Goal: Task Accomplishment & Management: Manage account settings

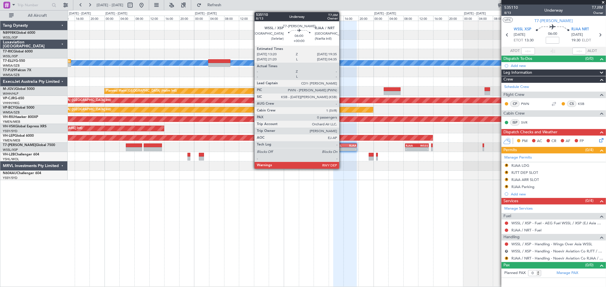
click at [342, 146] on div "WSSL" at bounding box center [339, 145] width 11 height 3
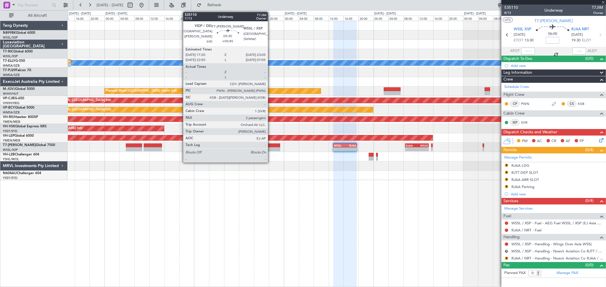
click at [271, 146] on div at bounding box center [269, 146] width 22 height 4
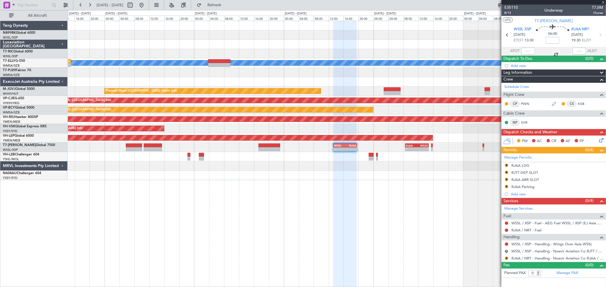
type input "+00:45"
type input "2"
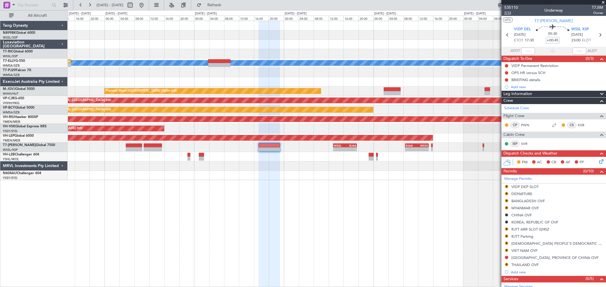
click at [506, 13] on span "7/13" at bounding box center [511, 13] width 14 height 5
click at [270, 146] on div at bounding box center [269, 146] width 22 height 4
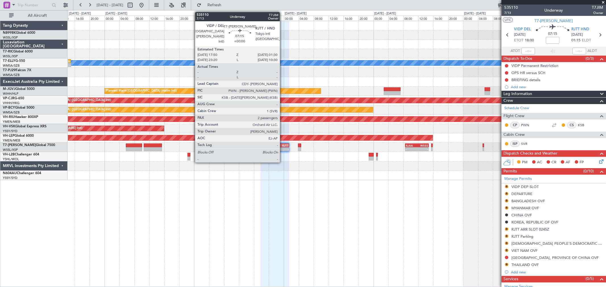
click at [282, 148] on div "-" at bounding box center [282, 149] width 14 height 3
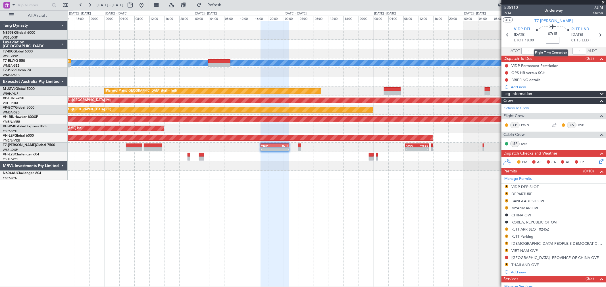
click at [551, 39] on input at bounding box center [552, 40] width 14 height 7
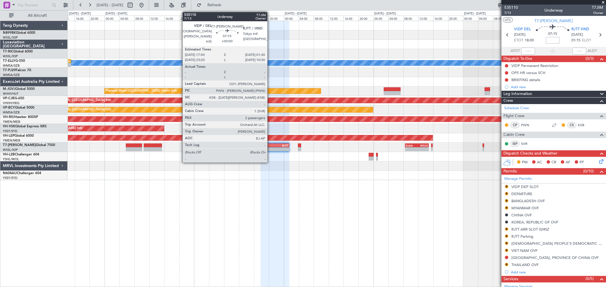
click at [270, 146] on div "VIDP" at bounding box center [268, 145] width 14 height 3
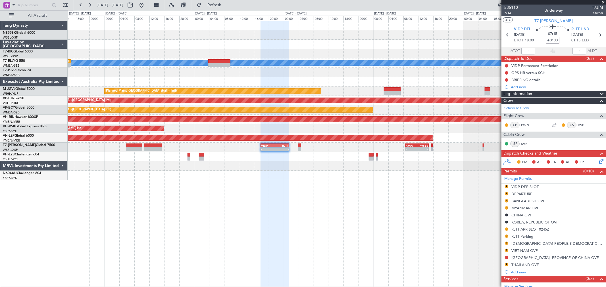
type input "+01:30"
click at [556, 41] on input "+01:30" at bounding box center [552, 40] width 14 height 7
type input "+01:45"
click at [556, 41] on input "+01:45" at bounding box center [552, 40] width 14 height 7
type input "+02:15"
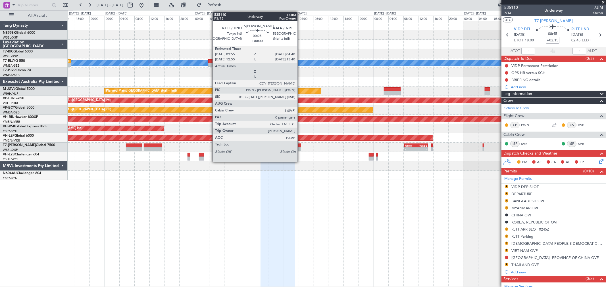
click at [300, 146] on div at bounding box center [299, 146] width 3 height 4
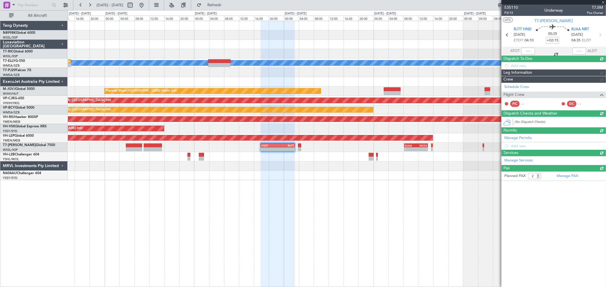
type input "0"
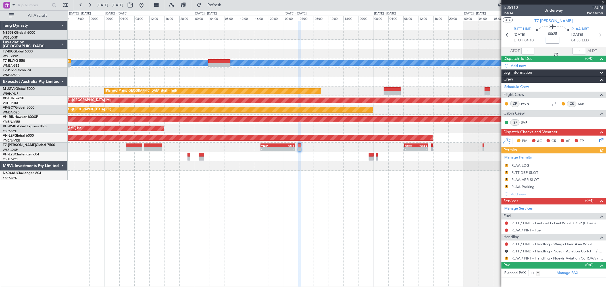
click at [552, 40] on input at bounding box center [552, 40] width 14 height 7
type input "+00:05"
click at [509, 12] on span "P3/13" at bounding box center [511, 13] width 14 height 5
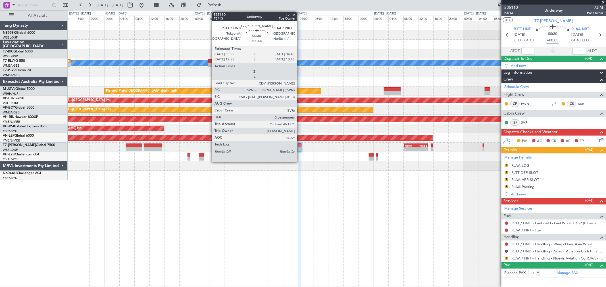
click at [299, 145] on div at bounding box center [299, 146] width 3 height 4
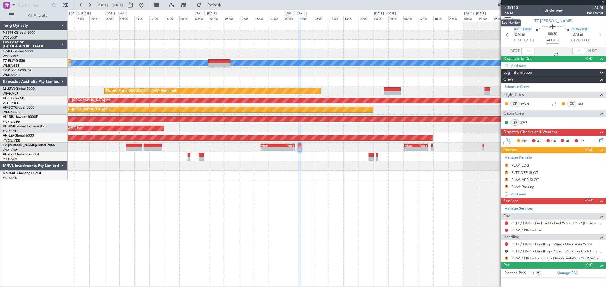
click at [512, 12] on span "P3/13" at bounding box center [511, 13] width 14 height 5
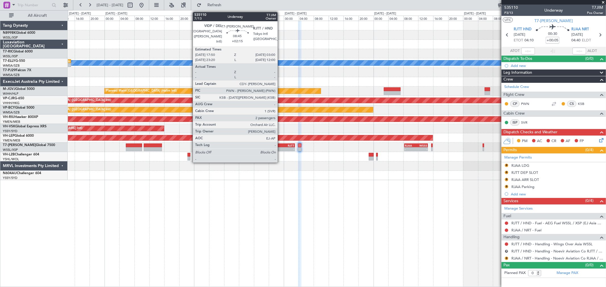
click at [281, 144] on div "RJTT" at bounding box center [285, 145] width 17 height 3
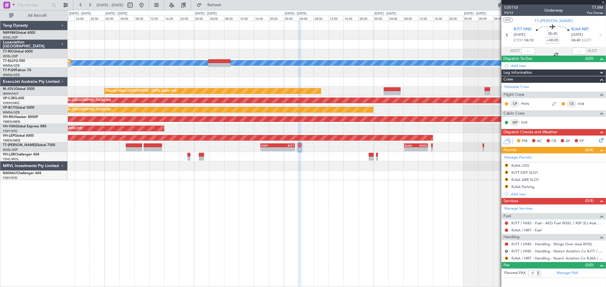
type input "+02:15"
type input "2"
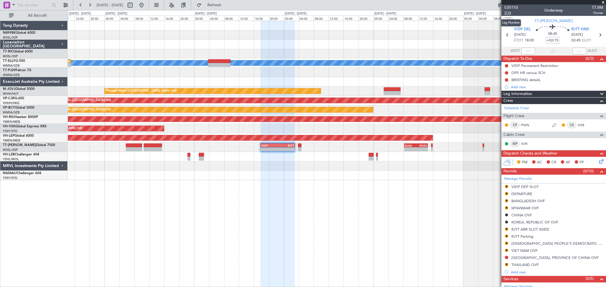
click at [509, 15] on span "7/13" at bounding box center [511, 13] width 14 height 5
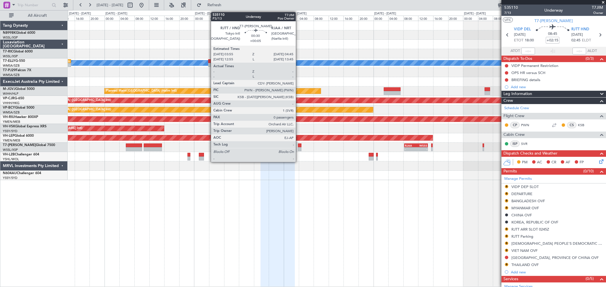
click at [299, 147] on div at bounding box center [299, 146] width 3 height 4
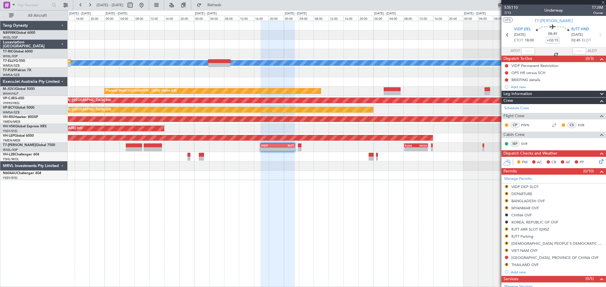
type input "+00:05"
type input "0"
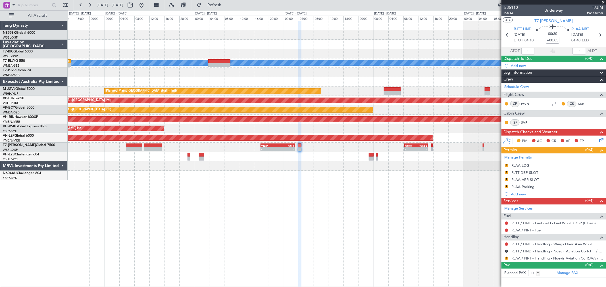
click at [319, 149] on div "- - VIDP 17:50 Z RJTT 03:00 Z - - RJAA 08:20 Z WSSS 14:35 Z - - WSSL 23:50 Z OM…" at bounding box center [336, 147] width 537 height 9
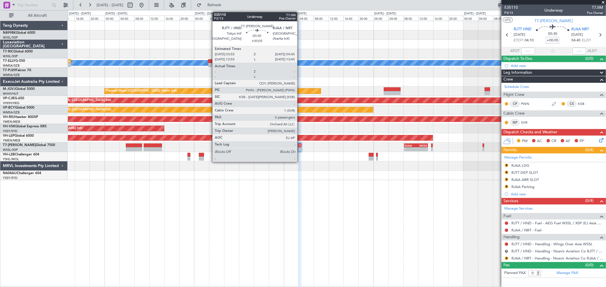
click at [300, 144] on div at bounding box center [299, 146] width 3 height 4
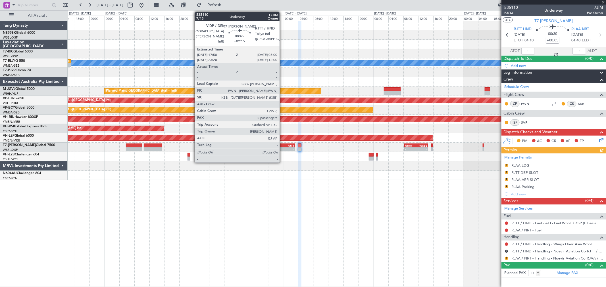
click at [282, 148] on div "-" at bounding box center [285, 149] width 17 height 3
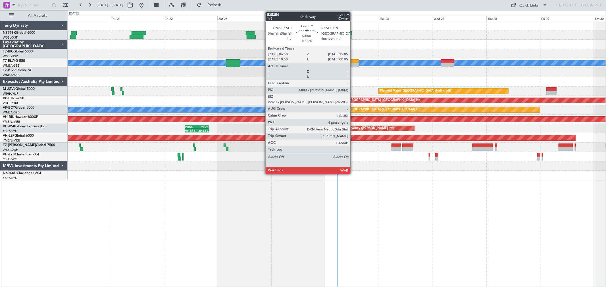
click at [353, 65] on div at bounding box center [349, 65] width 19 height 4
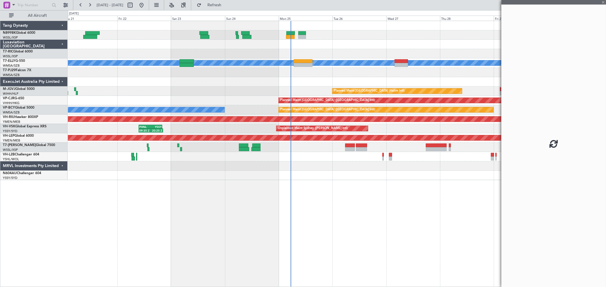
click at [378, 85] on div "[PERSON_NAME] Unplanned Maint [GEOGRAPHIC_DATA] (Sultan [PERSON_NAME] [PERSON_N…" at bounding box center [336, 100] width 537 height 159
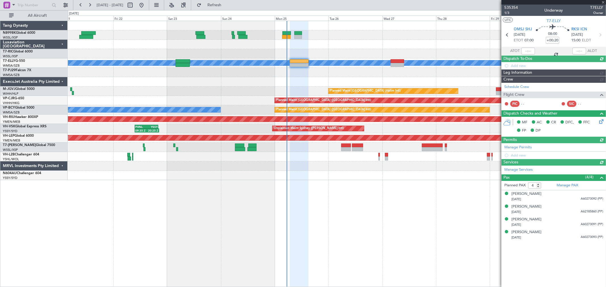
click at [332, 144] on div "[PERSON_NAME] Unplanned Maint [GEOGRAPHIC_DATA] (Sultan [PERSON_NAME] [PERSON_N…" at bounding box center [336, 100] width 537 height 159
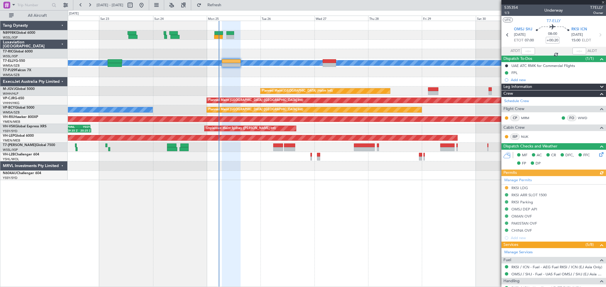
type input "[PERSON_NAME] (KYA)"
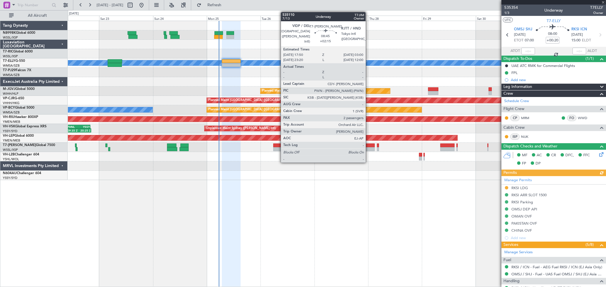
click at [368, 144] on div at bounding box center [364, 146] width 21 height 4
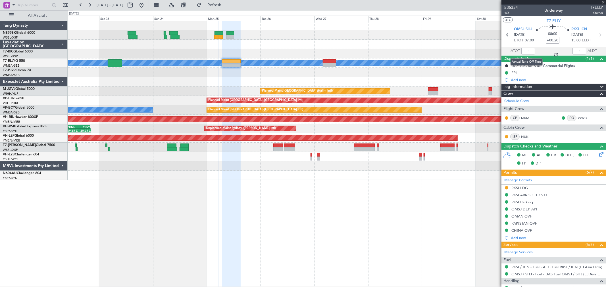
type input "+02:15"
type input "2"
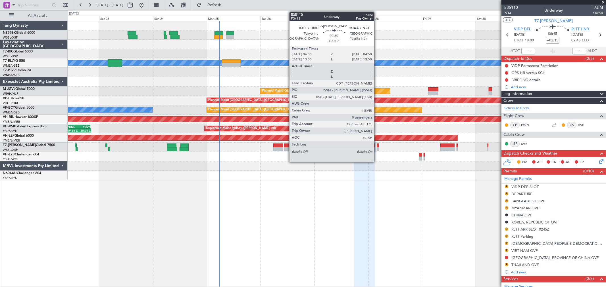
click at [377, 144] on div at bounding box center [378, 146] width 2 height 4
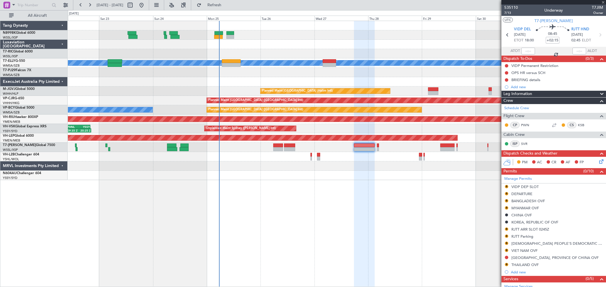
type input "+00:05"
type input "0"
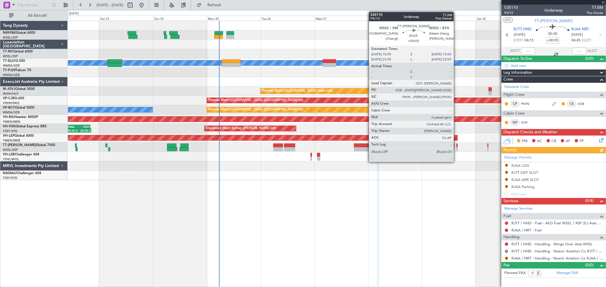
click at [456, 146] on div at bounding box center [456, 146] width 1 height 4
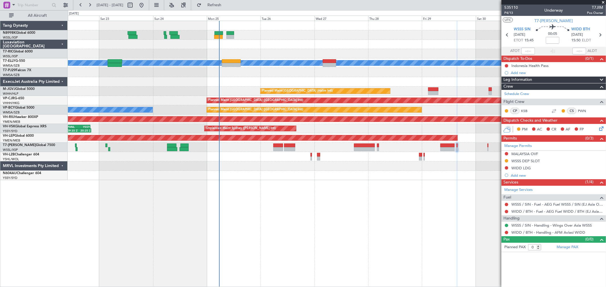
click at [457, 148] on div at bounding box center [456, 149] width 1 height 4
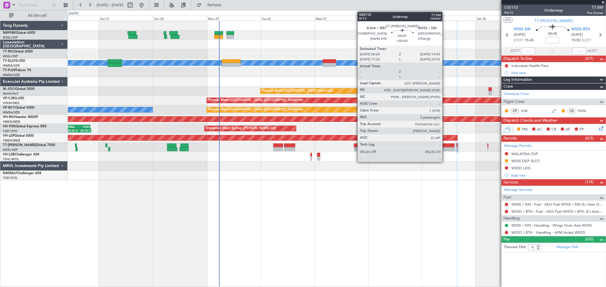
click at [445, 148] on div at bounding box center [447, 149] width 14 height 4
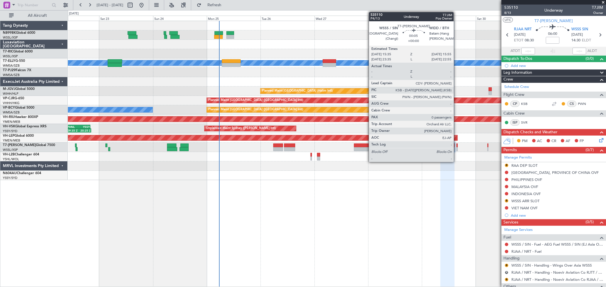
click at [458, 147] on div at bounding box center [336, 147] width 537 height 9
click at [456, 148] on div at bounding box center [456, 149] width 1 height 4
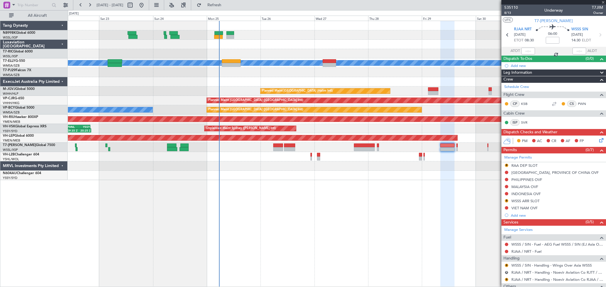
type input "0"
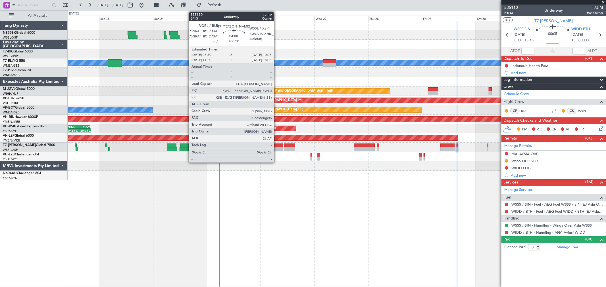
click at [277, 149] on div at bounding box center [278, 149] width 10 height 4
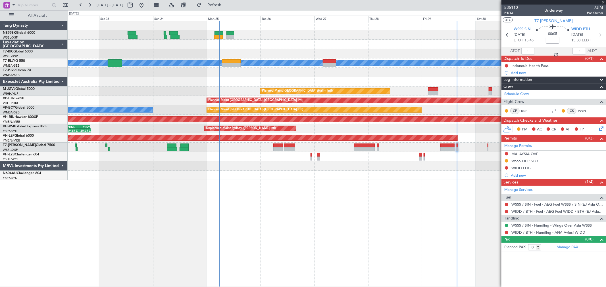
type input "+00:20"
type input "1"
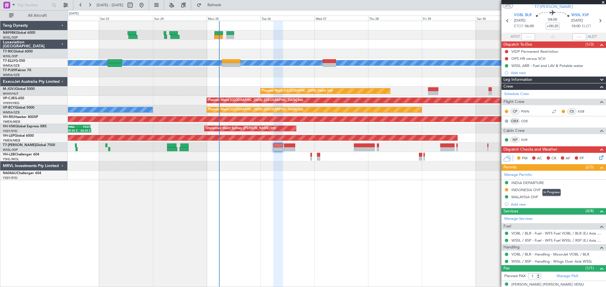
scroll to position [21, 0]
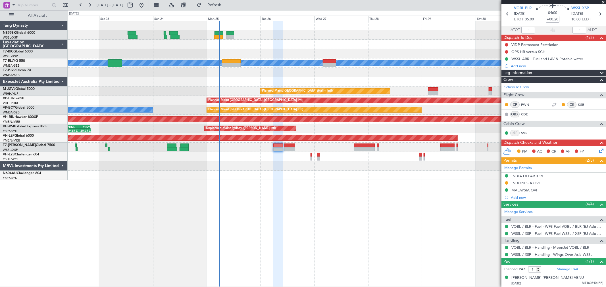
click at [382, 148] on div at bounding box center [336, 147] width 537 height 9
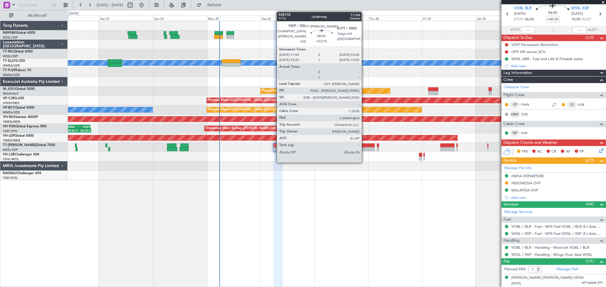
click at [364, 148] on div at bounding box center [364, 149] width 21 height 4
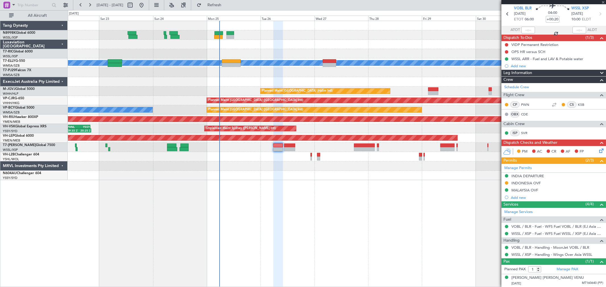
type input "+02:15"
type input "2"
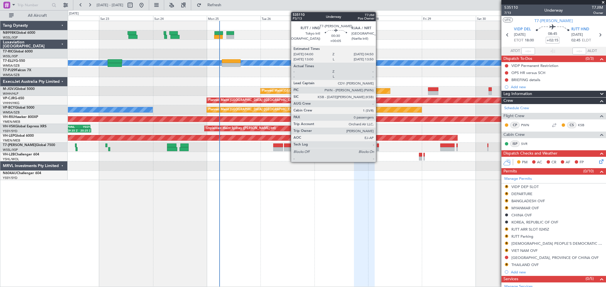
click at [378, 147] on div at bounding box center [378, 149] width 2 height 4
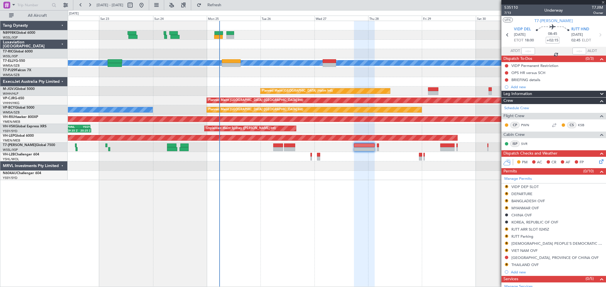
type input "+00:05"
type input "0"
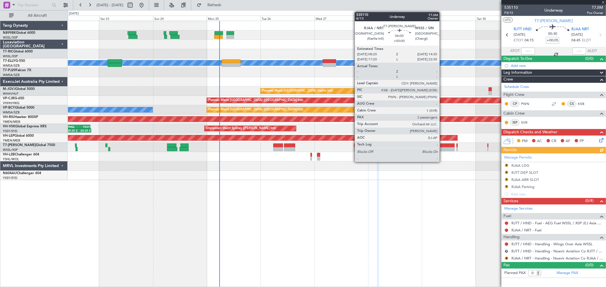
click at [442, 146] on div at bounding box center [447, 146] width 14 height 4
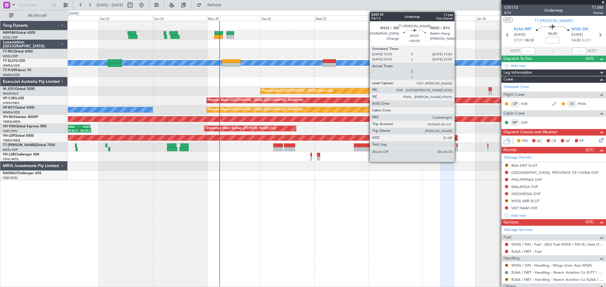
click at [457, 148] on div at bounding box center [456, 149] width 1 height 4
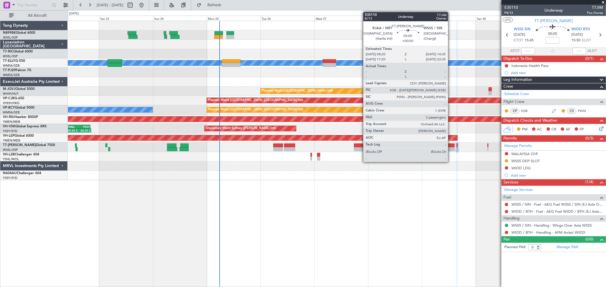
click at [451, 148] on div at bounding box center [447, 149] width 14 height 4
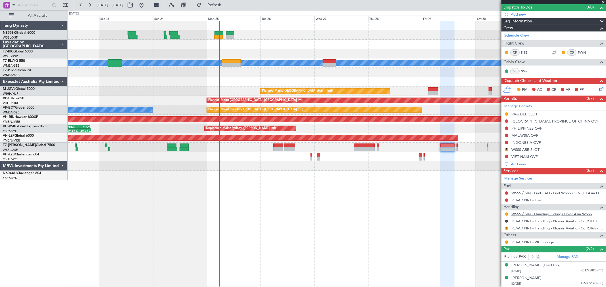
scroll to position [52, 0]
click at [506, 229] on mat-tooltip-component "Review" at bounding box center [506, 223] width 20 height 15
click at [505, 227] on button "R" at bounding box center [505, 228] width 3 height 3
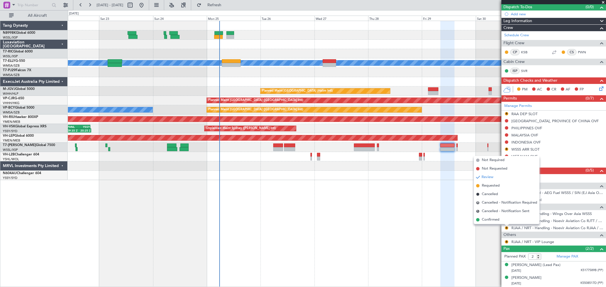
click at [493, 186] on span "Requested" at bounding box center [490, 186] width 18 height 6
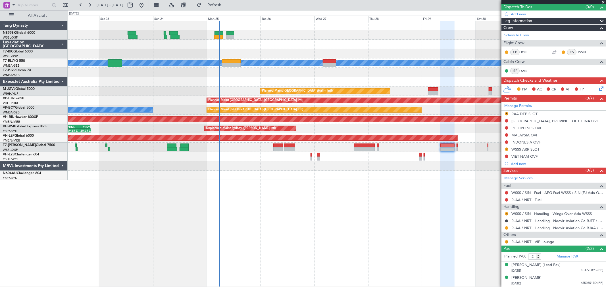
click at [455, 147] on div at bounding box center [336, 147] width 537 height 9
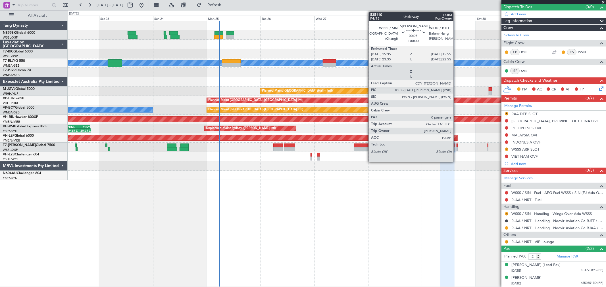
click at [456, 146] on div at bounding box center [456, 146] width 1 height 4
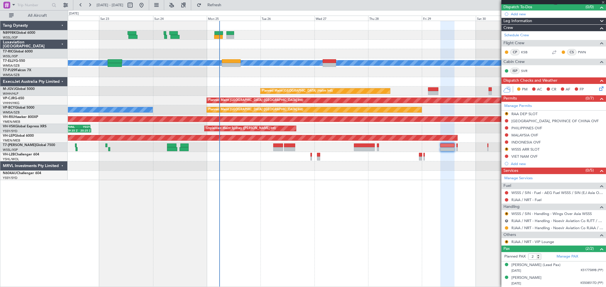
type input "0"
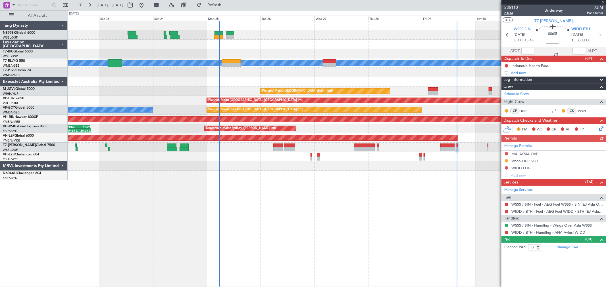
click at [509, 14] on span "P4/13" at bounding box center [511, 13] width 14 height 5
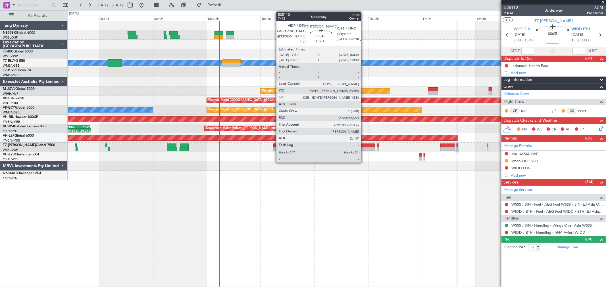
click at [364, 145] on div at bounding box center [364, 146] width 21 height 4
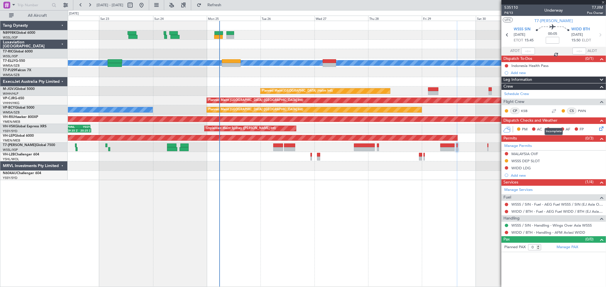
type input "+02:15"
type input "2"
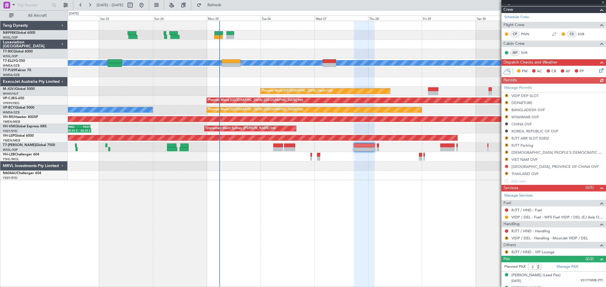
scroll to position [95, 0]
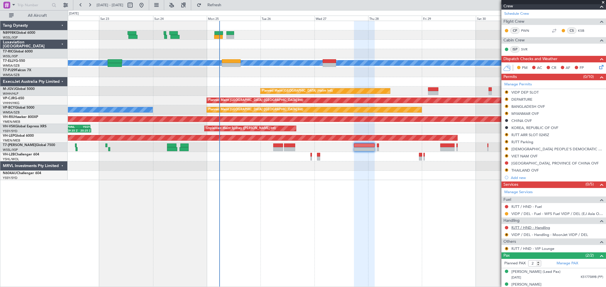
click at [539, 229] on link "RJTT / HND - Handling" at bounding box center [530, 227] width 39 height 5
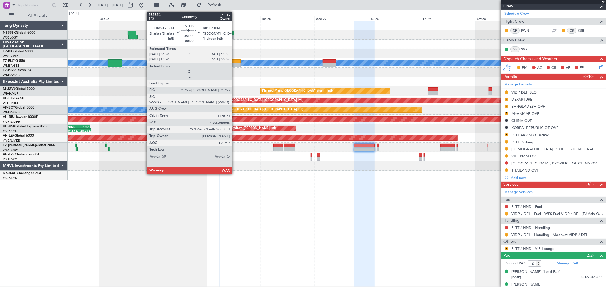
click at [234, 62] on div at bounding box center [231, 61] width 19 height 4
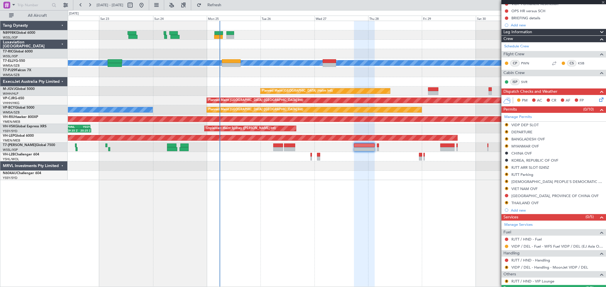
scroll to position [32, 0]
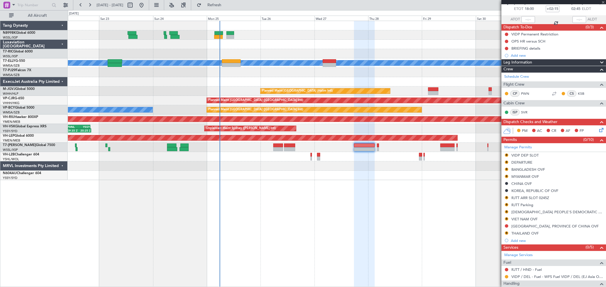
type input "+00:20"
type input "4"
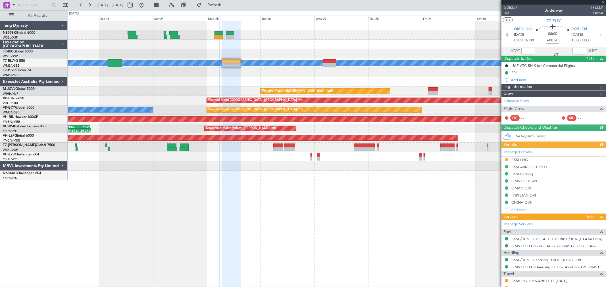
type input "[PERSON_NAME] (KYA)"
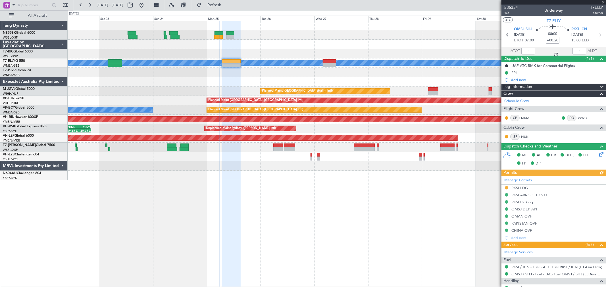
click at [507, 187] on div "Manage Permits RKSI LDG RKSI ARR SLOT 1500 RKSI Parking OMSJ DEP API OMAN OVF P…" at bounding box center [553, 209] width 104 height 66
click at [505, 187] on button at bounding box center [505, 187] width 3 height 3
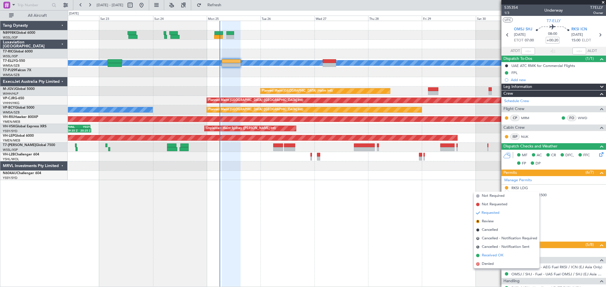
click at [485, 253] on span "Received OK" at bounding box center [492, 256] width 22 height 6
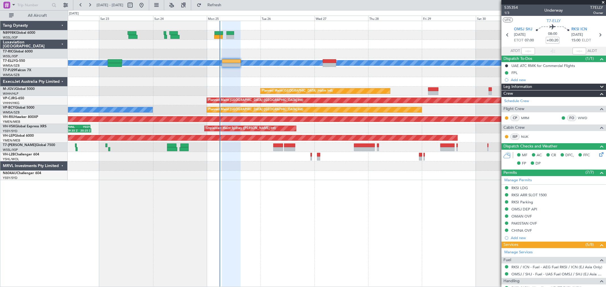
click at [525, 190] on div "RKSI LDG" at bounding box center [519, 188] width 16 height 5
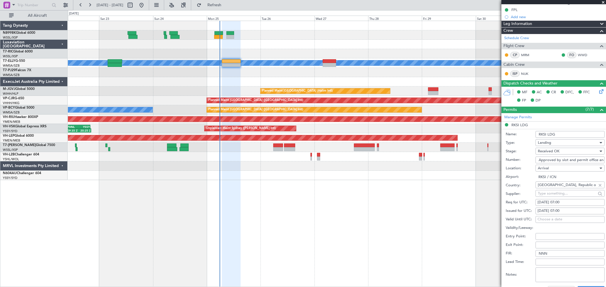
scroll to position [0, 73]
drag, startPoint x: 539, startPoint y: 159, endPoint x: 644, endPoint y: 177, distance: 106.6
click at [605, 177] on html "22 Aug 2025 - 01 Sep 2025 Refresh Quick Links All Aircraft MEL Unplanned Maint …" at bounding box center [303, 143] width 606 height 287
paste input "HANGUN 16839"
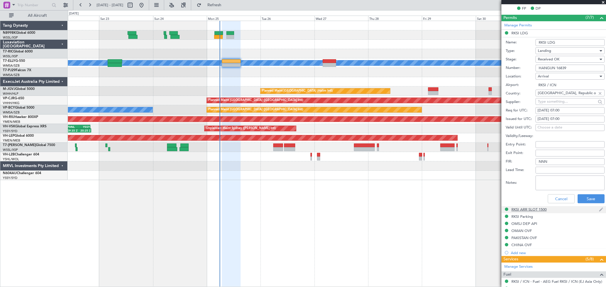
scroll to position [158, 0]
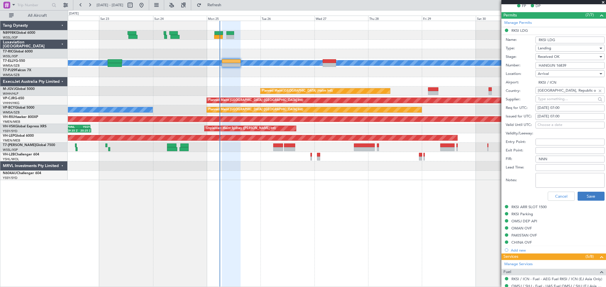
type input "HANGUN 16839"
click at [583, 200] on button "Save" at bounding box center [590, 196] width 27 height 9
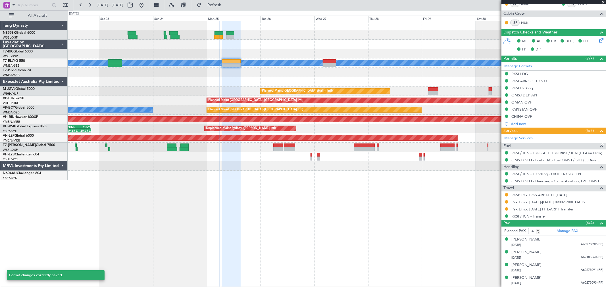
scroll to position [114, 0]
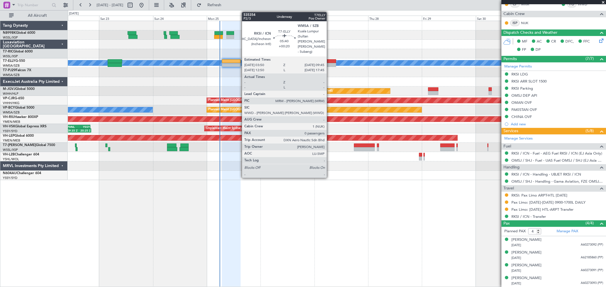
click at [329, 60] on div at bounding box center [328, 61] width 13 height 4
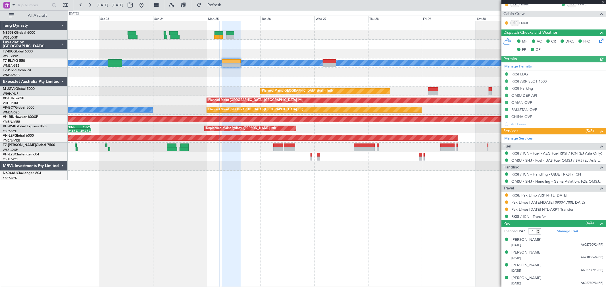
type input "[PERSON_NAME] (KYA)"
type input "0"
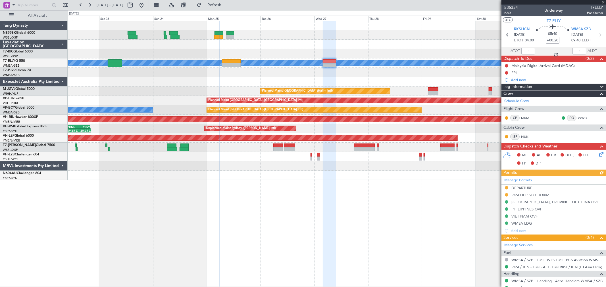
click at [505, 188] on div "Manage Permits DEPARTURE RKSI DEP SLOT 0300Z TAIWAN, PROVINCE OF CHINA OVF PHIL…" at bounding box center [553, 205] width 104 height 58
click at [508, 188] on div "Manage Permits DEPARTURE RKSI DEP SLOT 0300Z TAIWAN, PROVINCE OF CHINA OVF PHIL…" at bounding box center [553, 205] width 104 height 58
click at [505, 187] on button at bounding box center [505, 187] width 3 height 3
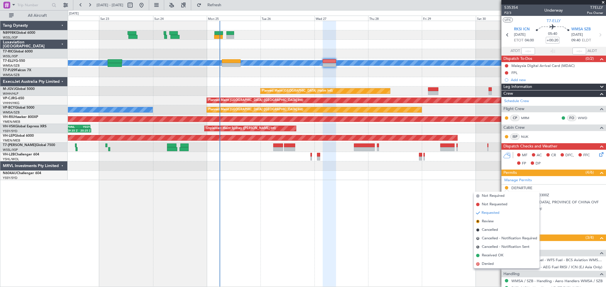
drag, startPoint x: 481, startPoint y: 254, endPoint x: 491, endPoint y: 242, distance: 15.9
click at [481, 254] on li "Received OK" at bounding box center [507, 256] width 66 height 9
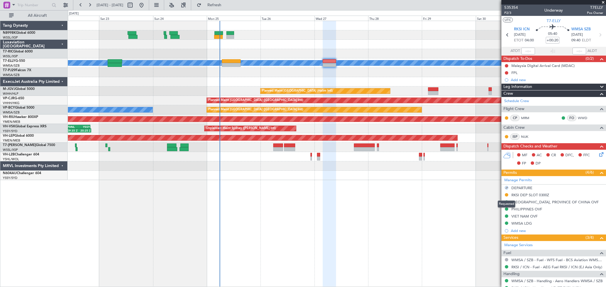
click at [506, 197] on mat-tooltip-component "Requested" at bounding box center [506, 204] width 26 height 15
click at [506, 194] on button at bounding box center [505, 194] width 3 height 3
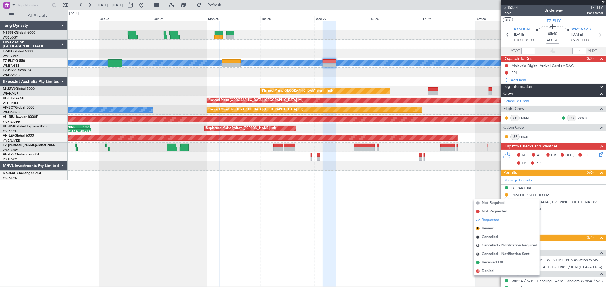
drag, startPoint x: 489, startPoint y: 260, endPoint x: 495, endPoint y: 257, distance: 6.9
click at [489, 259] on li "Received OK" at bounding box center [507, 263] width 66 height 9
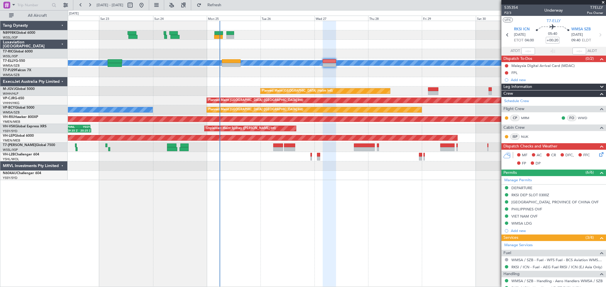
click at [532, 195] on div "RKSI DEP SLOT 0300Z" at bounding box center [530, 195] width 38 height 5
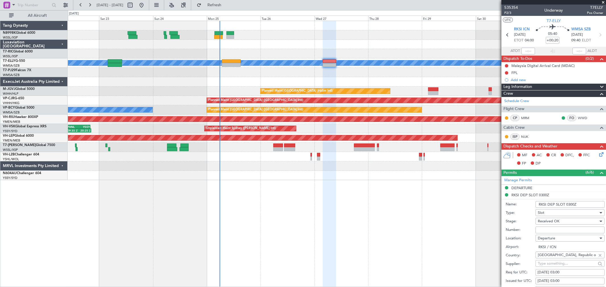
click at [568, 205] on input "RKSI DEP SLOT 0300Z" at bounding box center [569, 204] width 69 height 7
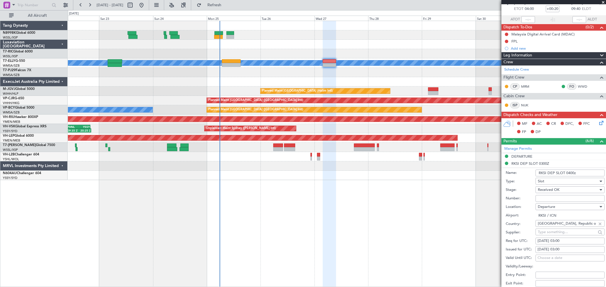
type input "RKSI DEP SLOT 0400z"
click at [546, 250] on div "27/08/2025 03:00" at bounding box center [569, 250] width 65 height 6
select select "8"
select select "2025"
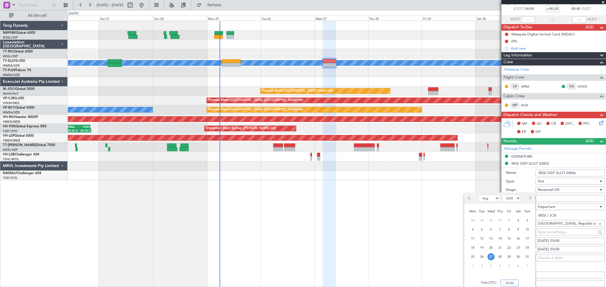
click at [515, 284] on input "03:00" at bounding box center [509, 283] width 18 height 7
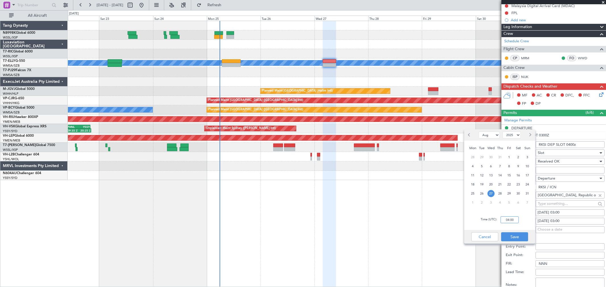
scroll to position [95, 0]
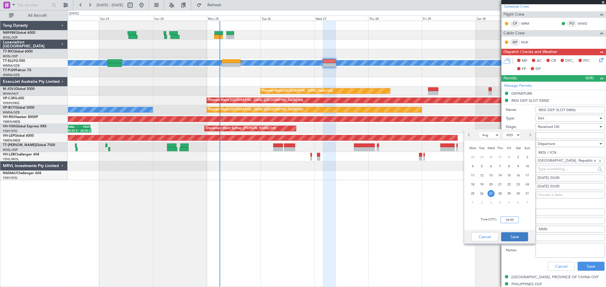
type input "04:00"
click at [520, 236] on button "Save" at bounding box center [514, 237] width 27 height 9
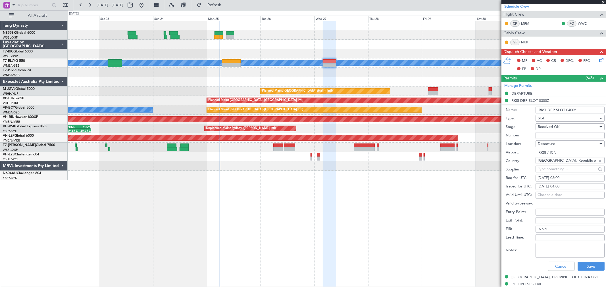
click at [551, 179] on div "27/08/2025 03:00" at bounding box center [569, 178] width 65 height 6
select select "8"
select select "2025"
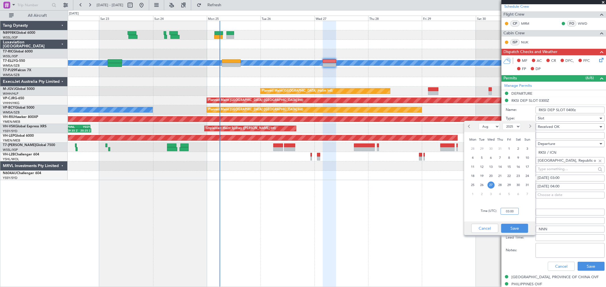
click at [514, 211] on input "03:00" at bounding box center [509, 211] width 18 height 7
type input "04:00"
drag, startPoint x: 518, startPoint y: 228, endPoint x: 537, endPoint y: 231, distance: 18.4
click at [519, 228] on button "Save" at bounding box center [514, 228] width 27 height 9
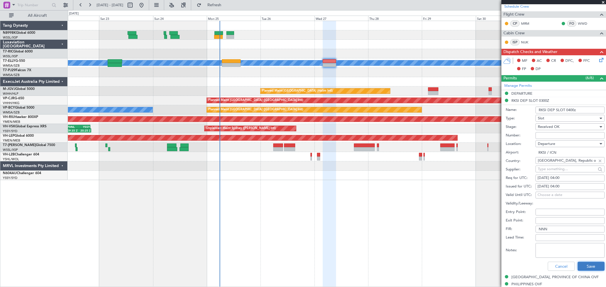
click at [587, 266] on button "Save" at bounding box center [590, 266] width 27 height 9
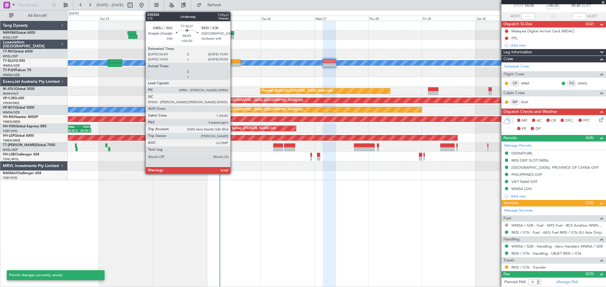
scroll to position [35, 0]
click at [234, 64] on div at bounding box center [231, 65] width 19 height 4
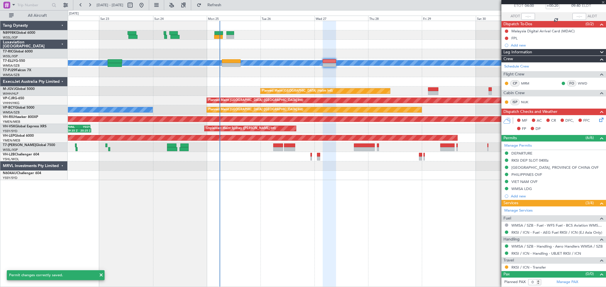
type input "4"
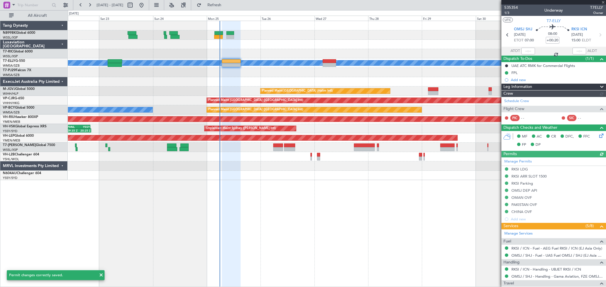
type input "[PERSON_NAME] (KYA)"
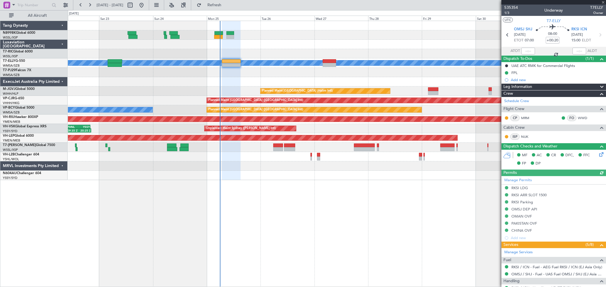
type input "[PERSON_NAME] (KYA)"
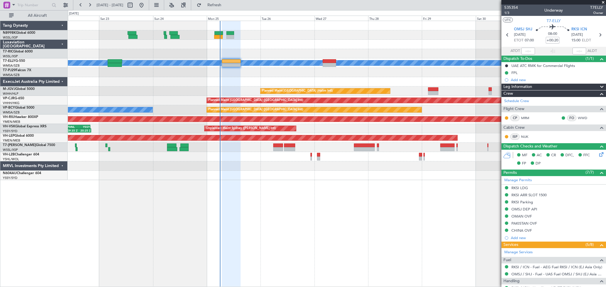
type input "[PERSON_NAME] (KYA)"
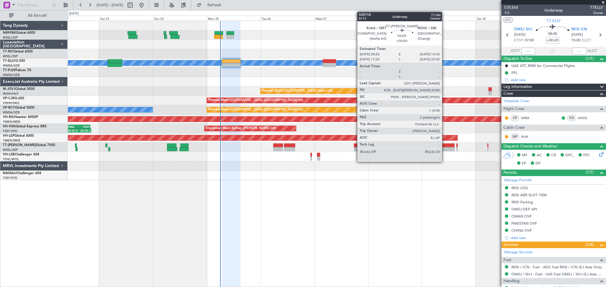
click at [445, 148] on div at bounding box center [447, 149] width 14 height 4
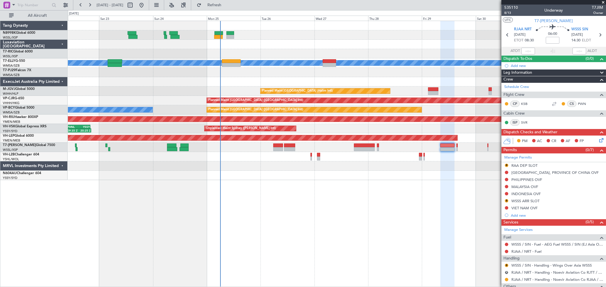
click at [458, 148] on div at bounding box center [336, 147] width 537 height 9
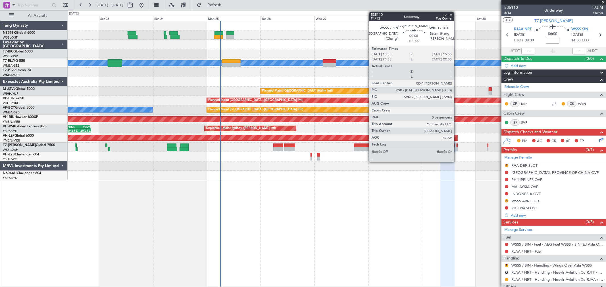
click at [456, 146] on div at bounding box center [456, 146] width 1 height 4
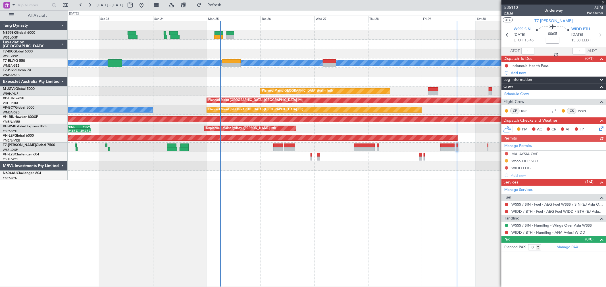
click at [509, 12] on span "P4/13" at bounding box center [511, 13] width 14 height 5
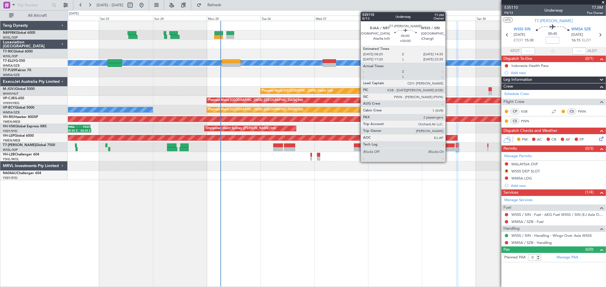
click at [448, 148] on div at bounding box center [447, 149] width 14 height 4
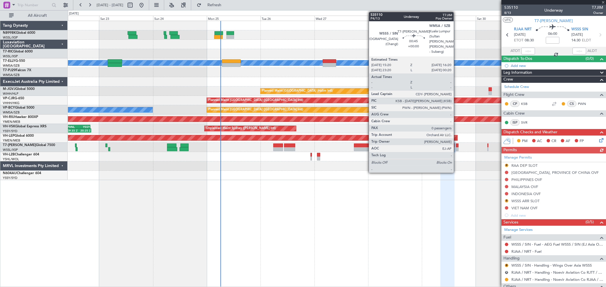
click at [456, 147] on div at bounding box center [457, 146] width 2 height 4
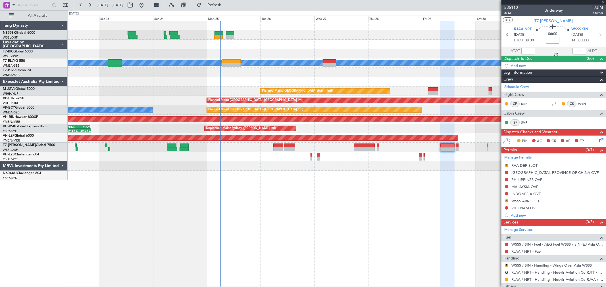
type input "0"
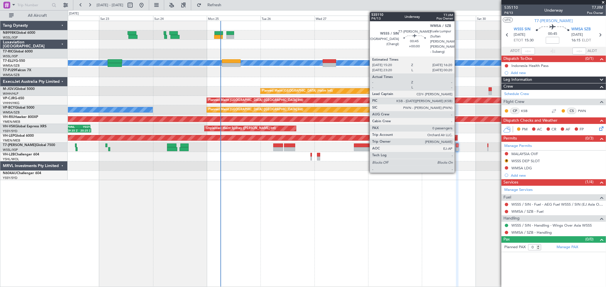
click at [457, 146] on div at bounding box center [457, 146] width 2 height 4
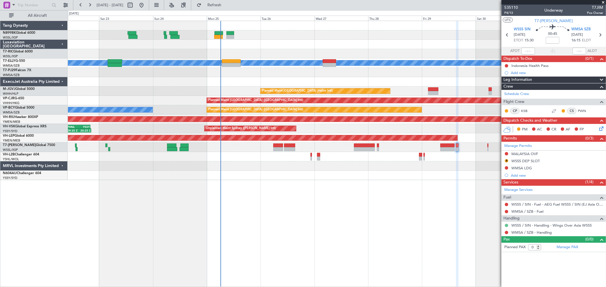
click at [506, 225] on button at bounding box center [505, 225] width 3 height 3
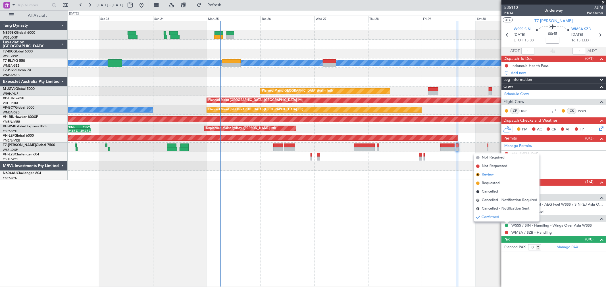
click at [491, 174] on span "Review" at bounding box center [487, 175] width 12 height 6
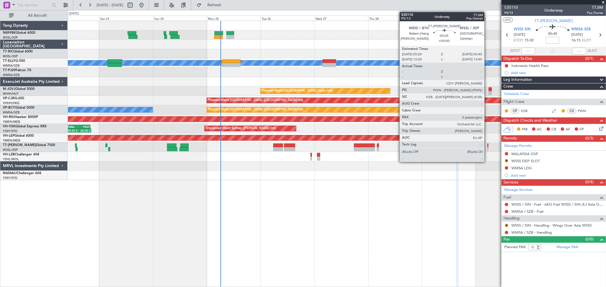
click at [487, 148] on div at bounding box center [487, 149] width 1 height 4
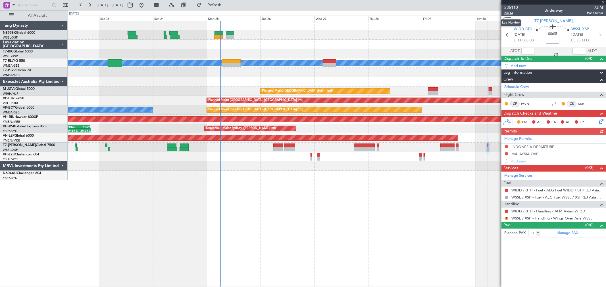
click at [508, 11] on span "P5/13" at bounding box center [511, 13] width 14 height 5
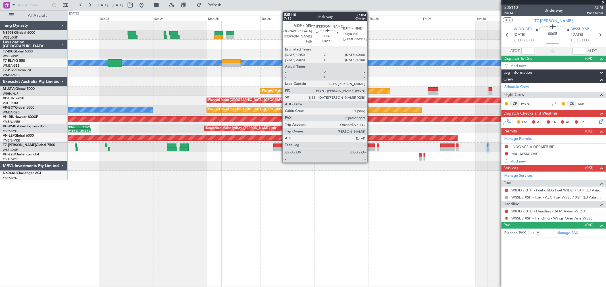
click at [370, 149] on div at bounding box center [364, 149] width 21 height 4
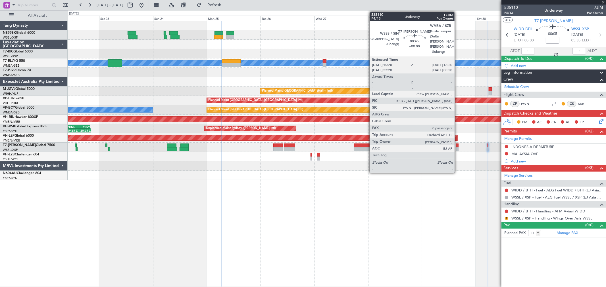
type input "+02:15"
type input "2"
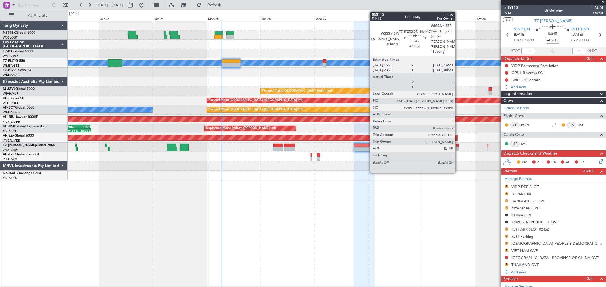
click at [458, 146] on div at bounding box center [457, 146] width 2 height 4
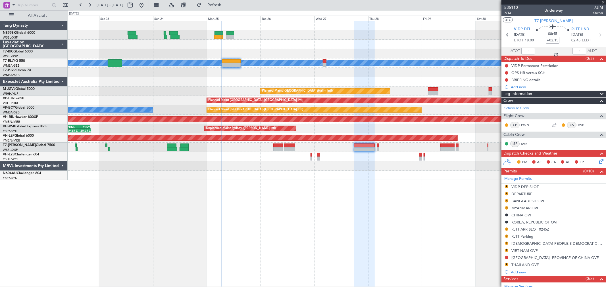
type input "0"
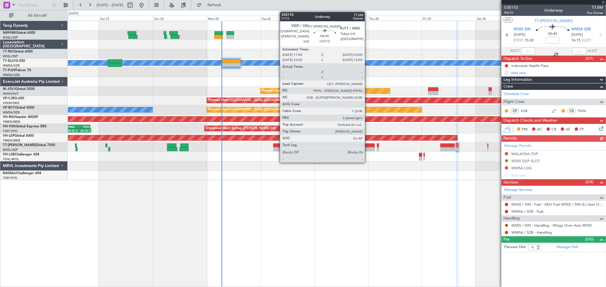
click at [367, 145] on div at bounding box center [364, 146] width 21 height 4
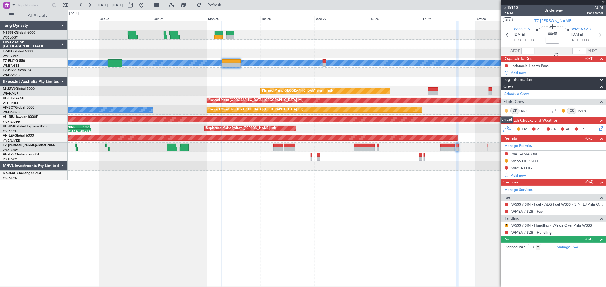
type input "+02:15"
type input "2"
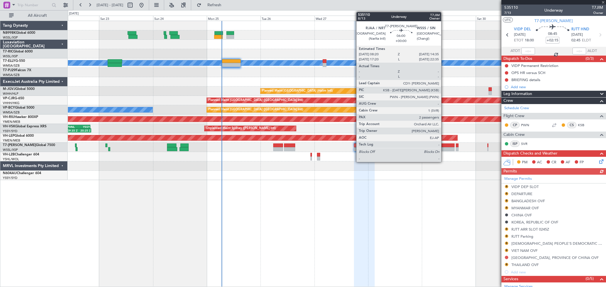
click at [446, 145] on div at bounding box center [447, 146] width 14 height 4
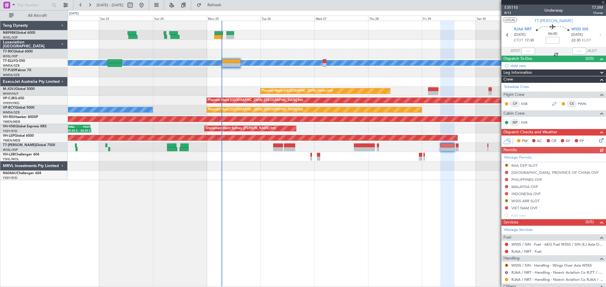
click at [511, 20] on button "LOCAL" at bounding box center [509, 19] width 14 height 5
click at [509, 14] on span "8/13" at bounding box center [511, 13] width 14 height 5
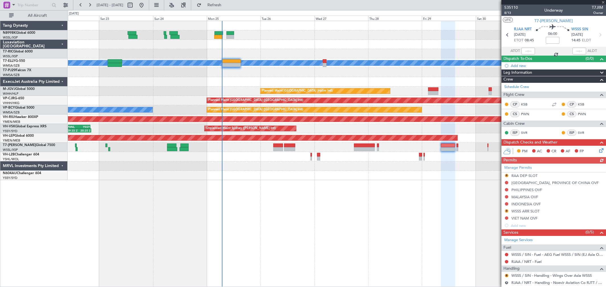
scroll to position [62, 0]
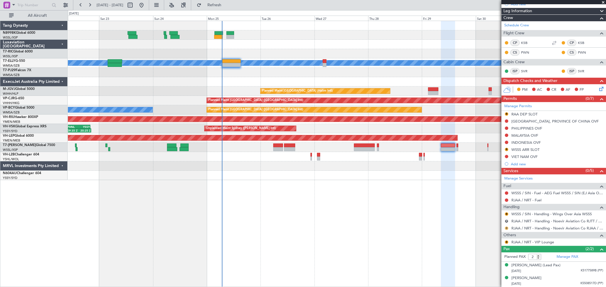
click at [507, 228] on button "R" at bounding box center [505, 228] width 3 height 3
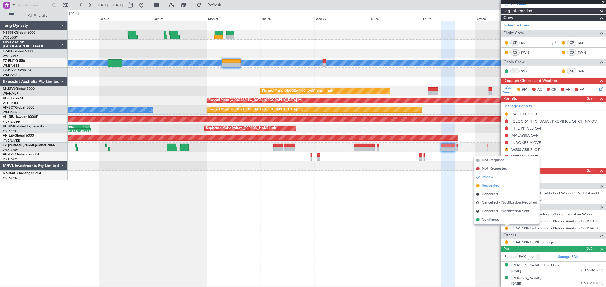
click at [491, 186] on span "Requested" at bounding box center [490, 186] width 18 height 6
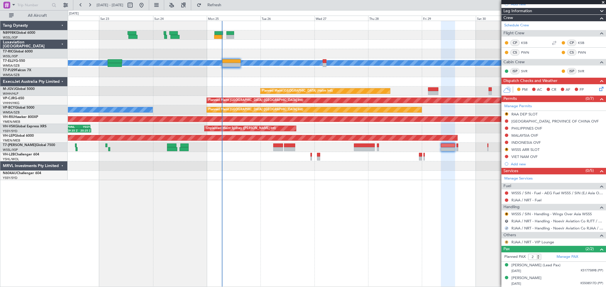
click at [506, 242] on button "R" at bounding box center [505, 242] width 3 height 3
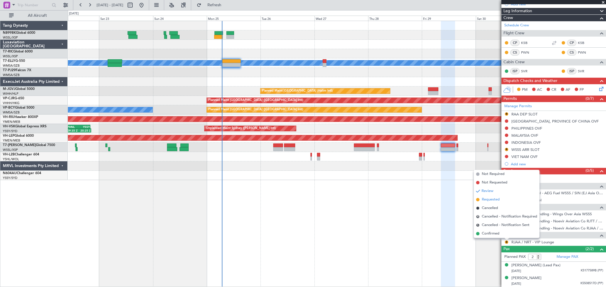
click at [493, 197] on span "Requested" at bounding box center [490, 200] width 18 height 6
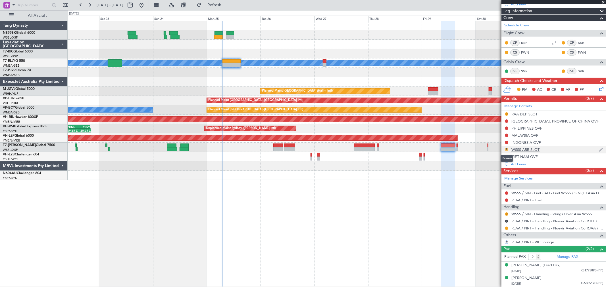
click at [507, 149] on button "R" at bounding box center [505, 149] width 3 height 3
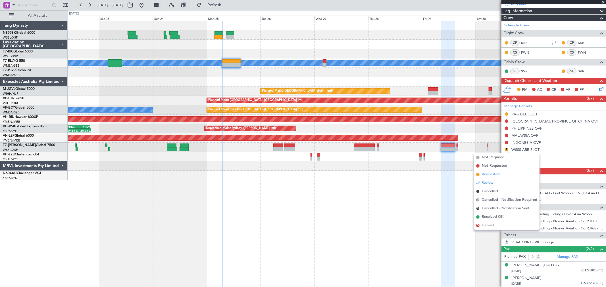
click at [487, 174] on span "Requested" at bounding box center [490, 175] width 18 height 6
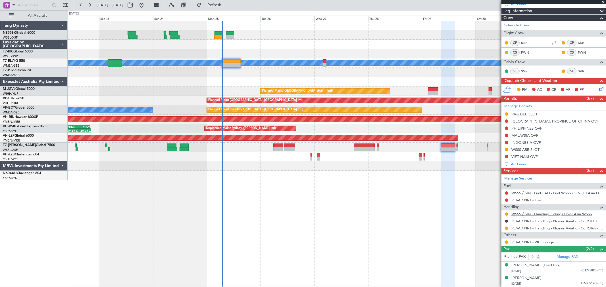
click at [532, 215] on link "WSSS / SIN - Handling - Wings Over Asia WSSS" at bounding box center [551, 214] width 80 height 5
click at [506, 214] on button "R" at bounding box center [505, 214] width 3 height 3
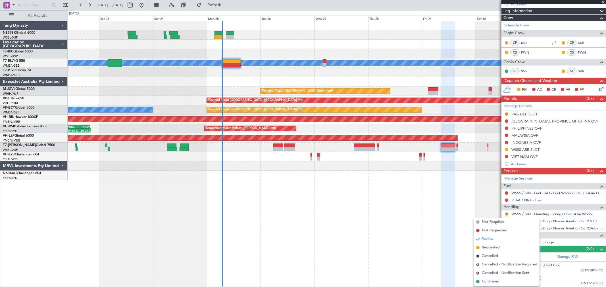
drag, startPoint x: 483, startPoint y: 248, endPoint x: 486, endPoint y: 245, distance: 4.3
click at [483, 247] on span "Requested" at bounding box center [490, 248] width 18 height 6
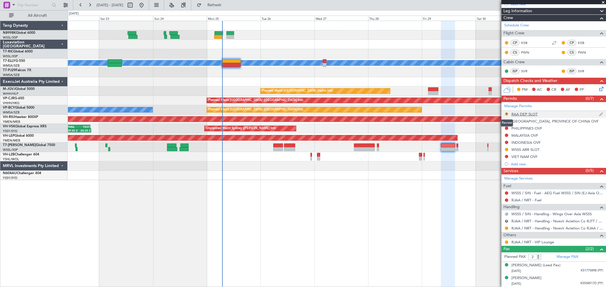
click at [506, 113] on button "R" at bounding box center [505, 113] width 3 height 3
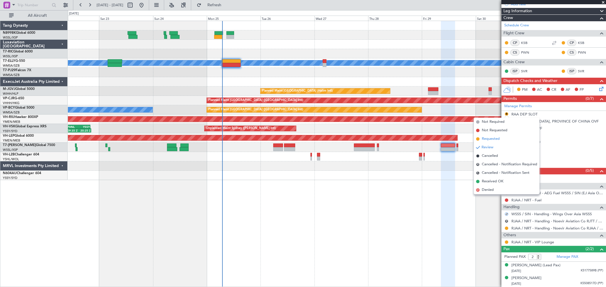
click at [494, 140] on span "Requested" at bounding box center [490, 139] width 18 height 6
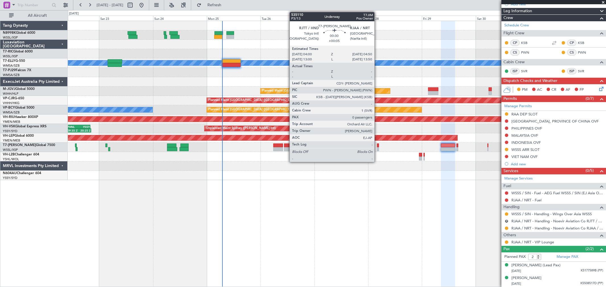
click at [377, 146] on div at bounding box center [378, 146] width 2 height 4
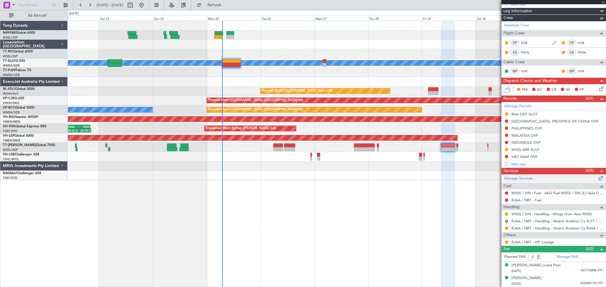
type input "+00:05"
type input "0"
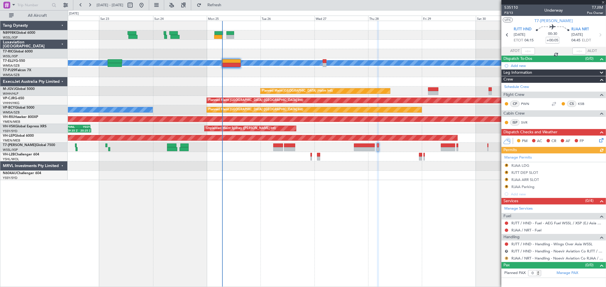
click at [506, 260] on mat-tooltip-component "Review" at bounding box center [506, 267] width 20 height 15
click at [505, 259] on button "R" at bounding box center [505, 258] width 3 height 3
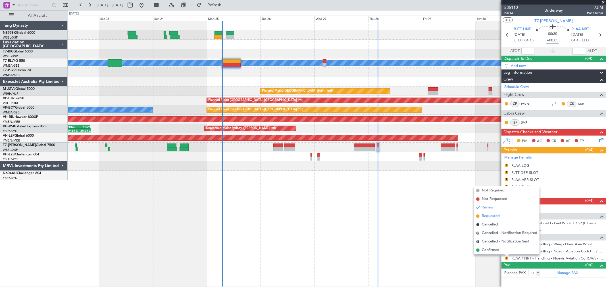
click at [492, 215] on span "Requested" at bounding box center [490, 216] width 18 height 6
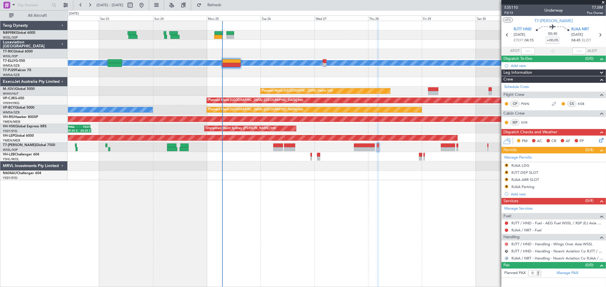
click at [506, 243] on button at bounding box center [505, 244] width 3 height 3
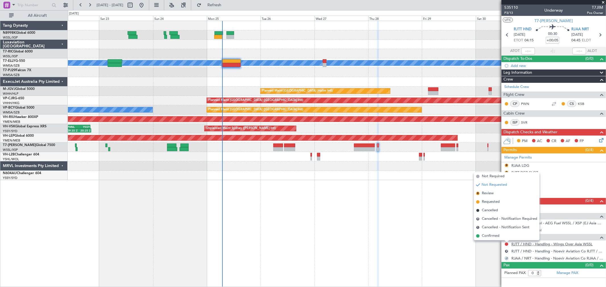
click at [539, 244] on link "RJTT / HND - Handling - Wings Over Asia WSSL" at bounding box center [551, 244] width 81 height 5
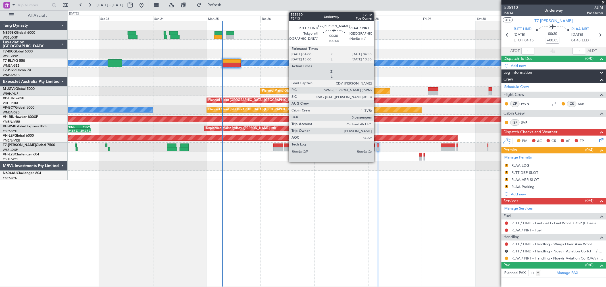
click at [377, 146] on div at bounding box center [378, 146] width 2 height 4
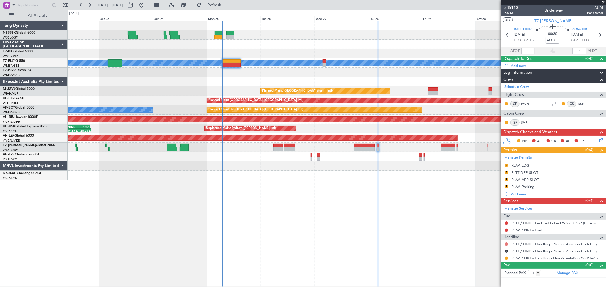
click at [505, 243] on button at bounding box center [505, 244] width 3 height 3
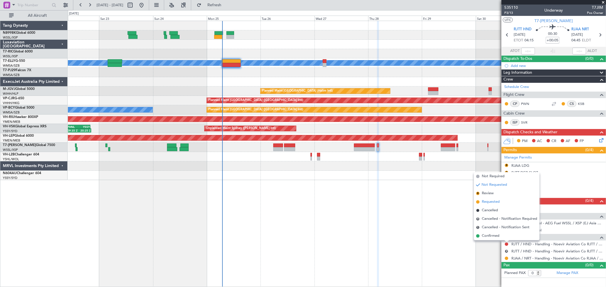
click at [496, 202] on span "Requested" at bounding box center [490, 202] width 18 height 6
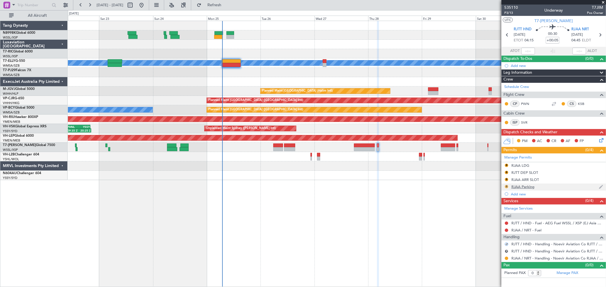
click at [504, 187] on button "R" at bounding box center [505, 186] width 3 height 3
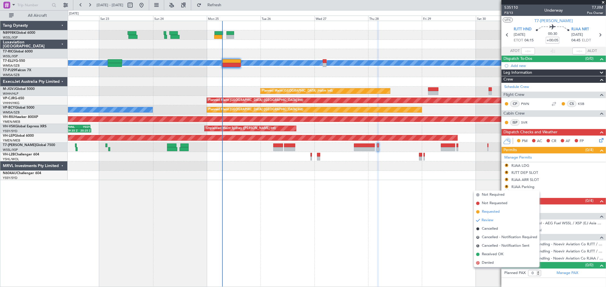
click at [493, 210] on span "Requested" at bounding box center [490, 212] width 18 height 6
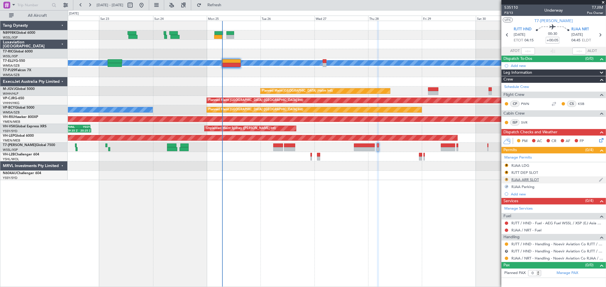
click at [506, 178] on button "R" at bounding box center [505, 179] width 3 height 3
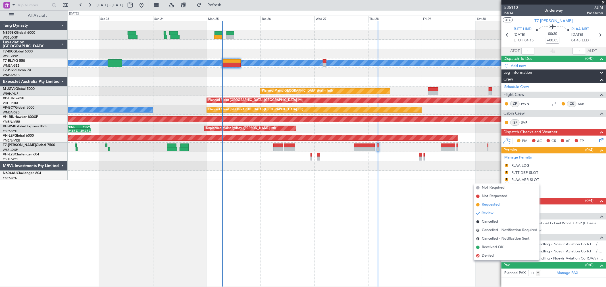
click at [486, 204] on span "Requested" at bounding box center [490, 205] width 18 height 6
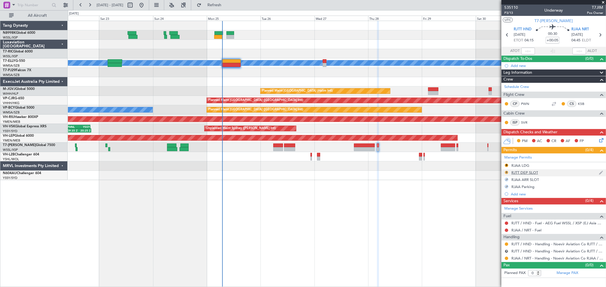
click at [506, 171] on button "R" at bounding box center [505, 172] width 3 height 3
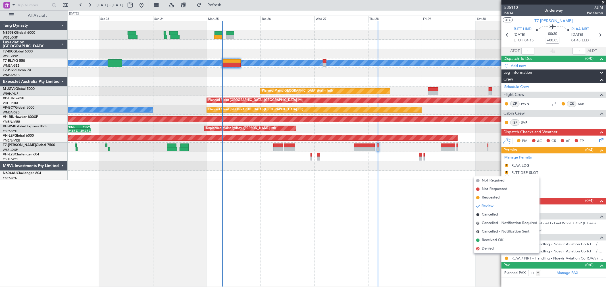
drag, startPoint x: 483, startPoint y: 196, endPoint x: 498, endPoint y: 183, distance: 19.7
click at [483, 196] on span "Requested" at bounding box center [490, 198] width 18 height 6
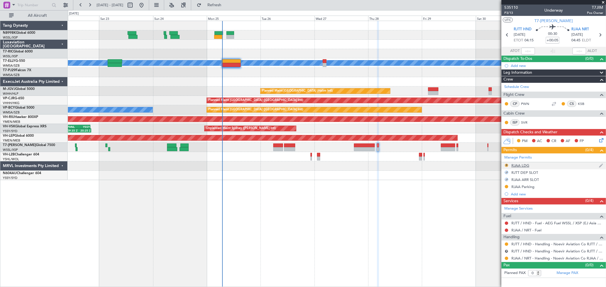
click at [507, 166] on button "R" at bounding box center [505, 165] width 3 height 3
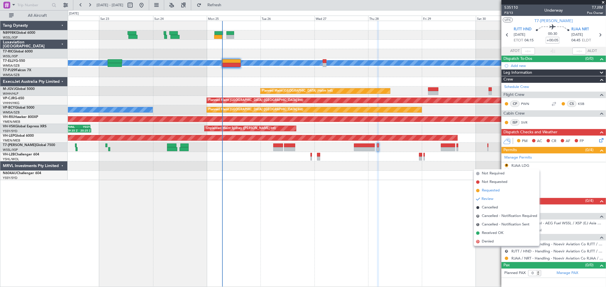
click at [484, 189] on span "Requested" at bounding box center [490, 191] width 18 height 6
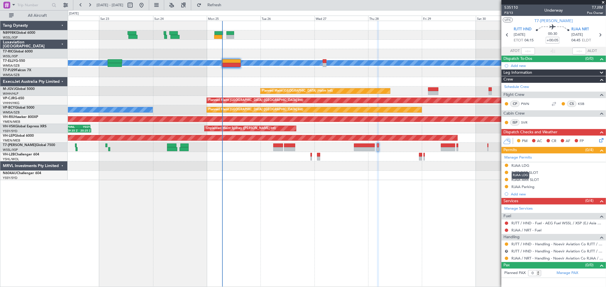
click at [521, 165] on div "RJAA LDG" at bounding box center [520, 165] width 18 height 5
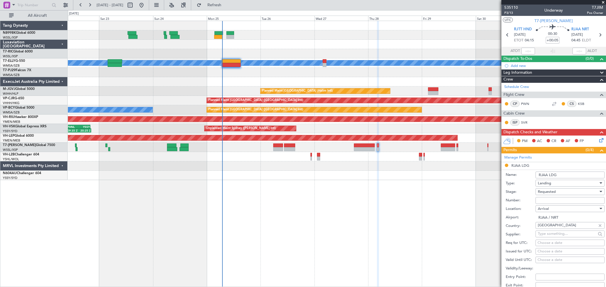
click at [564, 175] on input "RJAA LDG" at bounding box center [569, 175] width 69 height 7
drag, startPoint x: 559, startPoint y: 175, endPoint x: 523, endPoint y: 178, distance: 36.2
click at [528, 177] on div "Name: RJAA LDG" at bounding box center [554, 175] width 99 height 9
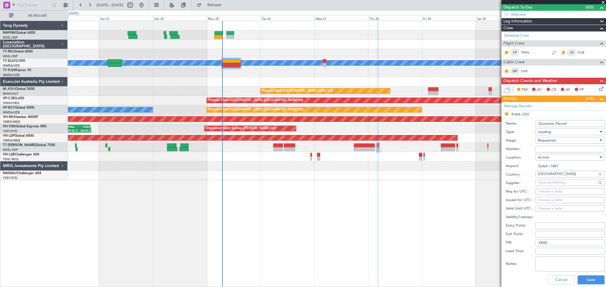
scroll to position [95, 0]
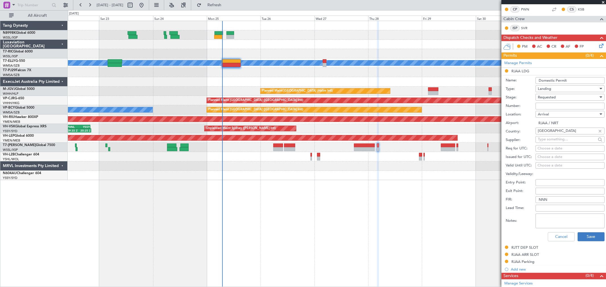
type input "Domestic Permit"
click at [587, 238] on button "Save" at bounding box center [590, 237] width 27 height 9
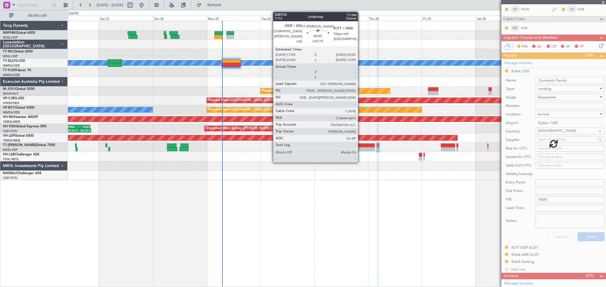
scroll to position [0, 0]
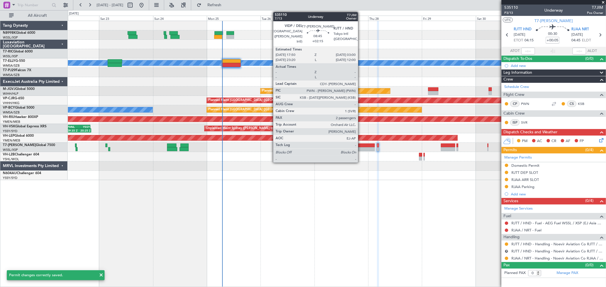
click at [361, 146] on div at bounding box center [364, 146] width 21 height 4
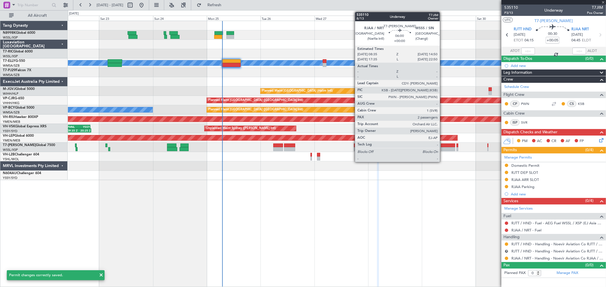
type input "+02:15"
type input "2"
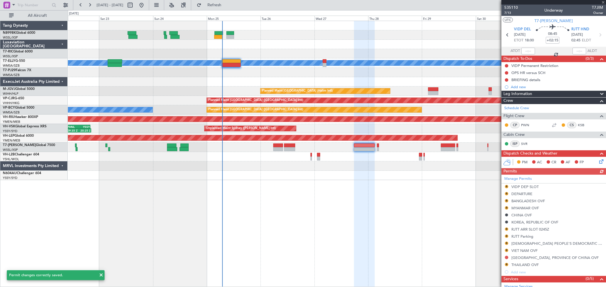
scroll to position [63, 0]
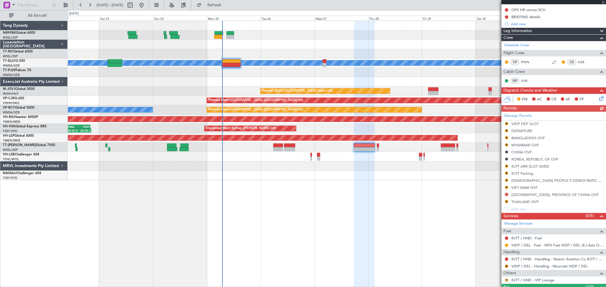
click at [505, 280] on button "R" at bounding box center [505, 280] width 3 height 3
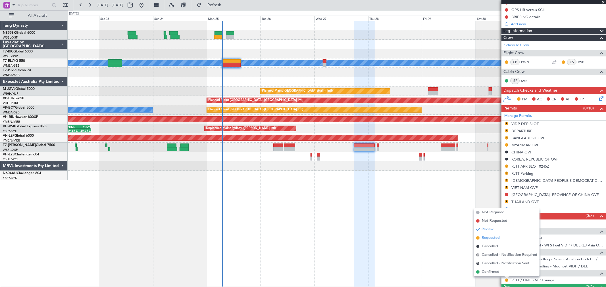
click at [491, 237] on span "Requested" at bounding box center [490, 238] width 18 height 6
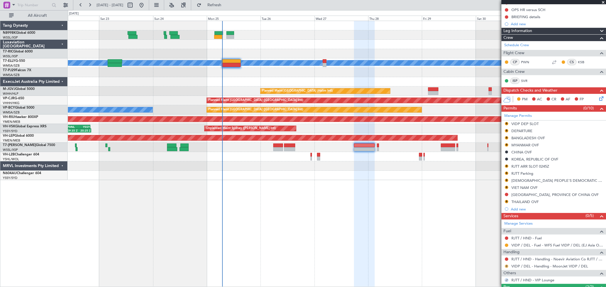
click at [506, 266] on button "R" at bounding box center [505, 266] width 3 height 3
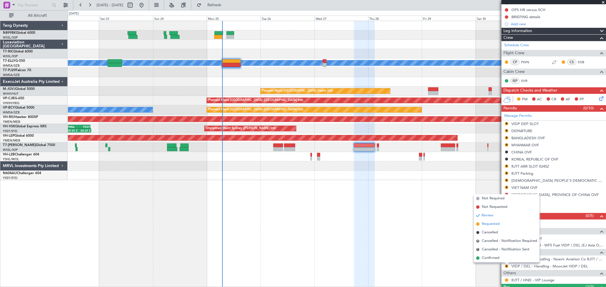
click at [506, 226] on li "Requested" at bounding box center [507, 224] width 66 height 9
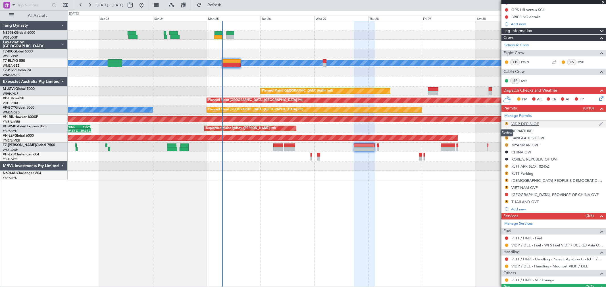
click at [506, 123] on button "R" at bounding box center [505, 123] width 3 height 3
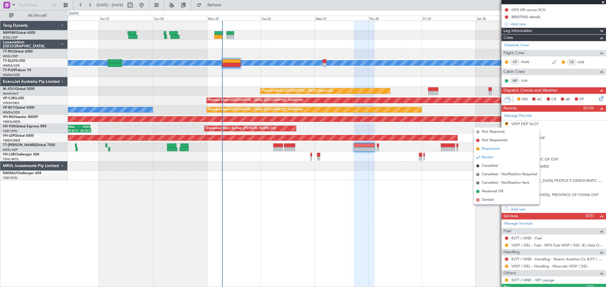
click at [487, 146] on span "Requested" at bounding box center [490, 149] width 18 height 6
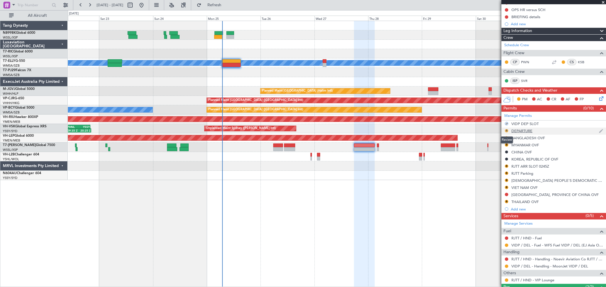
click at [506, 130] on button "R" at bounding box center [505, 130] width 3 height 3
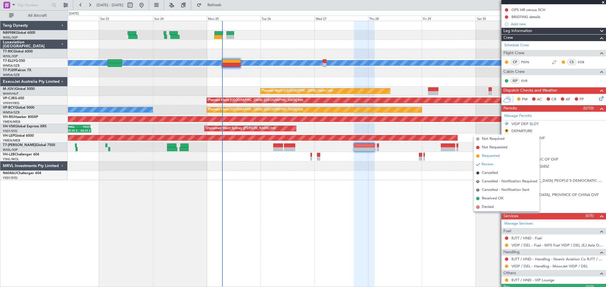
click at [490, 155] on span "Requested" at bounding box center [490, 156] width 18 height 6
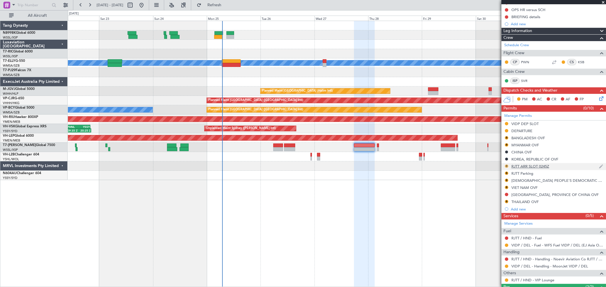
click at [506, 166] on button "R" at bounding box center [505, 166] width 3 height 3
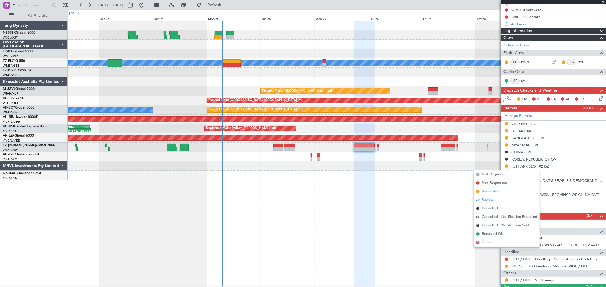
click at [485, 191] on span "Requested" at bounding box center [490, 192] width 18 height 6
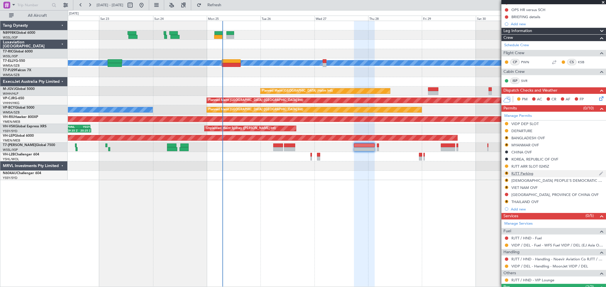
click at [507, 171] on div "R" at bounding box center [506, 173] width 5 height 5
click at [506, 172] on button "R" at bounding box center [505, 173] width 3 height 3
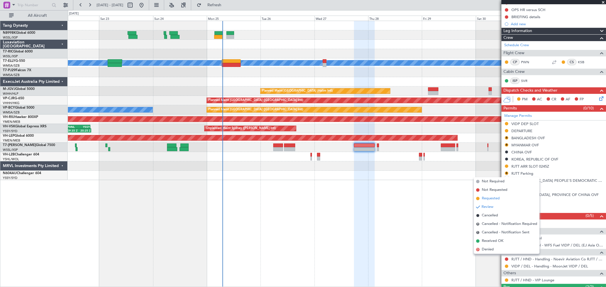
click at [481, 198] on li "Requested" at bounding box center [507, 198] width 66 height 9
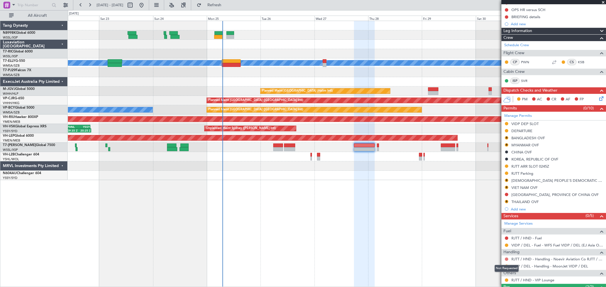
click at [507, 259] on button at bounding box center [505, 259] width 3 height 3
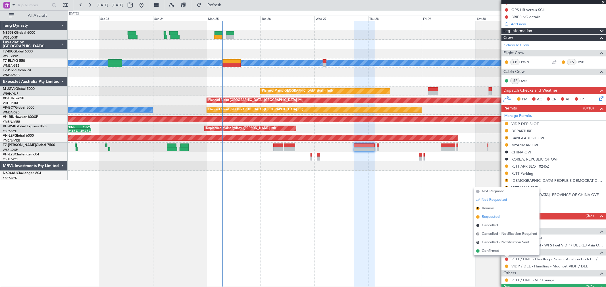
click at [489, 217] on span "Requested" at bounding box center [490, 217] width 18 height 6
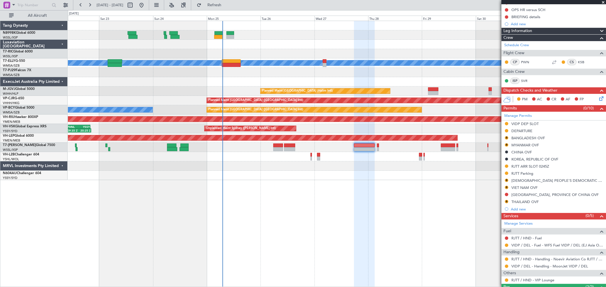
click at [361, 177] on div "MEL Unplanned Maint Kuala Lumpur (Sultan Abdul Aziz Shah - Subang) Planned Main…" at bounding box center [336, 100] width 537 height 159
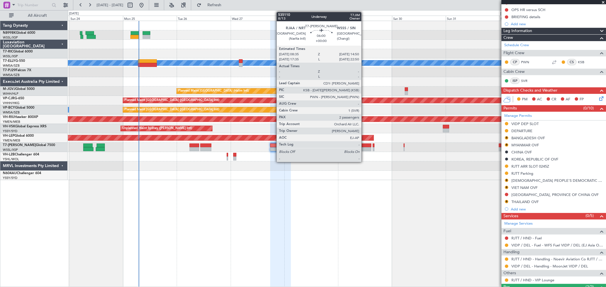
click at [364, 148] on div at bounding box center [364, 149] width 14 height 4
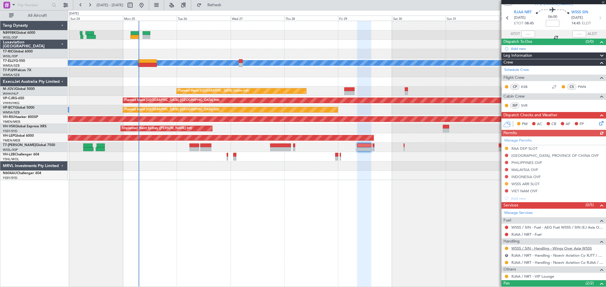
scroll to position [52, 0]
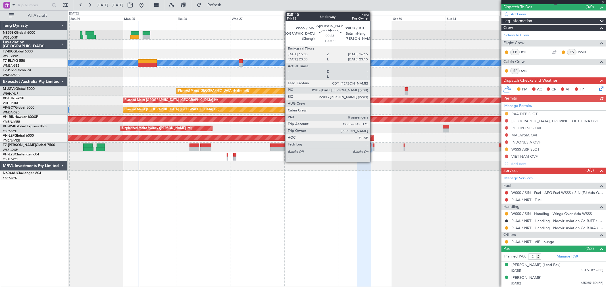
click at [373, 148] on div at bounding box center [373, 149] width 2 height 4
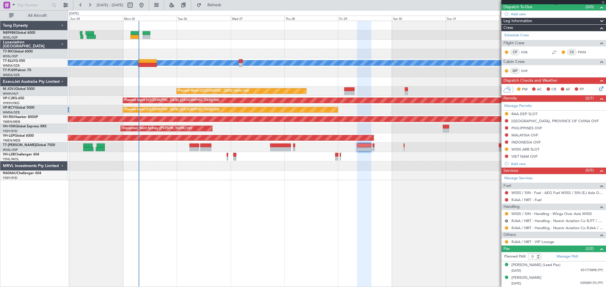
scroll to position [0, 0]
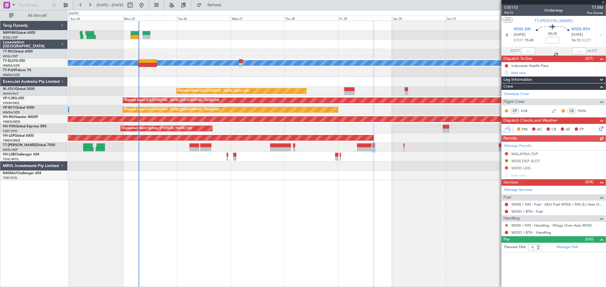
click at [506, 225] on button "R" at bounding box center [505, 225] width 3 height 3
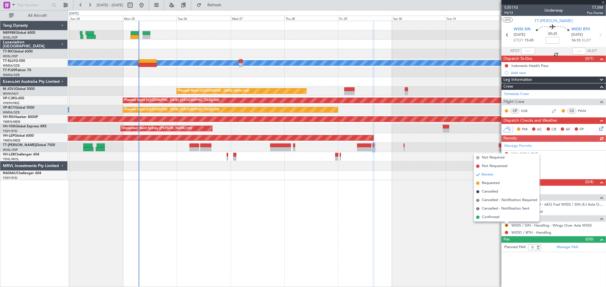
click at [486, 217] on span "Confirmed" at bounding box center [490, 218] width 18 height 6
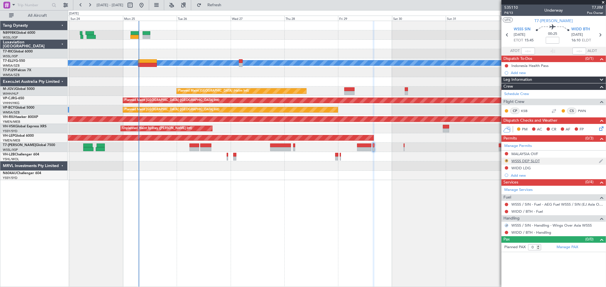
click at [506, 160] on button "R" at bounding box center [505, 160] width 3 height 3
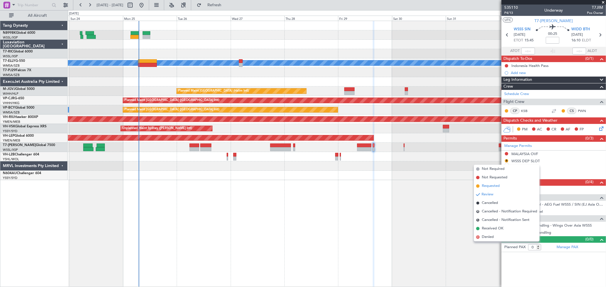
click at [480, 185] on li "Requested" at bounding box center [507, 186] width 66 height 9
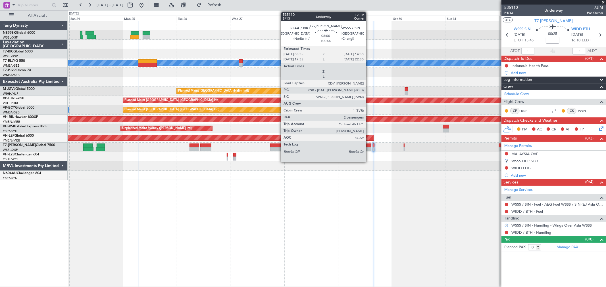
click at [365, 149] on div at bounding box center [364, 149] width 14 height 4
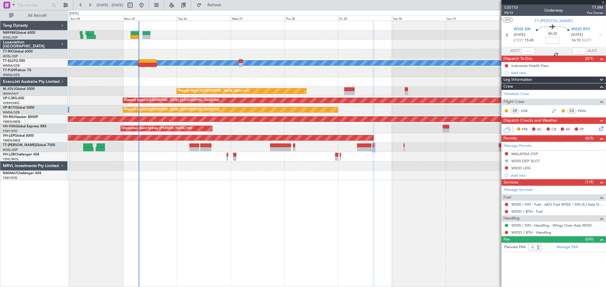
type input "2"
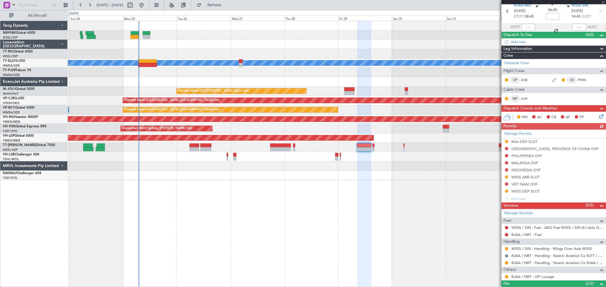
scroll to position [32, 0]
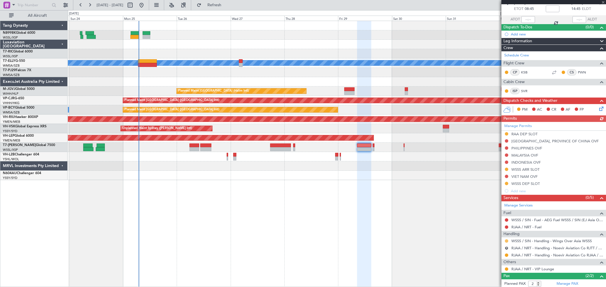
click at [506, 242] on button at bounding box center [505, 241] width 3 height 3
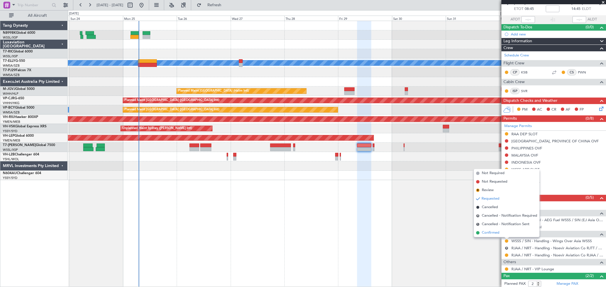
click at [488, 233] on span "Confirmed" at bounding box center [490, 233] width 18 height 6
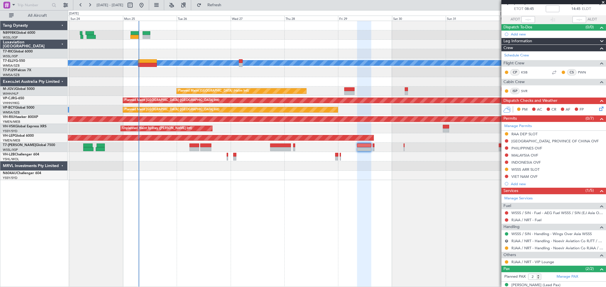
click at [466, 151] on div "MEL Planned Maint Jakarta (Halim Intl) Planned Maint Hong Kong (Hong Kong Intl)…" at bounding box center [336, 100] width 537 height 159
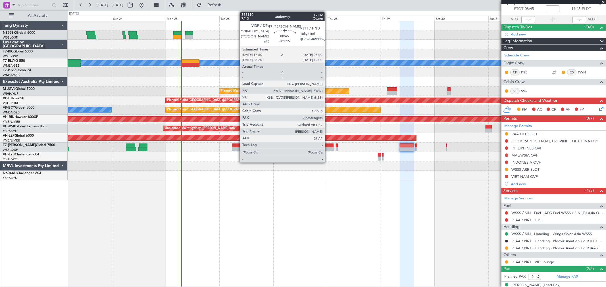
click at [327, 147] on div at bounding box center [323, 149] width 21 height 4
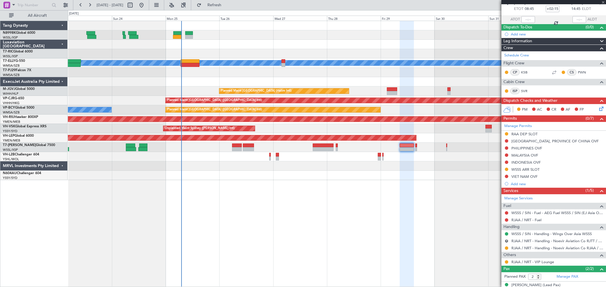
scroll to position [0, 0]
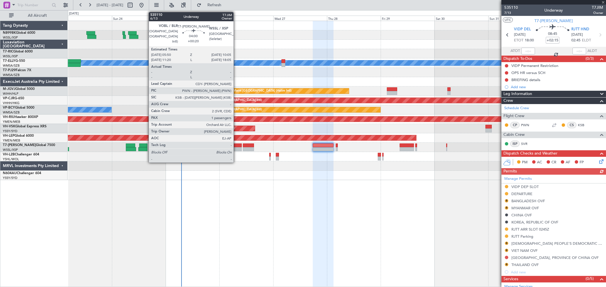
click at [236, 147] on div at bounding box center [237, 149] width 10 height 4
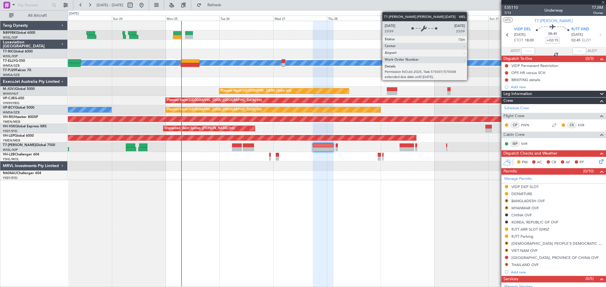
type input "+00:20"
type input "1"
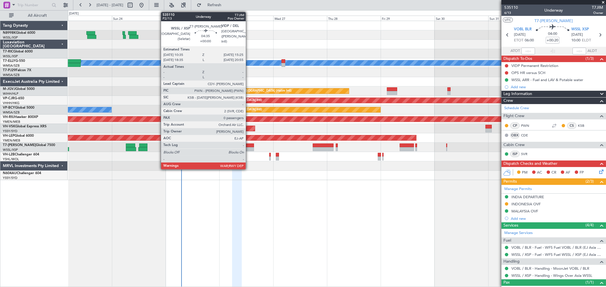
click at [248, 147] on div at bounding box center [248, 149] width 11 height 4
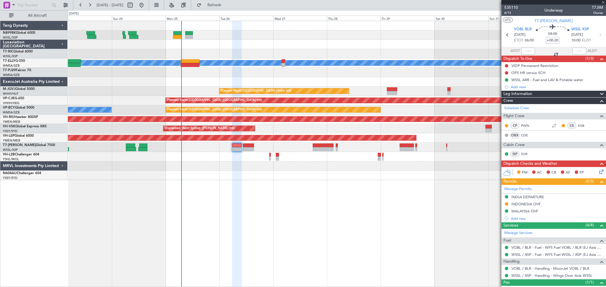
type input "0"
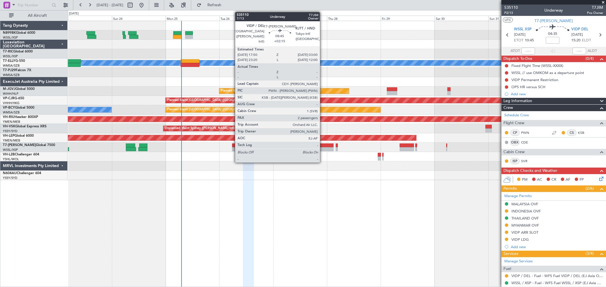
click at [322, 150] on div at bounding box center [323, 149] width 21 height 4
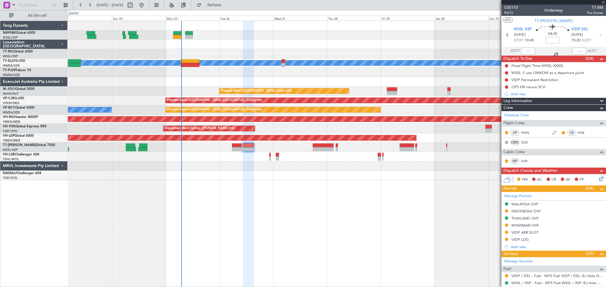
type input "+02:15"
type input "2"
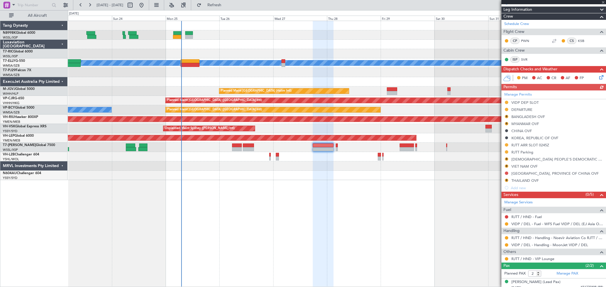
scroll to position [101, 0]
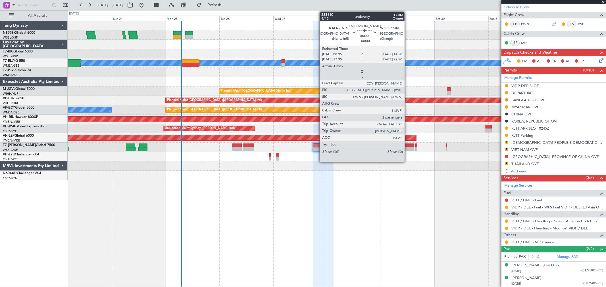
click at [407, 145] on div at bounding box center [406, 146] width 14 height 4
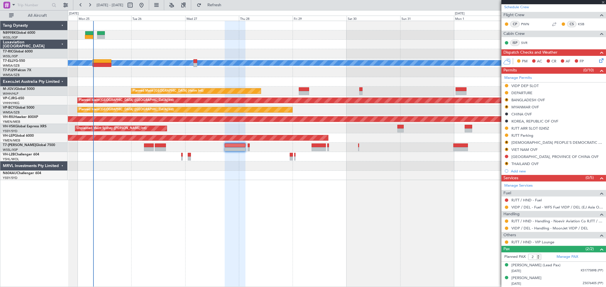
click at [359, 154] on div "MEL Planned Maint Jakarta (Halim Intl) Planned Maint Hong Kong (Hong Kong Intl)…" at bounding box center [336, 100] width 537 height 159
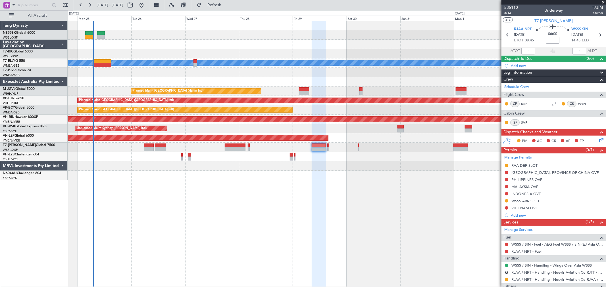
click at [410, 175] on div at bounding box center [336, 175] width 537 height 9
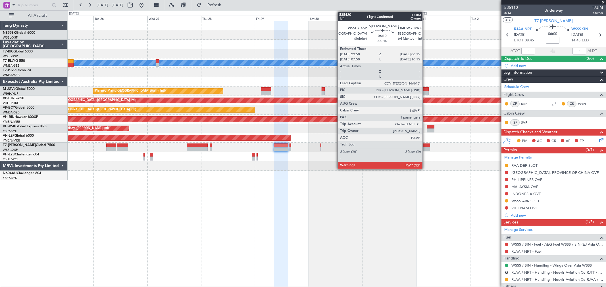
click at [425, 148] on div at bounding box center [422, 149] width 14 height 4
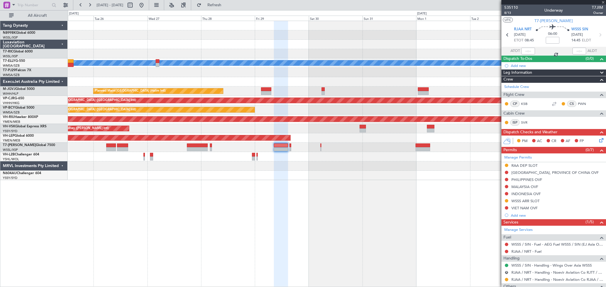
type input "-00:10"
type input "1"
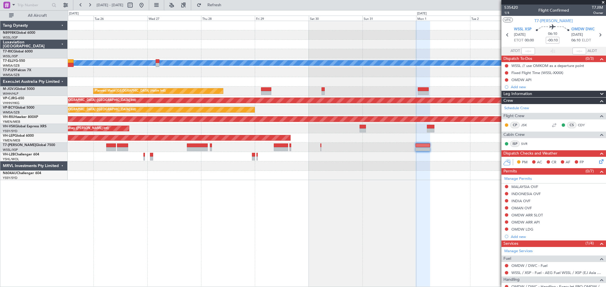
click at [394, 157] on div "MEL Planned Maint Jakarta (Halim Intl) Planned Maint Hong Kong (Hong Kong Intl)…" at bounding box center [336, 100] width 537 height 159
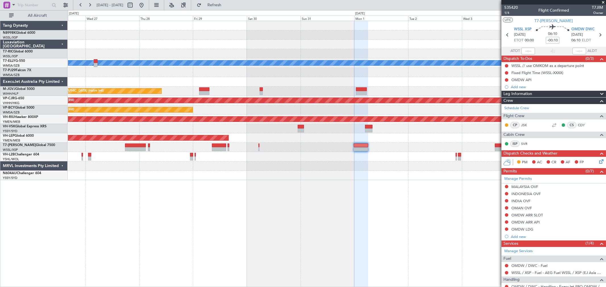
click at [378, 152] on div "[PERSON_NAME] Planned Maint [GEOGRAPHIC_DATA] (Halim Intl) Planned Maint [GEOGR…" at bounding box center [336, 100] width 537 height 159
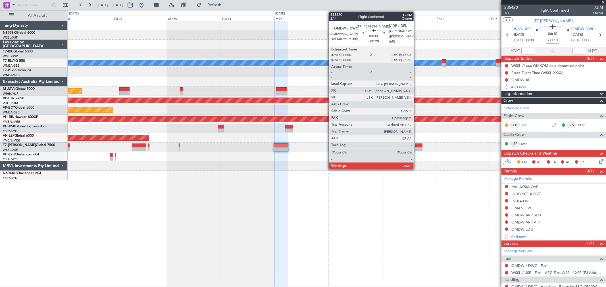
click at [416, 144] on div at bounding box center [418, 146] width 7 height 4
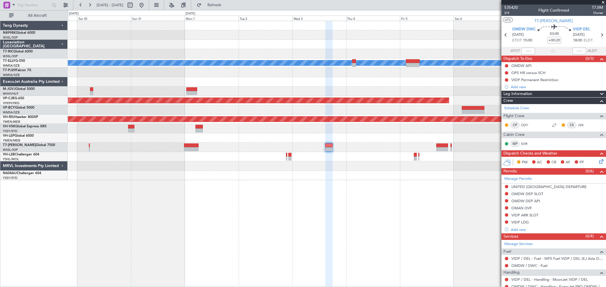
click at [355, 161] on div "[PERSON_NAME] Planned Maint [GEOGRAPHIC_DATA] ([GEOGRAPHIC_DATA]) Planned Maint…" at bounding box center [336, 100] width 537 height 159
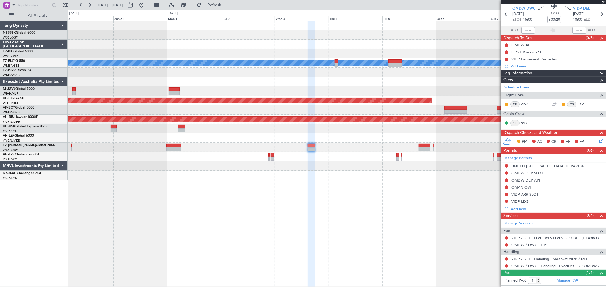
scroll to position [32, 0]
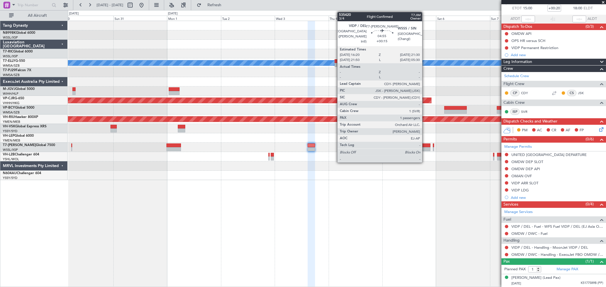
click at [425, 146] on div at bounding box center [424, 146] width 12 height 4
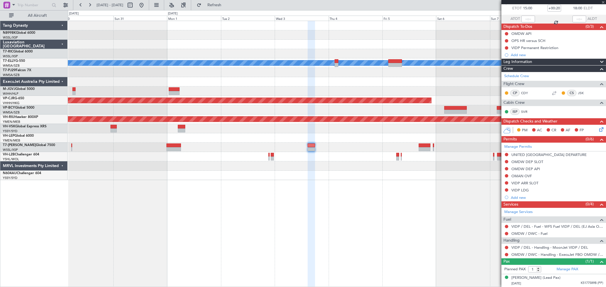
type input "+00:15"
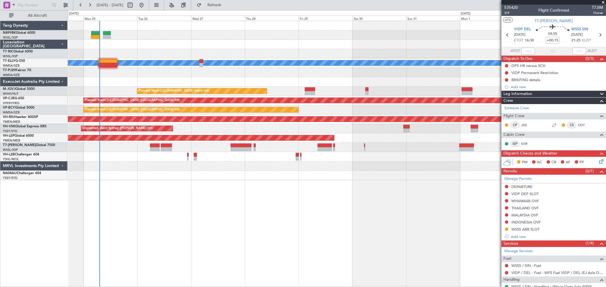
click at [416, 129] on div "[PERSON_NAME] Planned Maint [GEOGRAPHIC_DATA] (Halim Intl) Planned Maint [GEOGR…" at bounding box center [336, 100] width 537 height 159
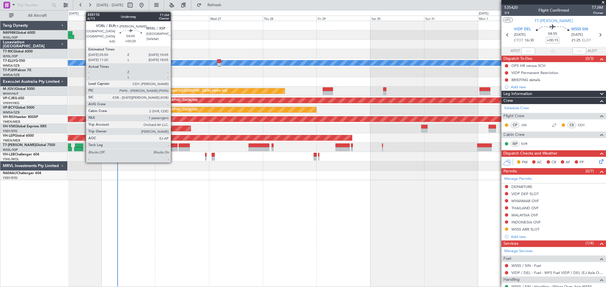
click at [173, 149] on div at bounding box center [173, 149] width 10 height 4
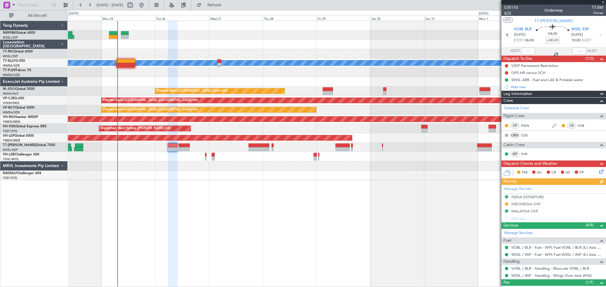
click at [508, 13] on span "6/13" at bounding box center [511, 13] width 14 height 5
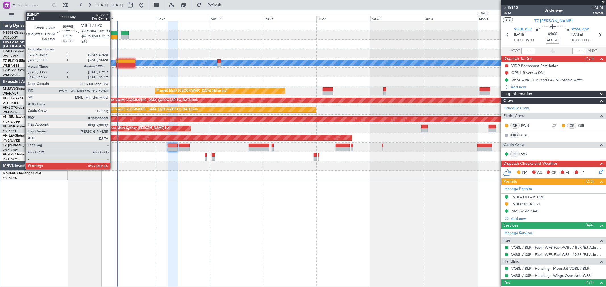
click at [113, 35] on div at bounding box center [113, 37] width 9 height 4
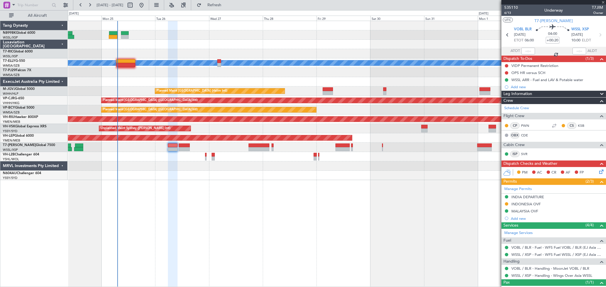
type input "+00:15"
type input "03:37"
type input "0"
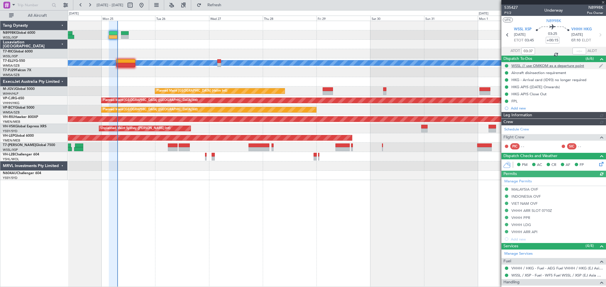
type input "Terry Leung (LEU)"
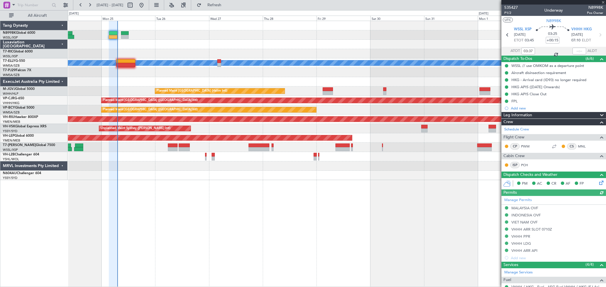
click at [572, 49] on div at bounding box center [579, 51] width 14 height 7
click at [574, 52] on div at bounding box center [579, 51] width 14 height 7
click at [577, 51] on div at bounding box center [579, 51] width 14 height 7
click at [578, 52] on div at bounding box center [579, 51] width 14 height 7
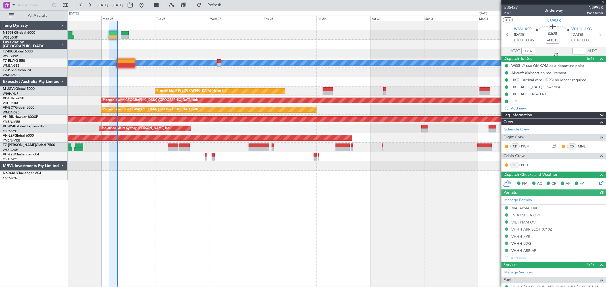
click at [578, 52] on div at bounding box center [579, 51] width 14 height 7
click at [578, 52] on input "text" at bounding box center [579, 51] width 14 height 7
type input "07:08"
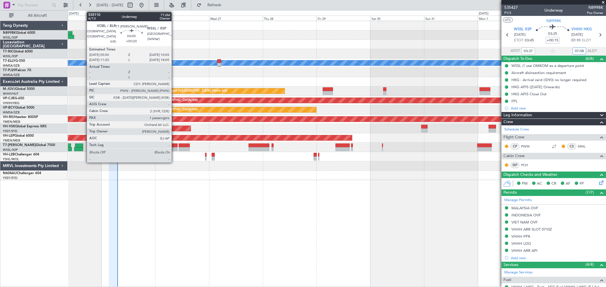
click at [174, 145] on div at bounding box center [173, 146] width 10 height 4
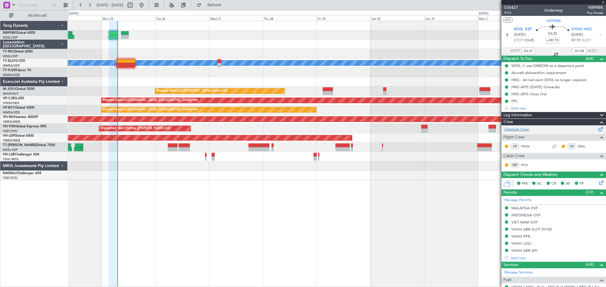
type input "+00:20"
type input "1"
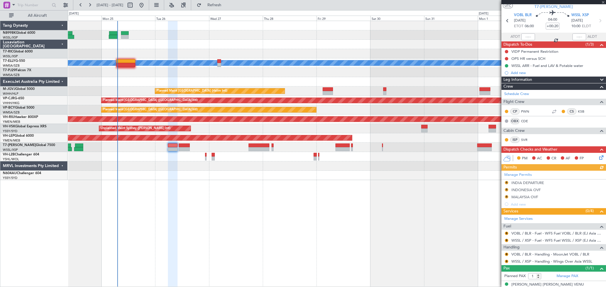
scroll to position [21, 0]
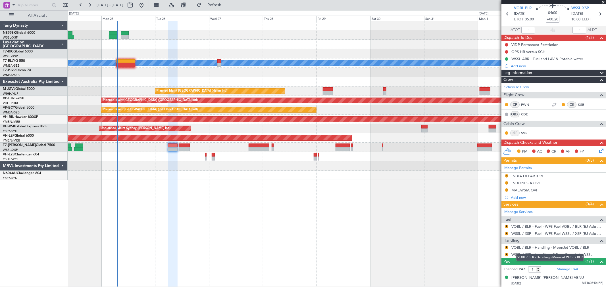
click at [523, 246] on link "VOBL / BLR - Handling - MoonJet VOBL / BLR" at bounding box center [550, 247] width 78 height 5
click at [506, 175] on div "Manage Permits R INDIA DEPARTURE R INDONESIA OVF R MALAYSIA OVF Add new" at bounding box center [553, 182] width 104 height 37
click at [505, 175] on div "Manage Permits R INDIA DEPARTURE R INDONESIA OVF R MALAYSIA OVF Add new" at bounding box center [553, 182] width 104 height 37
click at [505, 175] on button "R" at bounding box center [505, 175] width 3 height 3
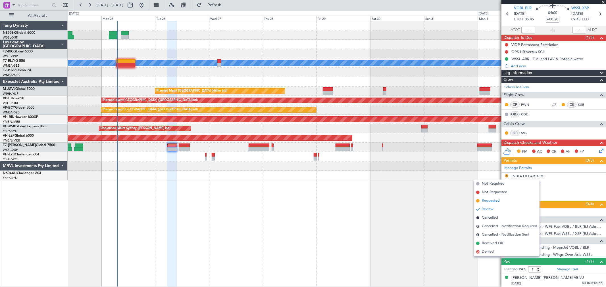
click at [493, 198] on span "Requested" at bounding box center [490, 201] width 18 height 6
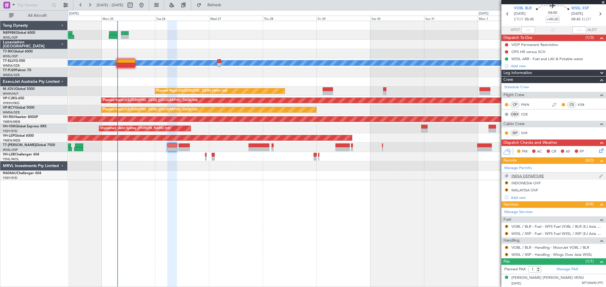
click at [532, 174] on div "INDIA DEPARTURE" at bounding box center [527, 176] width 33 height 5
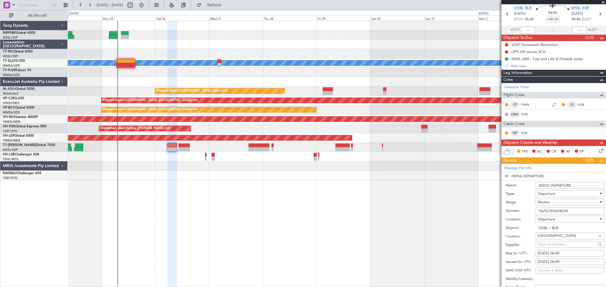
drag, startPoint x: 575, startPoint y: 210, endPoint x: 524, endPoint y: 211, distance: 51.4
click at [524, 211] on div "Number: YA/N/2034/08/24" at bounding box center [554, 211] width 99 height 9
drag, startPoint x: 569, startPoint y: 211, endPoint x: 520, endPoint y: 213, distance: 49.7
click at [521, 213] on div "Number: YA/N/2034/08/24" at bounding box center [554, 211] width 99 height 9
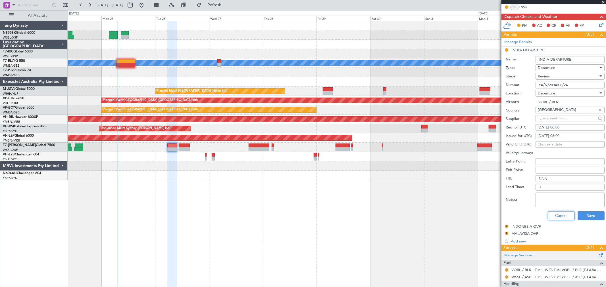
click at [558, 216] on button "Cancel" at bounding box center [560, 215] width 27 height 9
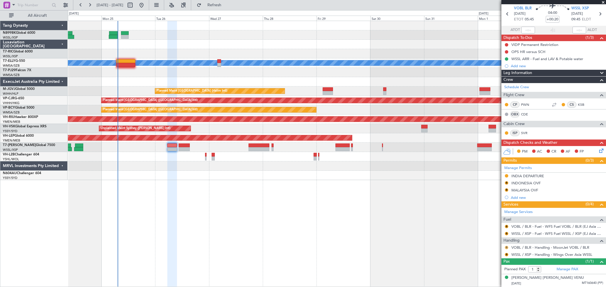
click at [506, 246] on button "R" at bounding box center [505, 247] width 3 height 3
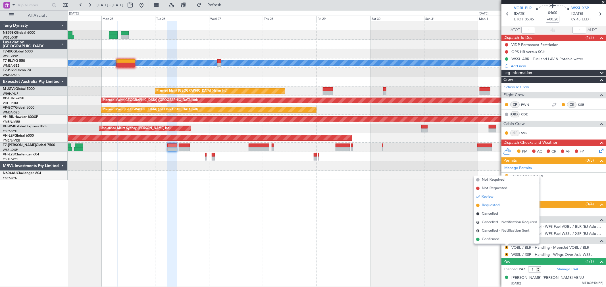
click at [495, 205] on span "Requested" at bounding box center [490, 206] width 18 height 6
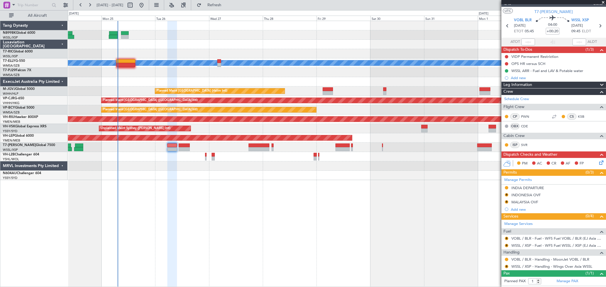
scroll to position [0, 0]
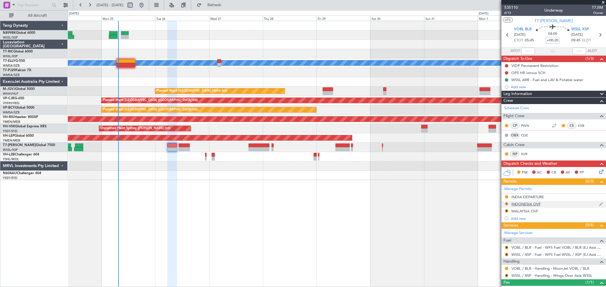
click at [506, 204] on button "R" at bounding box center [505, 203] width 3 height 3
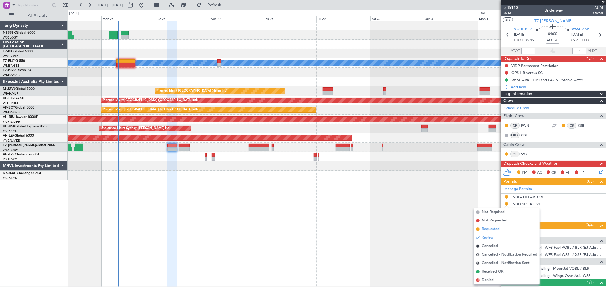
click at [480, 229] on li "Requested" at bounding box center [507, 229] width 66 height 9
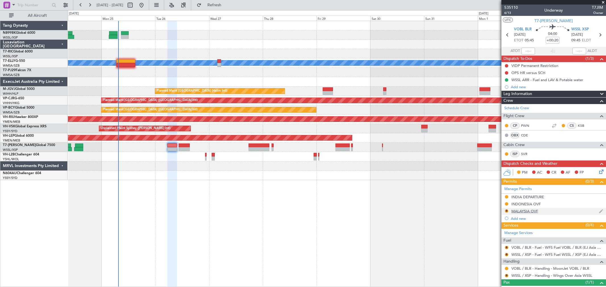
click at [532, 211] on div "MALAYSIA OVF" at bounding box center [524, 211] width 27 height 5
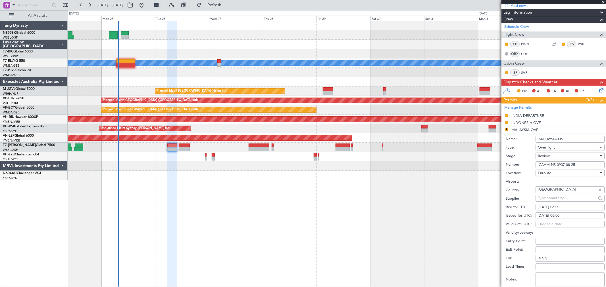
scroll to position [95, 0]
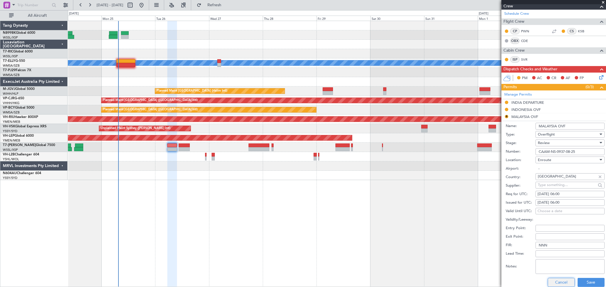
click at [553, 283] on button "Cancel" at bounding box center [560, 282] width 27 height 9
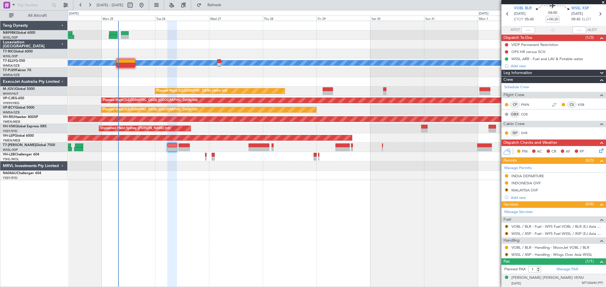
scroll to position [21, 0]
click at [505, 190] on button "R" at bounding box center [505, 189] width 3 height 3
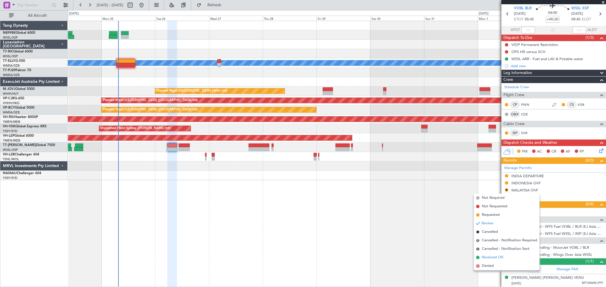
click at [489, 256] on span "Received OK" at bounding box center [492, 258] width 22 height 6
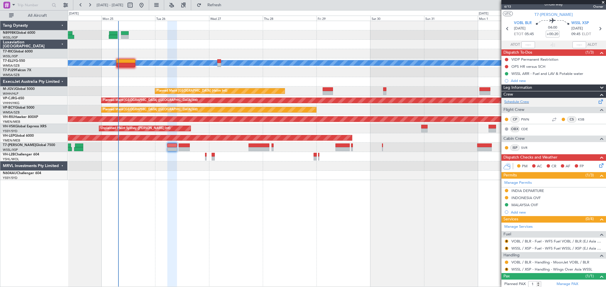
scroll to position [0, 0]
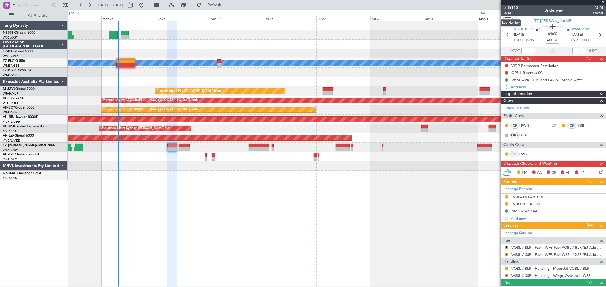
click at [504, 12] on span "6/13" at bounding box center [511, 13] width 14 height 5
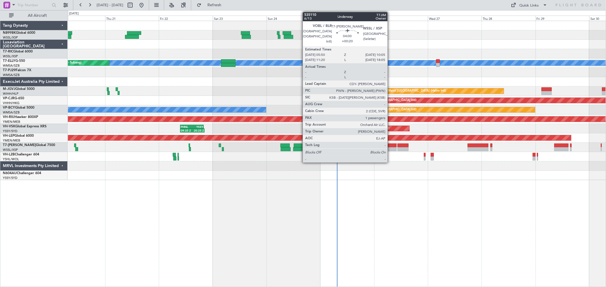
click at [390, 148] on div at bounding box center [392, 149] width 10 height 4
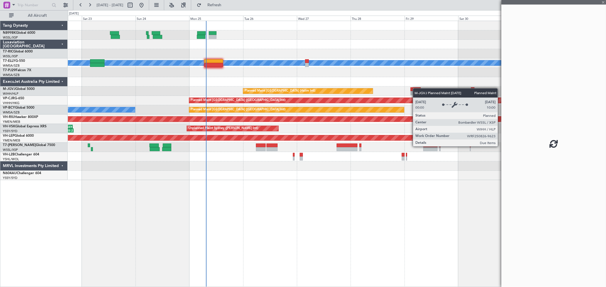
click at [313, 93] on div "[PERSON_NAME] Unplanned Maint [GEOGRAPHIC_DATA] (Sultan [PERSON_NAME] [PERSON_N…" at bounding box center [336, 100] width 537 height 159
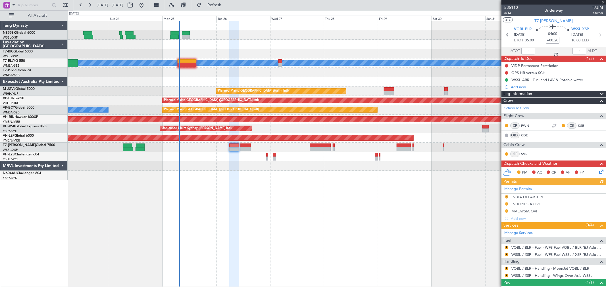
click at [506, 195] on div "Manage Permits R INDIA DEPARTURE R INDONESIA OVF R MALAYSIA OVF Add new" at bounding box center [553, 203] width 104 height 37
click at [506, 197] on div "Manage Permits R INDIA DEPARTURE R INDONESIA OVF R MALAYSIA OVF Add new" at bounding box center [553, 203] width 104 height 37
click at [506, 197] on button "R" at bounding box center [505, 196] width 3 height 3
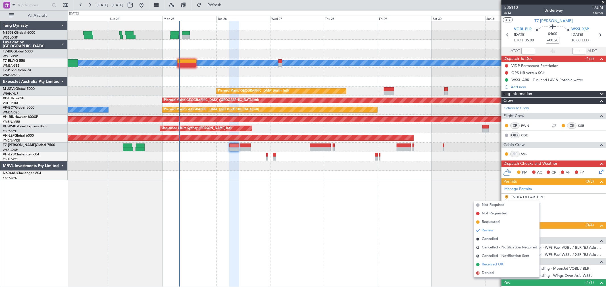
click at [489, 263] on li "Received OK" at bounding box center [507, 265] width 66 height 9
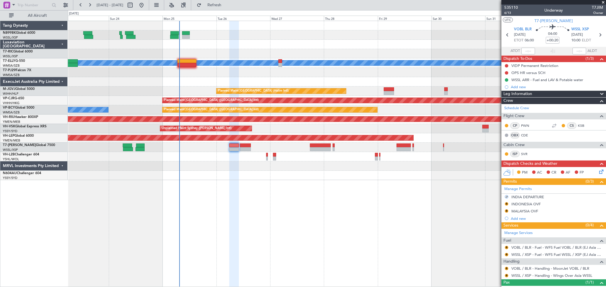
drag, startPoint x: 506, startPoint y: 203, endPoint x: 500, endPoint y: 209, distance: 8.6
click at [506, 203] on button "R" at bounding box center [505, 203] width 3 height 3
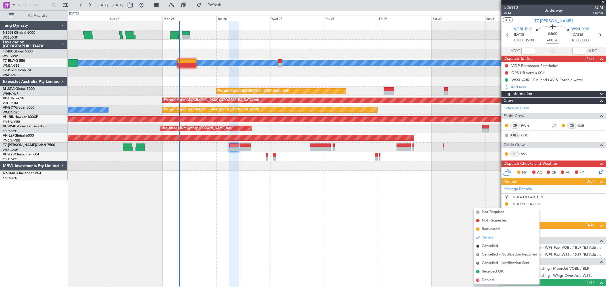
drag, startPoint x: 486, startPoint y: 228, endPoint x: 499, endPoint y: 220, distance: 14.8
click at [486, 227] on span "Requested" at bounding box center [490, 230] width 18 height 6
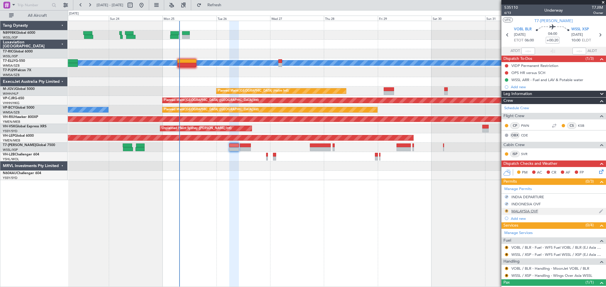
click at [506, 211] on button "R" at bounding box center [505, 211] width 3 height 3
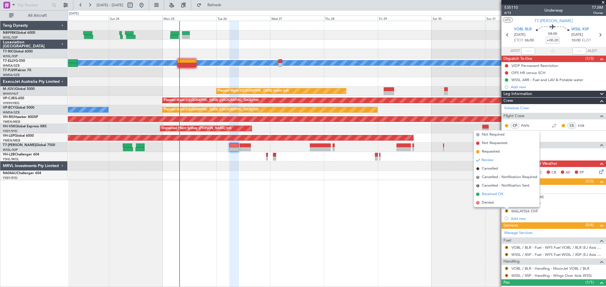
click at [498, 194] on span "Received OK" at bounding box center [492, 195] width 22 height 6
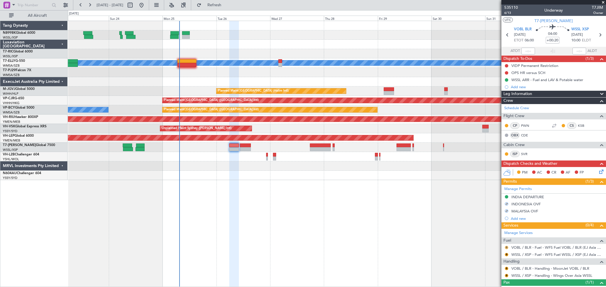
click at [505, 248] on button "R" at bounding box center [505, 247] width 3 height 3
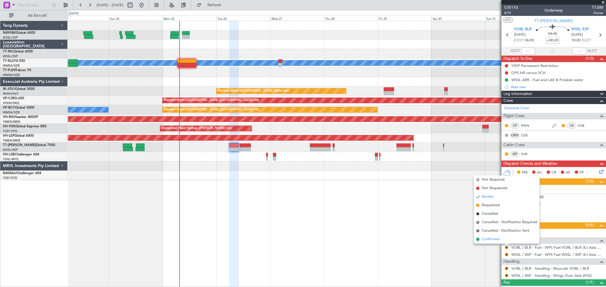
click at [497, 239] on span "Confirmed" at bounding box center [490, 240] width 18 height 6
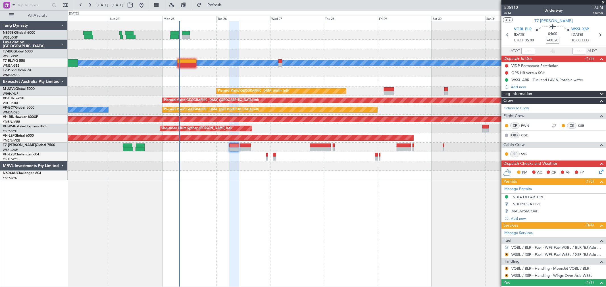
click at [507, 257] on mat-tooltip-component "Review" at bounding box center [506, 264] width 20 height 15
click at [507, 255] on button "R" at bounding box center [505, 254] width 3 height 3
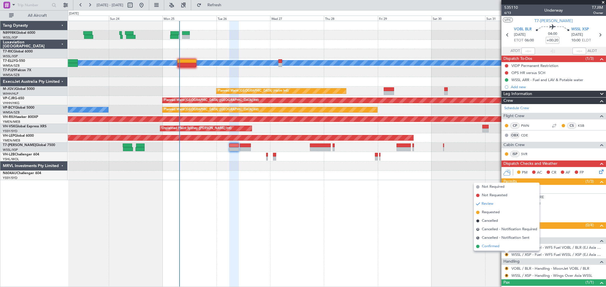
click at [496, 245] on span "Confirmed" at bounding box center [490, 247] width 18 height 6
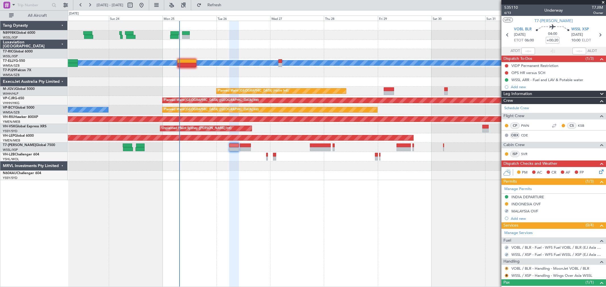
click at [506, 268] on button "R" at bounding box center [505, 268] width 3 height 3
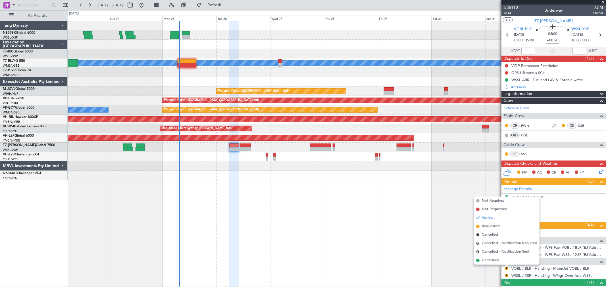
drag, startPoint x: 492, startPoint y: 261, endPoint x: 497, endPoint y: 260, distance: 4.8
click at [492, 261] on span "Confirmed" at bounding box center [490, 261] width 18 height 6
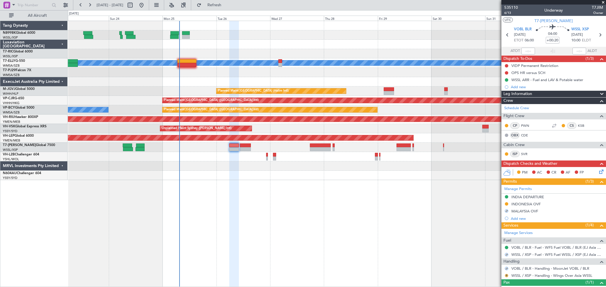
click at [506, 276] on button "R" at bounding box center [505, 275] width 3 height 3
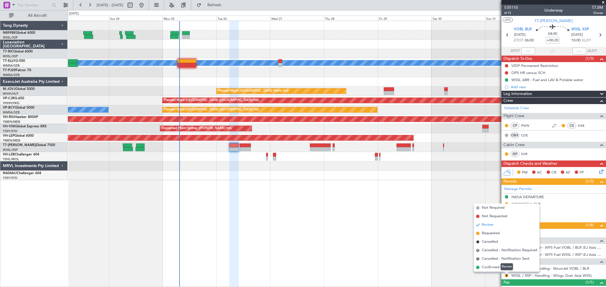
drag, startPoint x: 495, startPoint y: 267, endPoint x: 496, endPoint y: 263, distance: 4.3
click at [495, 267] on span "Confirmed" at bounding box center [490, 268] width 18 height 6
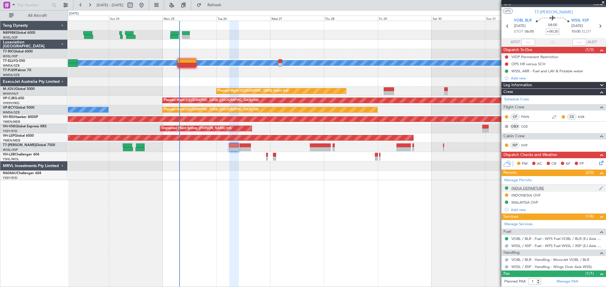
scroll to position [21, 0]
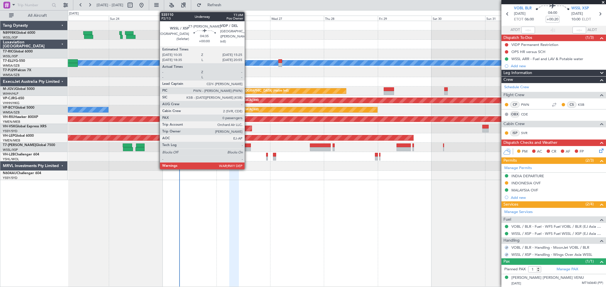
click at [247, 146] on div at bounding box center [245, 146] width 11 height 4
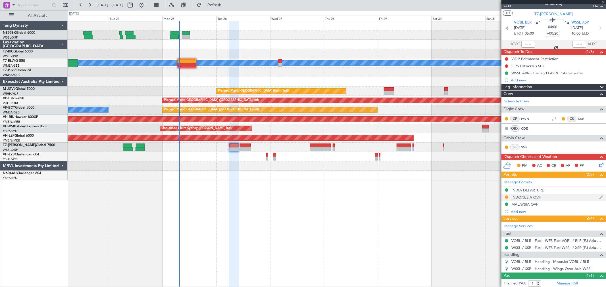
scroll to position [0, 0]
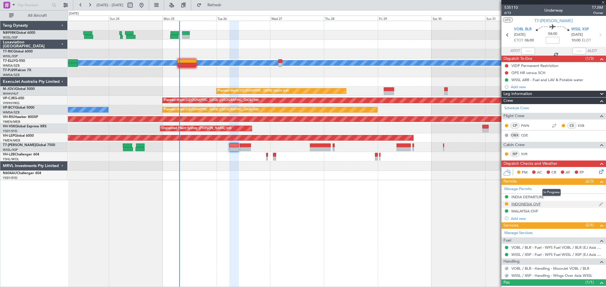
type input "0"
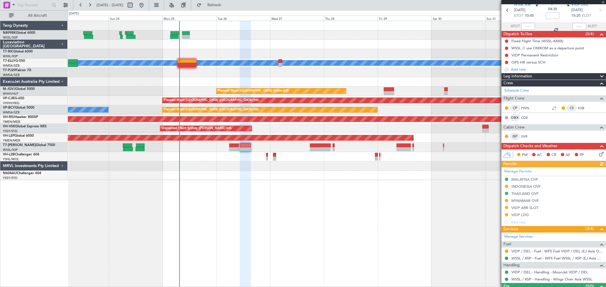
scroll to position [36, 0]
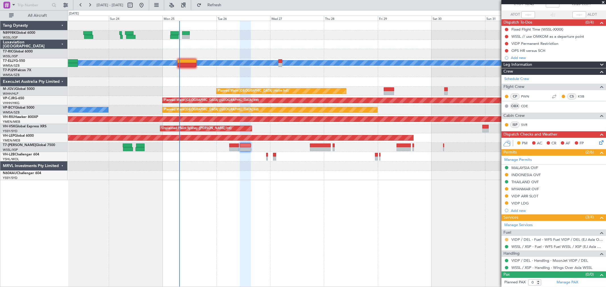
click at [506, 239] on button at bounding box center [505, 239] width 3 height 3
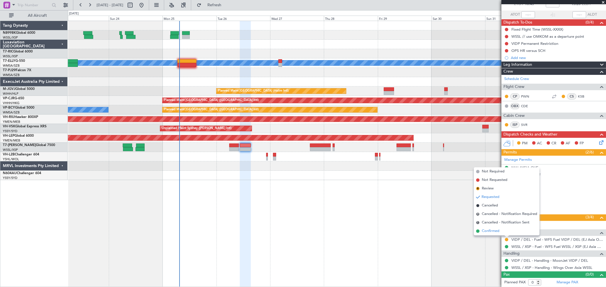
click at [490, 230] on span "Confirmed" at bounding box center [490, 232] width 18 height 6
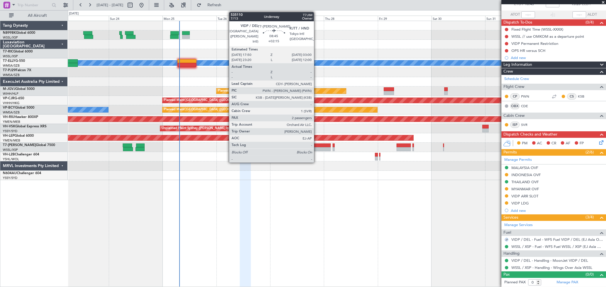
click at [317, 145] on div at bounding box center [320, 146] width 21 height 4
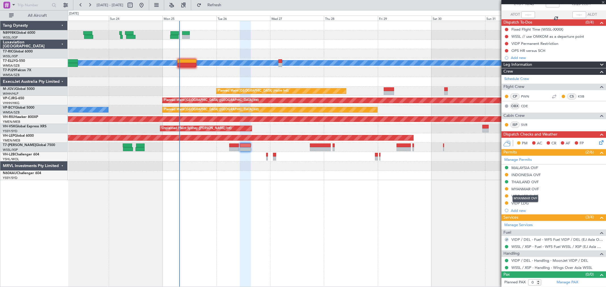
type input "+02:15"
type input "2"
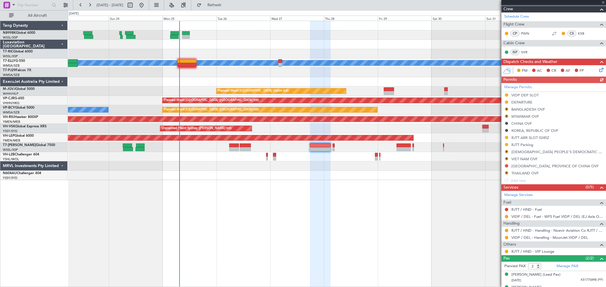
scroll to position [101, 0]
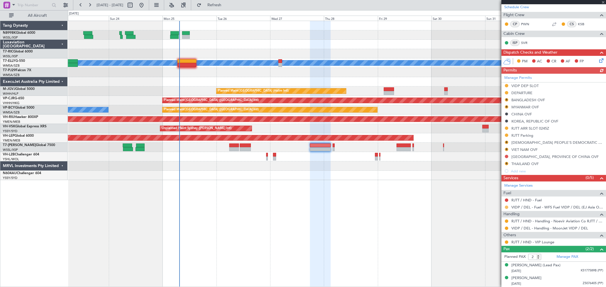
click at [504, 208] on button at bounding box center [505, 207] width 3 height 3
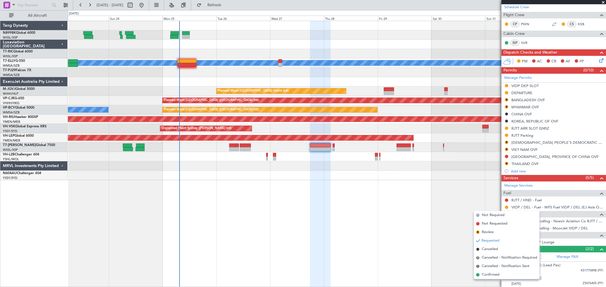
click at [483, 275] on span "Confirmed" at bounding box center [490, 275] width 18 height 6
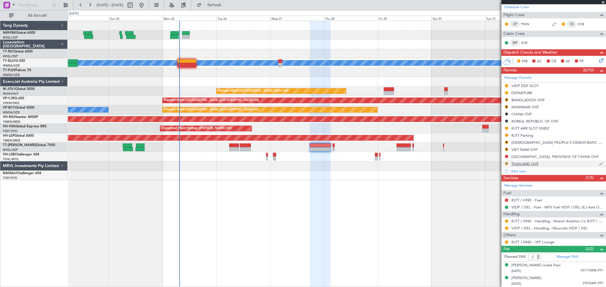
click at [506, 163] on button "R" at bounding box center [505, 163] width 3 height 3
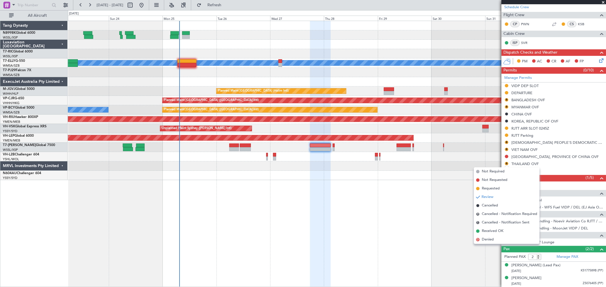
click at [480, 231] on li "Received OK" at bounding box center [507, 231] width 66 height 9
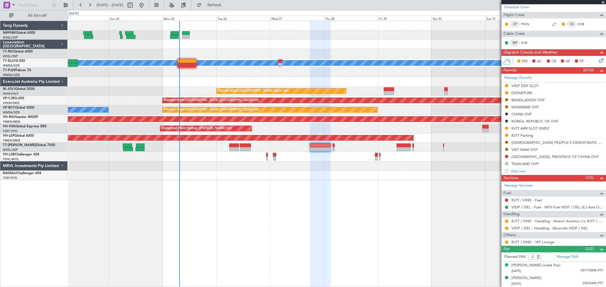
drag, startPoint x: 505, startPoint y: 143, endPoint x: 502, endPoint y: 146, distance: 4.8
click at [504, 143] on button "R" at bounding box center [505, 142] width 3 height 3
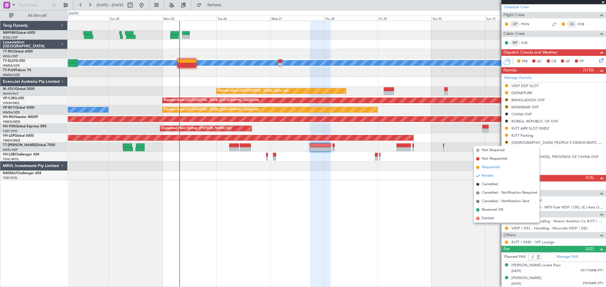
click at [490, 166] on span "Requested" at bounding box center [490, 168] width 18 height 6
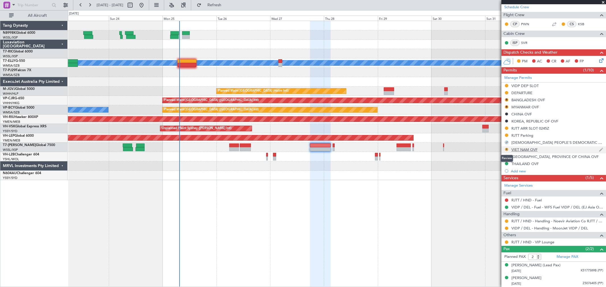
click at [505, 148] on button "R" at bounding box center [505, 149] width 3 height 3
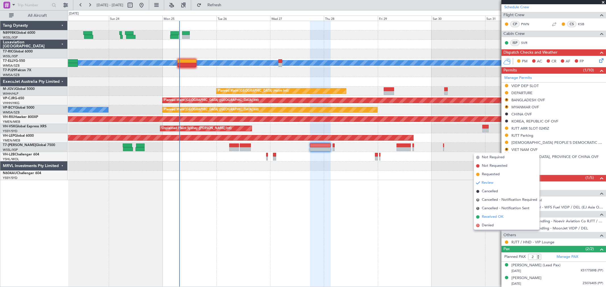
click at [481, 216] on span "Received OK" at bounding box center [492, 217] width 22 height 6
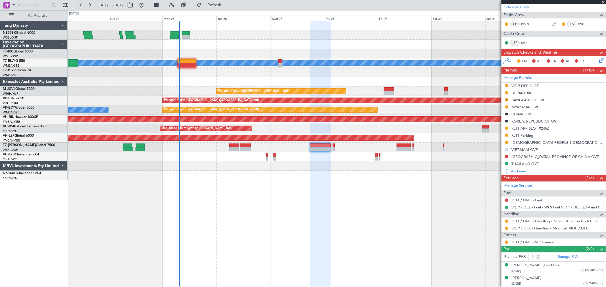
click at [505, 100] on button "R" at bounding box center [505, 99] width 3 height 3
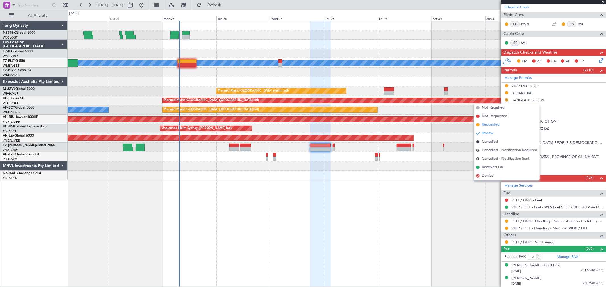
click at [491, 123] on span "Requested" at bounding box center [490, 125] width 18 height 6
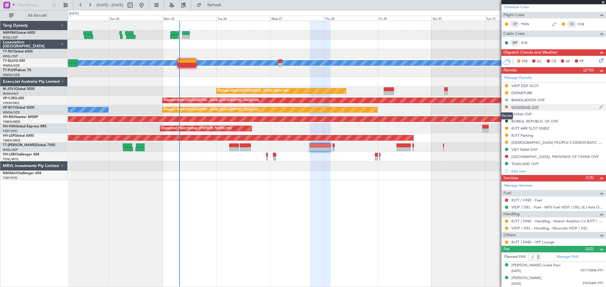
click at [505, 106] on button "R" at bounding box center [505, 106] width 3 height 3
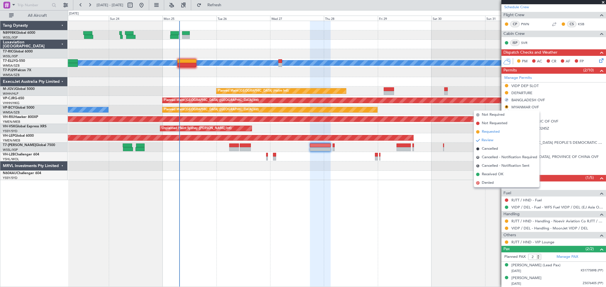
click at [491, 130] on span "Requested" at bounding box center [490, 132] width 18 height 6
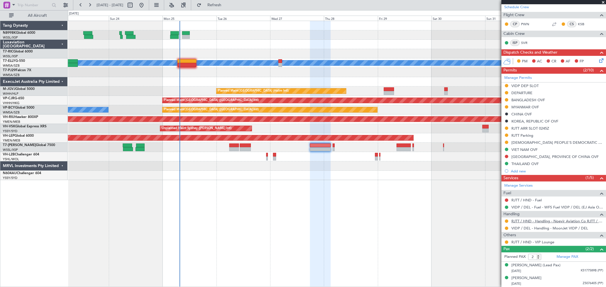
click at [525, 222] on link "RJTT / HND - Handling - Noevir Aviation Co RJTT / HND" at bounding box center [557, 221] width 92 height 5
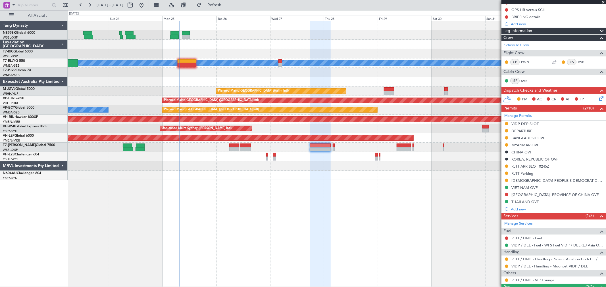
scroll to position [95, 0]
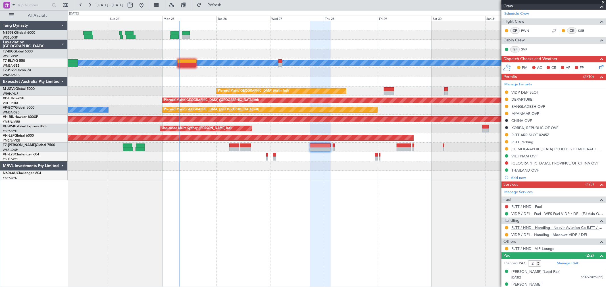
click at [537, 229] on link "RJTT / HND - Handling - Noevir Aviation Co RJTT / HND" at bounding box center [557, 227] width 92 height 5
click at [505, 163] on button at bounding box center [505, 163] width 3 height 3
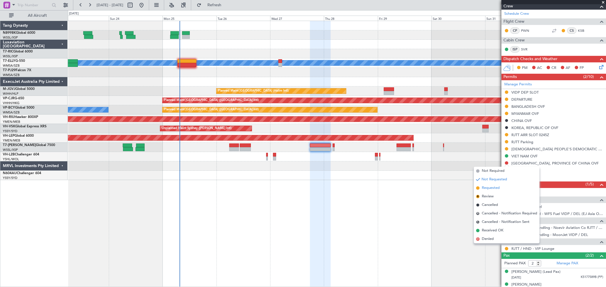
click at [492, 187] on span "Requested" at bounding box center [490, 188] width 18 height 6
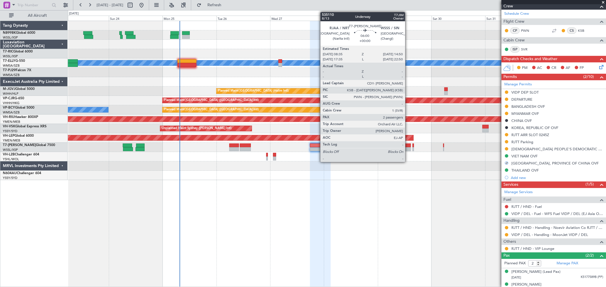
click at [407, 150] on div at bounding box center [403, 149] width 14 height 4
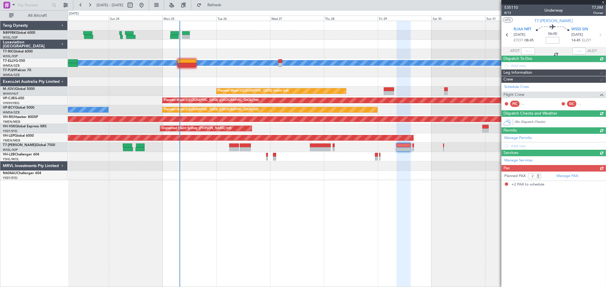
scroll to position [0, 0]
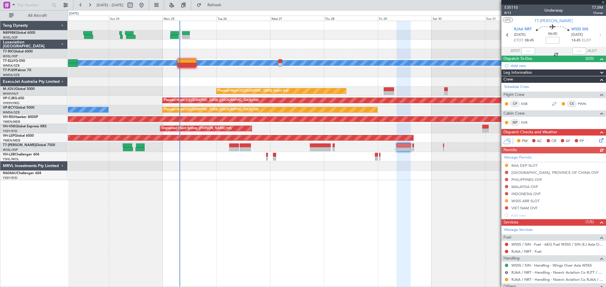
click at [507, 172] on div "Manage Permits RAA DEP SLOT [GEOGRAPHIC_DATA], PROVINCE OF [GEOGRAPHIC_DATA] OV…" at bounding box center [553, 187] width 104 height 66
click at [505, 173] on div "Manage Permits RAA DEP SLOT [GEOGRAPHIC_DATA], PROVINCE OF [GEOGRAPHIC_DATA] OV…" at bounding box center [553, 187] width 104 height 66
click at [505, 172] on button at bounding box center [505, 172] width 3 height 3
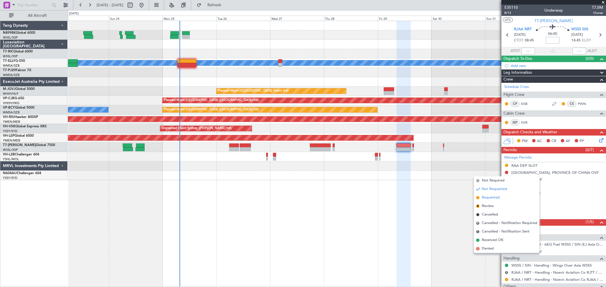
click at [484, 196] on span "Requested" at bounding box center [490, 198] width 18 height 6
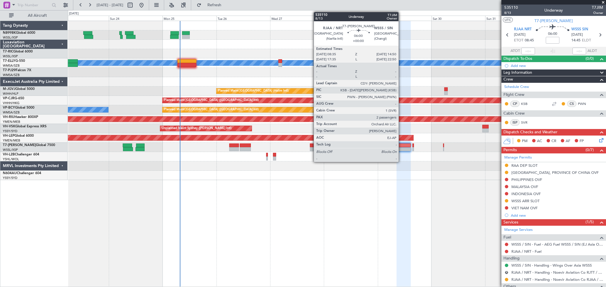
click at [402, 148] on div at bounding box center [403, 149] width 14 height 4
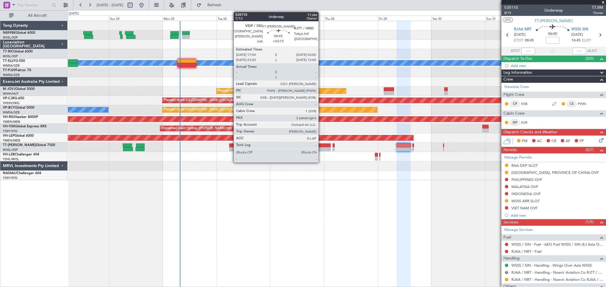
click at [324, 148] on div at bounding box center [320, 149] width 21 height 4
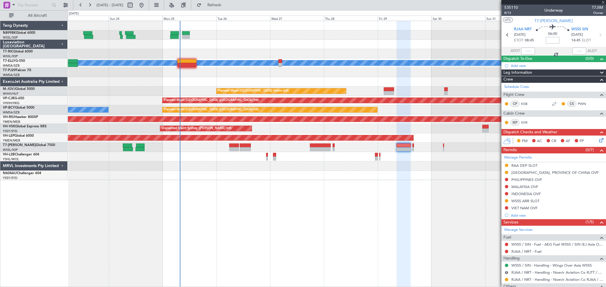
type input "+02:15"
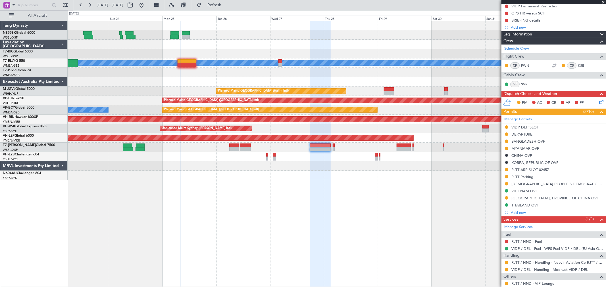
scroll to position [101, 0]
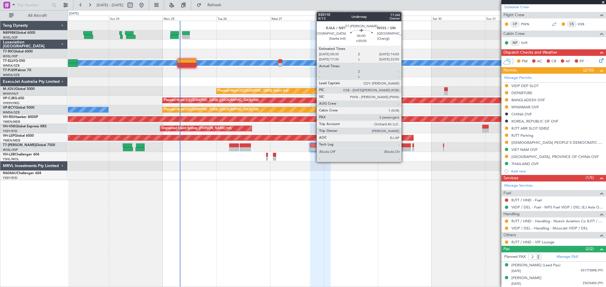
click at [404, 148] on div at bounding box center [403, 149] width 14 height 4
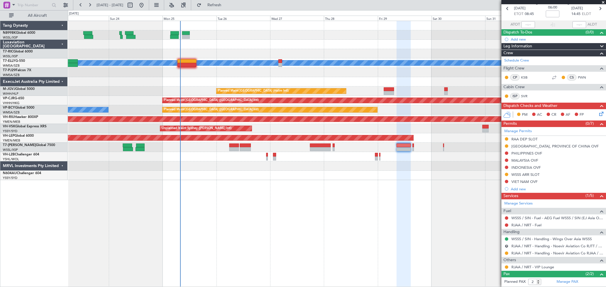
scroll to position [52, 0]
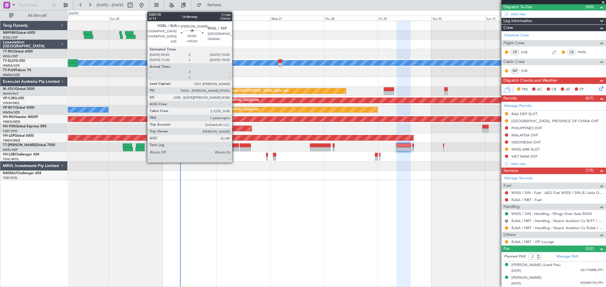
click at [235, 148] on div at bounding box center [234, 149] width 10 height 4
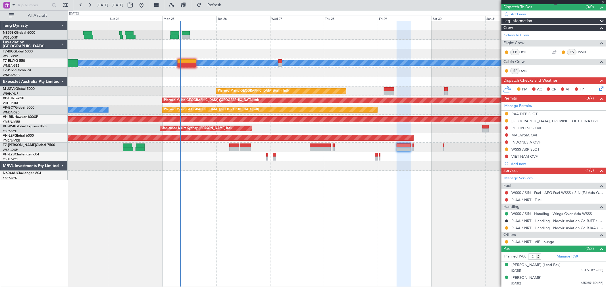
type input "+00:20"
type input "1"
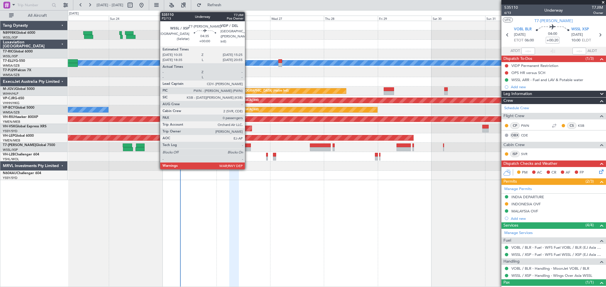
click at [248, 148] on div at bounding box center [245, 149] width 11 height 4
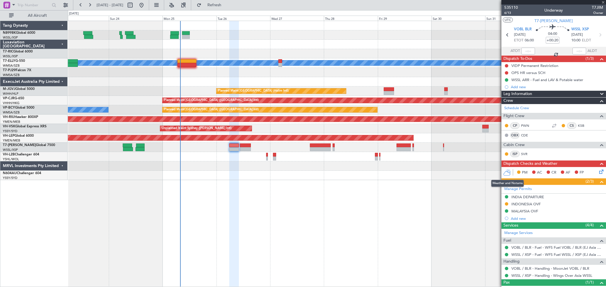
type input "0"
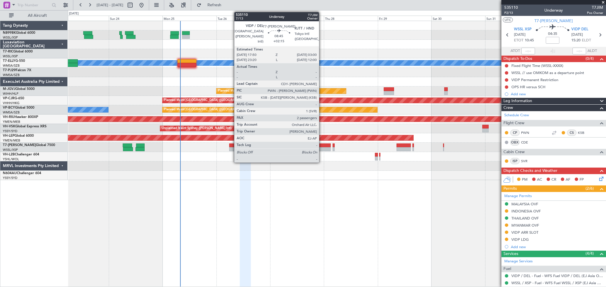
click at [322, 145] on div at bounding box center [320, 146] width 21 height 4
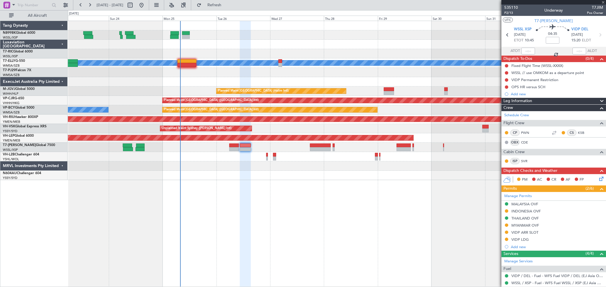
type input "+02:15"
type input "2"
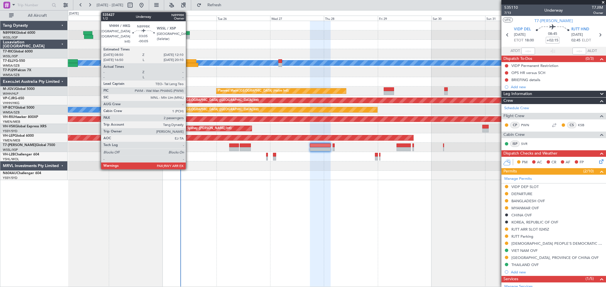
click at [188, 37] on div at bounding box center [186, 37] width 8 height 4
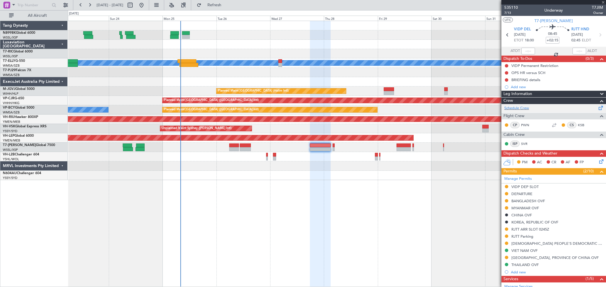
type input "-00:05"
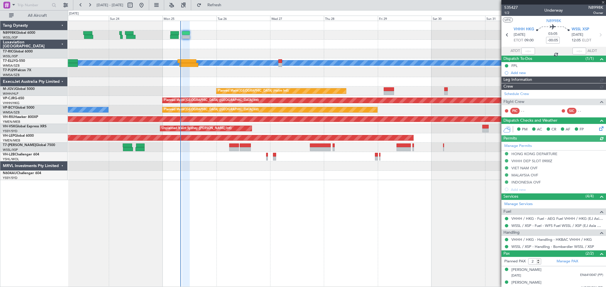
type input "[PERSON_NAME] (LEU)"
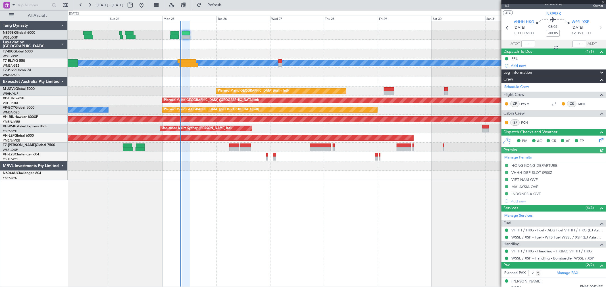
scroll to position [24, 0]
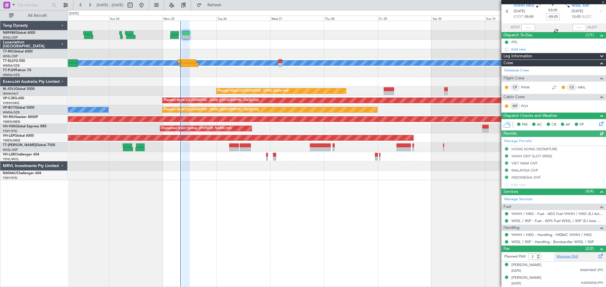
click at [571, 256] on link "Manage PAX" at bounding box center [567, 257] width 22 height 6
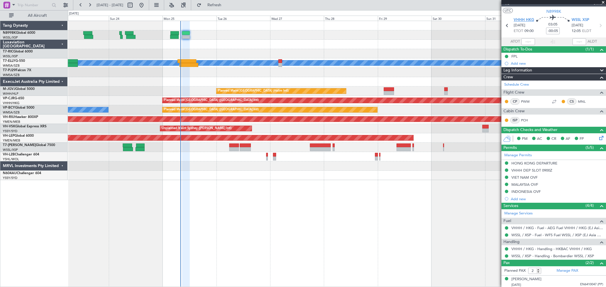
scroll to position [0, 0]
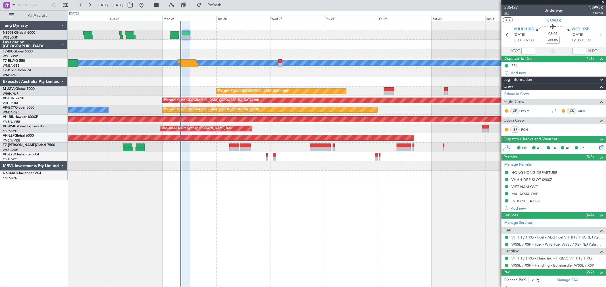
click at [507, 13] on span "1/2" at bounding box center [511, 13] width 14 height 5
type input "3"
type input "[PERSON_NAME] (LEU)"
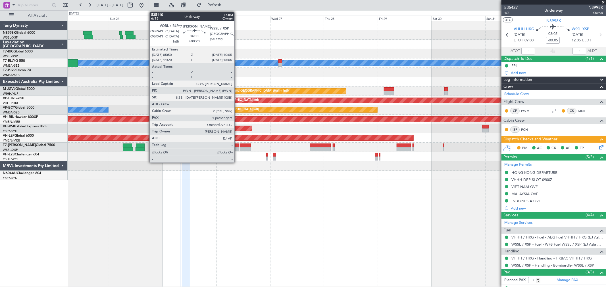
click at [237, 148] on div at bounding box center [234, 149] width 10 height 4
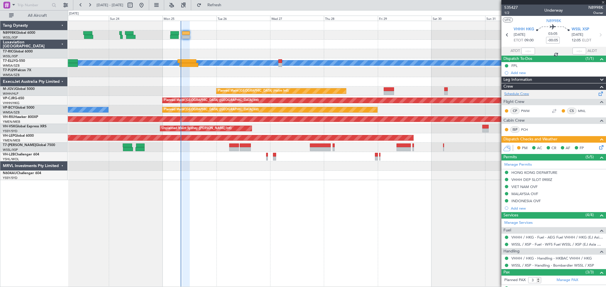
type input "+00:20"
type input "1"
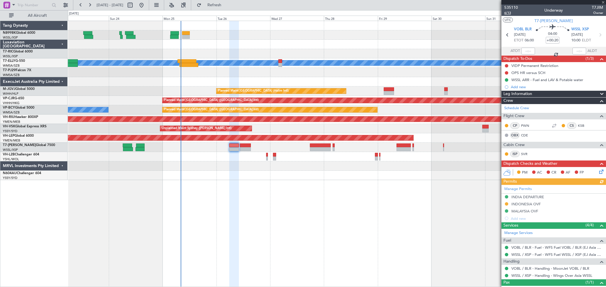
click at [509, 15] on span "6/13" at bounding box center [511, 13] width 14 height 5
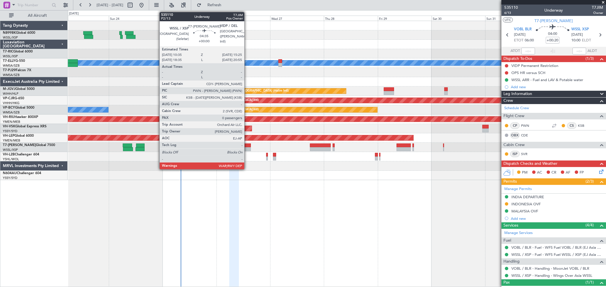
click at [247, 145] on div at bounding box center [245, 146] width 11 height 4
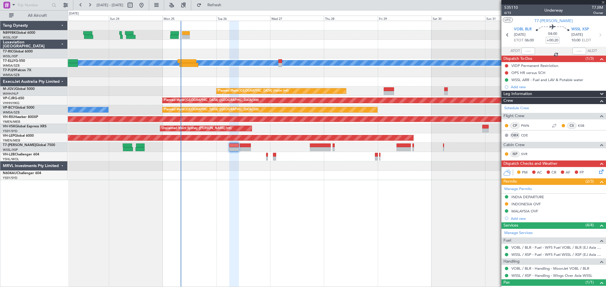
type input "0"
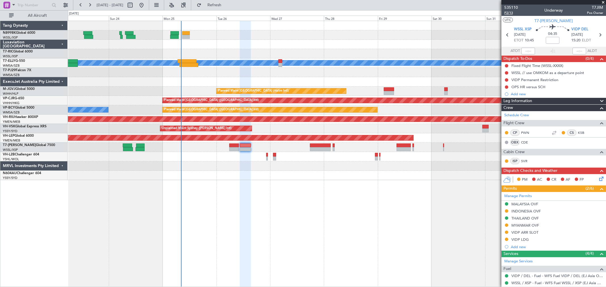
click at [507, 13] on span "P2/13" at bounding box center [511, 13] width 14 height 5
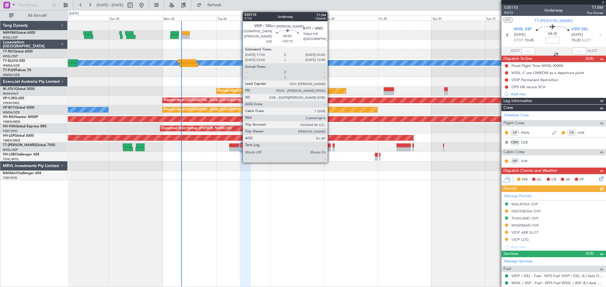
click at [324, 146] on div at bounding box center [320, 146] width 21 height 4
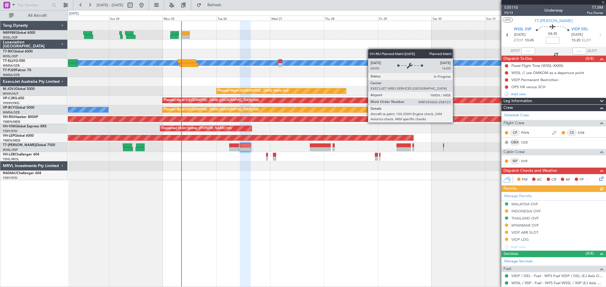
type input "+02:15"
type input "2"
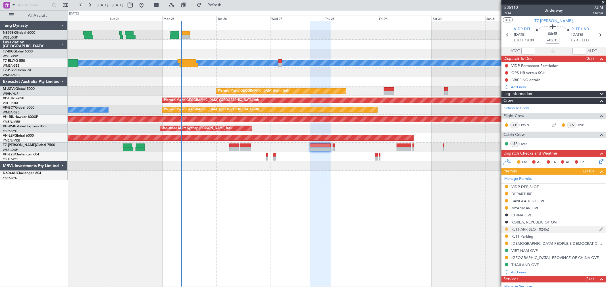
click at [506, 229] on button at bounding box center [505, 229] width 3 height 3
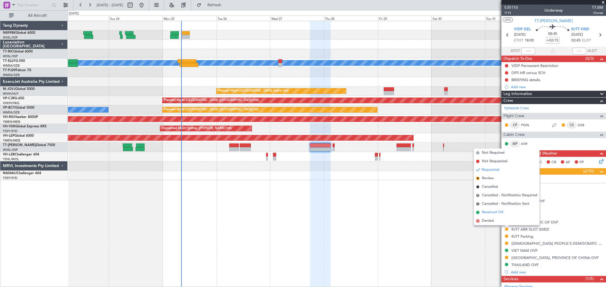
click at [496, 213] on span "Received OK" at bounding box center [492, 213] width 22 height 6
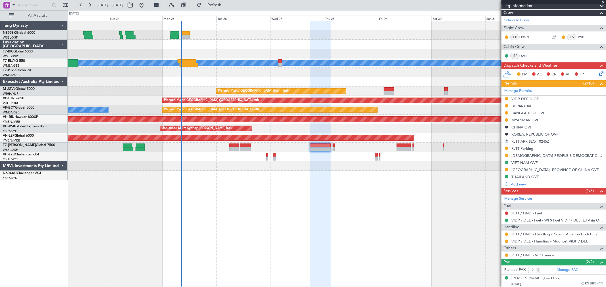
scroll to position [95, 0]
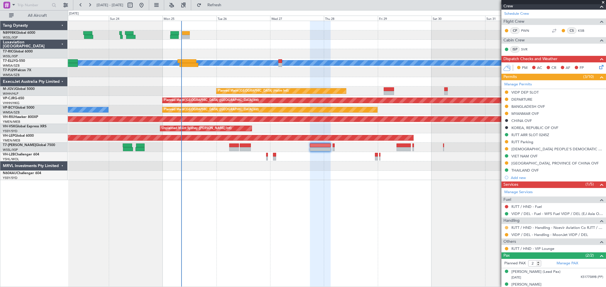
click at [504, 227] on button at bounding box center [505, 227] width 3 height 3
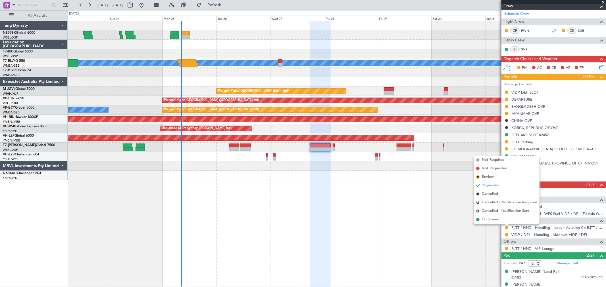
click at [496, 219] on span "Confirmed" at bounding box center [490, 220] width 18 height 6
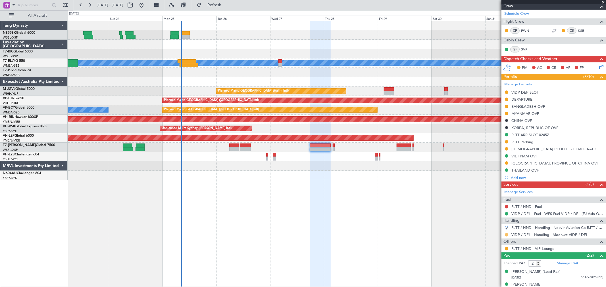
click at [506, 236] on button at bounding box center [505, 234] width 3 height 3
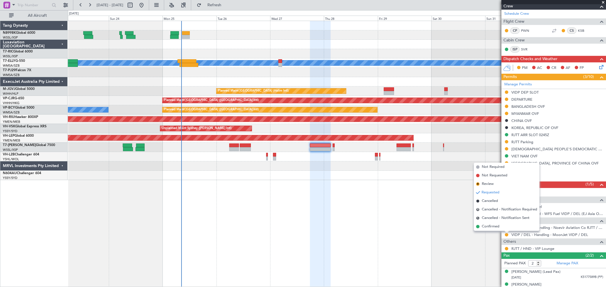
drag, startPoint x: 496, startPoint y: 227, endPoint x: 500, endPoint y: 226, distance: 4.1
click at [496, 227] on span "Confirmed" at bounding box center [490, 227] width 18 height 6
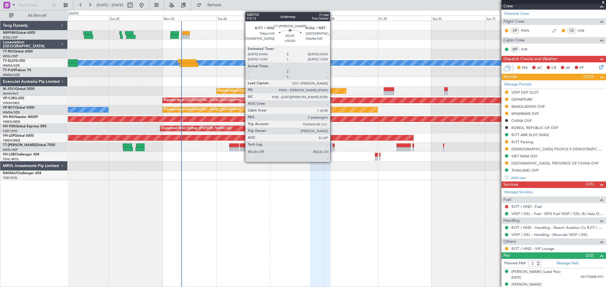
click at [332, 147] on div at bounding box center [333, 146] width 2 height 4
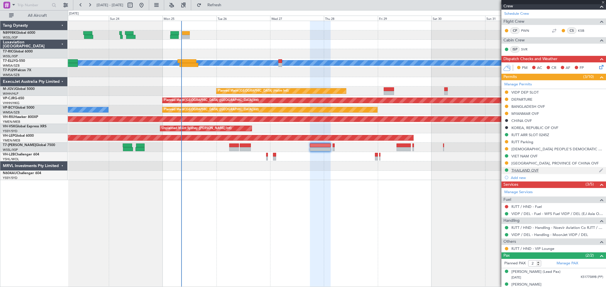
type input "+00:05"
type input "0"
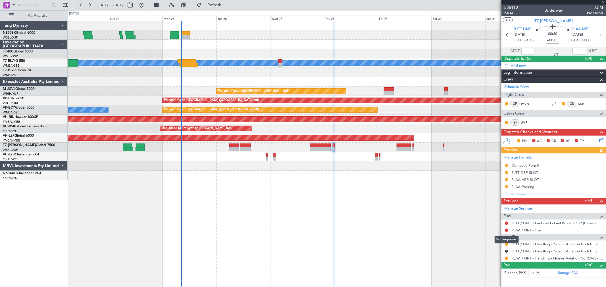
click at [506, 244] on mat-tooltip-component "Not Requested" at bounding box center [506, 239] width 32 height 15
click at [507, 243] on button at bounding box center [505, 244] width 3 height 3
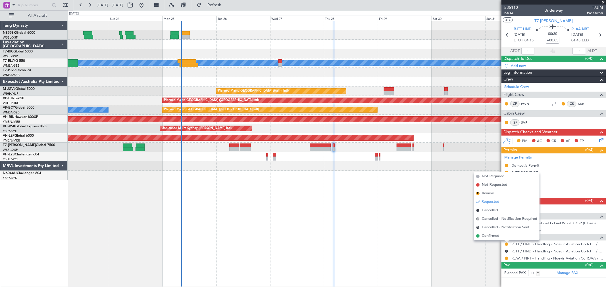
click at [489, 237] on span "Confirmed" at bounding box center [490, 236] width 18 height 6
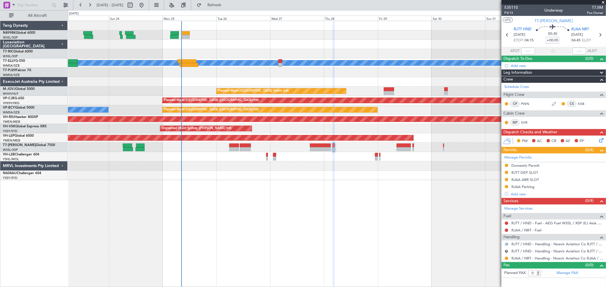
click at [505, 257] on mat-tooltip-component "Cancelled - Notification Required" at bounding box center [507, 260] width 58 height 15
click at [506, 257] on button at bounding box center [505, 258] width 3 height 3
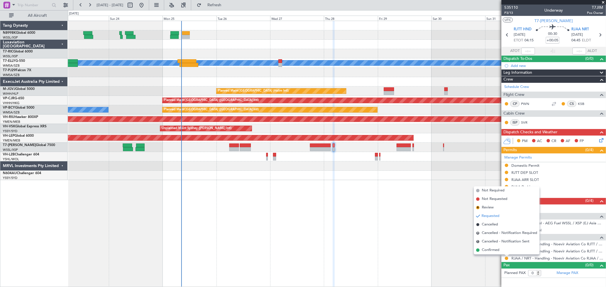
click at [487, 249] on span "Confirmed" at bounding box center [490, 251] width 18 height 6
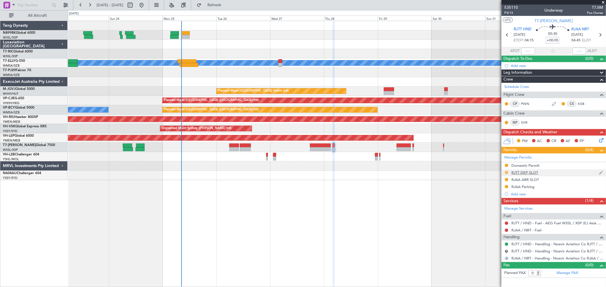
click at [506, 172] on button at bounding box center [505, 172] width 3 height 3
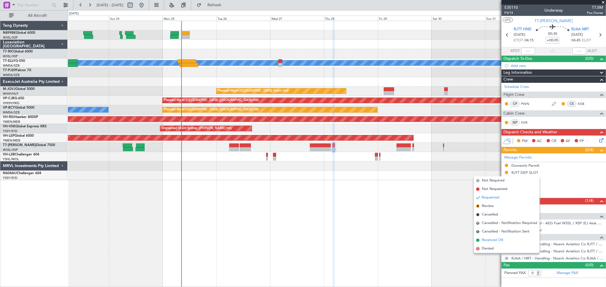
click at [493, 237] on li "Received OK" at bounding box center [507, 240] width 66 height 9
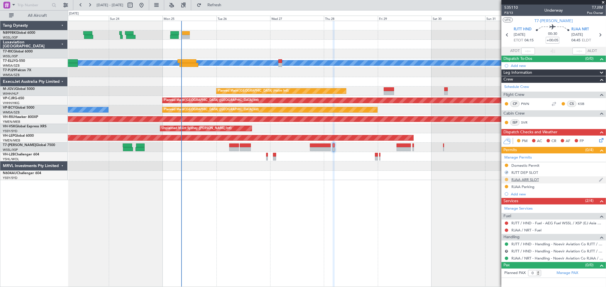
click at [506, 180] on button at bounding box center [505, 179] width 3 height 3
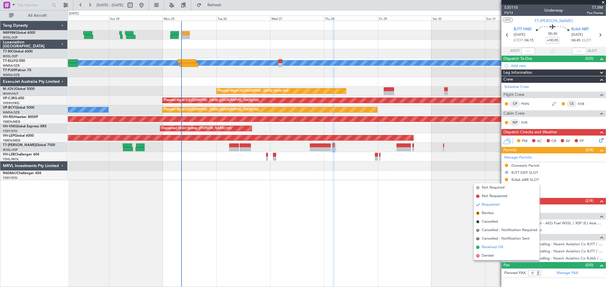
click at [492, 245] on span "Received OK" at bounding box center [492, 248] width 22 height 6
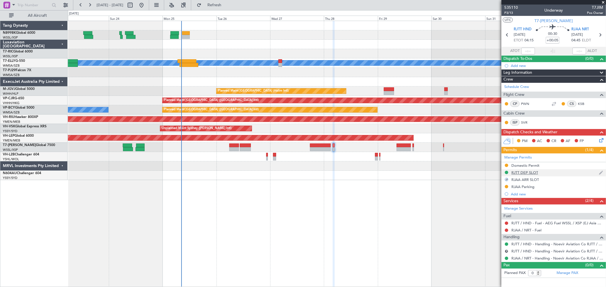
click at [526, 173] on div "RJTT DEP SLOT" at bounding box center [524, 172] width 27 height 5
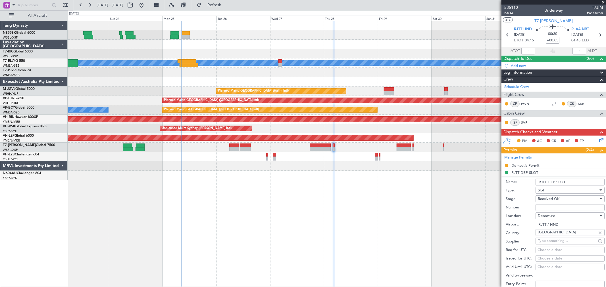
click at [544, 259] on div "Choose a date" at bounding box center [569, 259] width 65 height 6
select select "8"
select select "2025"
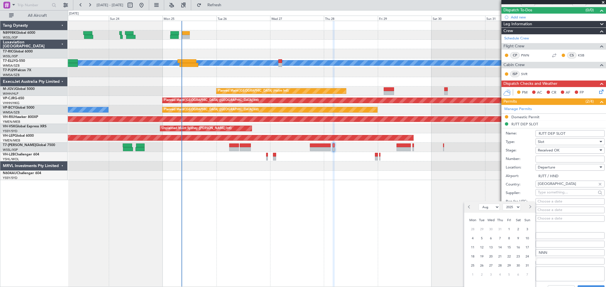
scroll to position [63, 0]
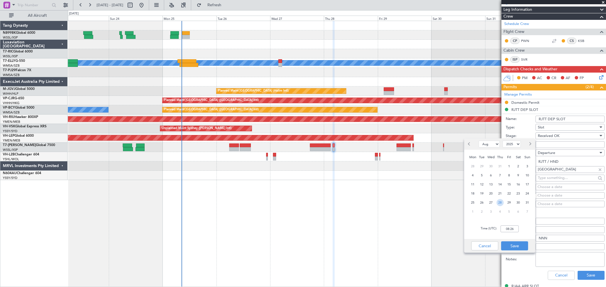
click at [501, 202] on span "28" at bounding box center [499, 202] width 7 height 7
click at [515, 231] on input "00:00" at bounding box center [509, 229] width 18 height 7
type input "04:15"
click at [517, 248] on button "Save" at bounding box center [514, 246] width 27 height 9
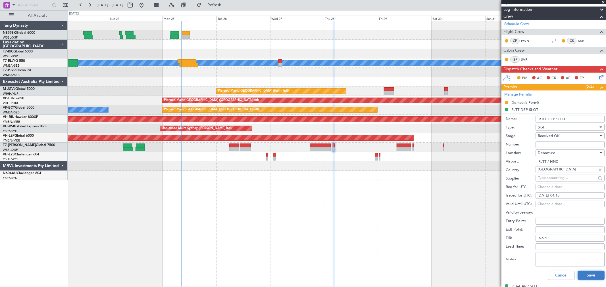
click at [584, 275] on button "Save" at bounding box center [590, 275] width 27 height 9
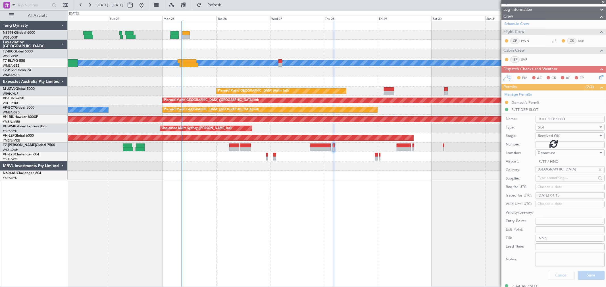
scroll to position [0, 0]
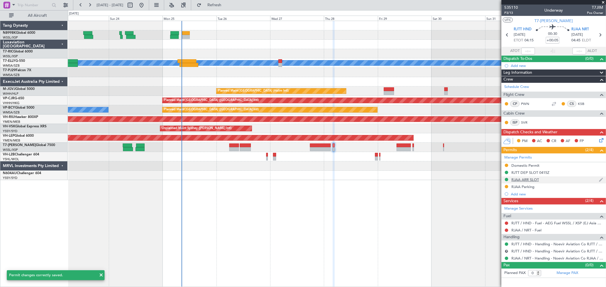
click at [523, 179] on div "RJAA ARR SLOT" at bounding box center [525, 179] width 28 height 5
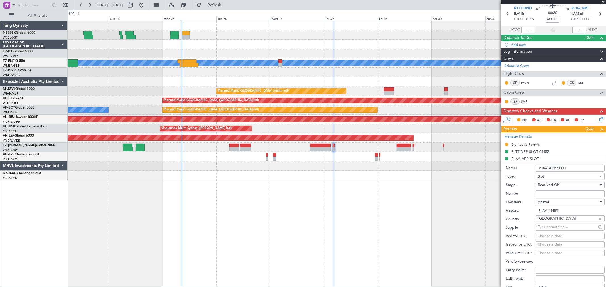
scroll to position [32, 0]
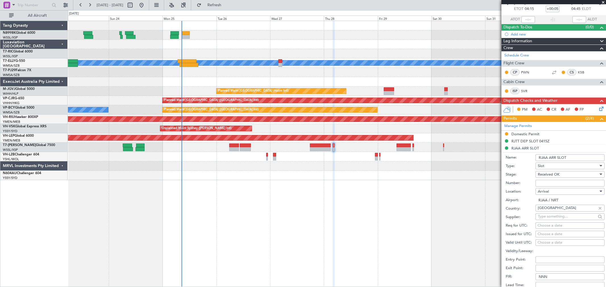
click at [545, 235] on div "Choose a date" at bounding box center [569, 235] width 65 height 6
select select "8"
select select "2025"
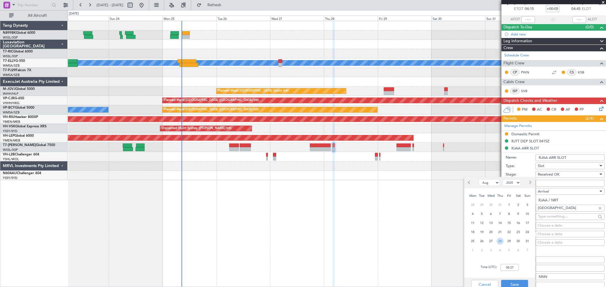
click at [501, 240] on span "28" at bounding box center [499, 241] width 7 height 7
click at [514, 268] on input "00:00" at bounding box center [509, 267] width 18 height 7
type input "04:30"
click at [518, 287] on button "Save" at bounding box center [514, 284] width 27 height 9
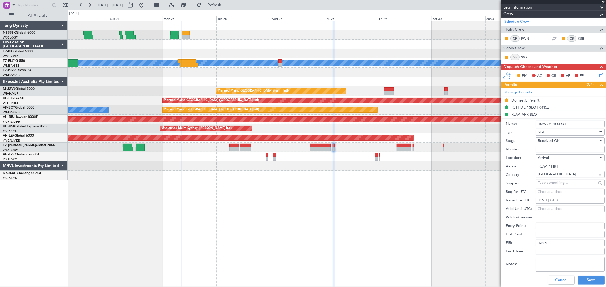
scroll to position [95, 0]
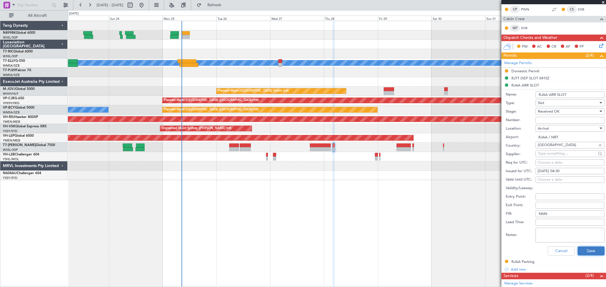
click at [586, 247] on button "Save" at bounding box center [590, 251] width 27 height 9
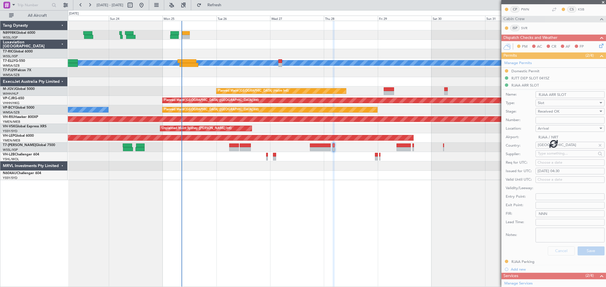
scroll to position [0, 0]
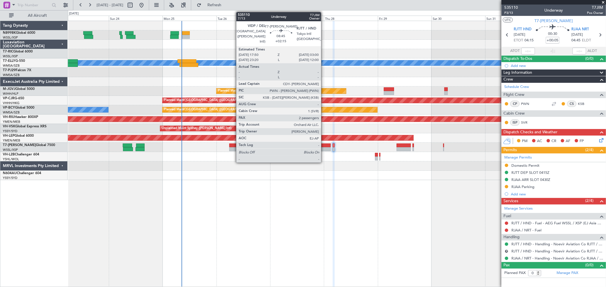
click at [323, 146] on div at bounding box center [320, 146] width 21 height 4
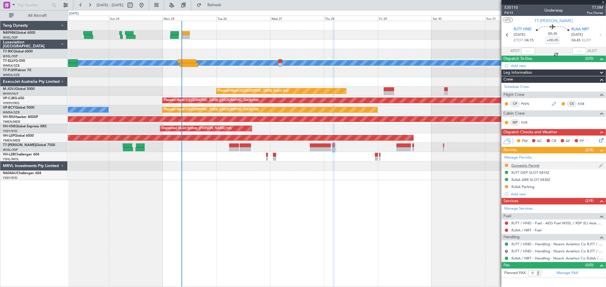
type input "+02:15"
type input "2"
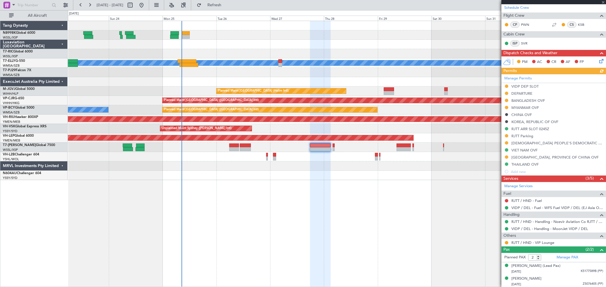
scroll to position [101, 0]
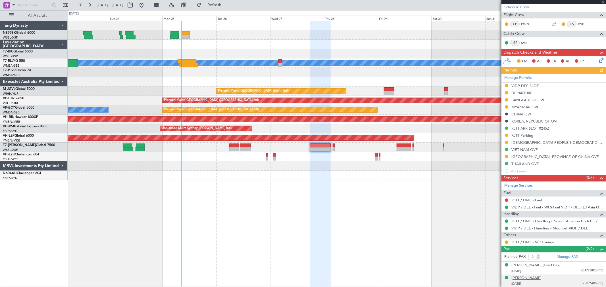
click at [525, 277] on div "[PERSON_NAME]" at bounding box center [526, 279] width 30 height 6
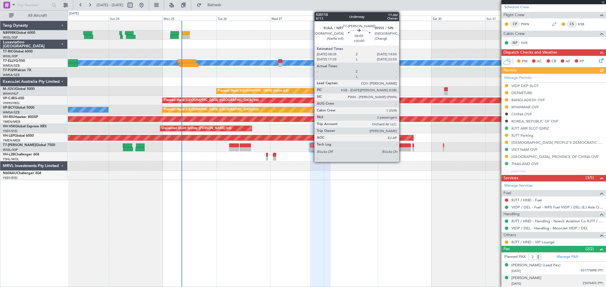
click at [402, 146] on div at bounding box center [403, 146] width 14 height 4
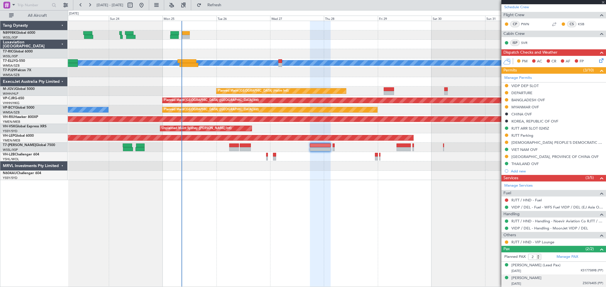
scroll to position [0, 0]
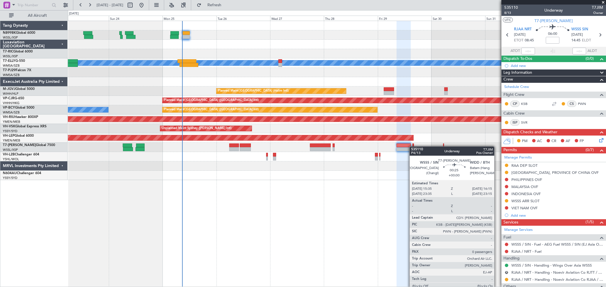
click at [412, 147] on div at bounding box center [336, 147] width 537 height 9
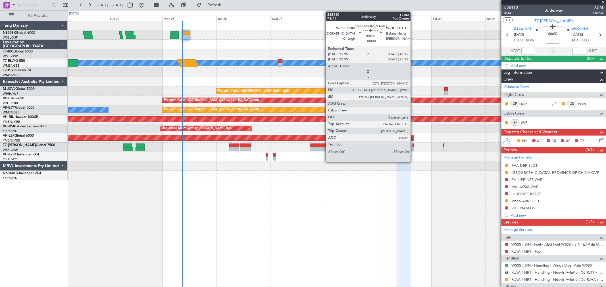
click at [413, 148] on div at bounding box center [413, 149] width 2 height 4
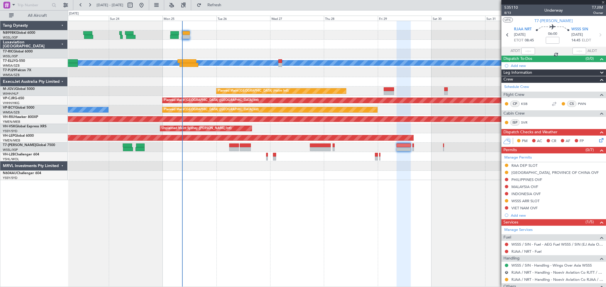
type input "0"
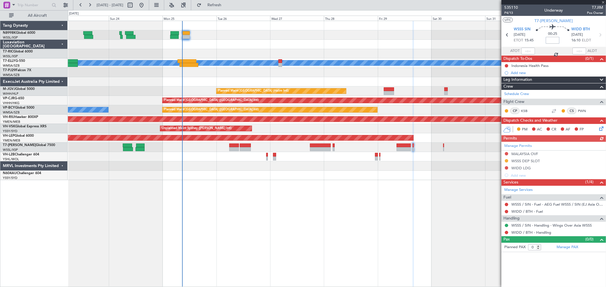
click at [556, 40] on input at bounding box center [552, 40] width 14 height 7
type input "-00:20"
click at [416, 213] on div "MEL Unplanned Maint Kuala Lumpur (Sultan Abdul Aziz Shah - Subang) Planned Main…" at bounding box center [337, 154] width 538 height 267
click at [389, 184] on div "MEL Unplanned Maint Kuala Lumpur (Sultan Abdul Aziz Shah - Subang) Planned Main…" at bounding box center [337, 154] width 538 height 267
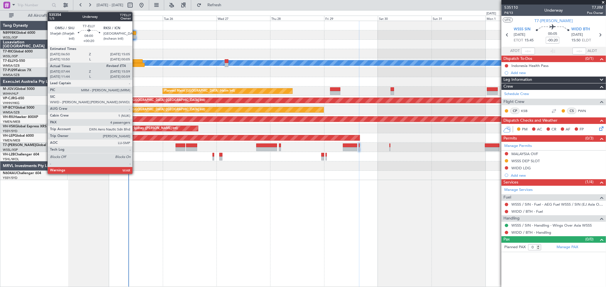
click at [135, 60] on div at bounding box center [133, 61] width 19 height 4
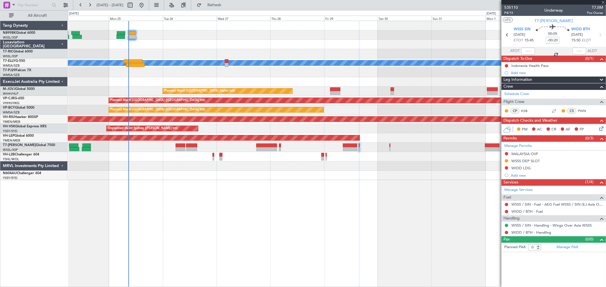
type input "+00:20"
type input "07:54"
type input "4"
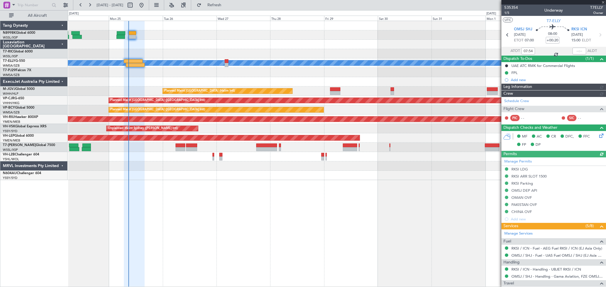
type input "[PERSON_NAME] (KYA)"
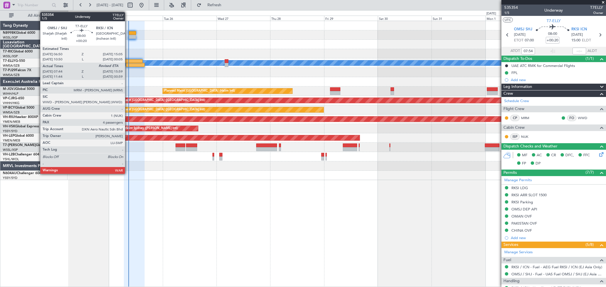
click at [128, 61] on div at bounding box center [133, 61] width 19 height 4
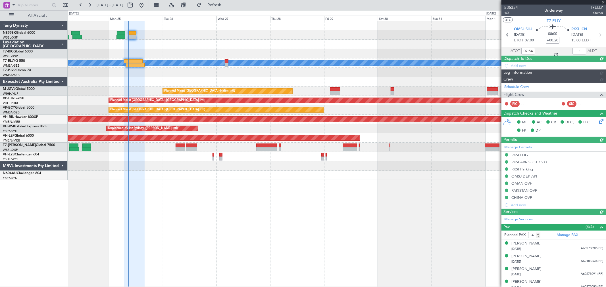
type input "[PERSON_NAME] (KYA)"
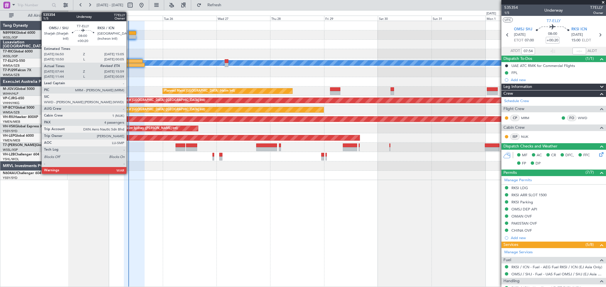
click at [129, 61] on div at bounding box center [133, 61] width 19 height 4
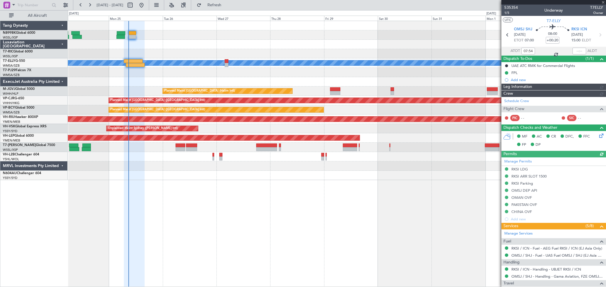
type input "[PERSON_NAME] (KYA)"
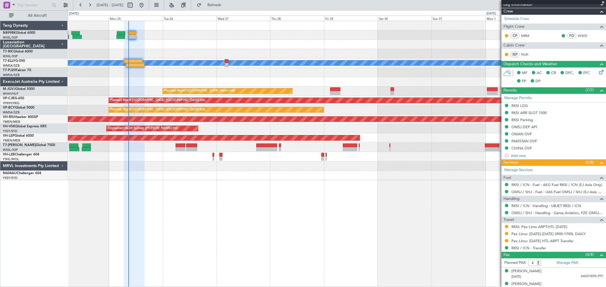
scroll to position [114, 0]
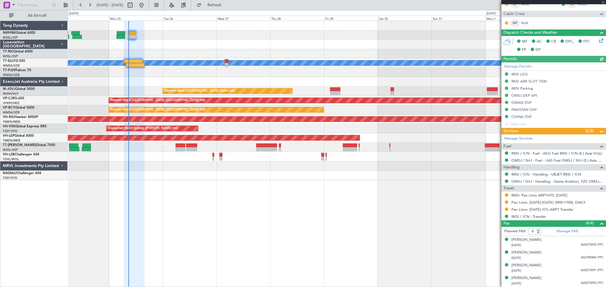
type input "[PERSON_NAME] (KYA)"
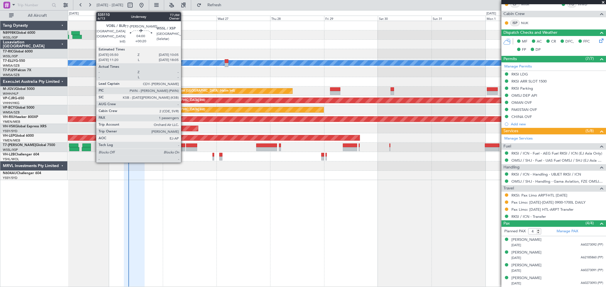
click at [184, 148] on div at bounding box center [180, 149] width 10 height 4
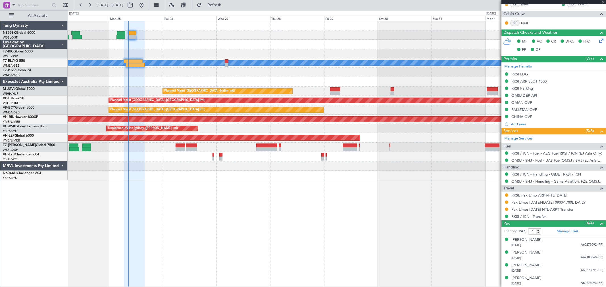
click at [190, 147] on div at bounding box center [191, 149] width 11 height 4
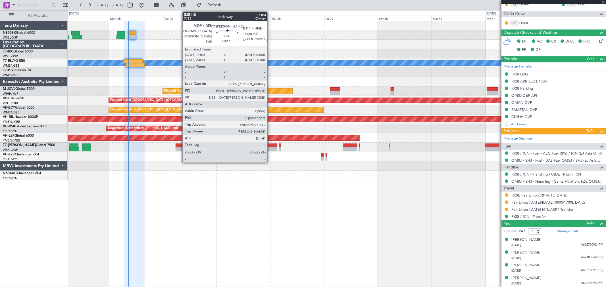
type input "0"
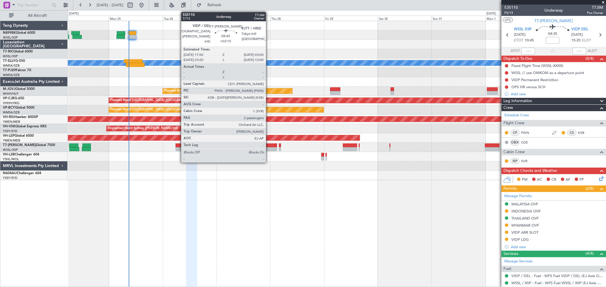
click at [268, 146] on div at bounding box center [266, 146] width 21 height 4
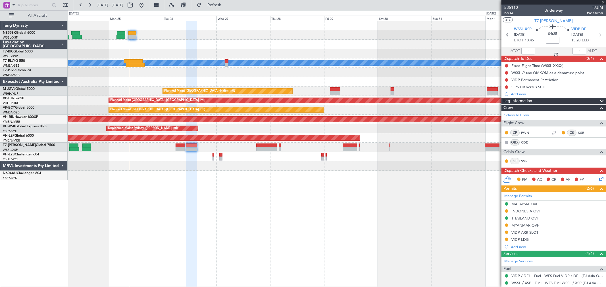
type input "+02:15"
type input "2"
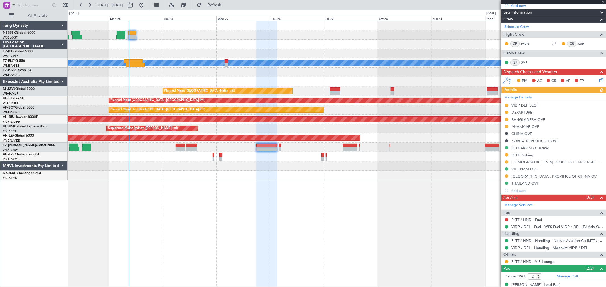
scroll to position [95, 0]
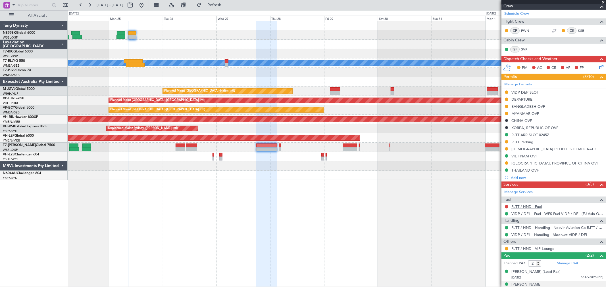
click at [527, 206] on link "RJTT / HND - Fuel" at bounding box center [526, 206] width 30 height 5
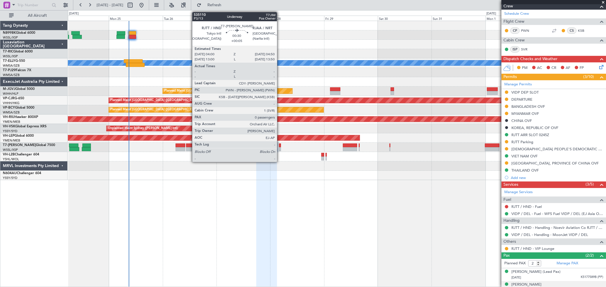
click at [280, 149] on div at bounding box center [280, 149] width 2 height 4
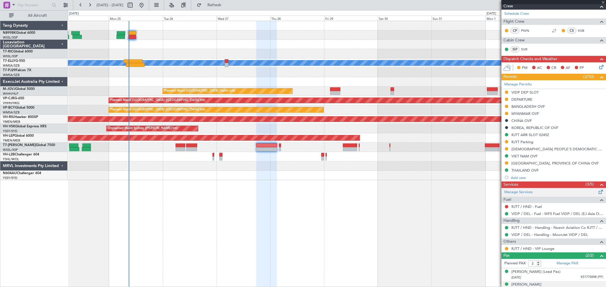
type input "+00:05"
type input "0"
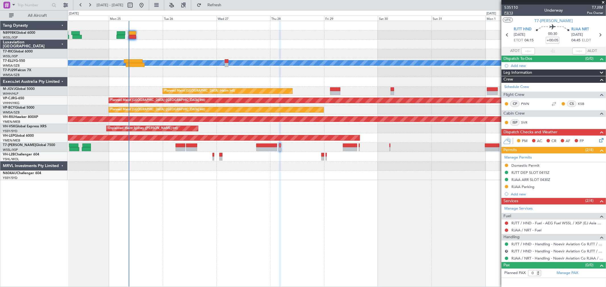
click at [508, 14] on span "P3/13" at bounding box center [511, 13] width 14 height 5
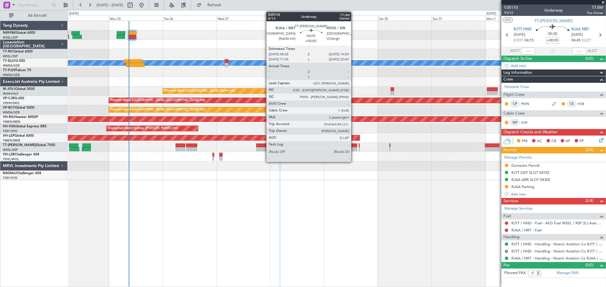
click at [353, 148] on div at bounding box center [350, 149] width 14 height 4
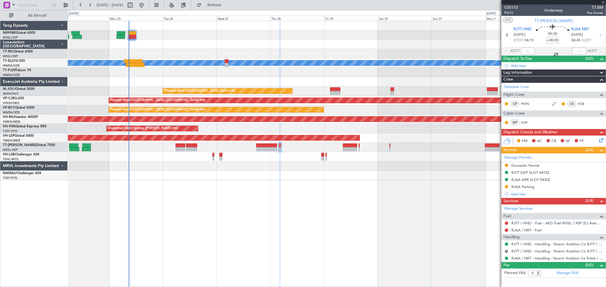
type input "2"
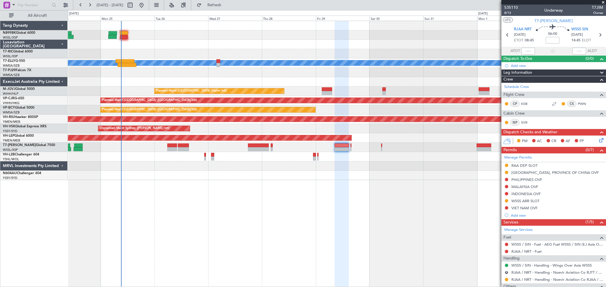
click at [358, 154] on div at bounding box center [336, 156] width 537 height 9
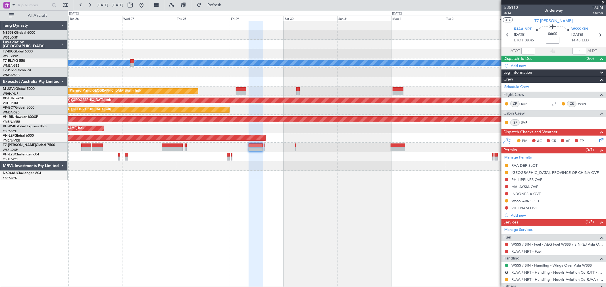
click at [365, 156] on div at bounding box center [336, 156] width 537 height 9
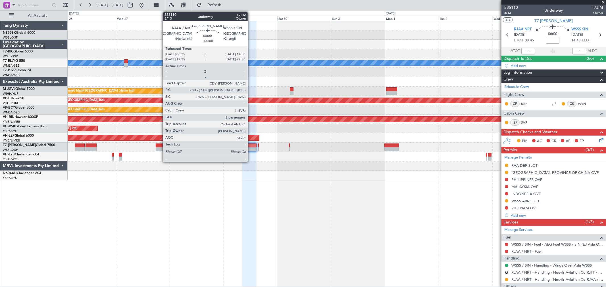
click at [250, 146] on div at bounding box center [249, 146] width 14 height 4
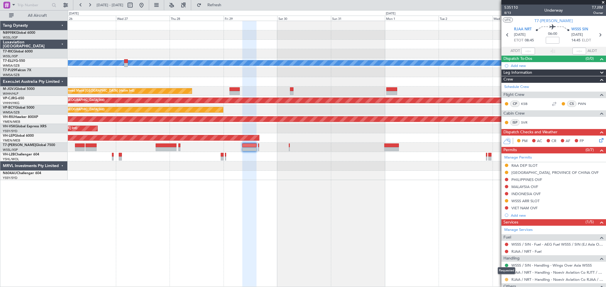
click at [506, 279] on button at bounding box center [505, 279] width 3 height 3
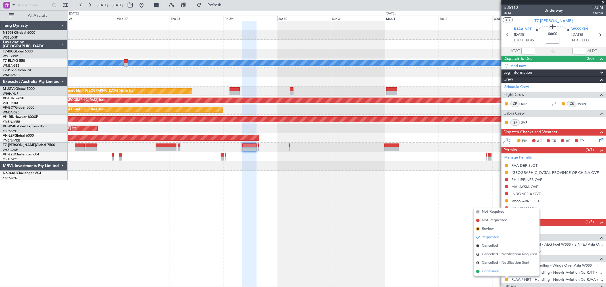
click at [483, 269] on span "Confirmed" at bounding box center [490, 272] width 18 height 6
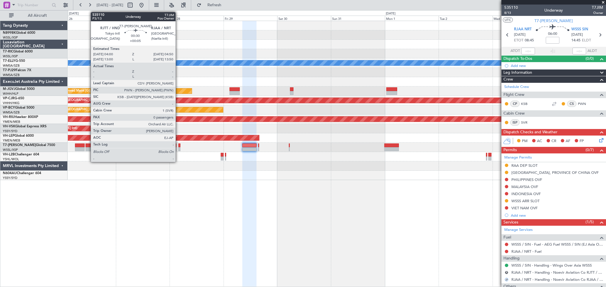
click at [178, 148] on div at bounding box center [179, 149] width 2 height 4
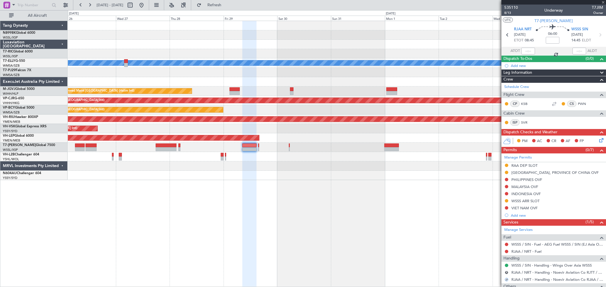
type input "+00:05"
type input "0"
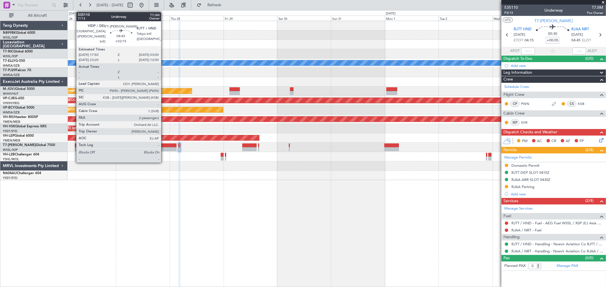
click at [164, 148] on div at bounding box center [166, 149] width 21 height 4
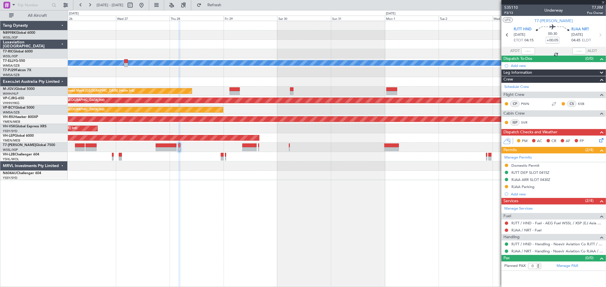
type input "+02:15"
type input "2"
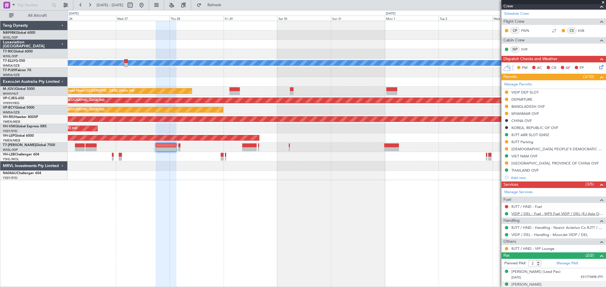
scroll to position [115, 0]
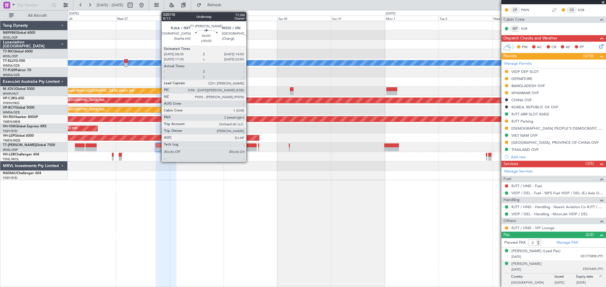
click at [249, 149] on div at bounding box center [249, 149] width 14 height 4
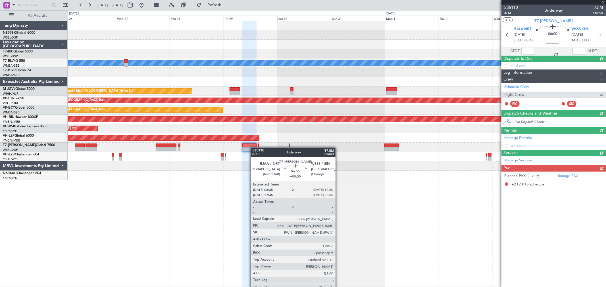
scroll to position [0, 0]
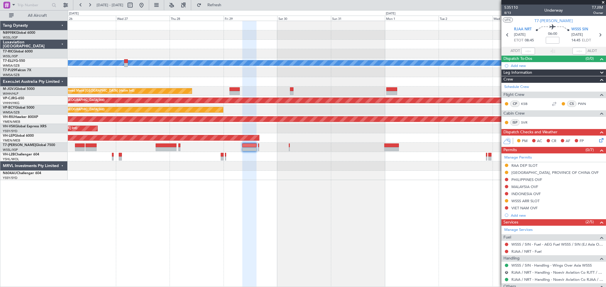
click at [253, 118] on div "Planned Maint [GEOGRAPHIC_DATA] ([GEOGRAPHIC_DATA])" at bounding box center [336, 119] width 1611 height 5
drag, startPoint x: 506, startPoint y: 180, endPoint x: 502, endPoint y: 183, distance: 4.9
click at [506, 180] on button at bounding box center [505, 179] width 3 height 3
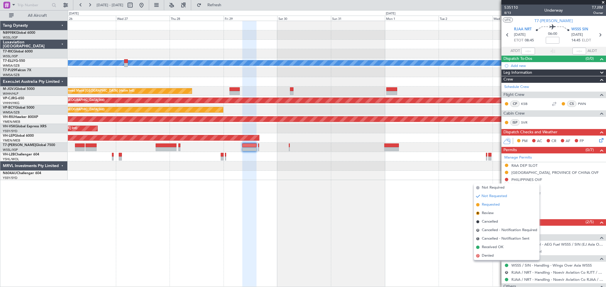
click at [492, 202] on span "Requested" at bounding box center [490, 205] width 18 height 6
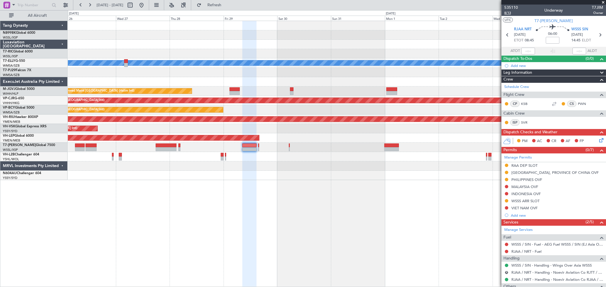
click at [507, 12] on span "8/13" at bounding box center [511, 13] width 14 height 5
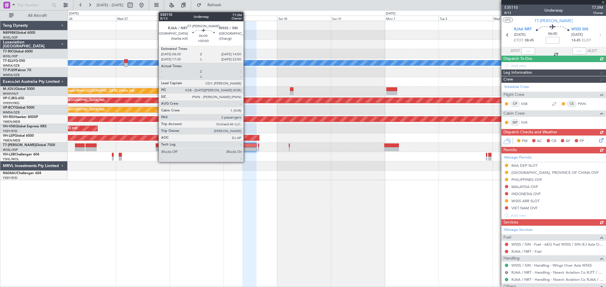
click at [246, 144] on div at bounding box center [249, 146] width 14 height 4
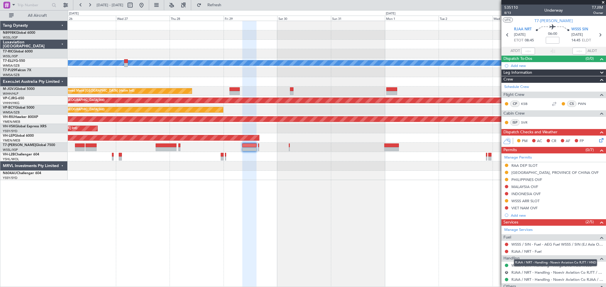
click at [526, 266] on div "RJAA / NRT - Handling - Noevir Aviation Co RJTT / HND" at bounding box center [555, 262] width 83 height 7
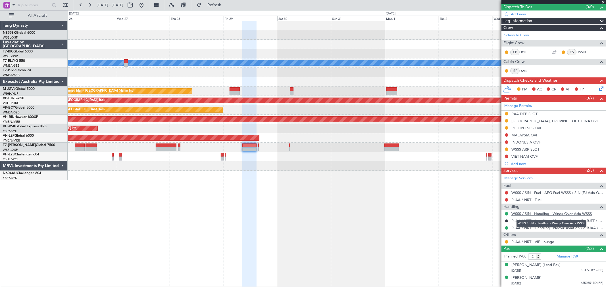
click at [532, 212] on link "WSSS / SIN - Handling - Wings Over Asia WSSS" at bounding box center [551, 213] width 80 height 5
click at [506, 141] on button at bounding box center [505, 142] width 3 height 3
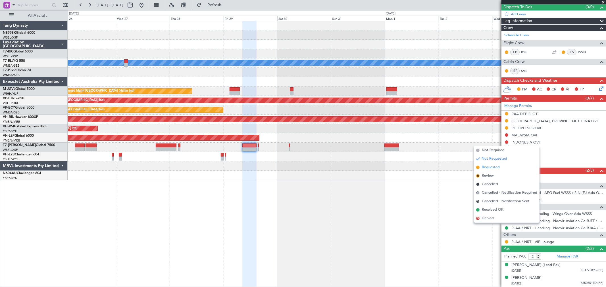
click at [499, 167] on span "Requested" at bounding box center [490, 168] width 18 height 6
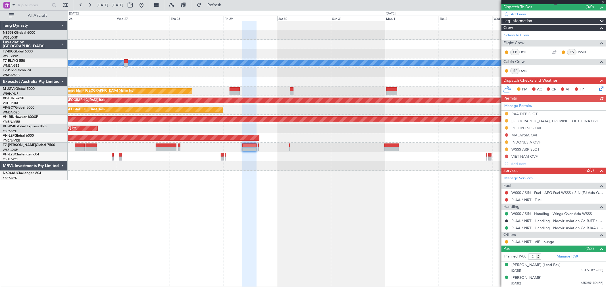
click at [506, 135] on div "Manage Permits RAA DEP SLOT TAIWAN, PROVINCE OF CHINA OVF PHILIPPINES OVF MALAY…" at bounding box center [553, 135] width 104 height 66
click at [506, 134] on div "Manage Permits RAA DEP SLOT TAIWAN, PROVINCE OF CHINA OVF PHILIPPINES OVF MALAY…" at bounding box center [553, 135] width 104 height 66
click at [507, 135] on button at bounding box center [505, 134] width 3 height 3
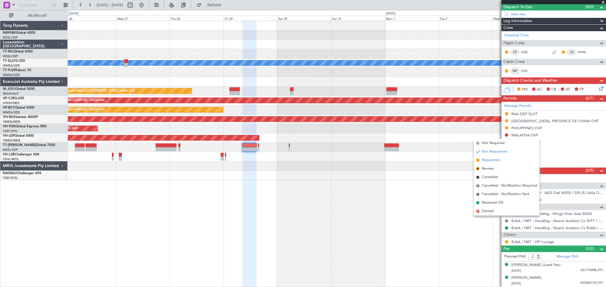
drag, startPoint x: 482, startPoint y: 158, endPoint x: 485, endPoint y: 158, distance: 3.8
click at [484, 158] on span "Requested" at bounding box center [490, 161] width 18 height 6
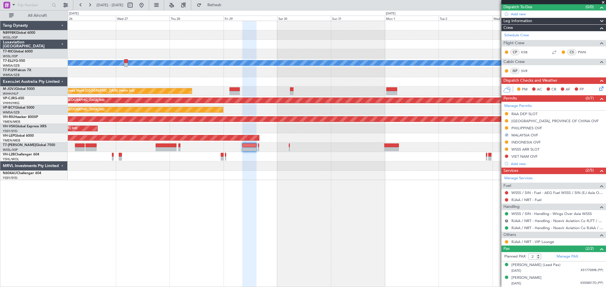
click at [507, 158] on body "26 Aug 2025 - 05 Sep 2025 Refresh Quick Links All Aircraft MEL Planned Maint Ja…" at bounding box center [303, 143] width 606 height 287
click at [506, 156] on button at bounding box center [505, 156] width 3 height 3
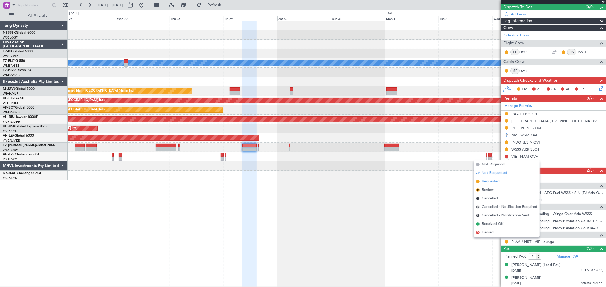
click at [483, 179] on span "Requested" at bounding box center [490, 182] width 18 height 6
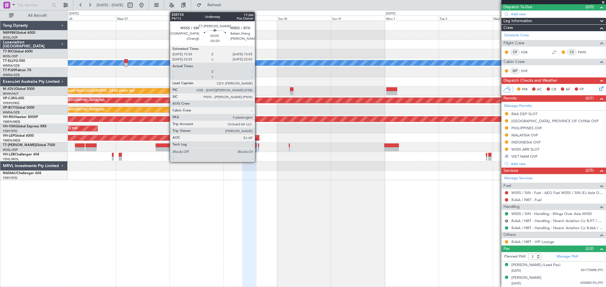
click at [258, 148] on div at bounding box center [258, 149] width 1 height 4
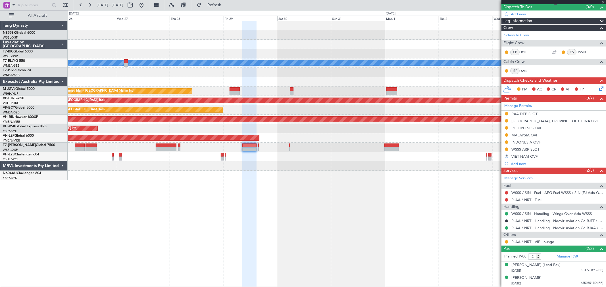
type input "-00:20"
type input "0"
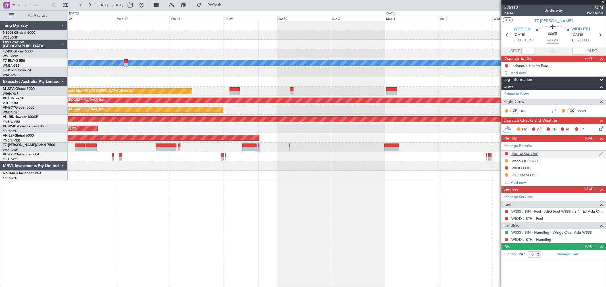
click at [507, 151] on div "MALAYSIA OVF" at bounding box center [553, 154] width 104 height 7
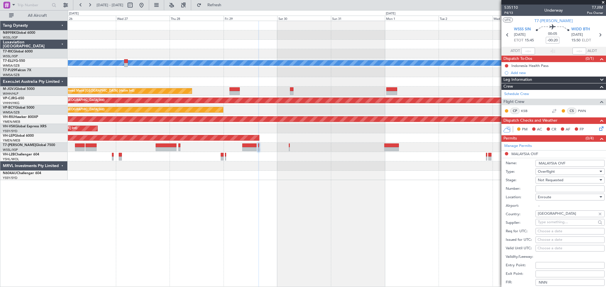
click at [506, 153] on li "MALAYSIA OVF Name: MALAYSIA OVF Type: Overflight Stage: Not Requested Number: L…" at bounding box center [553, 239] width 104 height 177
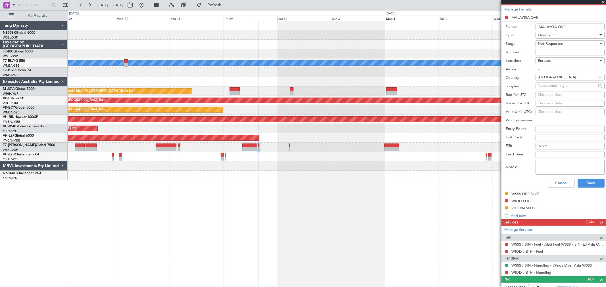
scroll to position [141, 0]
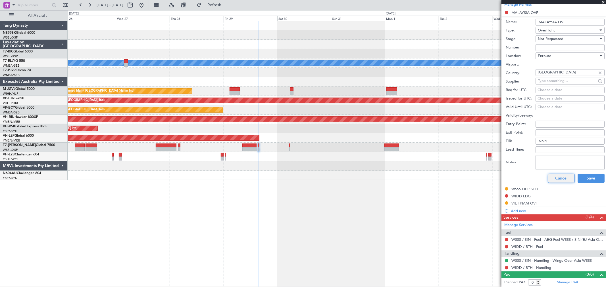
click at [558, 178] on button "Cancel" at bounding box center [560, 178] width 27 height 9
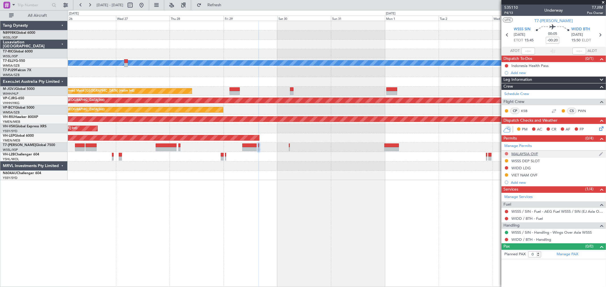
click at [505, 152] on button at bounding box center [505, 153] width 3 height 3
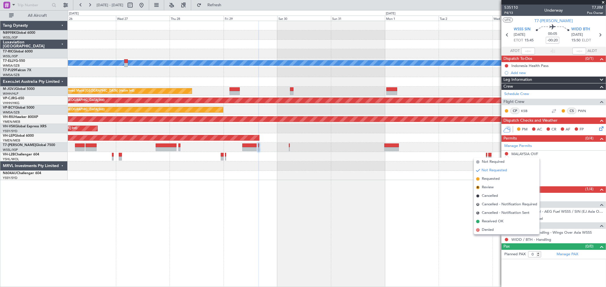
click at [483, 176] on span "Requested" at bounding box center [490, 179] width 18 height 6
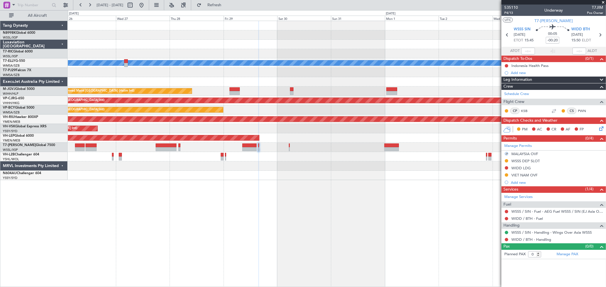
click at [290, 148] on div at bounding box center [336, 147] width 537 height 9
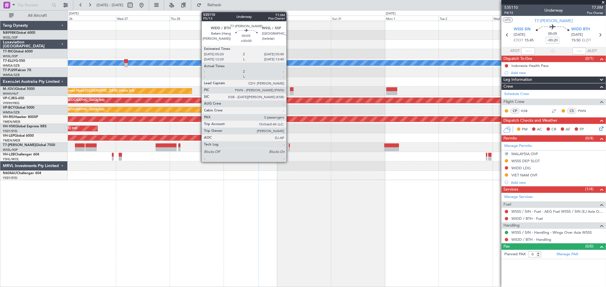
click at [289, 148] on div at bounding box center [289, 149] width 1 height 4
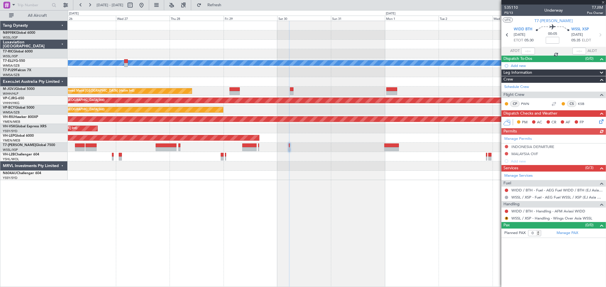
click at [506, 147] on div "Manage Permits INDONESIA DEPARTURE MALAYSIA OVF Add new" at bounding box center [553, 150] width 104 height 30
click at [506, 152] on div "Manage Permits INDONESIA DEPARTURE MALAYSIA OVF Add new" at bounding box center [553, 150] width 104 height 30
click at [506, 153] on button at bounding box center [505, 153] width 3 height 3
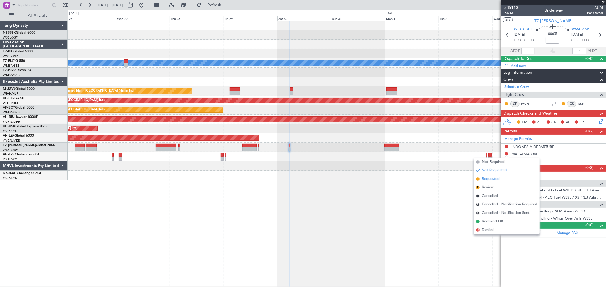
click at [480, 177] on li "Requested" at bounding box center [507, 179] width 66 height 9
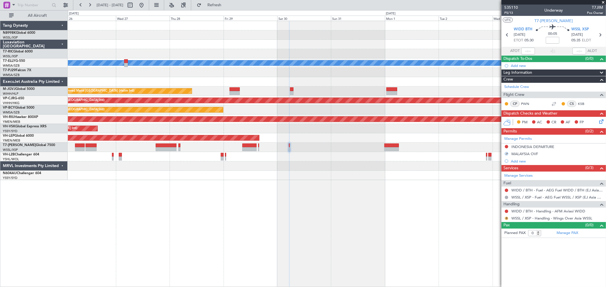
click at [506, 218] on button "R" at bounding box center [505, 218] width 3 height 3
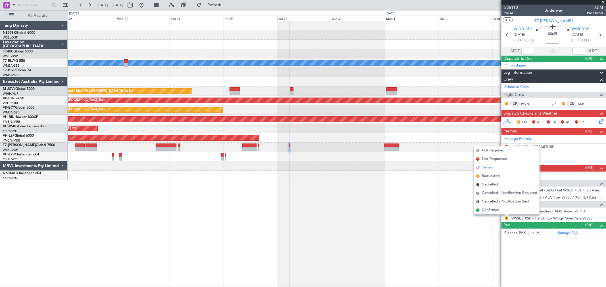
drag, startPoint x: 485, startPoint y: 210, endPoint x: 503, endPoint y: 200, distance: 21.3
click at [485, 210] on span "Confirmed" at bounding box center [490, 211] width 18 height 6
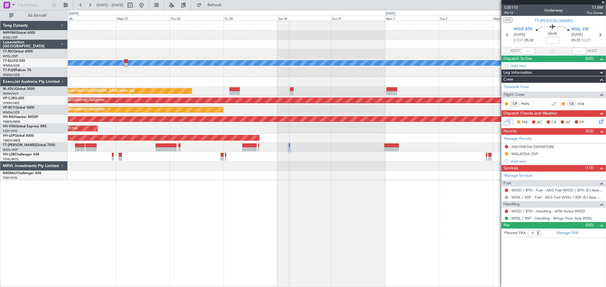
click at [351, 91] on div "Planned Maint [GEOGRAPHIC_DATA] (Halim Intl)" at bounding box center [336, 91] width 537 height 9
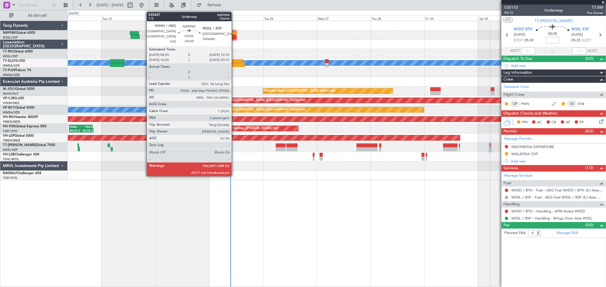
click at [234, 33] on div at bounding box center [233, 33] width 8 height 4
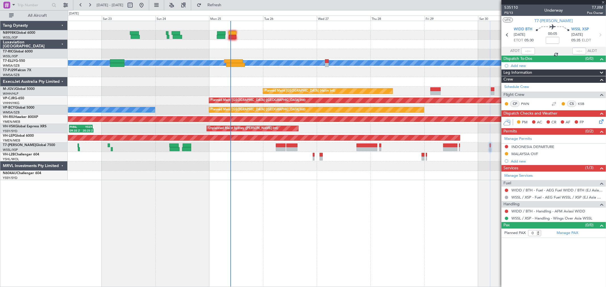
type input "-00:05"
type input "3"
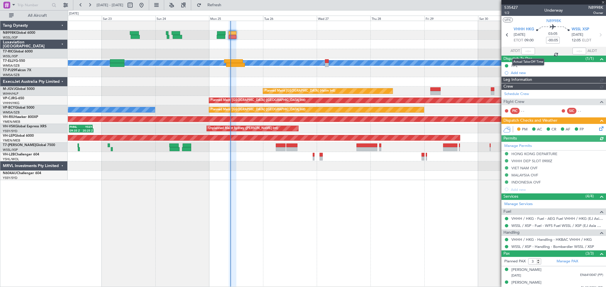
type input "[PERSON_NAME] (LEU)"
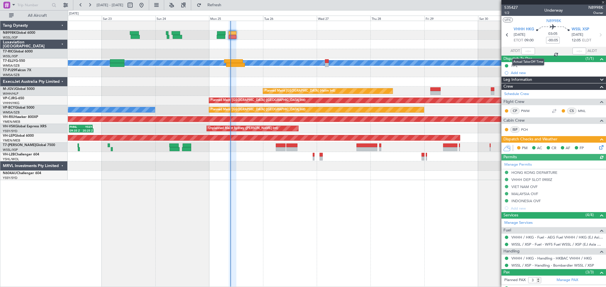
click at [524, 53] on div at bounding box center [528, 51] width 14 height 7
click at [528, 50] on div at bounding box center [528, 51] width 14 height 7
click at [527, 52] on div at bounding box center [528, 51] width 14 height 7
click at [528, 52] on div at bounding box center [528, 51] width 14 height 7
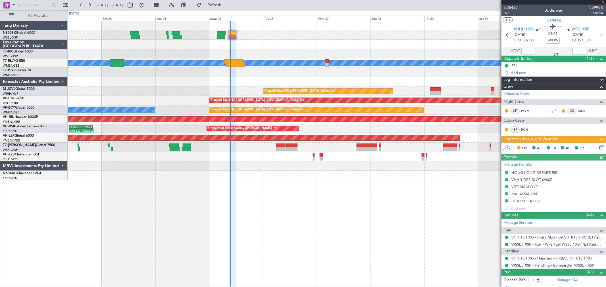
click at [528, 51] on div at bounding box center [528, 51] width 14 height 7
click at [529, 51] on div at bounding box center [528, 51] width 14 height 7
click at [530, 51] on div at bounding box center [528, 51] width 14 height 7
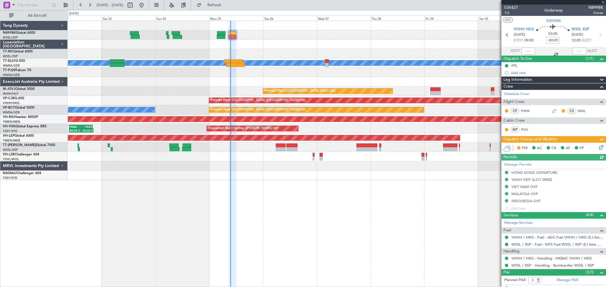
click at [529, 52] on div at bounding box center [528, 51] width 14 height 7
click at [529, 51] on input "text" at bounding box center [528, 51] width 14 height 7
type input "09:27"
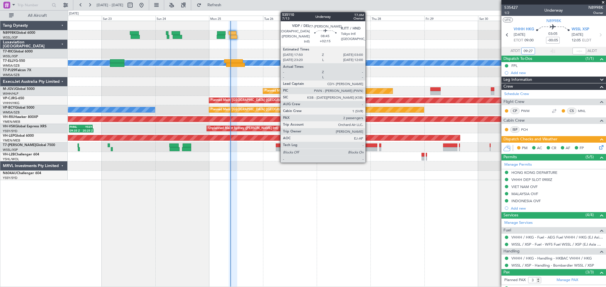
click at [368, 148] on div at bounding box center [366, 149] width 21 height 4
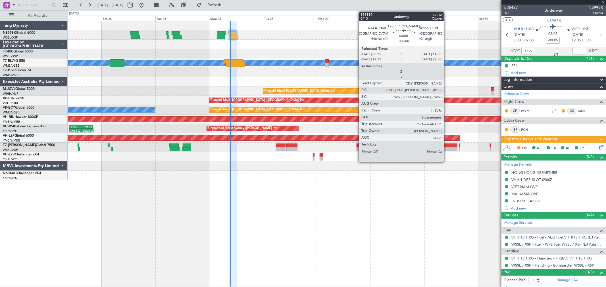
click at [447, 146] on div at bounding box center [450, 146] width 14 height 4
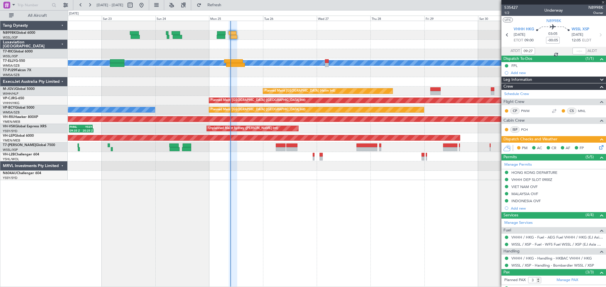
type input "2"
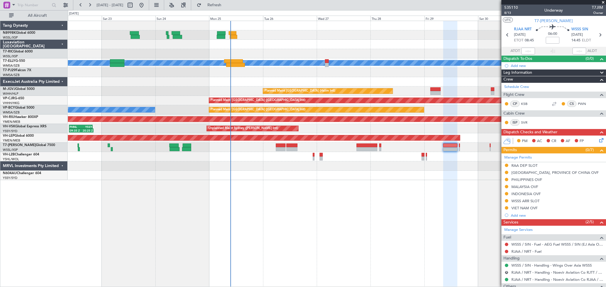
click at [461, 147] on div at bounding box center [336, 147] width 537 height 9
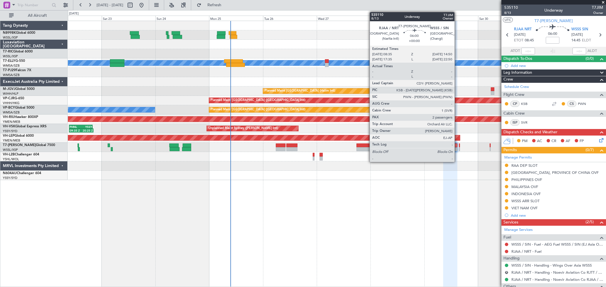
click at [457, 148] on div at bounding box center [450, 149] width 14 height 4
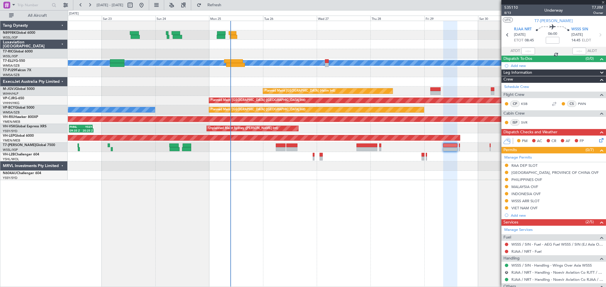
click at [458, 146] on div at bounding box center [336, 147] width 537 height 9
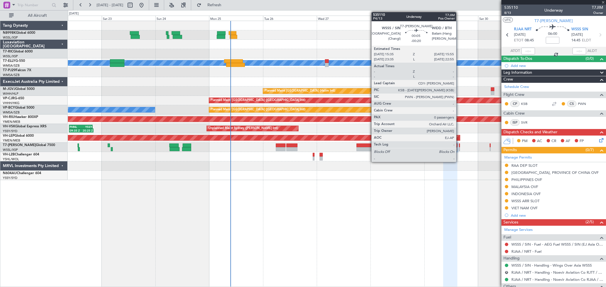
click at [459, 146] on div at bounding box center [459, 146] width 1 height 4
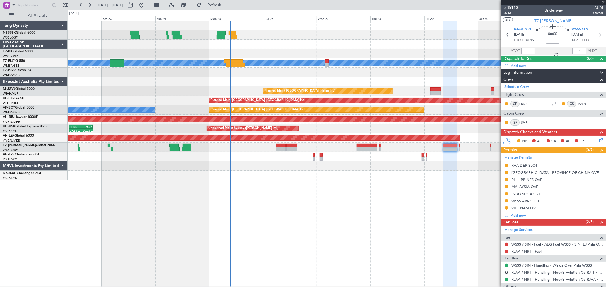
type input "-00:20"
type input "0"
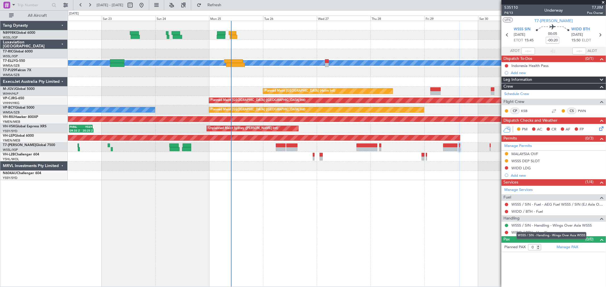
click at [522, 231] on mat-tooltip-component "WSSS / SIN - Handling - Wings Over Asia WSSS" at bounding box center [551, 235] width 78 height 15
click at [517, 234] on div "WSSS / SIN - Handling - Wings Over Asia WSSS" at bounding box center [551, 235] width 70 height 7
click at [518, 231] on link "WIDD / BTH - Handling" at bounding box center [531, 232] width 40 height 5
click at [505, 168] on mat-tooltip-component "Requested" at bounding box center [506, 170] width 26 height 15
click at [506, 169] on button at bounding box center [505, 167] width 3 height 3
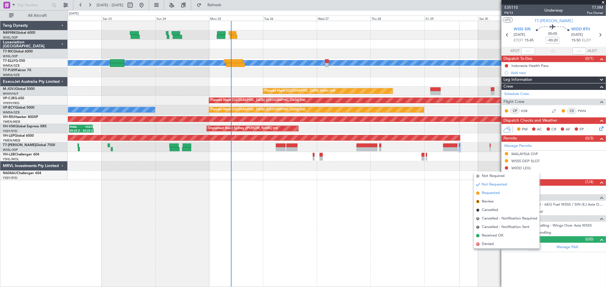
click at [490, 192] on span "Requested" at bounding box center [490, 193] width 18 height 6
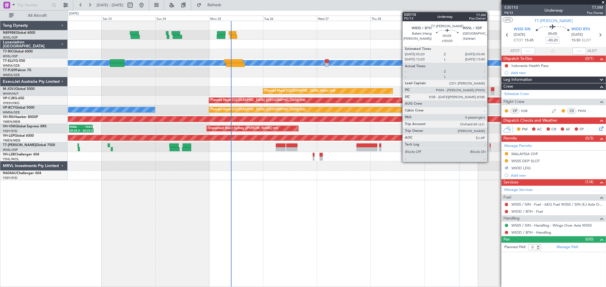
click at [490, 146] on div at bounding box center [489, 146] width 1 height 4
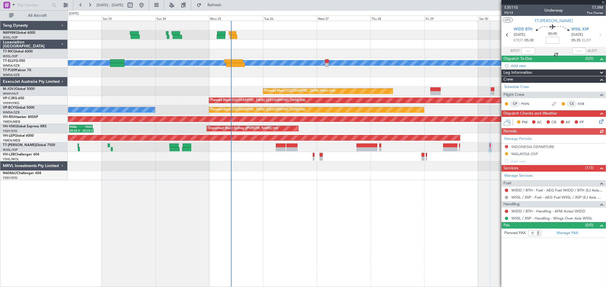
click at [505, 147] on div "Manage Permits INDONESIA DEPARTURE MALAYSIA OVF Add new" at bounding box center [553, 150] width 104 height 30
click at [506, 146] on div "Manage Permits INDONESIA DEPARTURE MALAYSIA OVF Add new" at bounding box center [553, 150] width 104 height 30
click at [506, 146] on button at bounding box center [505, 146] width 3 height 3
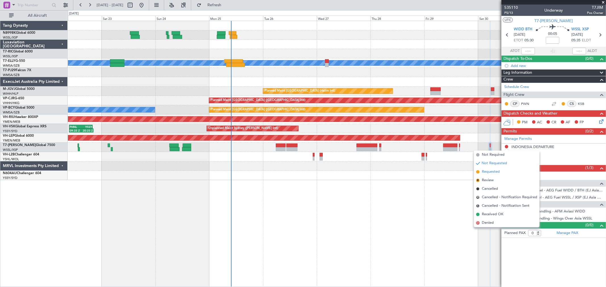
click at [487, 169] on span "Requested" at bounding box center [490, 172] width 18 height 6
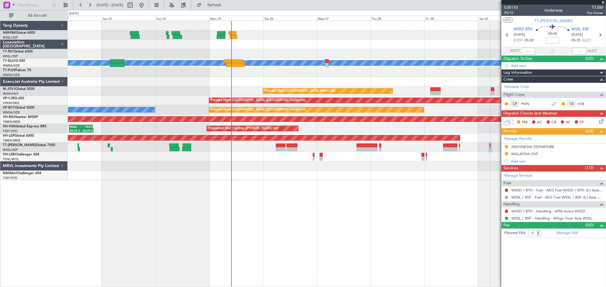
click at [277, 50] on div at bounding box center [336, 53] width 537 height 9
click at [350, 178] on div at bounding box center [336, 175] width 537 height 9
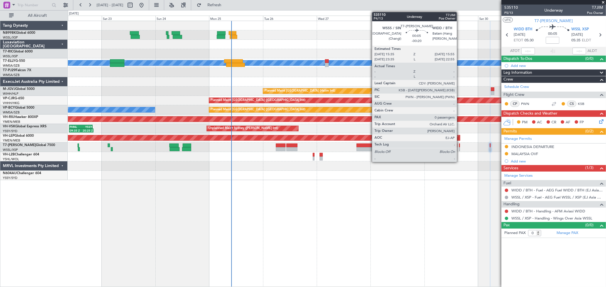
click at [459, 148] on div at bounding box center [459, 149] width 1 height 4
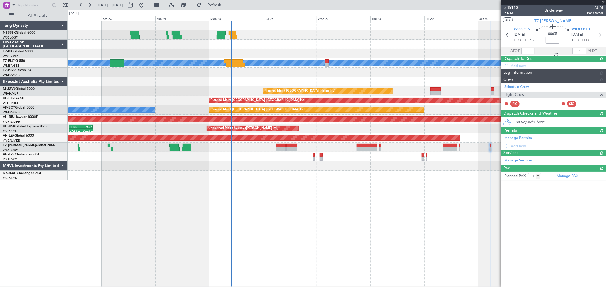
type input "-00:20"
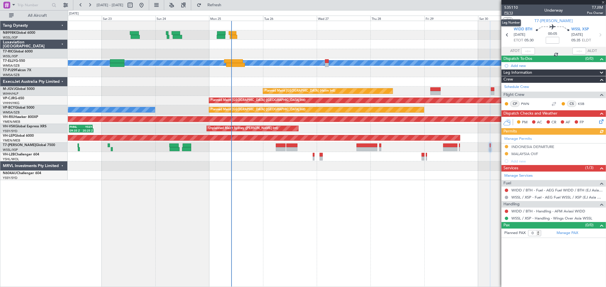
click at [510, 13] on span "P5/13" at bounding box center [511, 13] width 14 height 5
click at [307, 165] on div at bounding box center [336, 166] width 537 height 9
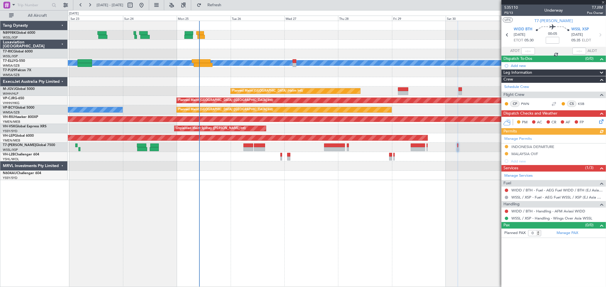
click at [261, 147] on div at bounding box center [259, 149] width 11 height 4
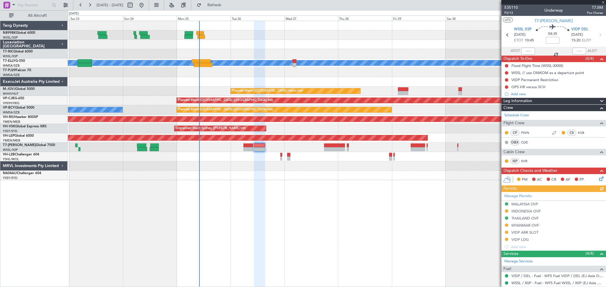
click at [506, 225] on div "Manage Permits MALAYSIA OVF INDONESIA OVF THAILAND OVF MYANMAR OVF VIDP ARR SLO…" at bounding box center [553, 221] width 104 height 58
click at [506, 225] on button at bounding box center [505, 225] width 3 height 3
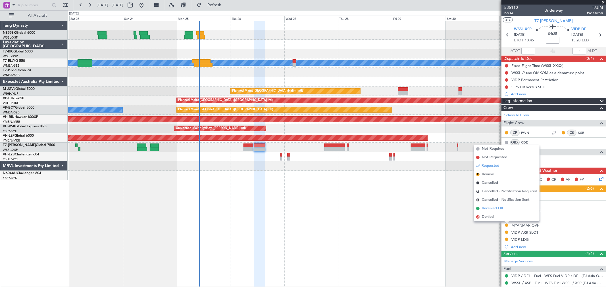
click at [498, 208] on span "Received OK" at bounding box center [492, 209] width 22 height 6
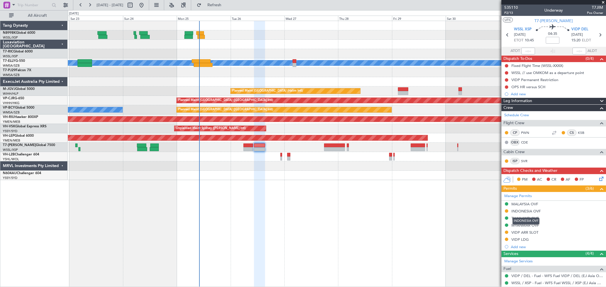
click at [521, 223] on div "INDONESIA OVF" at bounding box center [525, 221] width 27 height 7
click at [521, 225] on mat-tooltip-component "INDONESIA OVF" at bounding box center [525, 221] width 35 height 15
click at [520, 227] on div "MYANMAR OVF" at bounding box center [525, 225] width 28 height 5
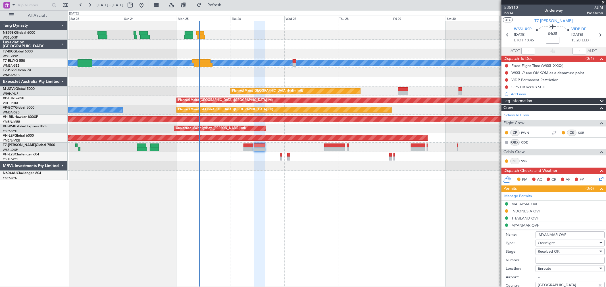
scroll to position [32, 0]
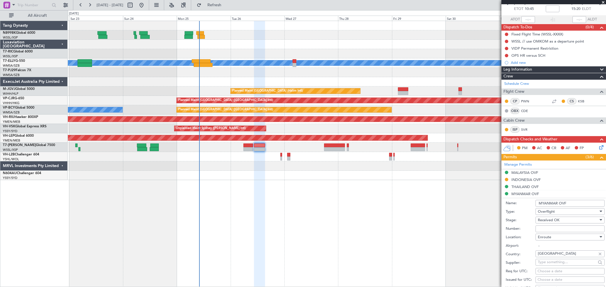
click at [544, 228] on input "Number:" at bounding box center [569, 229] width 69 height 7
paste input "ATS657/3GEN/AU G2025/25"
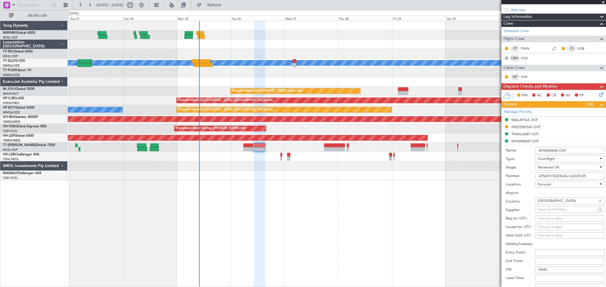
scroll to position [95, 0]
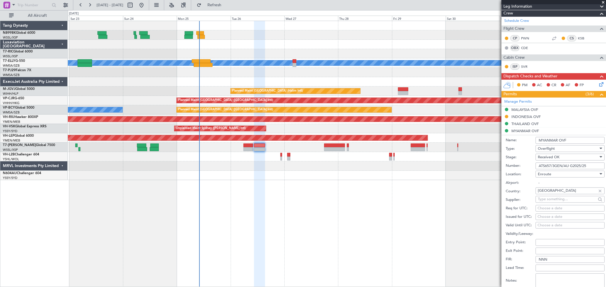
type input "ATS657/3GEN/AU G2025/25"
click at [544, 217] on div "Choose a date" at bounding box center [569, 217] width 65 height 6
select select "8"
select select "2025"
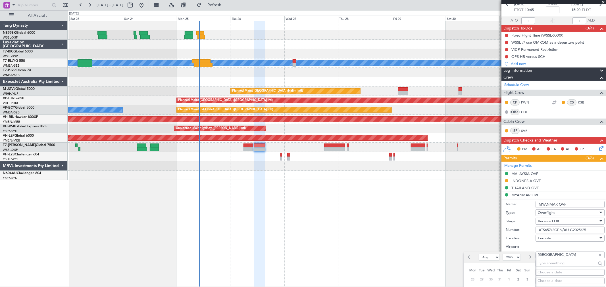
scroll to position [63, 0]
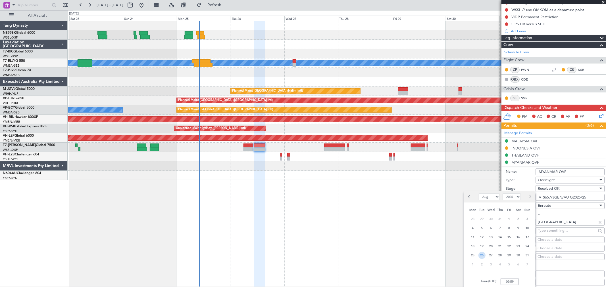
click at [482, 255] on span "26" at bounding box center [481, 255] width 7 height 7
click at [513, 281] on input "00:00" at bounding box center [509, 281] width 18 height 7
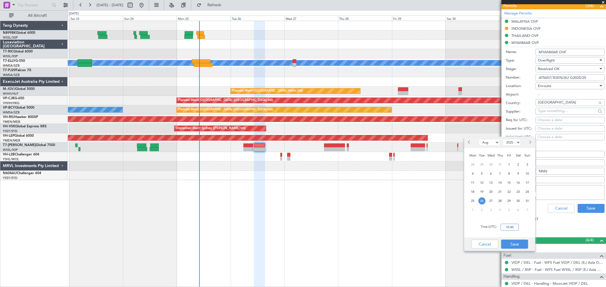
scroll to position [189, 0]
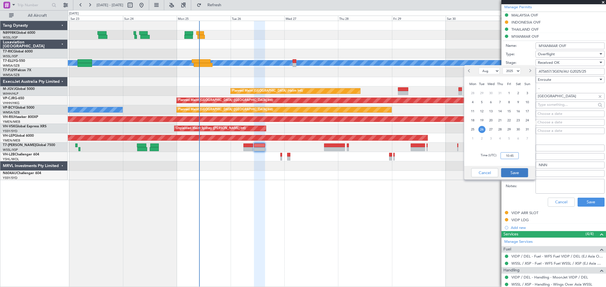
type input "10:45"
click at [518, 169] on button "Save" at bounding box center [514, 172] width 27 height 9
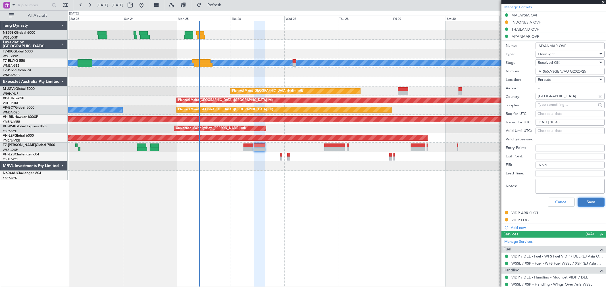
click at [584, 202] on button "Save" at bounding box center [590, 202] width 27 height 9
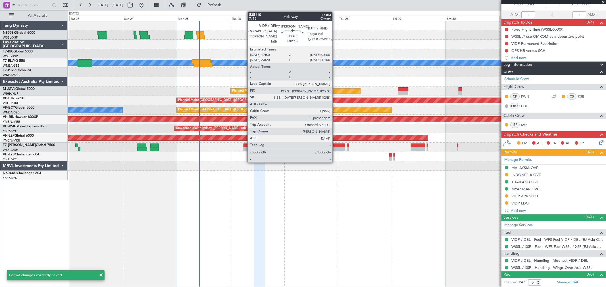
click at [335, 150] on div at bounding box center [334, 149] width 21 height 4
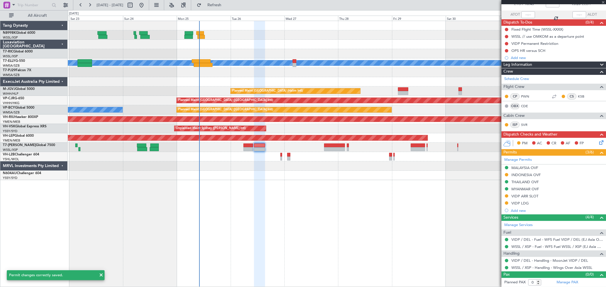
type input "+02:15"
type input "2"
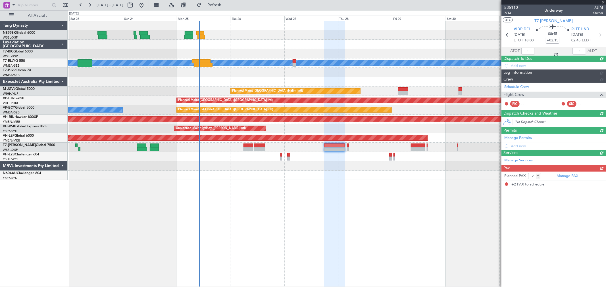
scroll to position [0, 0]
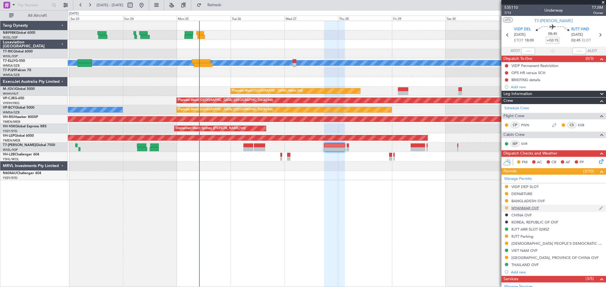
click at [504, 208] on button at bounding box center [505, 207] width 3 height 3
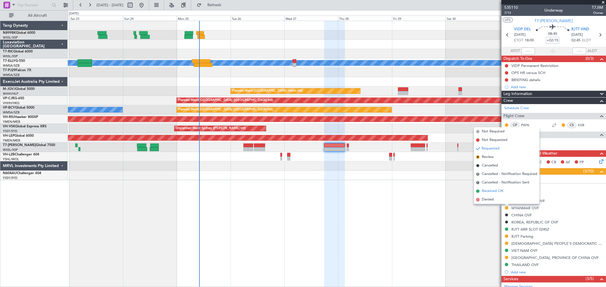
click at [497, 190] on span "Received OK" at bounding box center [492, 191] width 22 height 6
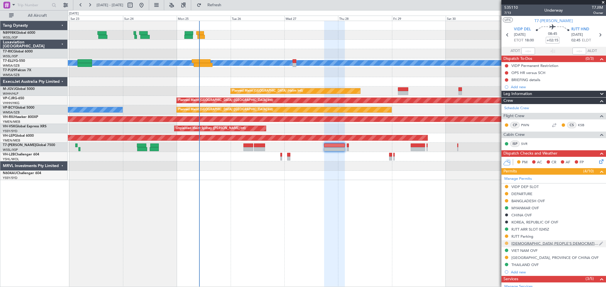
click at [506, 242] on button at bounding box center [505, 243] width 3 height 3
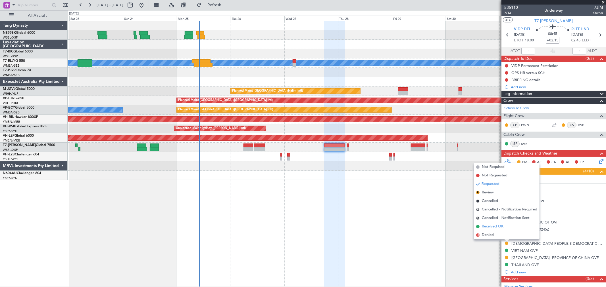
click at [501, 225] on span "Received OK" at bounding box center [492, 227] width 22 height 6
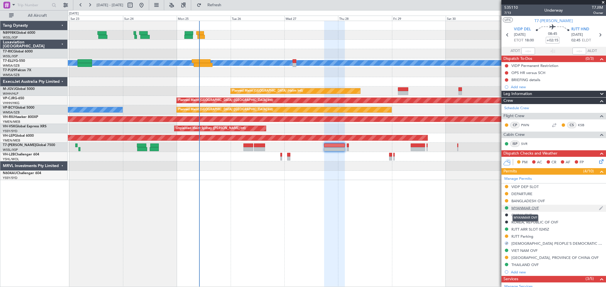
click at [531, 206] on div "MYANMAR OVF" at bounding box center [525, 208] width 28 height 5
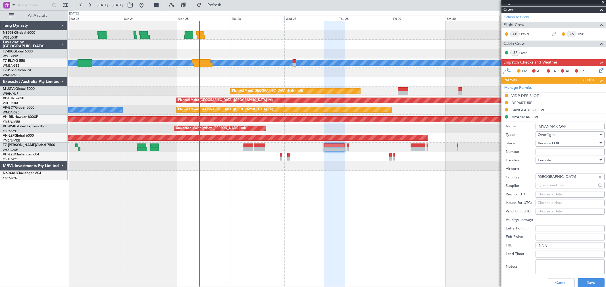
scroll to position [95, 0]
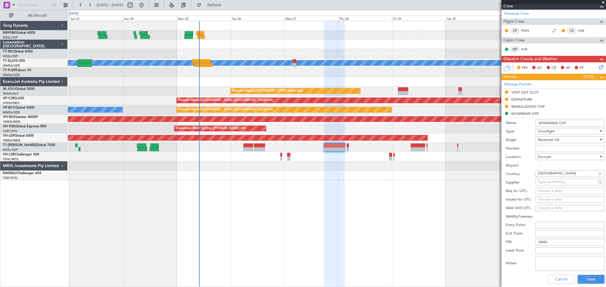
click at [544, 145] on input "Number:" at bounding box center [569, 148] width 69 height 7
paste input "ATS657/3GEN/AU G2025/25"
type input "ATS657/3GEN/AU G2025/25"
click at [543, 197] on div "Choose a date" at bounding box center [569, 200] width 65 height 6
select select "8"
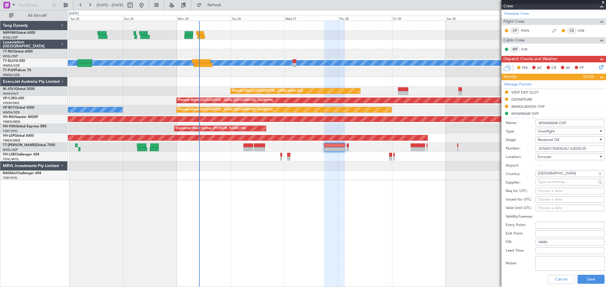
select select "2025"
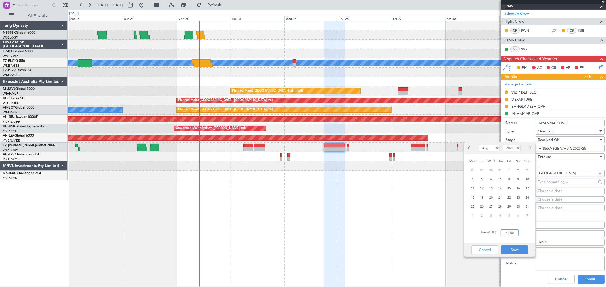
click at [514, 233] on input "10:00" at bounding box center [509, 233] width 18 height 7
click at [491, 204] on span "27" at bounding box center [490, 206] width 7 height 7
click at [515, 233] on input "00:00" at bounding box center [509, 233] width 18 height 7
type input "18:00"
click at [520, 250] on button "Save" at bounding box center [514, 250] width 27 height 9
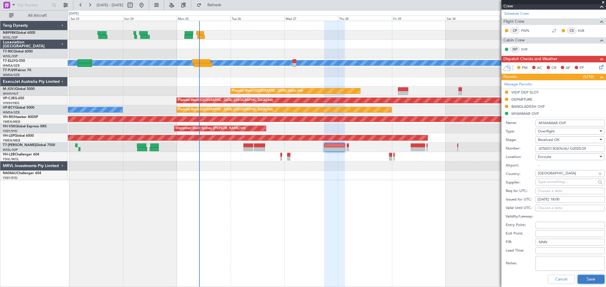
click at [591, 277] on button "Save" at bounding box center [590, 279] width 27 height 9
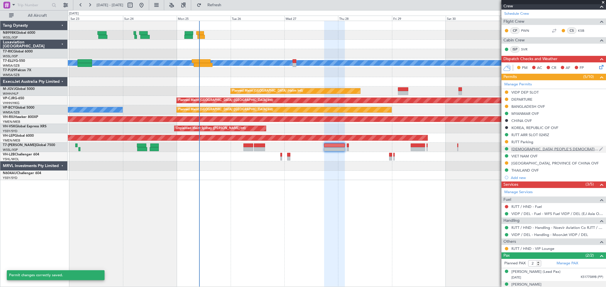
click at [520, 149] on div "[DEMOGRAPHIC_DATA] PEOPLE'S DEMOCRATIC REPUBLIC OVF" at bounding box center [554, 149] width 87 height 5
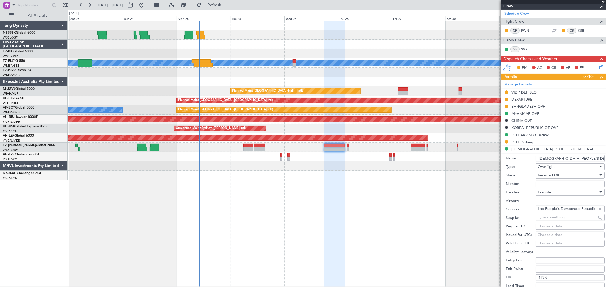
click at [543, 186] on input "Number:" at bounding box center [569, 184] width 69 height 7
paste input "DCA4082 08 2025"
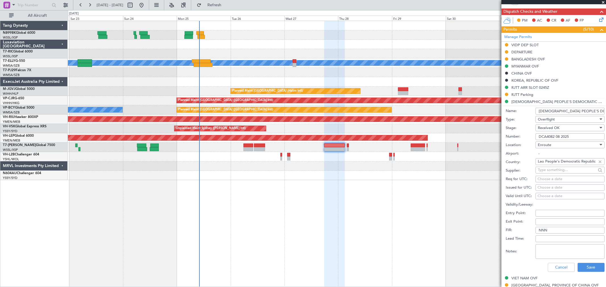
scroll to position [158, 0]
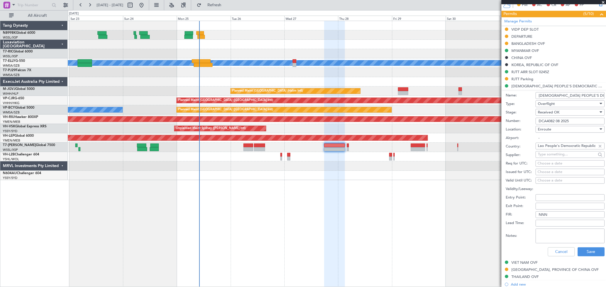
type input "DCA4082 08 2025"
click at [543, 173] on div "Choose a date" at bounding box center [569, 172] width 65 height 6
select select "8"
select select "2025"
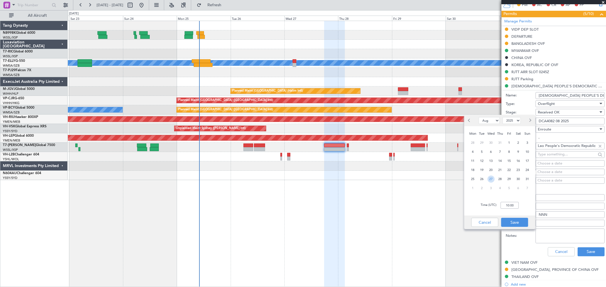
drag, startPoint x: 491, startPoint y: 176, endPoint x: 496, endPoint y: 179, distance: 5.0
click at [491, 176] on span "27" at bounding box center [490, 179] width 7 height 7
click at [515, 209] on input "00:00" at bounding box center [509, 205] width 18 height 7
type input "18:00"
click at [510, 221] on button "Save" at bounding box center [514, 222] width 27 height 9
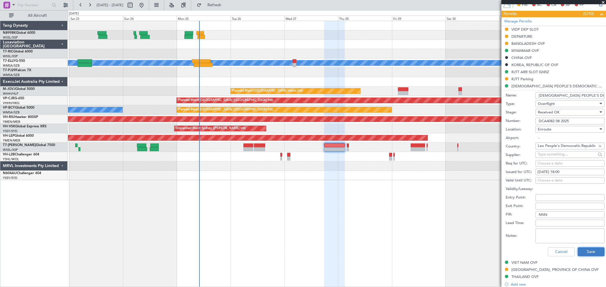
click at [587, 251] on button "Save" at bounding box center [590, 252] width 27 height 9
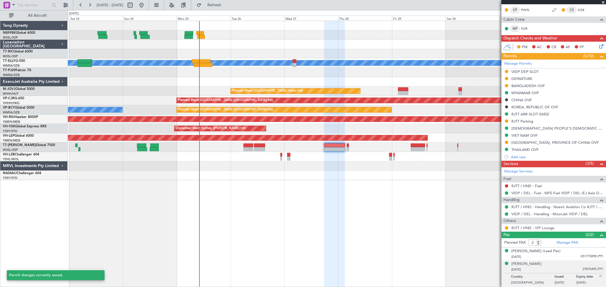
scroll to position [115, 0]
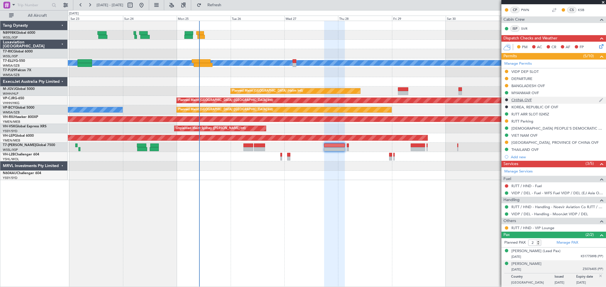
click at [526, 99] on div "CHINA OVF" at bounding box center [521, 100] width 20 height 5
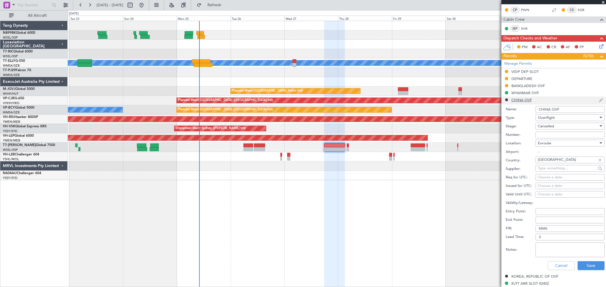
scroll to position [158, 0]
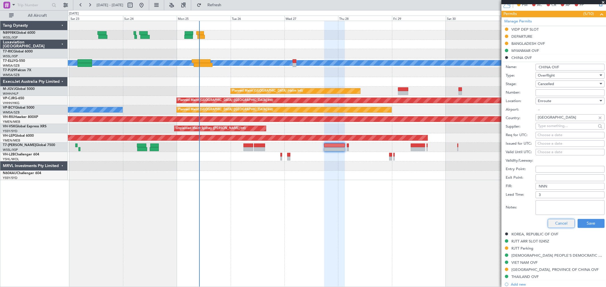
click at [558, 220] on button "Cancel" at bounding box center [560, 223] width 27 height 9
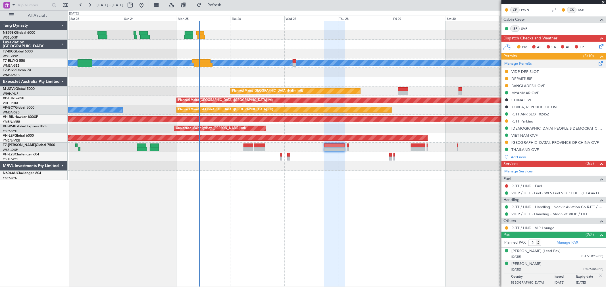
click at [524, 65] on link "Manage Permits" at bounding box center [518, 64] width 28 height 6
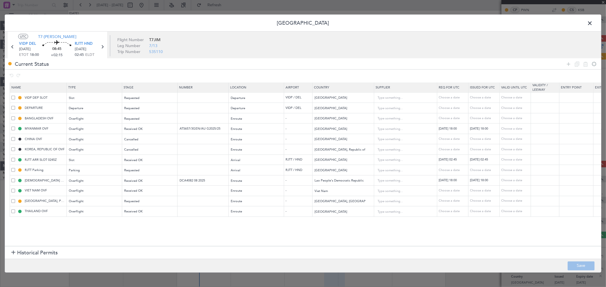
click at [13, 139] on span at bounding box center [13, 139] width 4 height 4
click at [15, 137] on input "checkbox" at bounding box center [15, 137] width 0 height 0
click at [12, 150] on span at bounding box center [13, 150] width 4 height 4
click at [15, 148] on input "checkbox" at bounding box center [15, 148] width 0 height 0
click at [13, 160] on span at bounding box center [13, 160] width 4 height 4
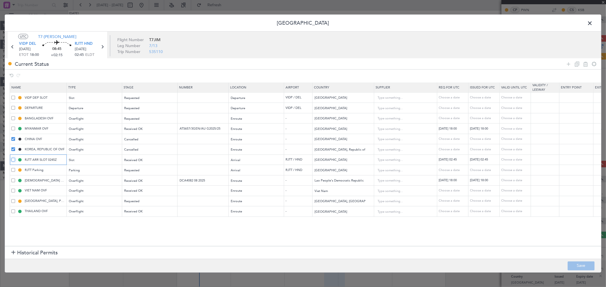
click at [15, 158] on input "checkbox" at bounding box center [15, 158] width 0 height 0
click at [13, 169] on span at bounding box center [13, 170] width 4 height 4
click at [15, 168] on input "checkbox" at bounding box center [15, 168] width 0 height 0
drag, startPoint x: 584, startPoint y: 65, endPoint x: 580, endPoint y: 67, distance: 5.1
click at [584, 65] on icon at bounding box center [585, 63] width 7 height 7
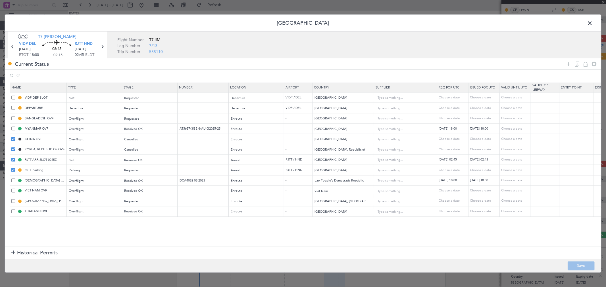
type input "[DEMOGRAPHIC_DATA] PEOPLE'S DEMOCRATIC REPUBLIC OVF"
type input "DCA4082 08 2025"
type input "Lao People's Democratic Republic"
type input "VIET NAM OVF"
type input "Viet Nam"
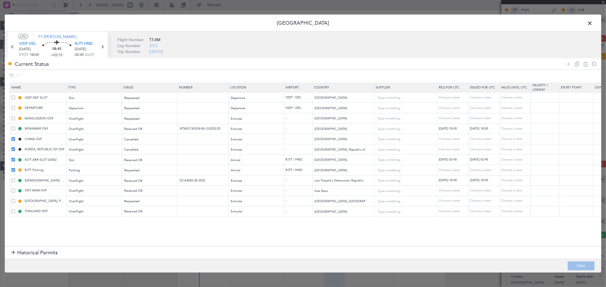
type input "[GEOGRAPHIC_DATA], PROVINCE OF CHINA OVF"
type input "Taiwan, Province of China"
type input "THAILAND OVF"
type input "Thailand"
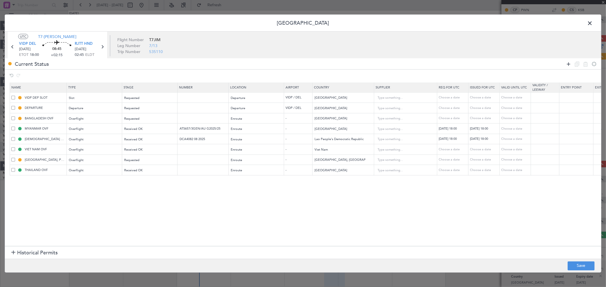
click at [569, 64] on icon at bounding box center [568, 63] width 7 height 7
click at [76, 181] on div "Type" at bounding box center [92, 181] width 47 height 9
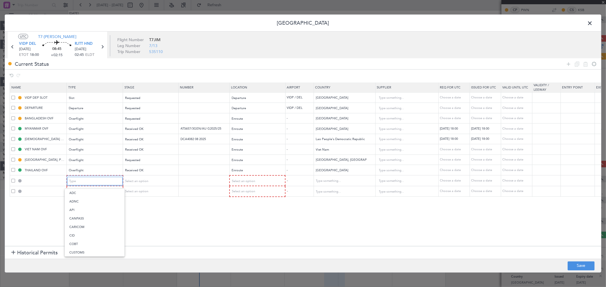
scroll to position [171, 0]
drag, startPoint x: 96, startPoint y: 237, endPoint x: 120, endPoint y: 216, distance: 32.0
click at [96, 236] on span "Slot" at bounding box center [94, 235] width 51 height 9
click at [151, 181] on div "Select an option" at bounding box center [148, 181] width 47 height 9
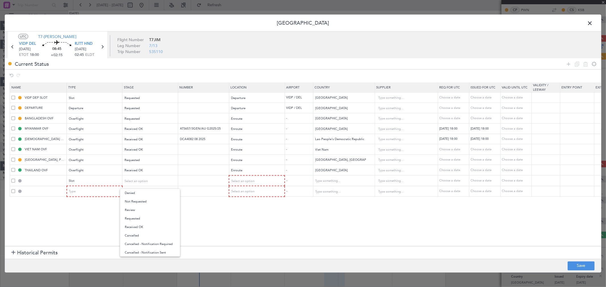
click at [137, 228] on span "Received OK" at bounding box center [150, 227] width 51 height 9
click at [252, 181] on span "Select an option" at bounding box center [242, 181] width 23 height 4
drag, startPoint x: 239, startPoint y: 211, endPoint x: 243, endPoint y: 209, distance: 4.5
click at [239, 211] on span "Arrival" at bounding box center [256, 210] width 51 height 9
click at [476, 179] on div "Choose a date" at bounding box center [485, 180] width 30 height 5
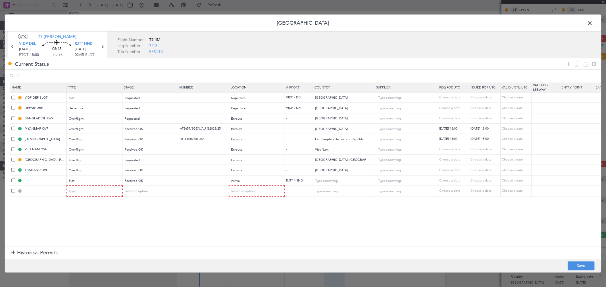
select select "8"
select select "2025"
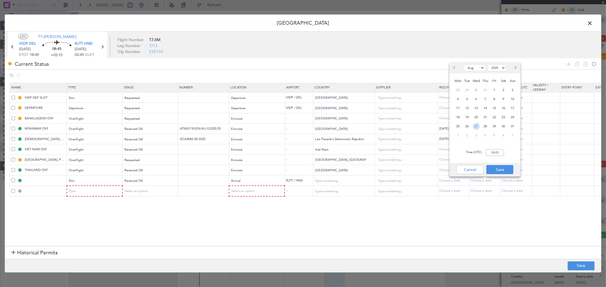
click at [476, 124] on span "27" at bounding box center [475, 126] width 7 height 7
click at [485, 127] on span "28" at bounding box center [484, 126] width 7 height 7
click at [498, 151] on input "00:00" at bounding box center [494, 152] width 18 height 7
type input "02:45"
click at [501, 170] on button "Save" at bounding box center [499, 169] width 27 height 9
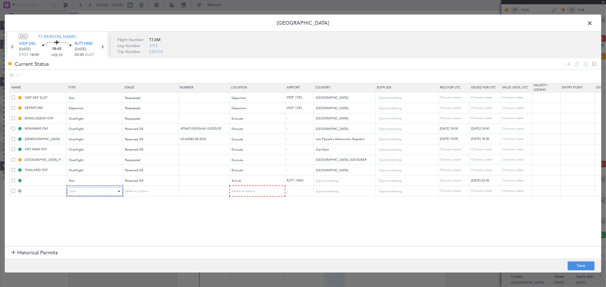
click at [96, 192] on div "Type" at bounding box center [92, 191] width 47 height 9
drag, startPoint x: 89, startPoint y: 253, endPoint x: 91, endPoint y: 250, distance: 3.0
click at [89, 252] on span "Parking" at bounding box center [94, 250] width 51 height 9
click at [152, 189] on div "Select an option" at bounding box center [147, 191] width 47 height 9
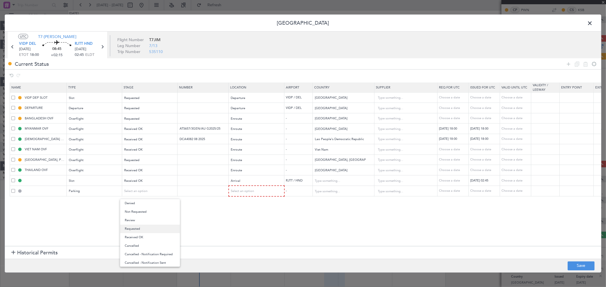
click at [141, 229] on span "Requested" at bounding box center [150, 229] width 51 height 9
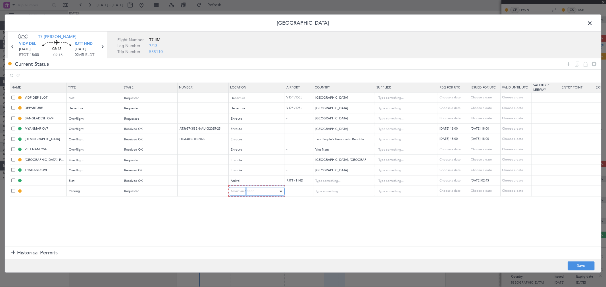
click at [246, 195] on div "Select an option" at bounding box center [254, 191] width 47 height 9
click at [233, 218] on span "Arrival" at bounding box center [256, 220] width 51 height 9
click at [570, 263] on button "Save" at bounding box center [580, 265] width 27 height 9
type input "RJTT ARR SLOT 0245Z"
type input "Japan"
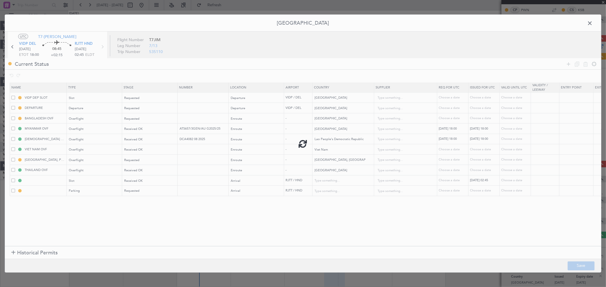
type input "NNN"
type input "RJTT Parking"
type input "Japan"
type input "NNN"
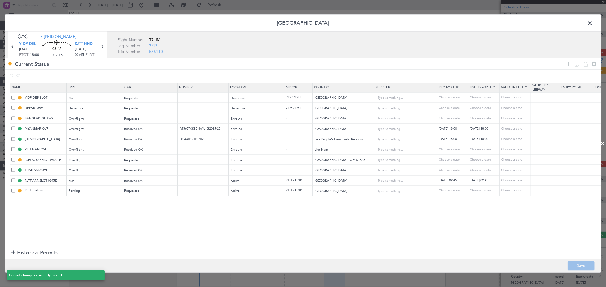
scroll to position [101, 0]
click at [592, 24] on span at bounding box center [592, 24] width 0 height 11
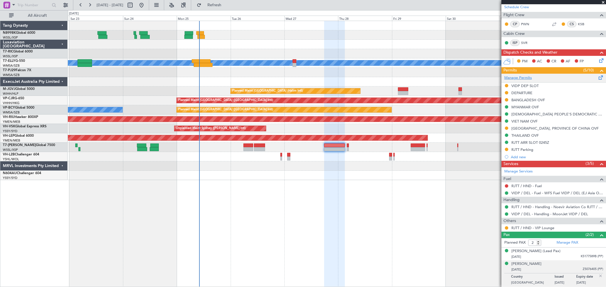
click at [522, 76] on link "Manage Permits" at bounding box center [518, 78] width 28 height 6
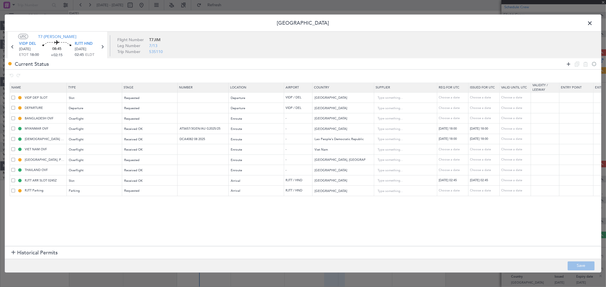
click at [565, 62] on div at bounding box center [581, 64] width 34 height 8
click at [567, 62] on icon at bounding box center [568, 63] width 7 height 7
click at [85, 201] on div "Type" at bounding box center [92, 202] width 47 height 9
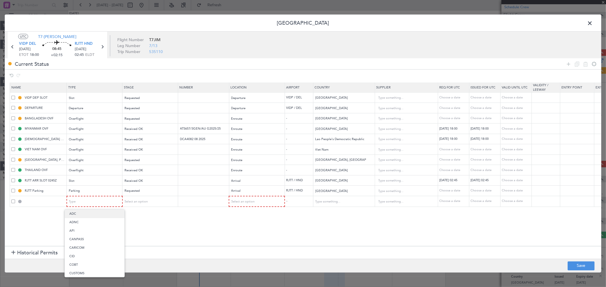
drag, startPoint x: 84, startPoint y: 220, endPoint x: 91, endPoint y: 214, distance: 8.5
click at [91, 214] on div "ADC ADNC API CANPASS CARICOM CID COBT CUSTOMS Departure DOT Approval EAPIS Ferr…" at bounding box center [94, 244] width 60 height 68
click at [91, 214] on span "ADC" at bounding box center [94, 214] width 51 height 9
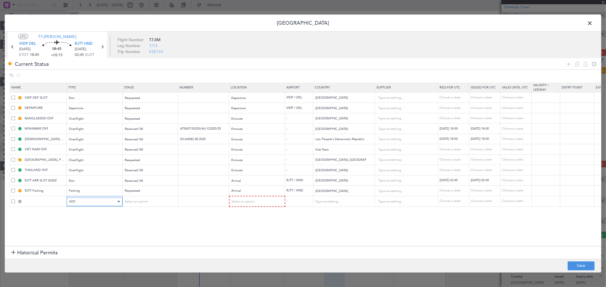
click at [83, 203] on div "ADC" at bounding box center [92, 202] width 47 height 9
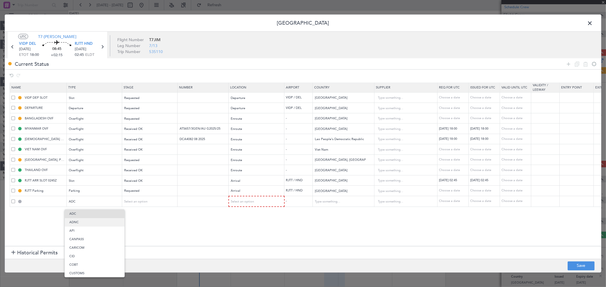
click at [81, 223] on span "ADNC" at bounding box center [94, 222] width 51 height 9
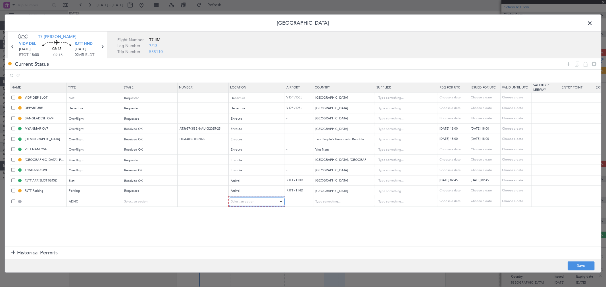
click at [271, 202] on div "Select an option" at bounding box center [254, 202] width 47 height 9
click at [252, 245] on span "Enroute" at bounding box center [256, 248] width 51 height 9
click at [334, 200] on input "text" at bounding box center [340, 201] width 51 height 9
click at [319, 216] on span "Bangladesh" at bounding box center [343, 219] width 53 height 9
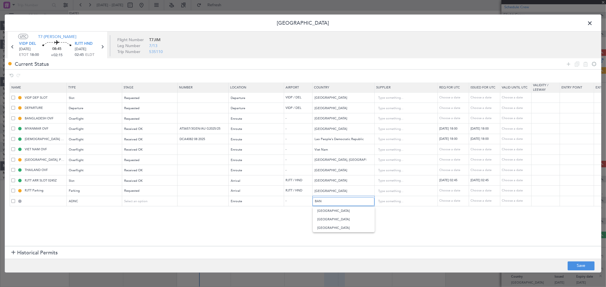
type input "Bangladesh"
click at [577, 263] on button "Save" at bounding box center [580, 265] width 27 height 9
type input "ADNC"
type input "NNN"
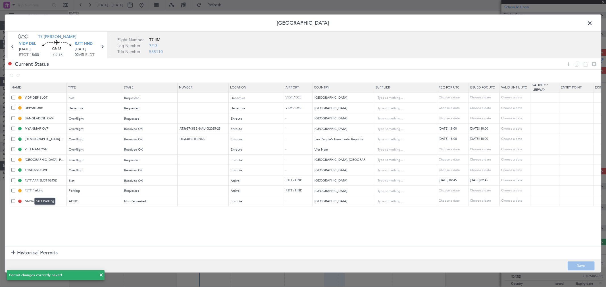
click at [41, 202] on div "RJTT Parking" at bounding box center [44, 201] width 21 height 7
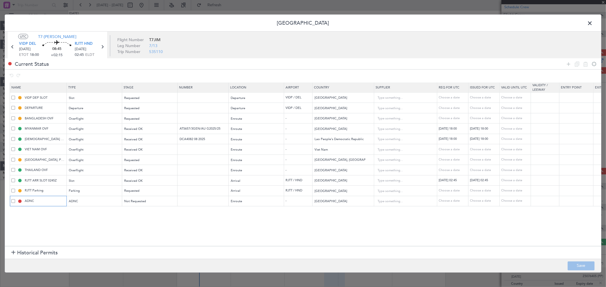
click at [36, 202] on input "ADNC" at bounding box center [45, 201] width 43 height 5
click at [35, 202] on input "ADNC" at bounding box center [45, 201] width 43 height 5
click at [24, 200] on input "ADNC" at bounding box center [45, 201] width 43 height 5
type input "Bangladesh ADNC"
click at [576, 262] on button "Save" at bounding box center [580, 265] width 27 height 9
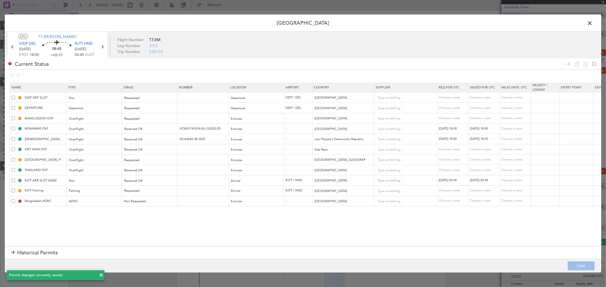
click at [592, 22] on span at bounding box center [592, 24] width 0 height 11
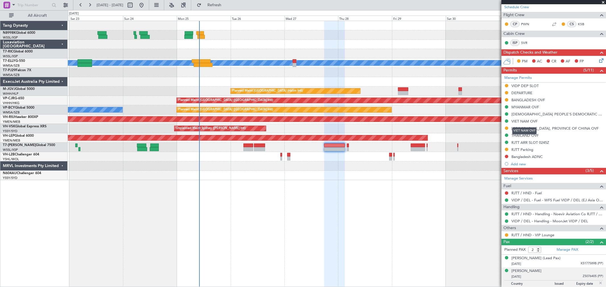
click at [527, 120] on div "VIET NAM OVF" at bounding box center [524, 121] width 26 height 5
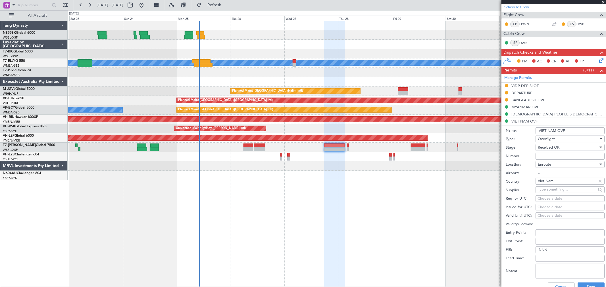
click at [544, 156] on input "Number:" at bounding box center [569, 156] width 69 height 7
paste input "/F-5556/08/2025VN"
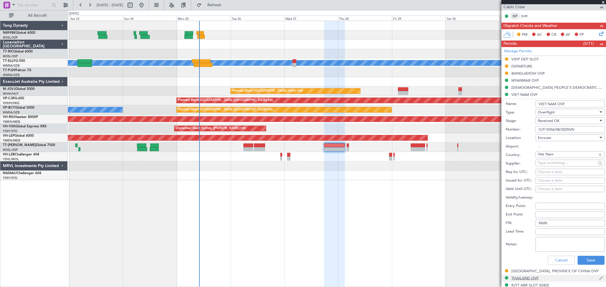
scroll to position [227, 0]
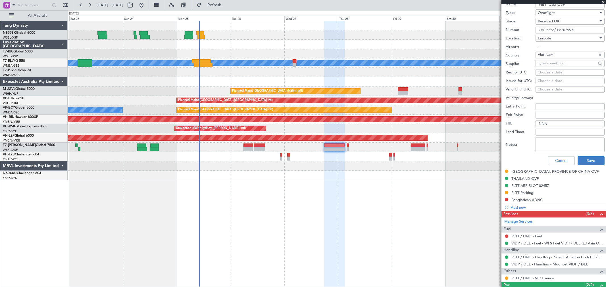
type input "O/F-5556/08/2025VN"
click at [593, 160] on button "Save" at bounding box center [590, 160] width 27 height 9
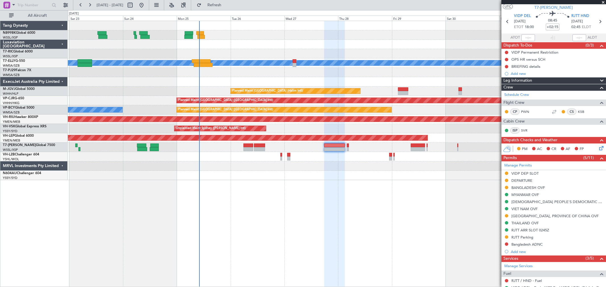
scroll to position [0, 0]
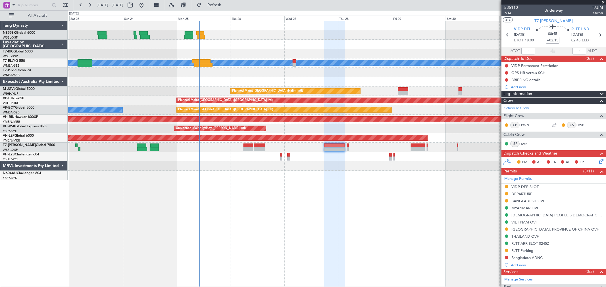
click at [271, 159] on div at bounding box center [336, 156] width 537 height 9
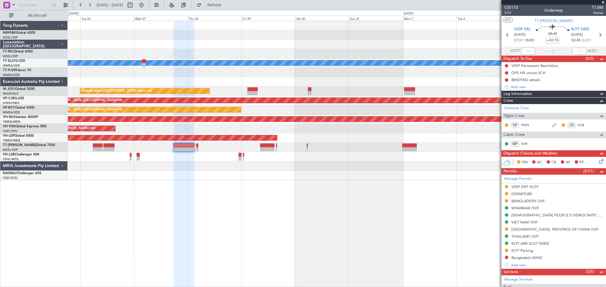
click at [217, 166] on div "MEL Planned Maint Jakarta (Halim Intl) Planned Maint Hong Kong (Hong Kong Intl)…" at bounding box center [336, 100] width 537 height 159
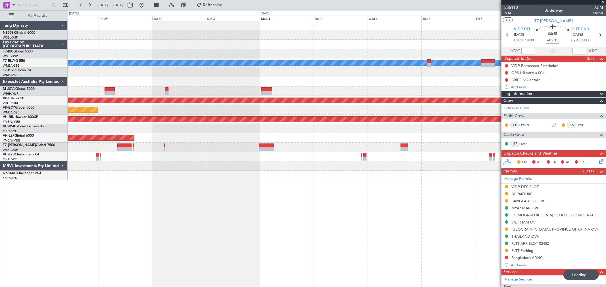
click at [226, 167] on div at bounding box center [336, 166] width 537 height 9
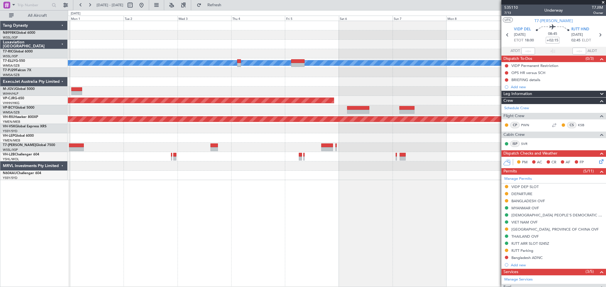
click at [196, 145] on div "MEL Planned Maint Dubai (Dubai Intl) Planned Maint Hong Kong (Hong Kong Intl) P…" at bounding box center [336, 100] width 537 height 159
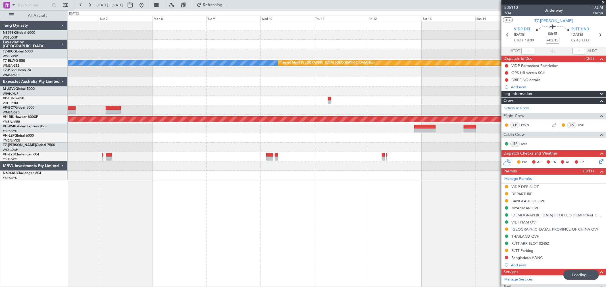
click at [127, 146] on div "[PERSON_NAME] Planned Maint [GEOGRAPHIC_DATA] ([GEOGRAPHIC_DATA]) Planned Maint…" at bounding box center [336, 100] width 537 height 159
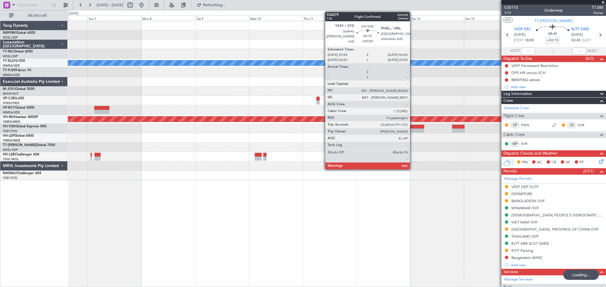
click at [412, 128] on div at bounding box center [413, 127] width 21 height 4
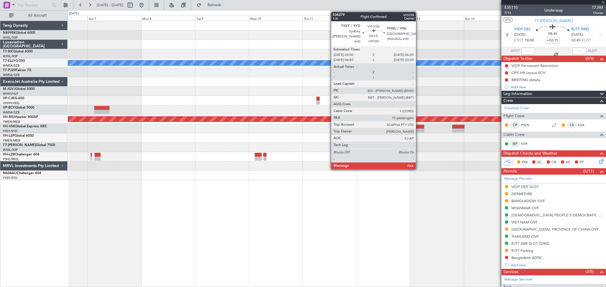
type input "10"
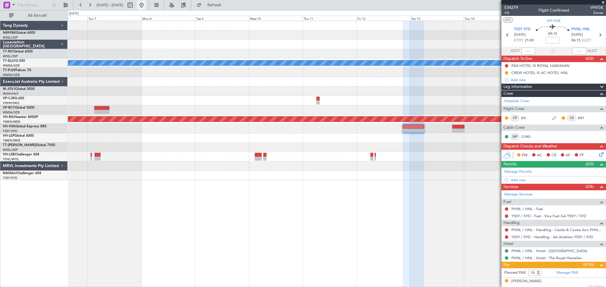
click at [146, 7] on button at bounding box center [141, 5] width 9 height 9
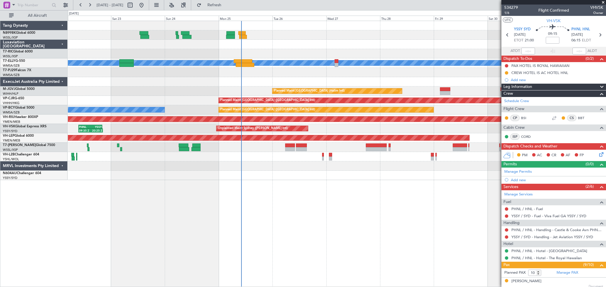
click at [268, 53] on div "MEL Unplanned Maint Kuala Lumpur (Sultan Abdul Aziz Shah - Subang) Planned Main…" at bounding box center [336, 100] width 537 height 159
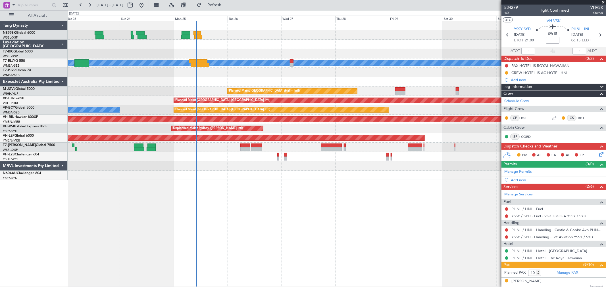
click at [199, 60] on div "MEL Unplanned Maint Kuala Lumpur (Sultan Abdul Aziz Shah - Subang) Planned Main…" at bounding box center [336, 100] width 537 height 159
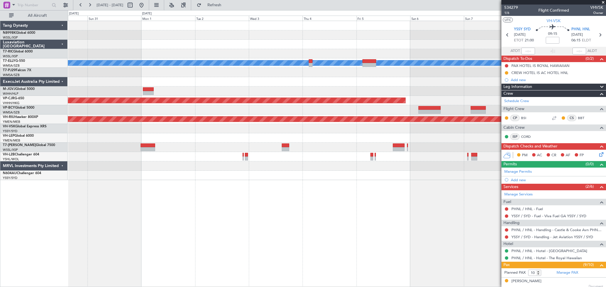
click at [230, 50] on div "[PERSON_NAME] Planned Maint [GEOGRAPHIC_DATA] ([GEOGRAPHIC_DATA]) Planned Maint…" at bounding box center [336, 100] width 537 height 159
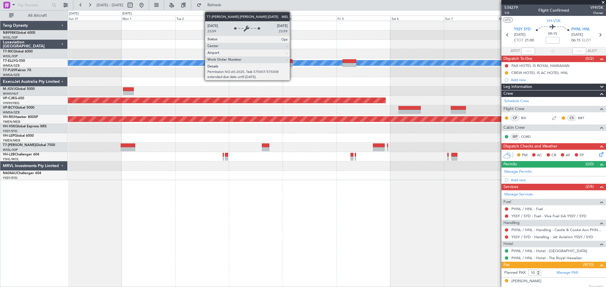
click at [292, 63] on div "MEL" at bounding box center [336, 62] width 1611 height 5
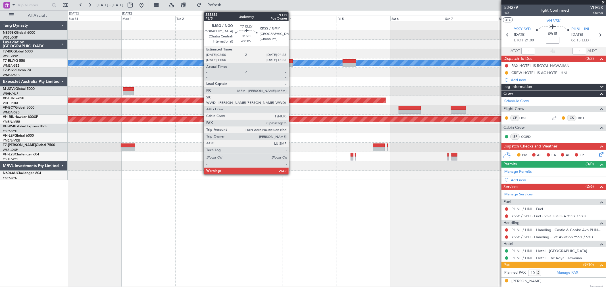
click at [291, 63] on div at bounding box center [291, 65] width 4 height 4
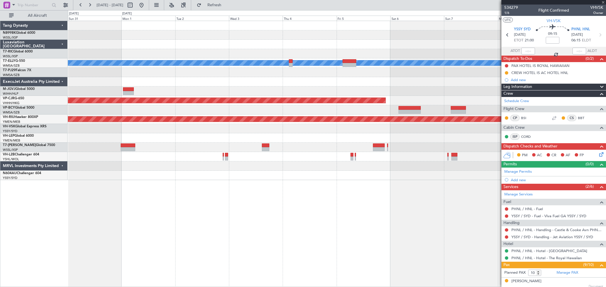
type input "-00:05"
type input "0"
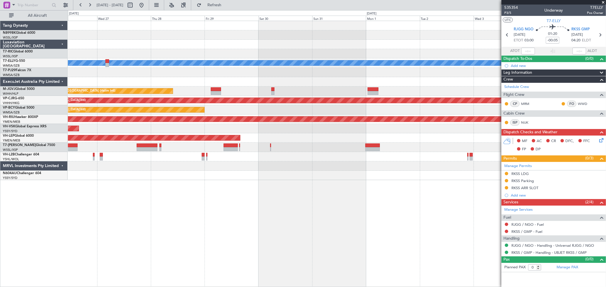
click at [397, 46] on div "MEL Planned Maint Jakarta (Halim Intl) Planned Maint Hong Kong (Hong Kong Intl)…" at bounding box center [336, 100] width 537 height 159
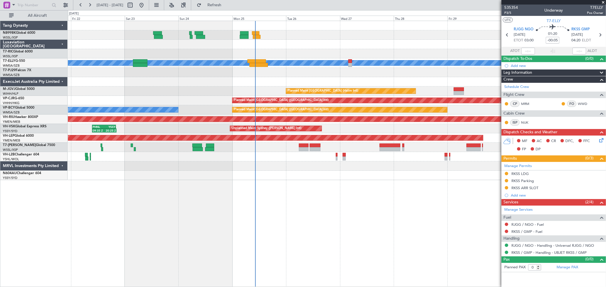
click at [419, 50] on div "MEL Unplanned Maint Kuala Lumpur (Sultan Abdul Aziz Shah - Subang) Planned Main…" at bounding box center [336, 100] width 537 height 159
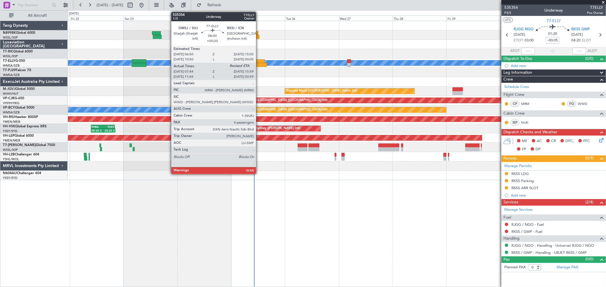
click at [259, 60] on div at bounding box center [255, 61] width 19 height 4
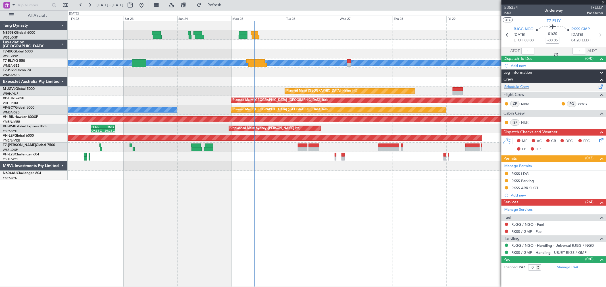
type input "+00:20"
type input "07:54"
type input "4"
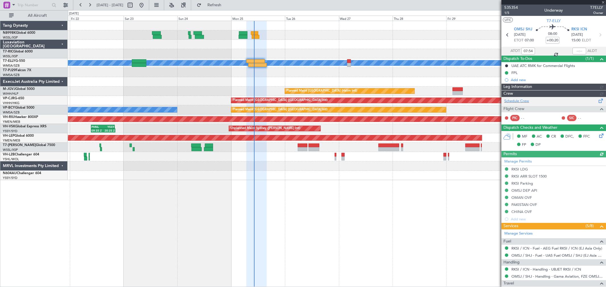
type input "[PERSON_NAME] (KYA)"
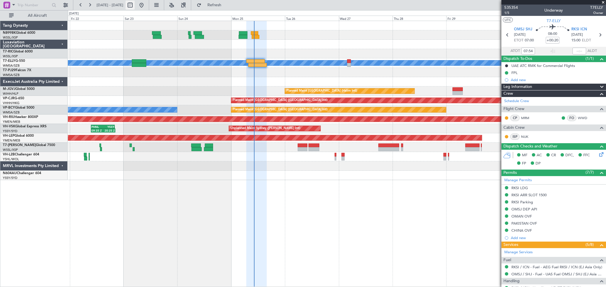
type input "[PERSON_NAME] (KYA)"
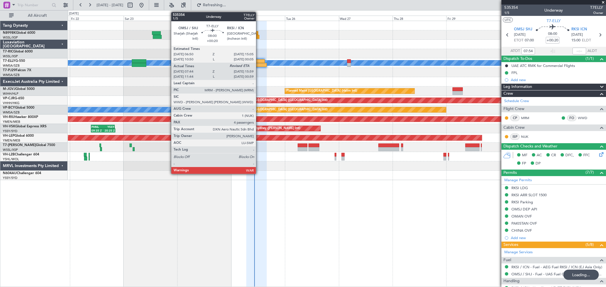
click at [259, 61] on div at bounding box center [255, 61] width 19 height 4
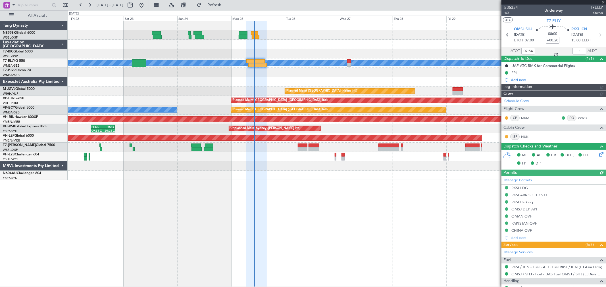
type input "[PERSON_NAME] (KYA)"
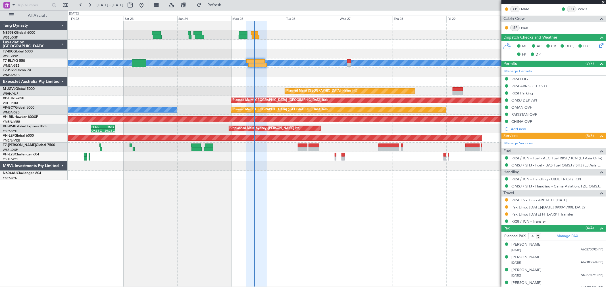
scroll to position [114, 0]
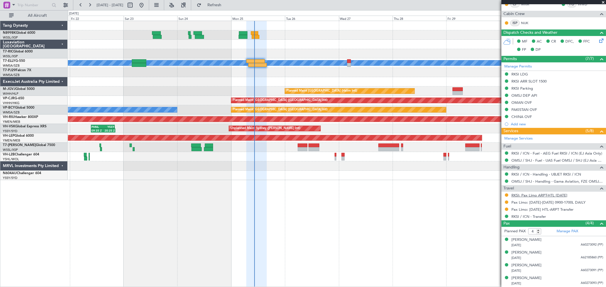
click at [530, 197] on link "RKSI: Pax Limo ARPT-HTL [DATE]" at bounding box center [539, 195] width 56 height 5
click at [507, 195] on button at bounding box center [505, 195] width 3 height 3
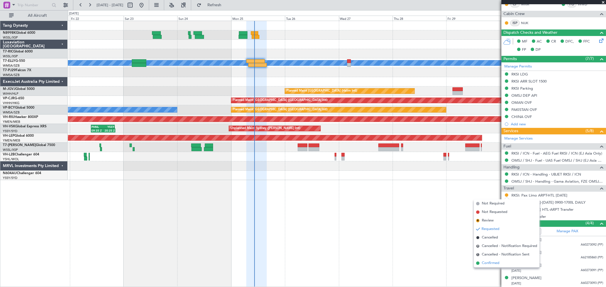
click at [491, 265] on span "Confirmed" at bounding box center [490, 264] width 18 height 6
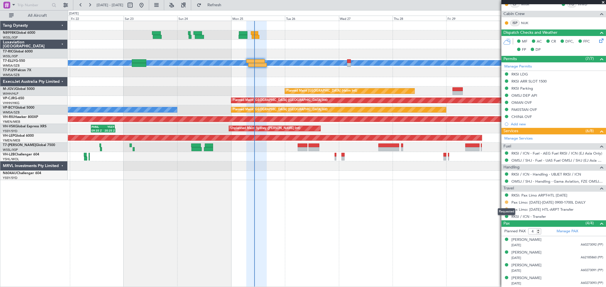
click at [505, 202] on button at bounding box center [505, 202] width 3 height 3
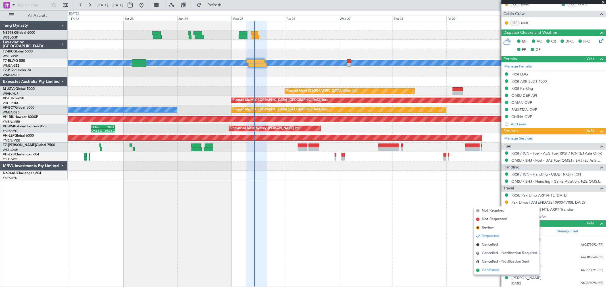
click at [489, 271] on span "Confirmed" at bounding box center [490, 271] width 18 height 6
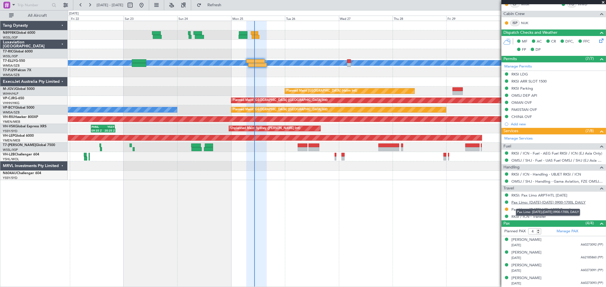
click at [534, 204] on link "Pax Limo: [DATE]-[DATE] 0900-1700L DAILY" at bounding box center [548, 202] width 74 height 5
click at [533, 210] on link "Pax Limo: [DATE] HTL-ARPT Transfer" at bounding box center [542, 209] width 62 height 5
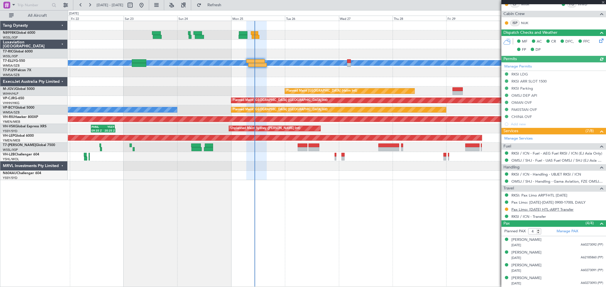
type input "[PERSON_NAME] (KYA)"
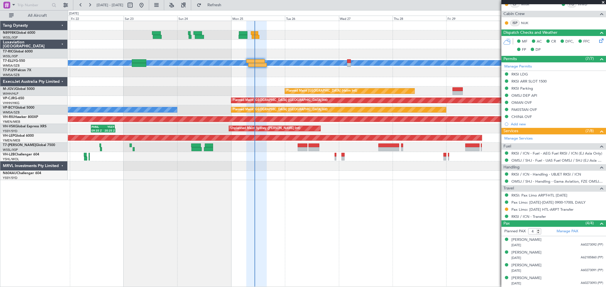
click at [346, 57] on div "MEL Unplanned Maint Kuala Lumpur (Sultan Abdul Aziz Shah - Subang) Planned Main…" at bounding box center [336, 100] width 537 height 159
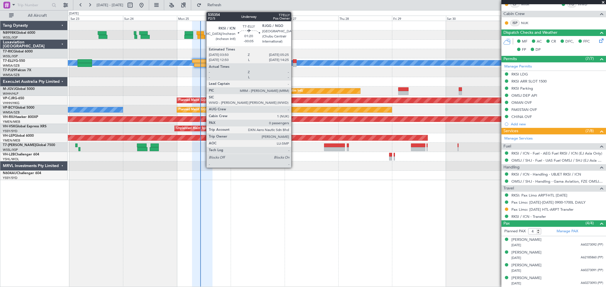
click at [294, 61] on div at bounding box center [295, 61] width 4 height 4
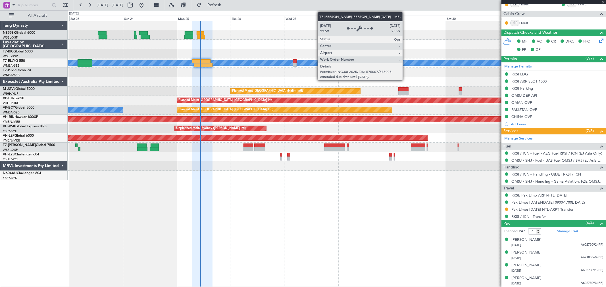
type input "-00:05"
type input "0"
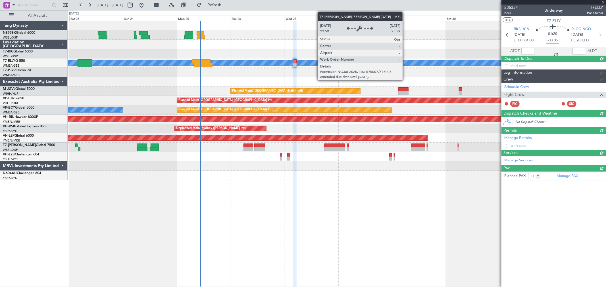
scroll to position [0, 0]
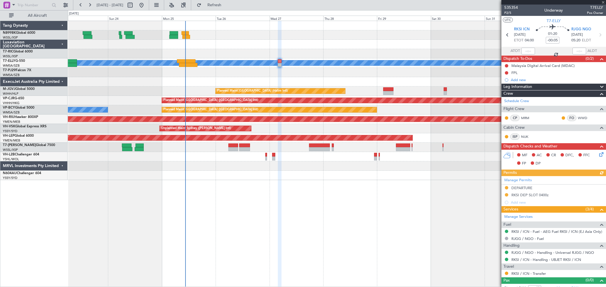
click at [351, 72] on div at bounding box center [336, 72] width 537 height 9
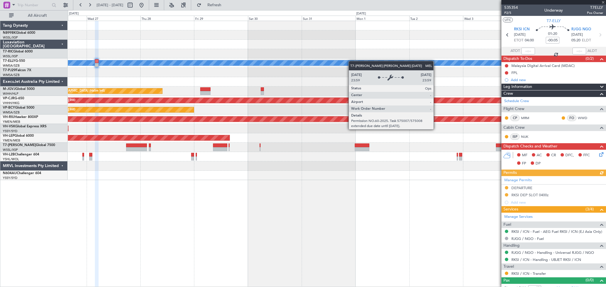
click at [330, 64] on div "[PERSON_NAME] Planned Maint [GEOGRAPHIC_DATA] (Halim Intl) Planned Maint [GEOGR…" at bounding box center [336, 100] width 537 height 159
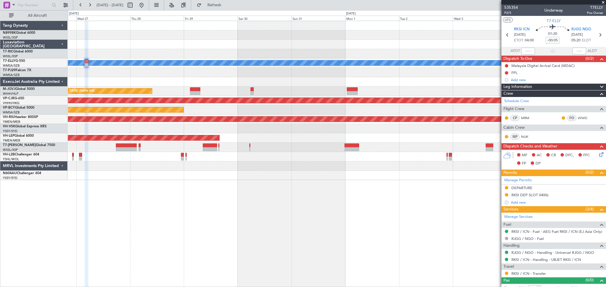
click at [393, 49] on div "[PERSON_NAME] Planned Maint [GEOGRAPHIC_DATA] (Halim Intl) Planned Maint [GEOGR…" at bounding box center [336, 100] width 537 height 159
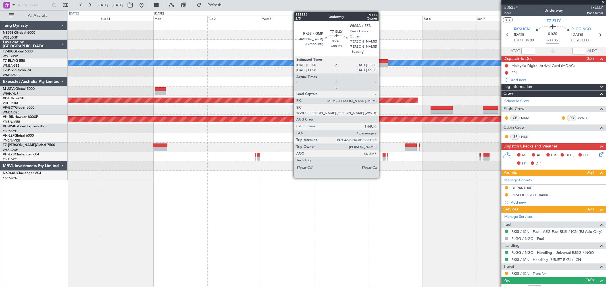
click at [381, 61] on div at bounding box center [381, 61] width 14 height 4
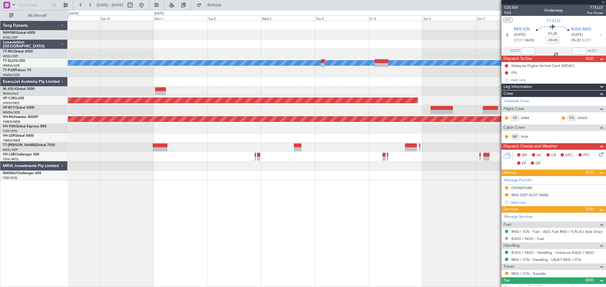
type input "+00:20"
type input "4"
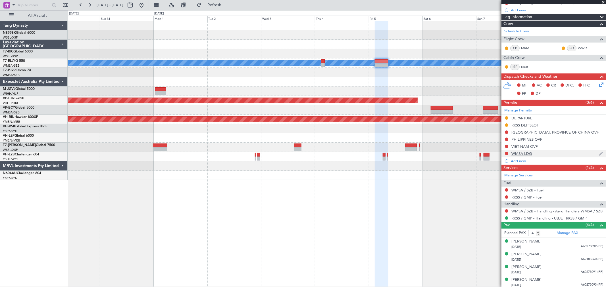
scroll to position [63, 0]
click at [523, 218] on div "WMSA / SZB - Handling - Aero Handlers WMSA / SZB" at bounding box center [555, 220] width 79 height 7
click at [513, 217] on link "RKSS / GMP - Handling - UBJET RKSS / GMP" at bounding box center [548, 218] width 75 height 5
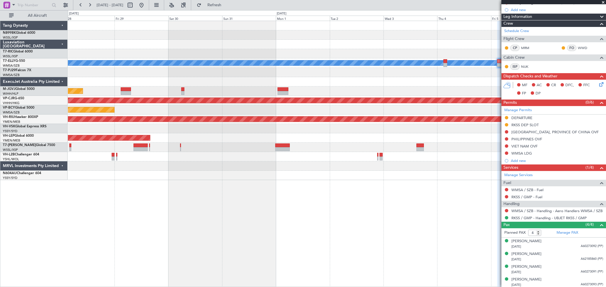
click at [336, 130] on div "[PERSON_NAME] Planned Maint [GEOGRAPHIC_DATA] (Halim Intl) Planned Maint [GEOGR…" at bounding box center [336, 100] width 537 height 159
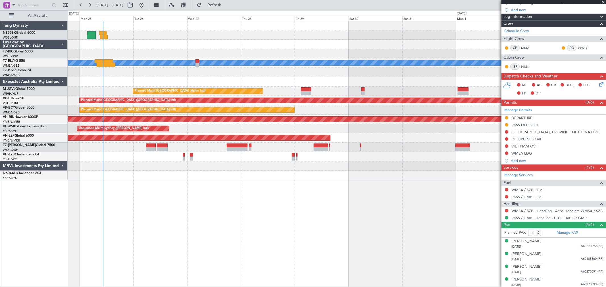
click at [389, 89] on div "MEL Planned Maint Jakarta (Halim Intl) Planned Maint Hong Kong (Hong Kong Intl)…" at bounding box center [336, 100] width 537 height 159
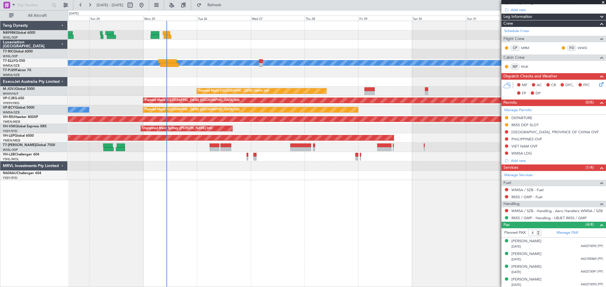
click at [276, 72] on div "MEL Planned Maint Jakarta (Halim Intl) Planned Maint Hong Kong (Hong Kong Intl)…" at bounding box center [336, 100] width 537 height 159
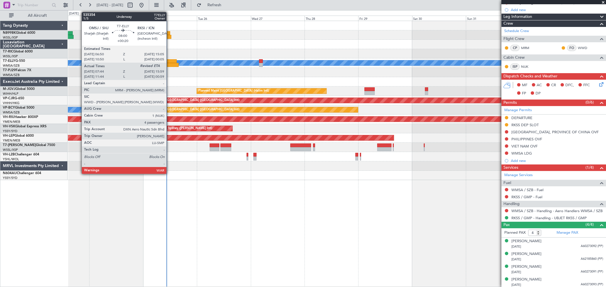
click at [169, 60] on div at bounding box center [167, 61] width 19 height 4
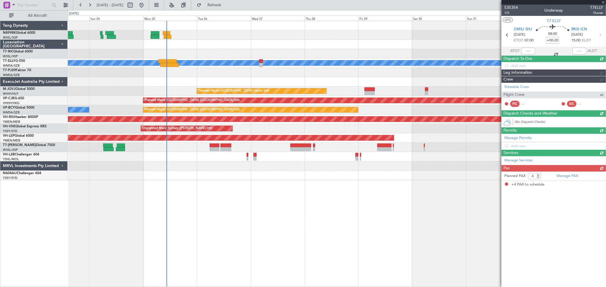
type input "07:54"
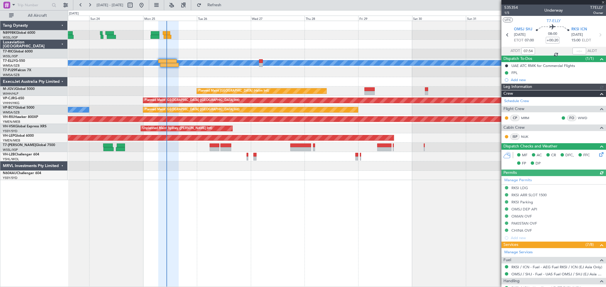
type input "[PERSON_NAME] (KYA)"
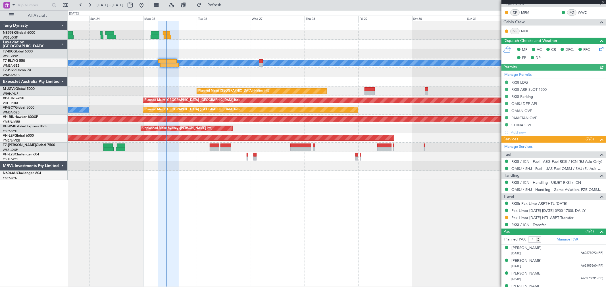
scroll to position [114, 0]
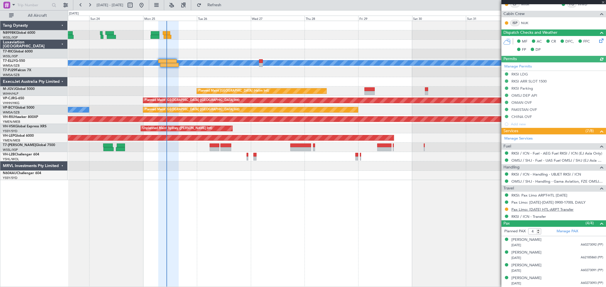
click at [529, 208] on link "Pax Limo: [DATE] HTL-ARPT Transfer" at bounding box center [542, 209] width 62 height 5
click at [266, 47] on div at bounding box center [336, 44] width 537 height 9
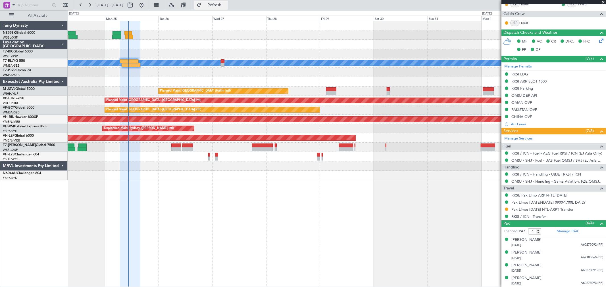
click at [220, 4] on button "Refresh" at bounding box center [211, 5] width 34 height 9
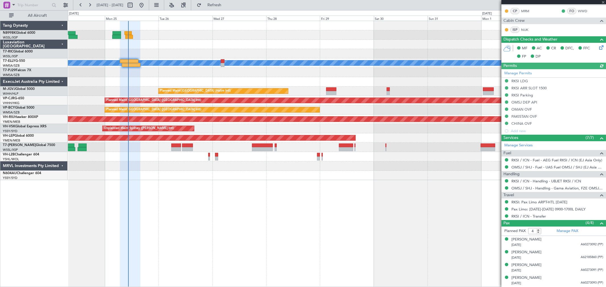
scroll to position [107, 0]
type input "[PERSON_NAME] (KYA)"
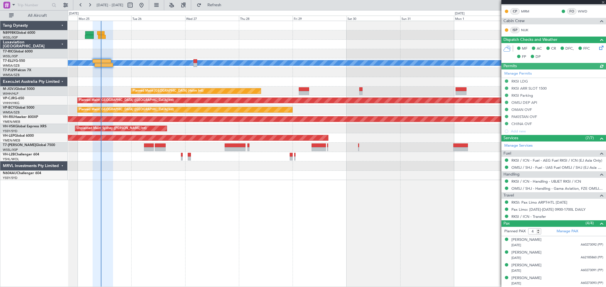
click at [172, 52] on div "MEL Planned Maint Jakarta (Halim Intl) Planned Maint Hong Kong (Hong Kong Intl)…" at bounding box center [336, 100] width 537 height 159
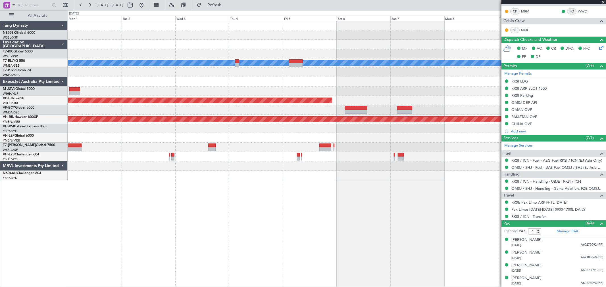
click at [148, 56] on div "MEL Planned Maint Dubai (Dubai Intl) Planned Maint Hong Kong (Hong Kong Intl) P…" at bounding box center [336, 100] width 537 height 159
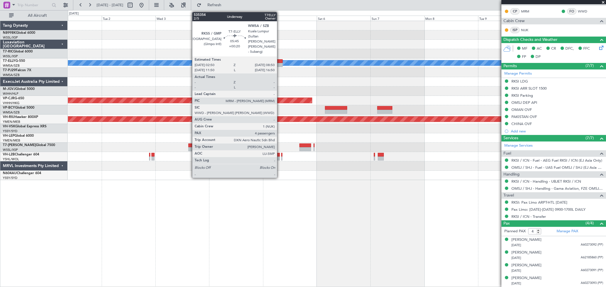
click at [280, 61] on div at bounding box center [276, 61] width 14 height 4
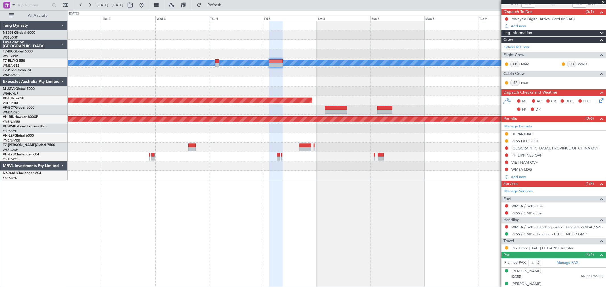
scroll to position [0, 0]
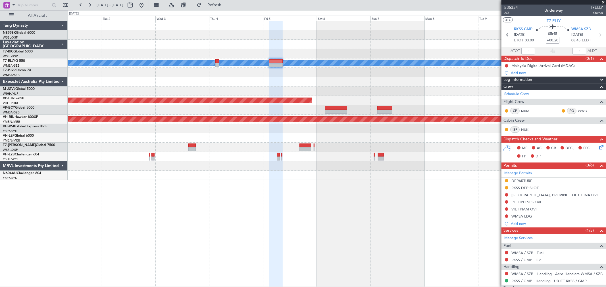
click at [359, 46] on div at bounding box center [336, 44] width 537 height 9
click at [146, 4] on button at bounding box center [141, 5] width 9 height 9
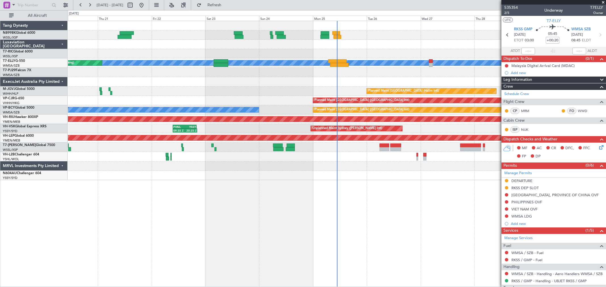
click at [282, 169] on div at bounding box center [336, 166] width 537 height 9
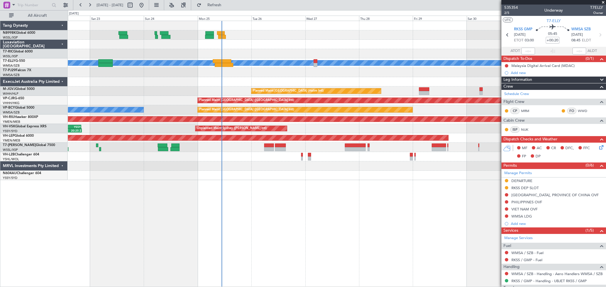
click at [367, 146] on div at bounding box center [336, 147] width 537 height 9
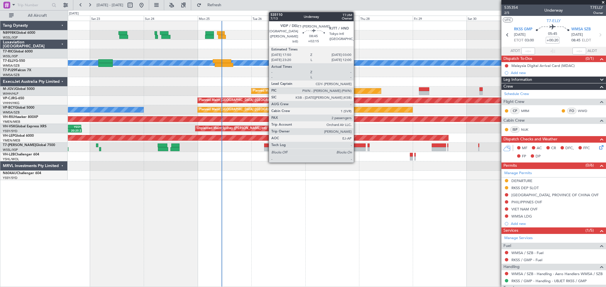
click at [356, 147] on div at bounding box center [355, 146] width 21 height 4
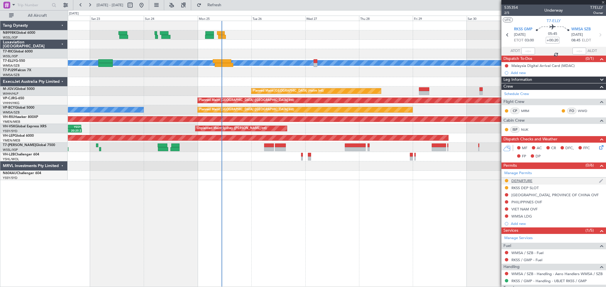
type input "+02:15"
type input "2"
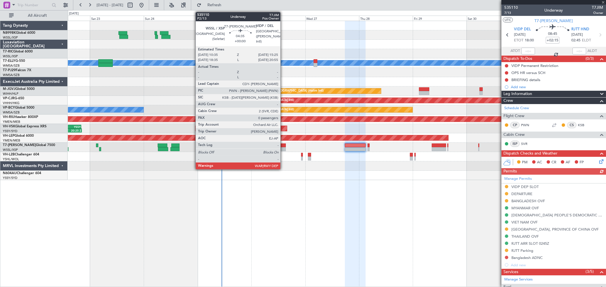
click at [283, 148] on div at bounding box center [280, 149] width 11 height 4
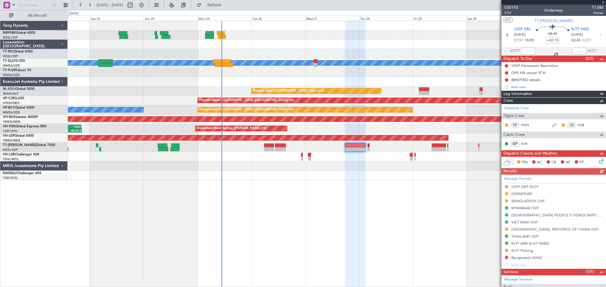
click at [369, 148] on div at bounding box center [368, 149] width 2 height 4
type input "+00:05"
type input "0"
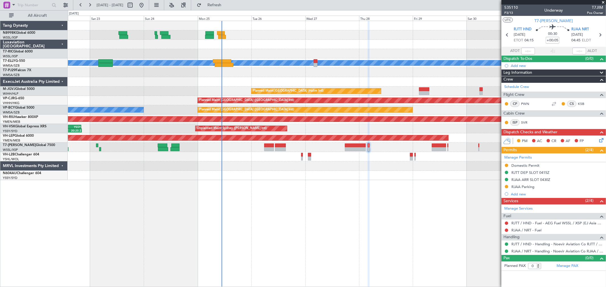
click at [529, 178] on mat-tooltip-component "RJTT DEP SLOT 0415Z" at bounding box center [530, 182] width 42 height 15
click at [526, 179] on mat-tooltip-component "RJTT DEP SLOT 0415Z" at bounding box center [530, 182] width 42 height 15
click at [527, 178] on div "RJAA ARR SLOT 0430Z" at bounding box center [530, 179] width 39 height 5
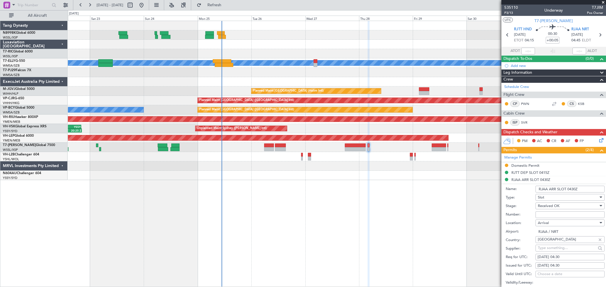
click at [554, 267] on div "28/08/2025 04:30" at bounding box center [569, 266] width 65 height 6
select select "8"
select select "2025"
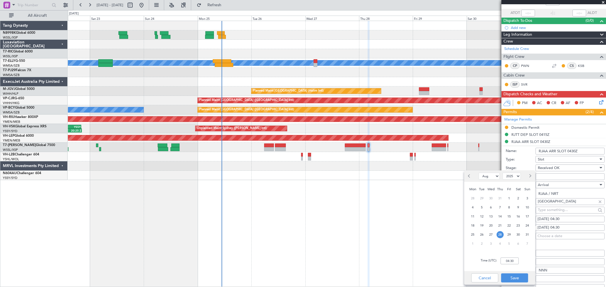
scroll to position [95, 0]
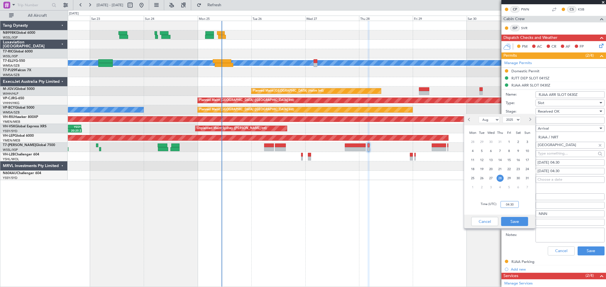
click at [513, 203] on input "04:30" at bounding box center [509, 204] width 18 height 7
type input "04:45"
click at [516, 220] on button "Save" at bounding box center [514, 221] width 27 height 9
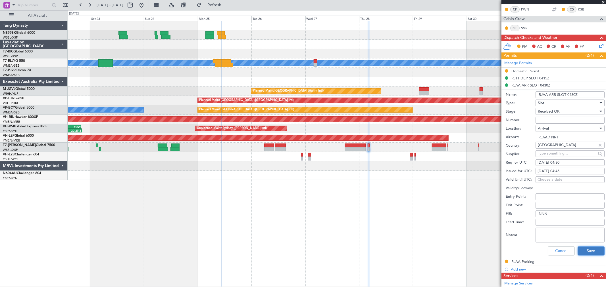
click at [592, 252] on button "Save" at bounding box center [590, 251] width 27 height 9
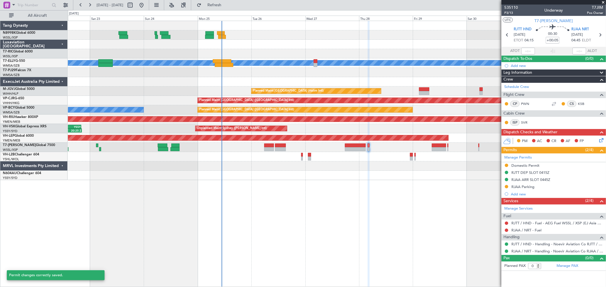
scroll to position [0, 0]
click at [527, 179] on div "RJTT DEP SLOT 0415Z" at bounding box center [530, 182] width 34 height 7
click at [529, 179] on div "RJAA ARR SLOT 0445Z" at bounding box center [530, 179] width 39 height 5
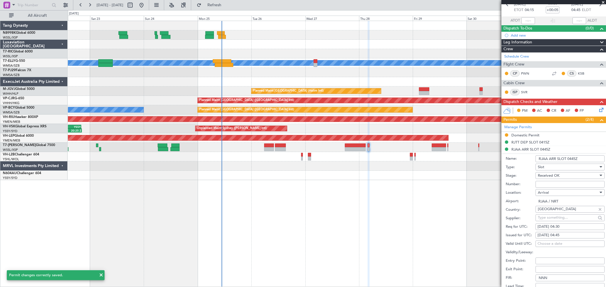
scroll to position [63, 0]
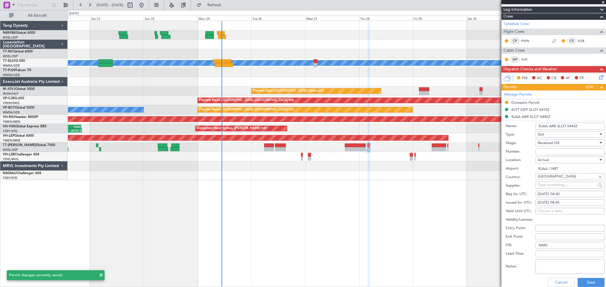
click at [557, 194] on div "28/08/2025 04:30" at bounding box center [569, 195] width 65 height 6
select select "8"
select select "2025"
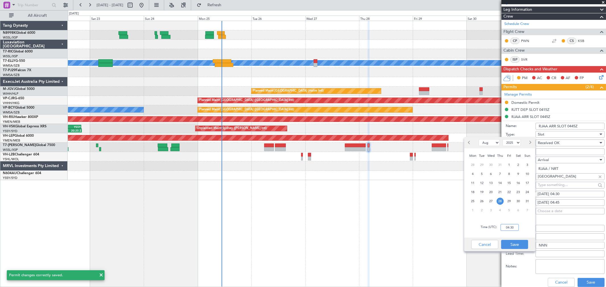
click at [512, 226] on input "04:30" at bounding box center [509, 227] width 18 height 7
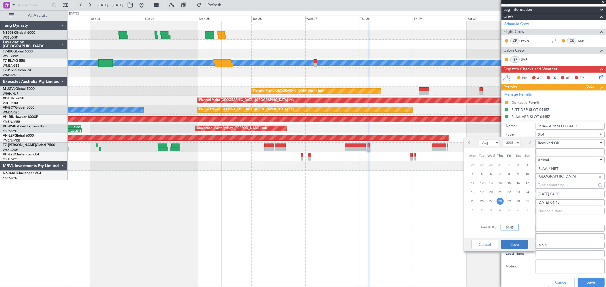
type input "04:45"
click at [517, 242] on button "Save" at bounding box center [514, 244] width 27 height 9
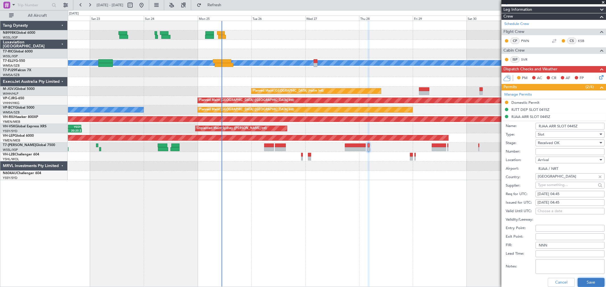
click at [579, 282] on button "Save" at bounding box center [590, 282] width 27 height 9
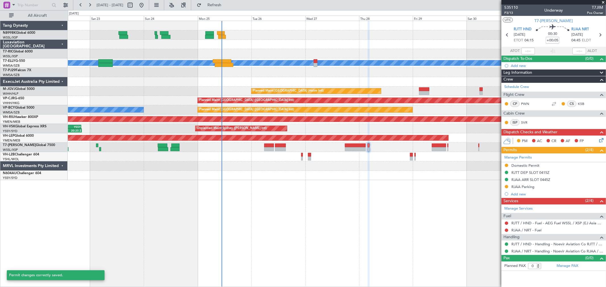
scroll to position [0, 0]
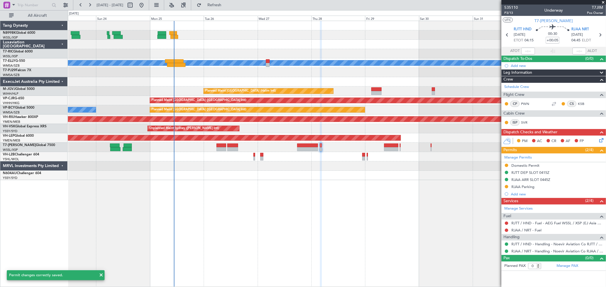
click at [371, 129] on div "Unplanned Maint Sydney (Kingsford Smith Intl) 09:35 Z 20:25 Z PHNL 09:35 Z YSSY…" at bounding box center [336, 128] width 537 height 9
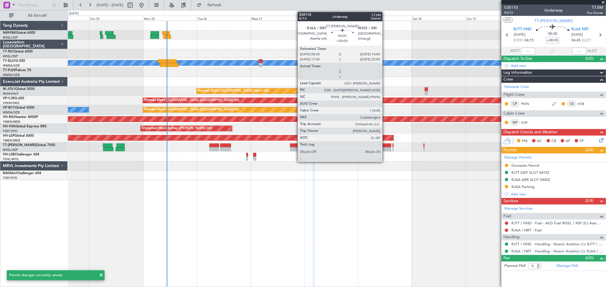
click at [385, 146] on div at bounding box center [384, 146] width 14 height 4
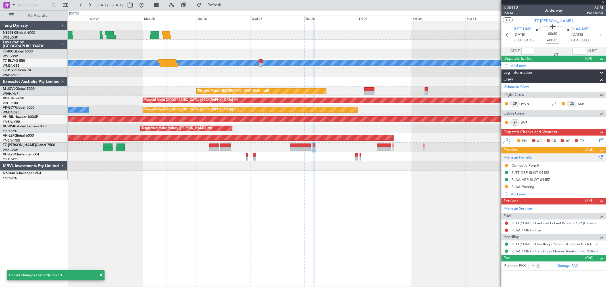
type input "2"
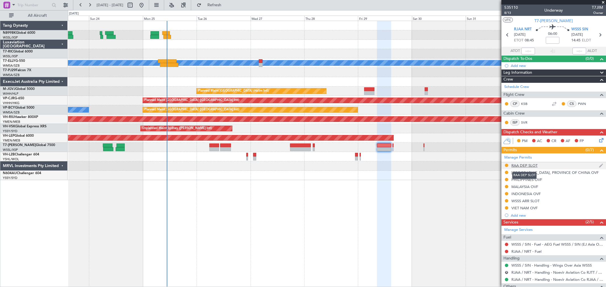
click at [532, 167] on div "RAA DEP SLOT" at bounding box center [524, 165] width 26 height 5
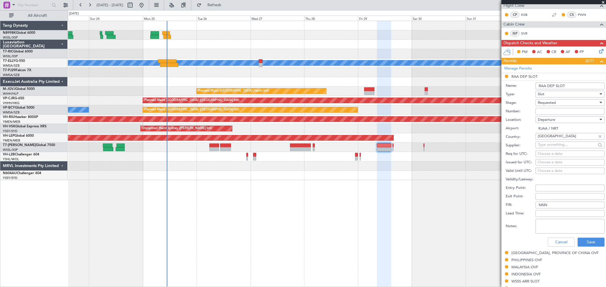
scroll to position [95, 0]
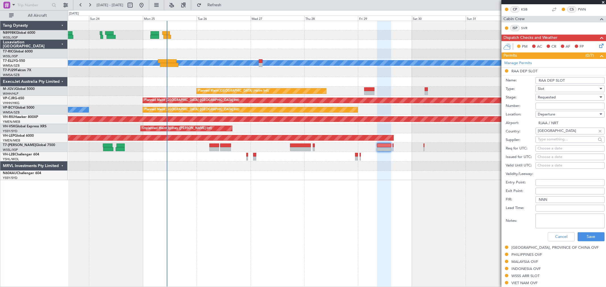
click at [546, 158] on div "Choose a date" at bounding box center [569, 157] width 65 height 6
select select "8"
select select "2025"
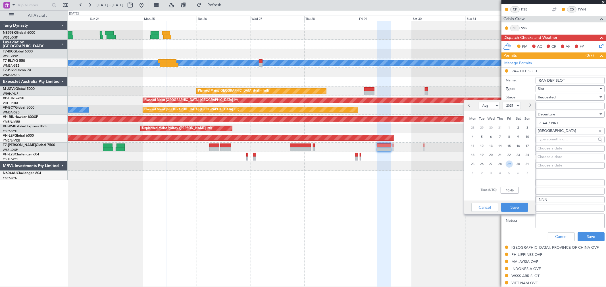
click at [510, 162] on span "29" at bounding box center [508, 164] width 7 height 7
click at [515, 191] on input "00:00" at bounding box center [509, 190] width 18 height 7
type input "08:30"
click at [515, 205] on button "Save" at bounding box center [514, 207] width 27 height 9
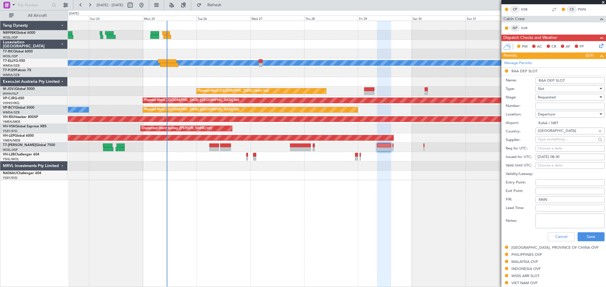
click at [544, 149] on div "Choose a date" at bounding box center [569, 149] width 65 height 6
select select "8"
select select "2025"
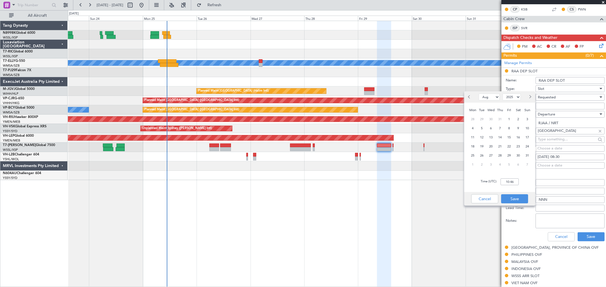
click at [509, 155] on span "29" at bounding box center [508, 155] width 7 height 7
click at [514, 180] on input "00:00" at bounding box center [509, 182] width 18 height 7
type input "08:45"
click at [513, 196] on button "Save" at bounding box center [514, 198] width 27 height 9
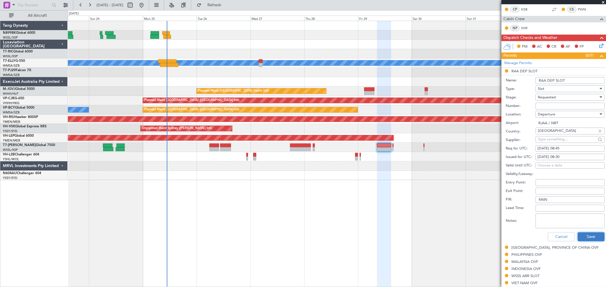
click at [582, 237] on button "Save" at bounding box center [590, 237] width 27 height 9
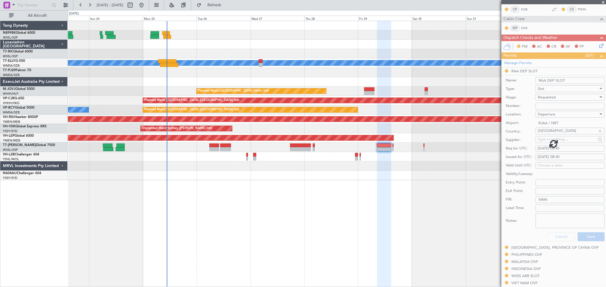
scroll to position [52, 0]
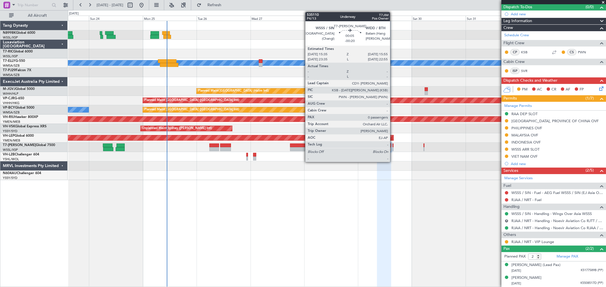
click at [393, 146] on div at bounding box center [392, 146] width 1 height 4
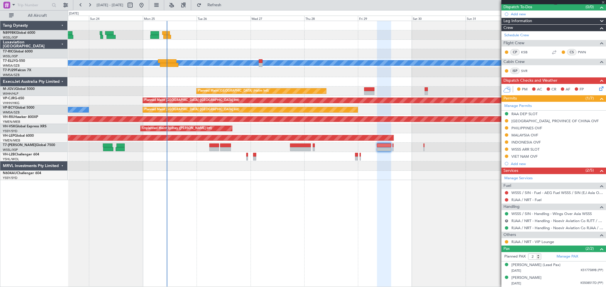
type input "-00:20"
type input "0"
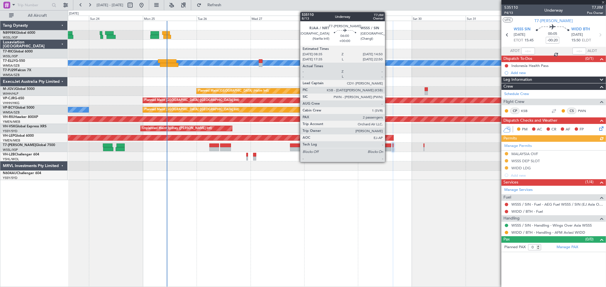
click at [385, 147] on div at bounding box center [384, 146] width 14 height 4
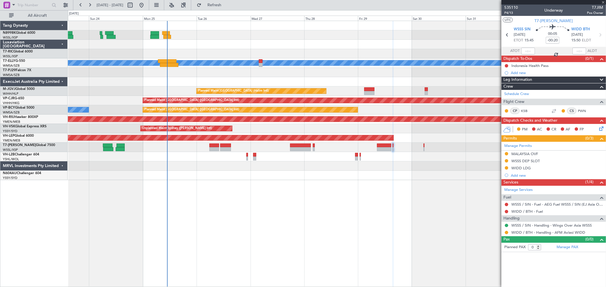
type input "2"
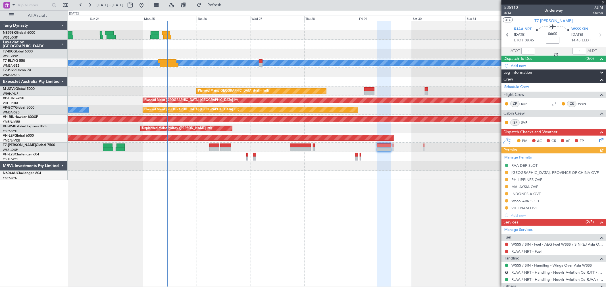
click at [529, 166] on div "Manage Permits RAA DEP SLOT TAIWAN, PROVINCE OF CHINA OVF PHILIPPINES OVF MALAY…" at bounding box center [553, 187] width 104 height 66
click at [522, 164] on div "Manage Permits RAA DEP SLOT TAIWAN, PROVINCE OF CHINA OVF PHILIPPINES OVF MALAY…" at bounding box center [553, 187] width 104 height 66
click at [522, 164] on div "RAA DEP SLOT" at bounding box center [524, 165] width 26 height 5
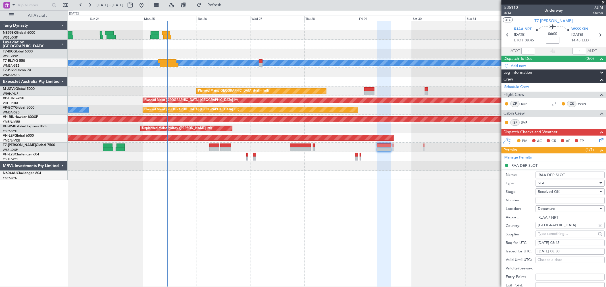
click at [541, 174] on input "RAA DEP SLOT" at bounding box center [569, 175] width 69 height 7
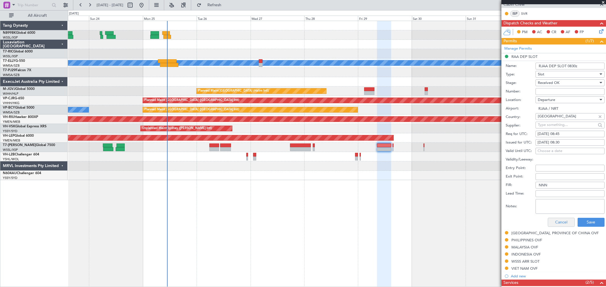
scroll to position [126, 0]
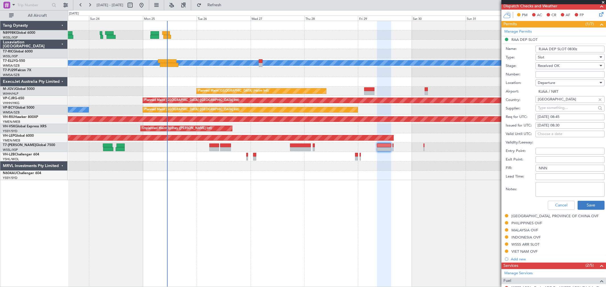
type input "RJAA DEP SLOT 0830z"
click at [581, 201] on button "Save" at bounding box center [590, 205] width 27 height 9
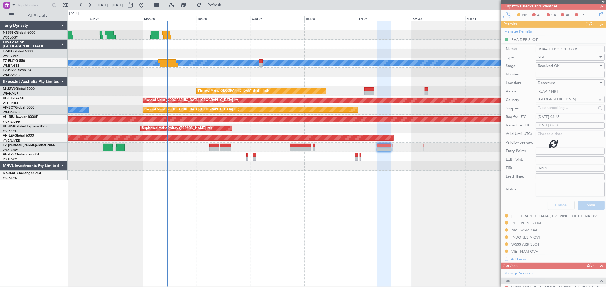
scroll to position [52, 0]
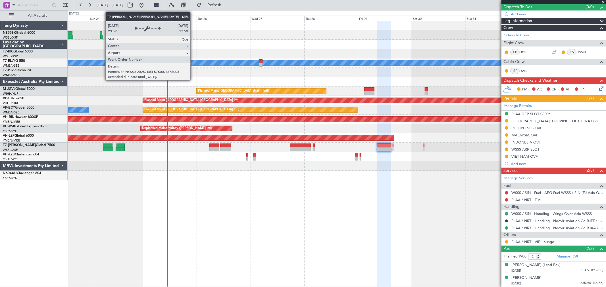
click at [194, 63] on div "MEL" at bounding box center [336, 62] width 1611 height 5
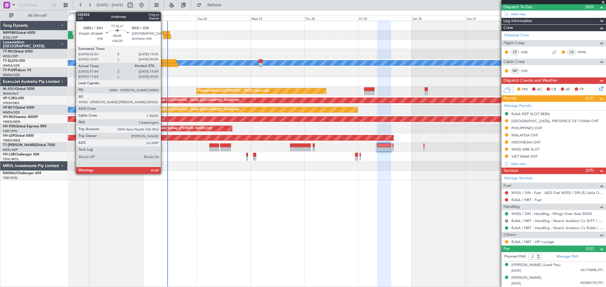
click at [164, 62] on div at bounding box center [167, 61] width 19 height 4
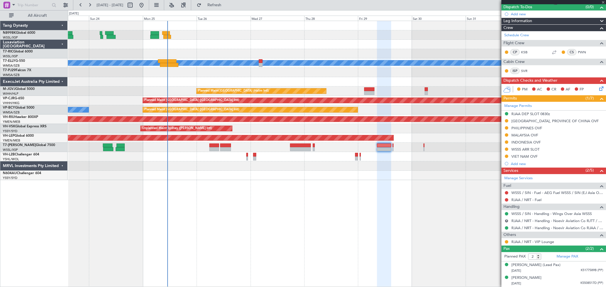
type input "+00:20"
type input "07:54"
type input "4"
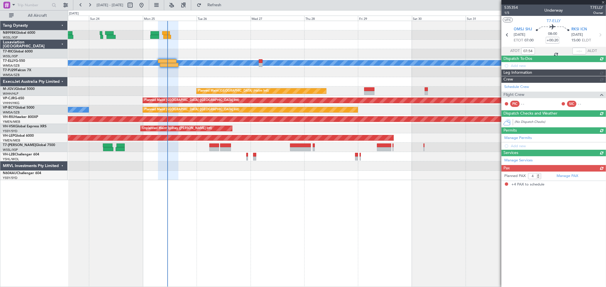
scroll to position [0, 0]
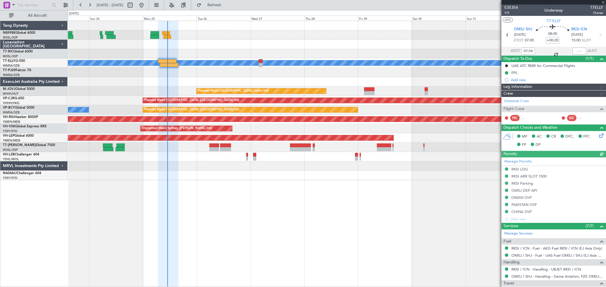
type input "[PERSON_NAME] (KYA)"
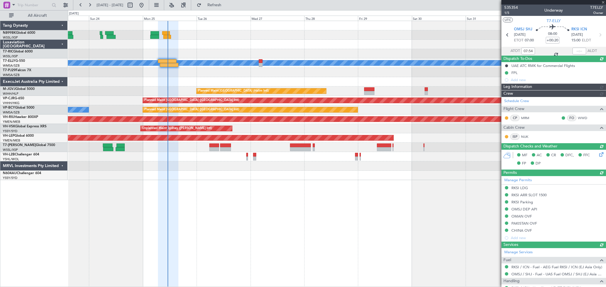
type input "[PERSON_NAME] (KYA)"
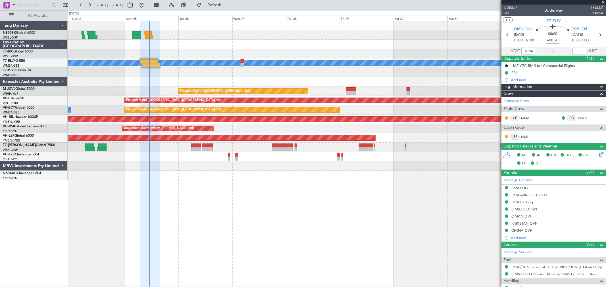
click at [223, 158] on div "[PERSON_NAME] Planned Maint [GEOGRAPHIC_DATA] (Halim Intl) Planned Maint [GEOGR…" at bounding box center [336, 100] width 537 height 159
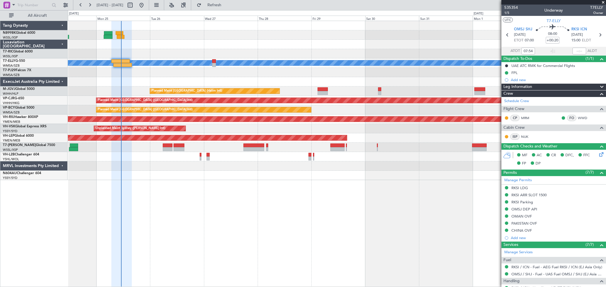
click at [368, 226] on div "[PERSON_NAME] Planned Maint [GEOGRAPHIC_DATA] (Halim Intl) Planned Maint [GEOGR…" at bounding box center [337, 154] width 538 height 267
click at [138, 38] on div at bounding box center [336, 34] width 537 height 9
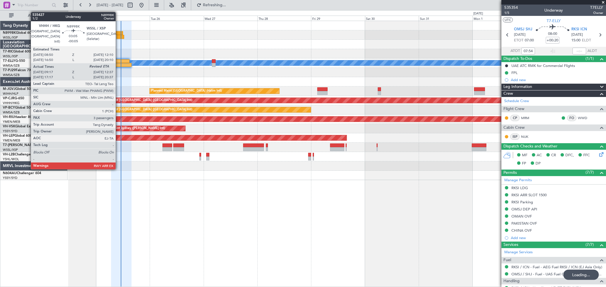
click at [118, 33] on div at bounding box center [119, 33] width 8 height 4
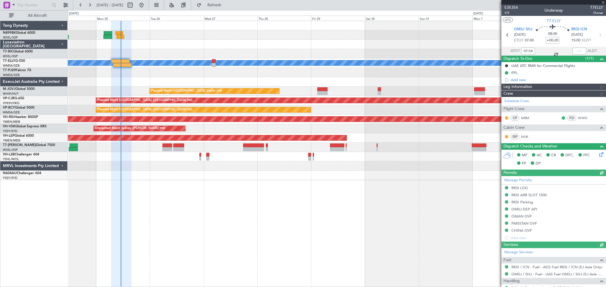
type input "[PERSON_NAME] (KYA)"
type input "-00:05"
type input "09:27"
type input "3"
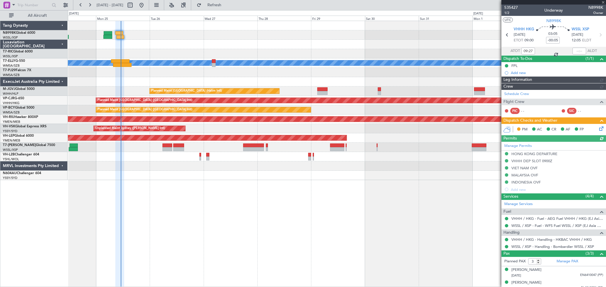
type input "[PERSON_NAME] (LEU)"
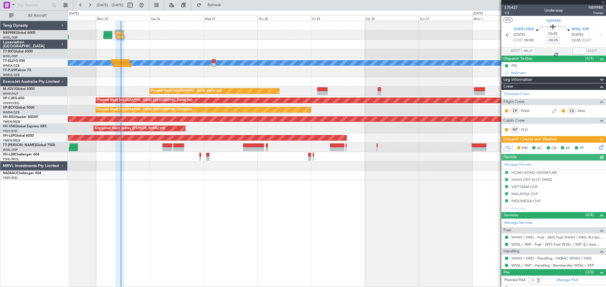
click at [598, 146] on icon at bounding box center [600, 146] width 5 height 5
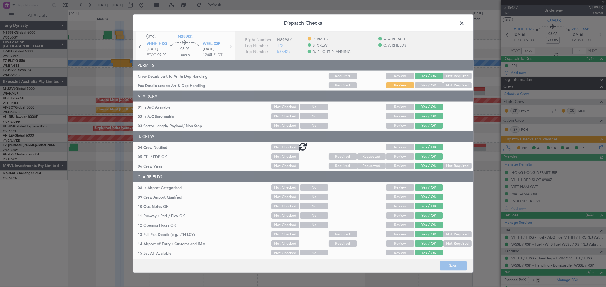
click at [432, 86] on div at bounding box center [303, 147] width 340 height 230
click at [431, 86] on div at bounding box center [303, 147] width 340 height 230
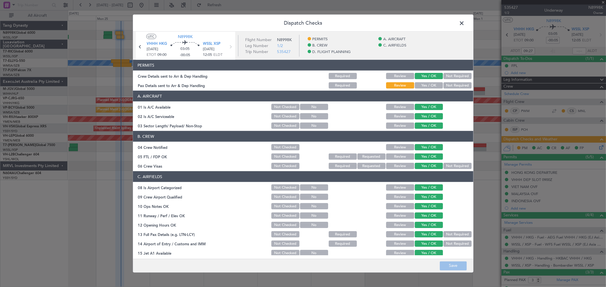
click at [428, 83] on button "Yes / OK" at bounding box center [428, 85] width 28 height 6
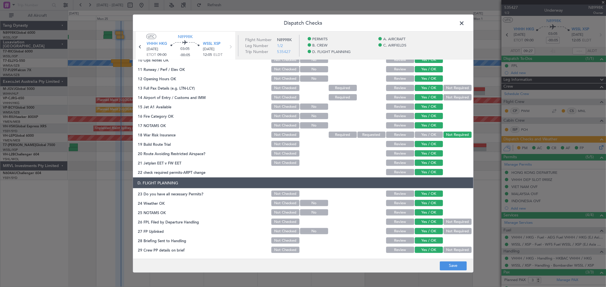
scroll to position [155, 0]
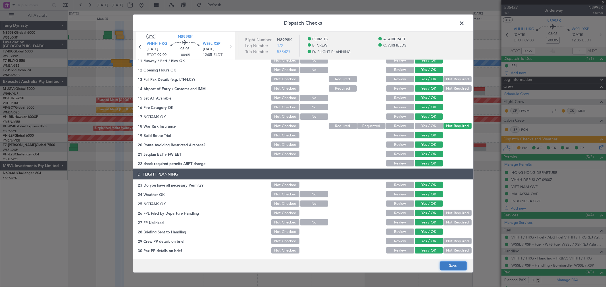
click at [452, 264] on button "Save" at bounding box center [452, 265] width 27 height 9
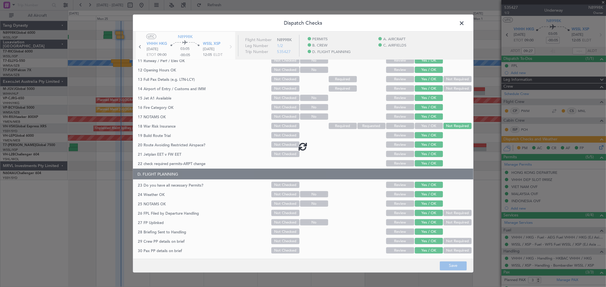
click at [464, 22] on span at bounding box center [464, 24] width 0 height 11
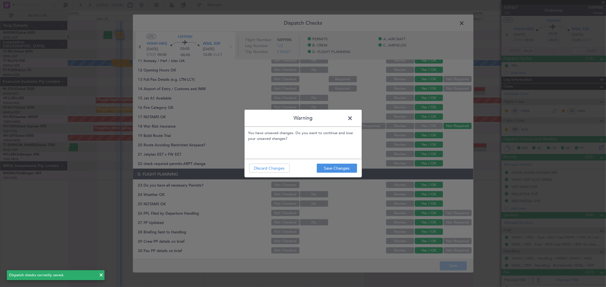
drag, startPoint x: 354, startPoint y: 112, endPoint x: 351, endPoint y: 114, distance: 3.2
click at [353, 112] on header "Warning" at bounding box center [302, 118] width 117 height 17
click at [353, 115] on span at bounding box center [353, 119] width 0 height 11
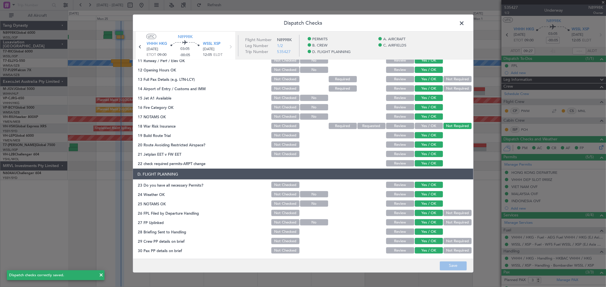
click at [464, 22] on span at bounding box center [464, 24] width 0 height 11
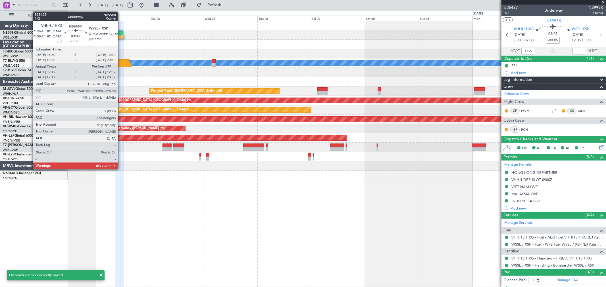
click at [120, 35] on div at bounding box center [120, 37] width 8 height 4
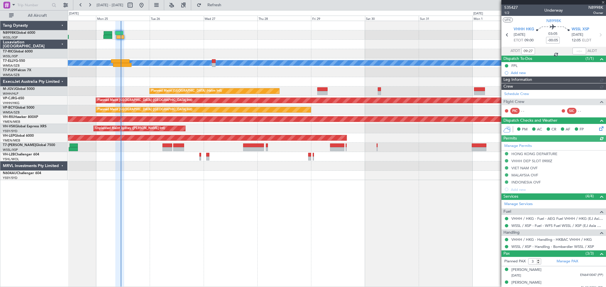
type input "[PERSON_NAME] (LEU)"
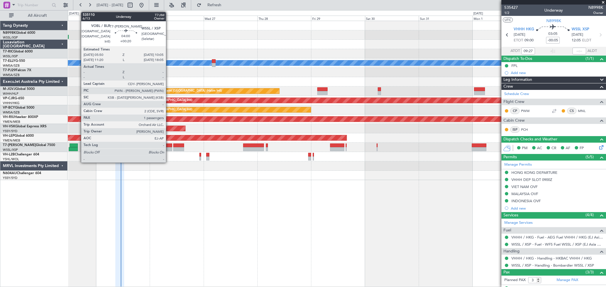
click at [169, 145] on div at bounding box center [167, 146] width 10 height 4
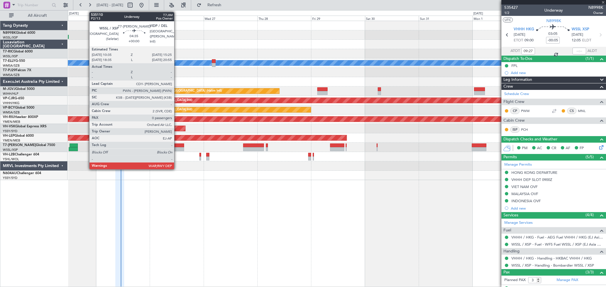
click at [177, 145] on div at bounding box center [178, 146] width 11 height 4
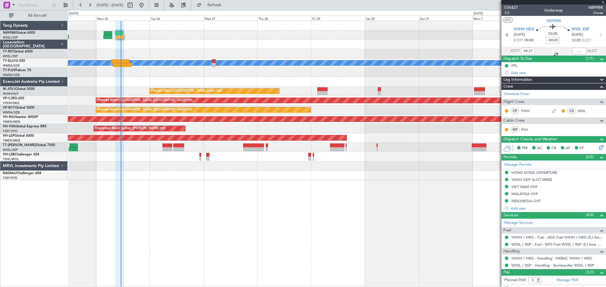
click at [166, 145] on div at bounding box center [167, 146] width 10 height 4
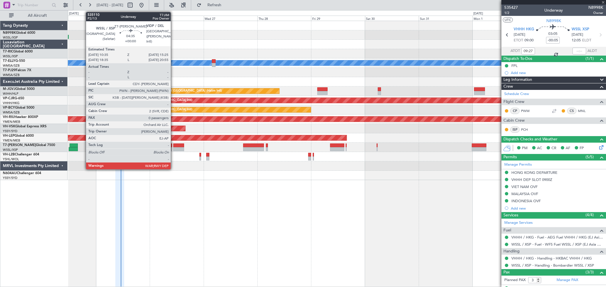
type input "+00:20"
type input "1"
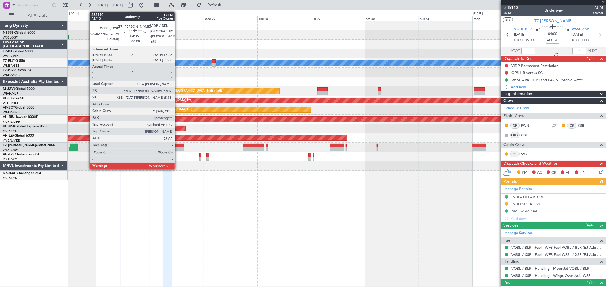
click at [177, 145] on div at bounding box center [178, 146] width 11 height 4
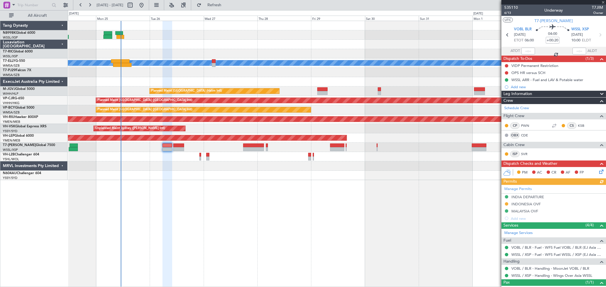
type input "0"
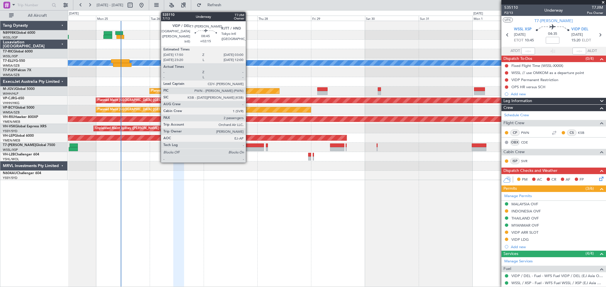
click at [248, 144] on div at bounding box center [253, 146] width 21 height 4
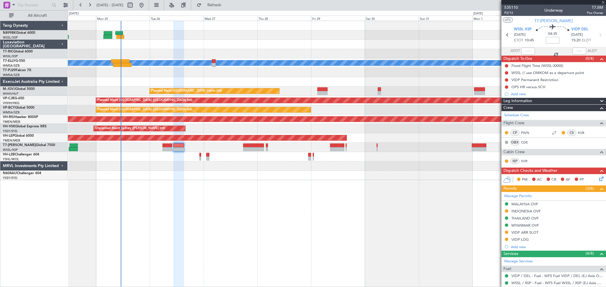
type input "+02:15"
type input "2"
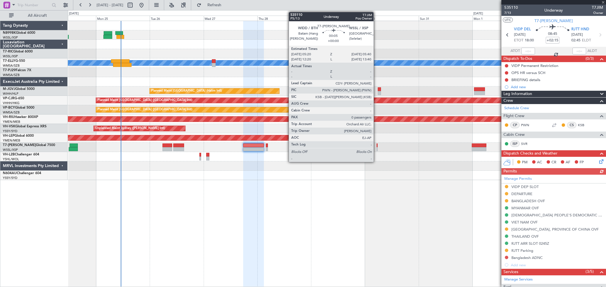
click at [376, 146] on div at bounding box center [376, 146] width 1 height 4
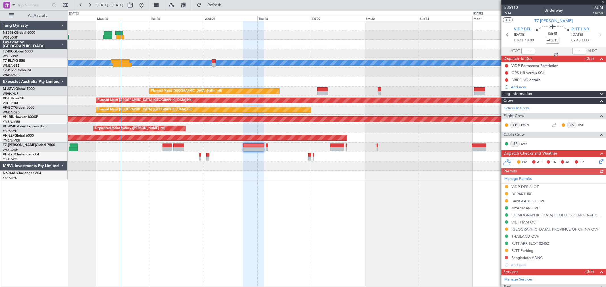
type input "0"
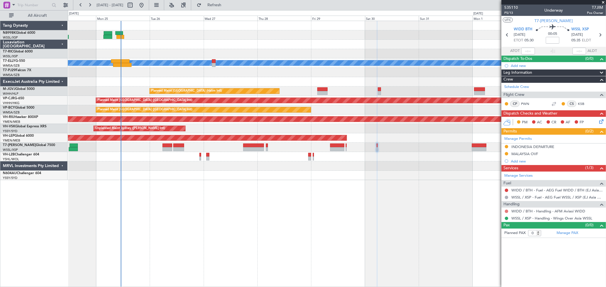
click at [504, 211] on button at bounding box center [505, 211] width 3 height 3
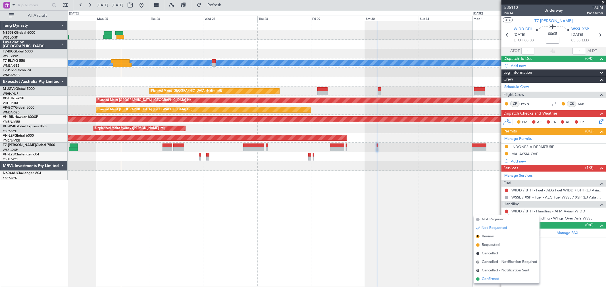
click at [487, 277] on span "Confirmed" at bounding box center [490, 280] width 18 height 6
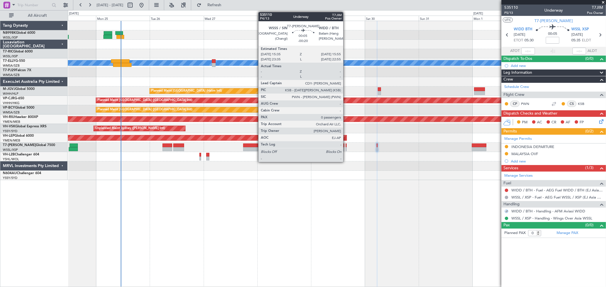
click at [346, 148] on div at bounding box center [345, 149] width 1 height 4
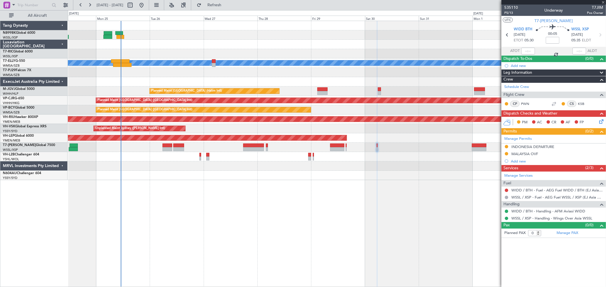
type input "-00:20"
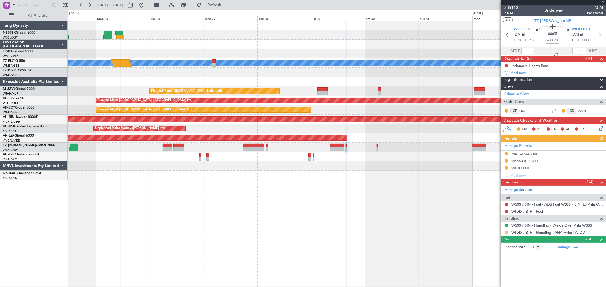
click at [506, 233] on button at bounding box center [505, 232] width 3 height 3
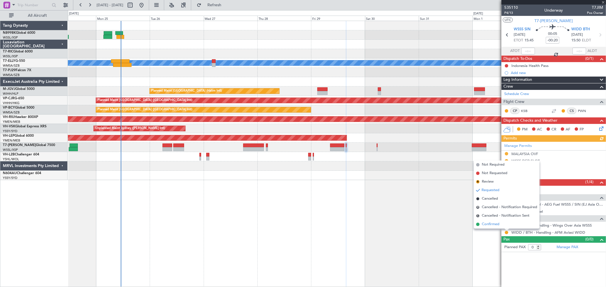
click at [487, 221] on li "Confirmed" at bounding box center [507, 224] width 66 height 9
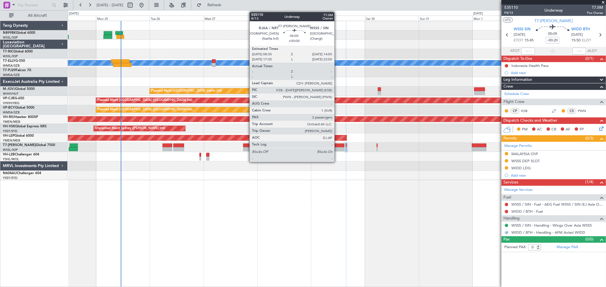
click at [338, 148] on div at bounding box center [337, 149] width 14 height 4
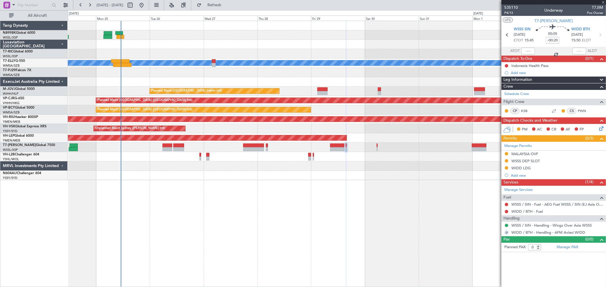
type input "2"
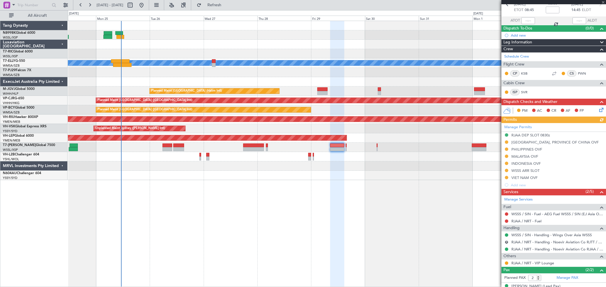
scroll to position [52, 0]
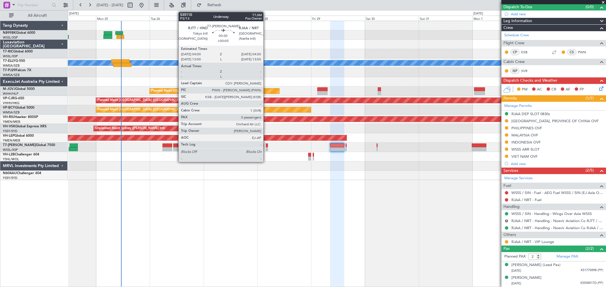
click at [266, 148] on div at bounding box center [267, 149] width 2 height 4
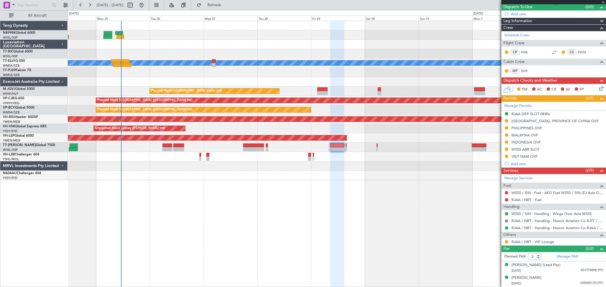
type input "+00:05"
type input "0"
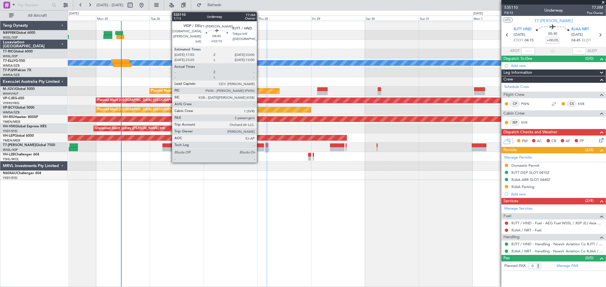
click at [259, 146] on div at bounding box center [253, 146] width 21 height 4
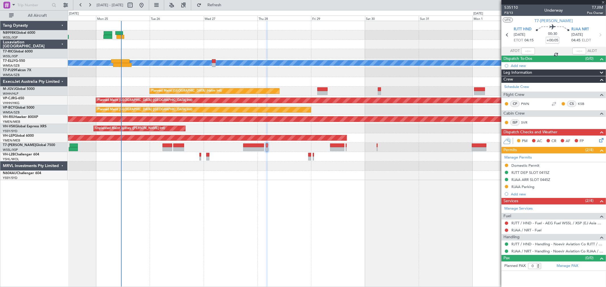
type input "+02:15"
type input "2"
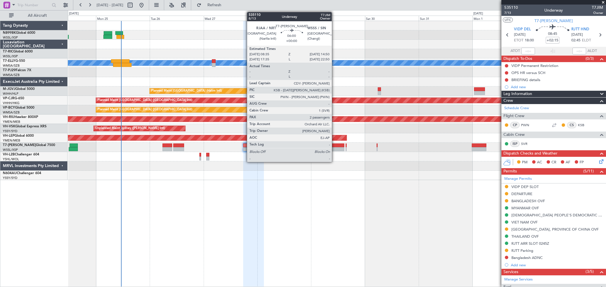
click at [334, 148] on div at bounding box center [337, 149] width 14 height 4
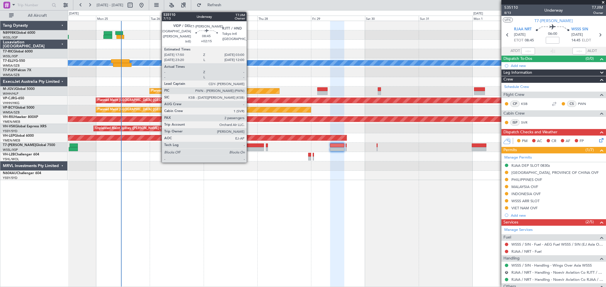
click at [249, 145] on div at bounding box center [253, 146] width 21 height 4
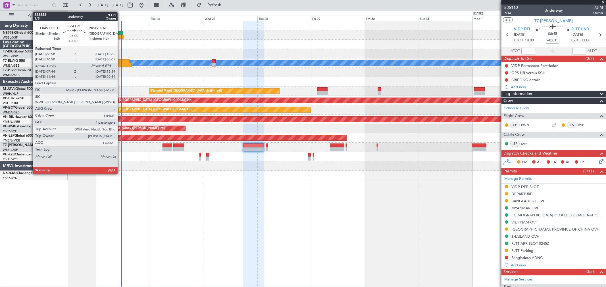
click at [120, 61] on div at bounding box center [120, 61] width 19 height 4
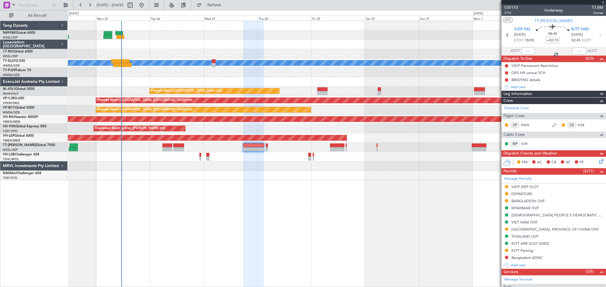
type input "+00:20"
type input "07:54"
type input "4"
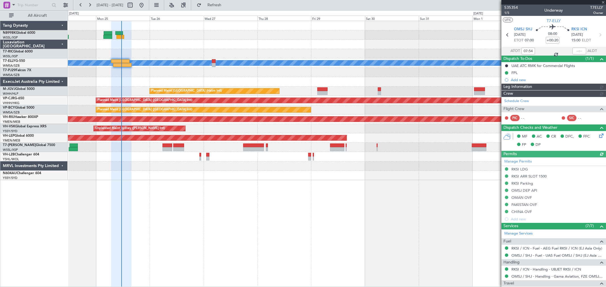
type input "[PERSON_NAME] (KYA)"
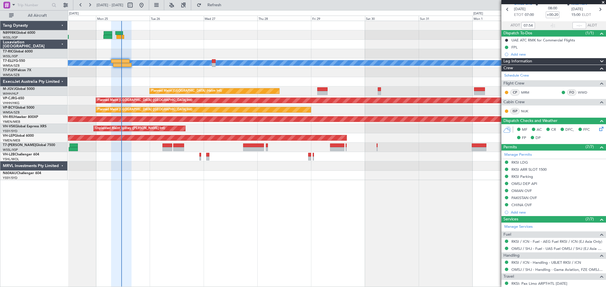
scroll to position [63, 0]
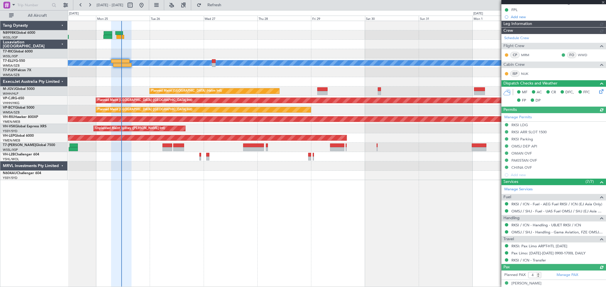
click at [521, 261] on link "RKSI / ICN - Transfer" at bounding box center [528, 260] width 35 height 5
type input "[PERSON_NAME] (KYA)"
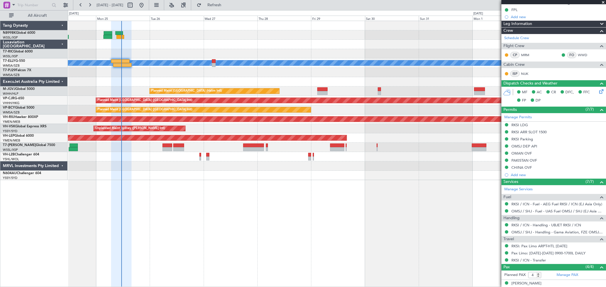
click at [155, 77] on div at bounding box center [336, 81] width 537 height 9
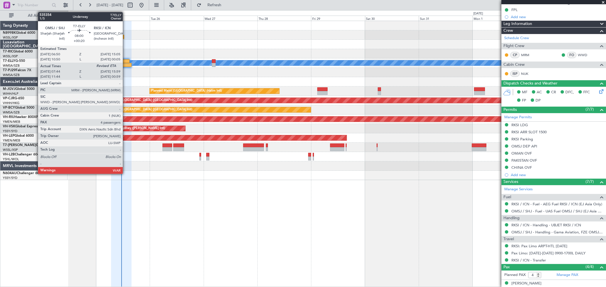
click at [125, 65] on div at bounding box center [122, 65] width 19 height 4
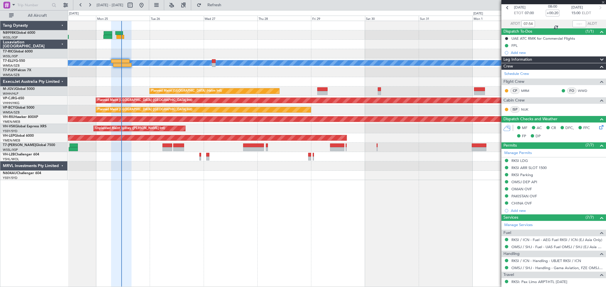
scroll to position [0, 0]
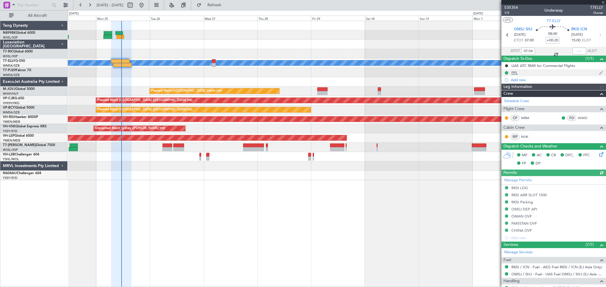
type input "[PERSON_NAME] (KYA)"
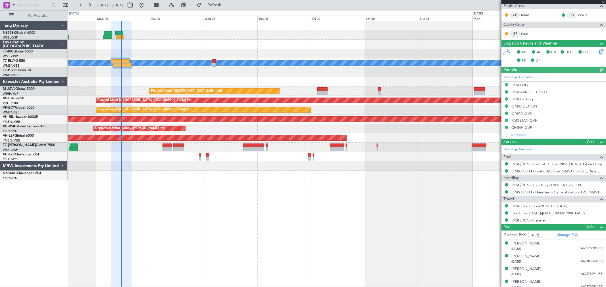
scroll to position [107, 0]
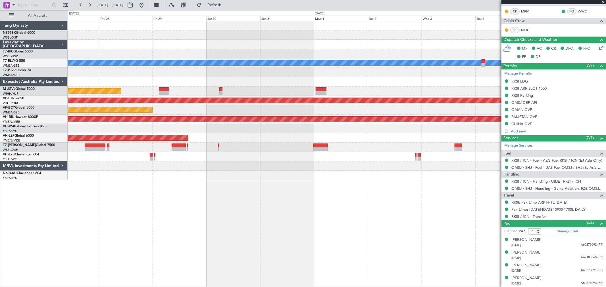
click at [294, 84] on div "[PERSON_NAME] Planned Maint [GEOGRAPHIC_DATA] (Halim Intl) Planned Maint [GEOGR…" at bounding box center [336, 100] width 537 height 159
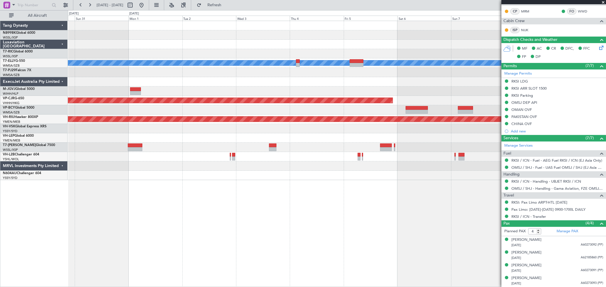
click at [253, 88] on div "[PERSON_NAME] Planned Maint [GEOGRAPHIC_DATA] ([GEOGRAPHIC_DATA]) Planned Maint…" at bounding box center [336, 100] width 537 height 159
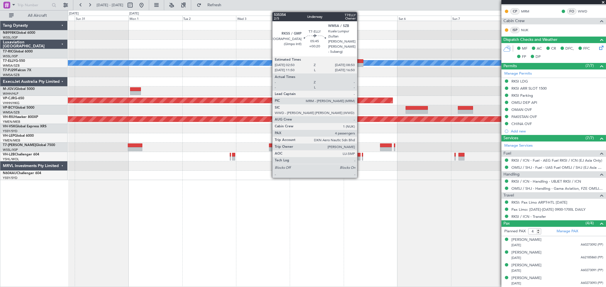
click at [360, 63] on div at bounding box center [356, 65] width 14 height 4
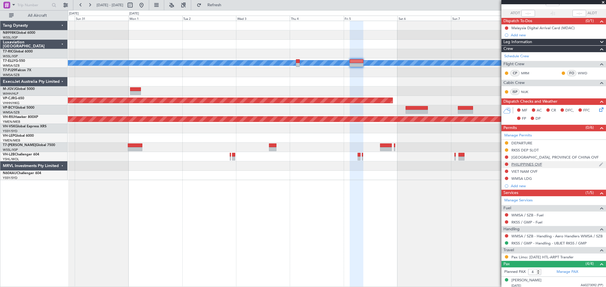
scroll to position [0, 0]
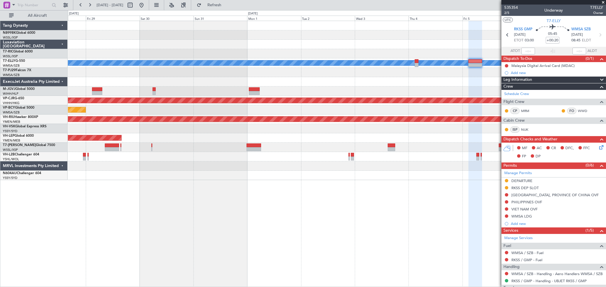
click at [365, 87] on div "Planned Maint [GEOGRAPHIC_DATA] (Halim Intl)" at bounding box center [336, 91] width 537 height 9
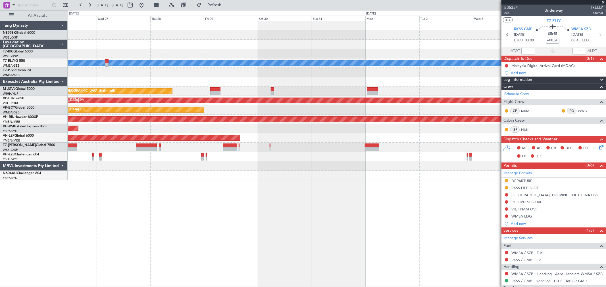
click at [300, 87] on div "Planned Maint [GEOGRAPHIC_DATA] (Halim Intl)" at bounding box center [336, 91] width 537 height 9
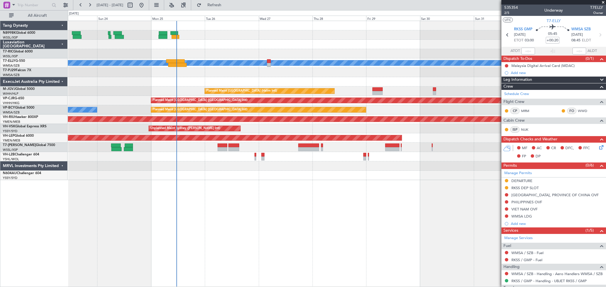
click at [364, 80] on div at bounding box center [336, 81] width 537 height 9
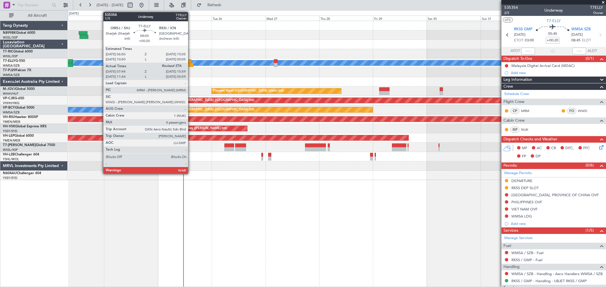
click at [191, 66] on div at bounding box center [184, 65] width 19 height 4
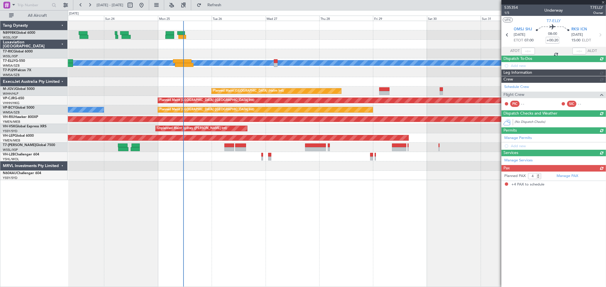
type input "07:54"
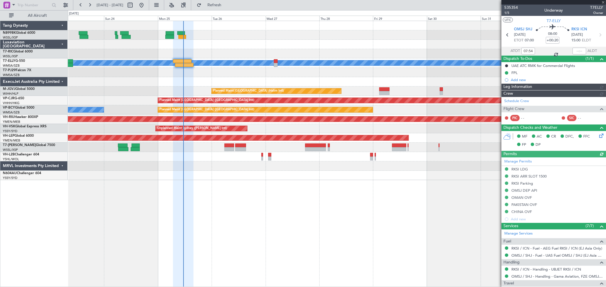
type input "[PERSON_NAME] (KYA)"
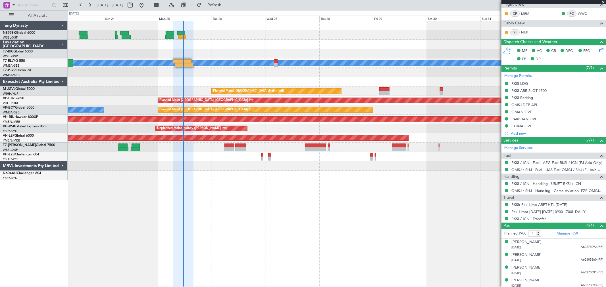
scroll to position [107, 0]
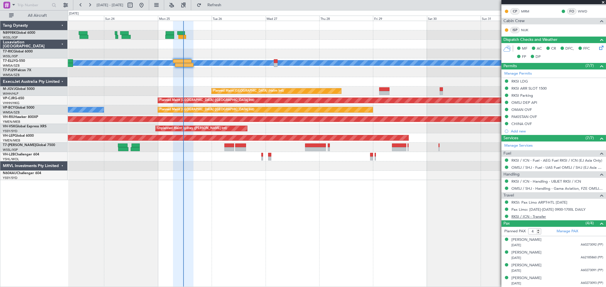
click at [522, 215] on link "RKSI / ICN - Transfer" at bounding box center [528, 216] width 35 height 5
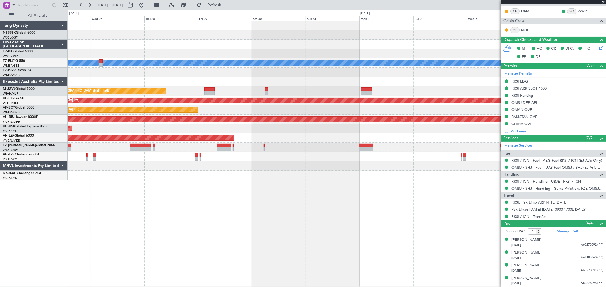
click at [242, 83] on div at bounding box center [336, 81] width 537 height 9
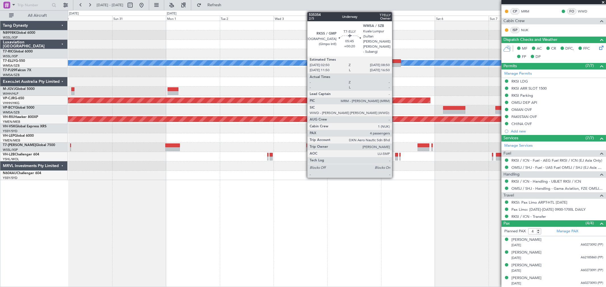
click at [395, 62] on div at bounding box center [394, 61] width 14 height 4
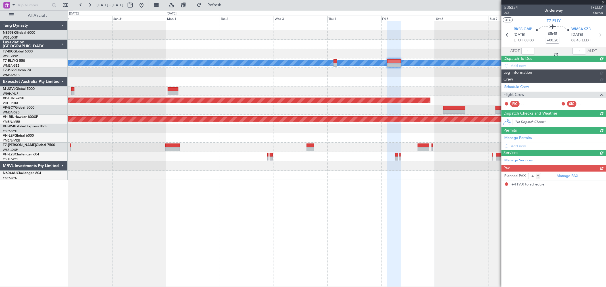
scroll to position [0, 0]
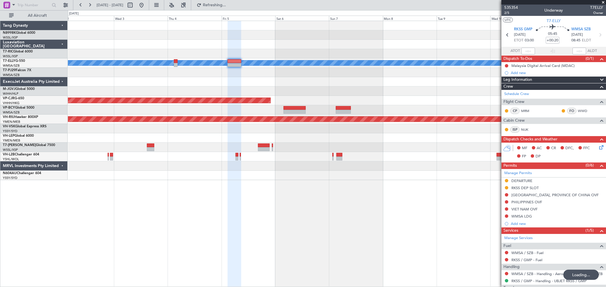
click at [226, 90] on div "[PERSON_NAME] Planned Maint [GEOGRAPHIC_DATA] ([GEOGRAPHIC_DATA]) Planned Maint…" at bounding box center [336, 100] width 537 height 159
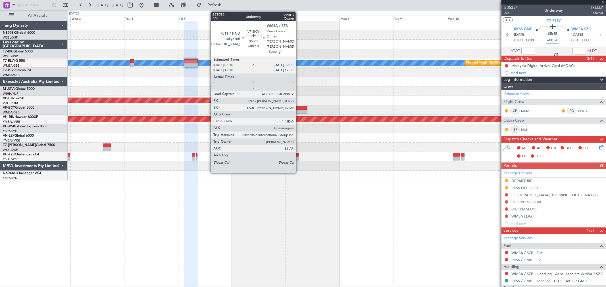
click at [298, 108] on div at bounding box center [299, 108] width 15 height 4
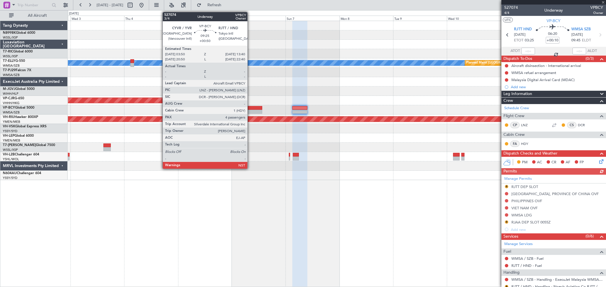
click at [250, 111] on div at bounding box center [251, 112] width 22 height 4
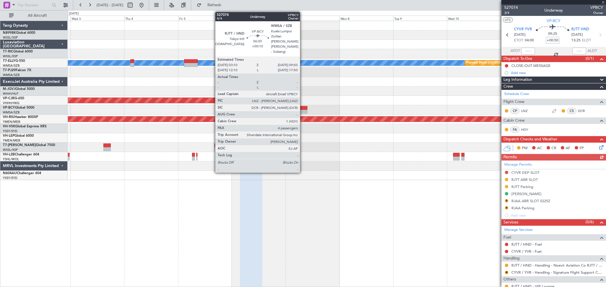
click at [303, 109] on div at bounding box center [299, 108] width 15 height 4
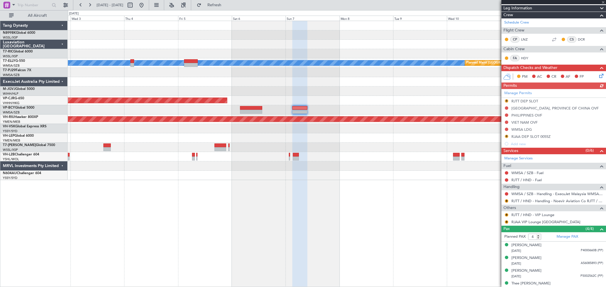
scroll to position [91, 0]
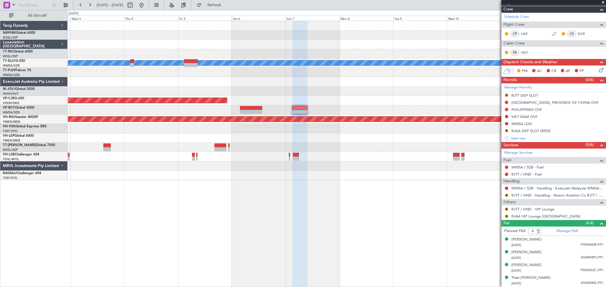
click at [331, 69] on div "Planned Maint [GEOGRAPHIC_DATA] ([GEOGRAPHIC_DATA] Intl) [PERSON_NAME] Planned …" at bounding box center [336, 100] width 537 height 159
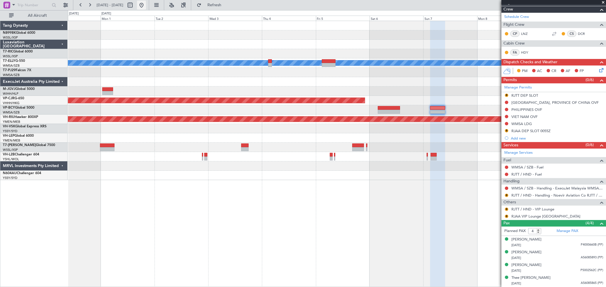
click at [146, 4] on button at bounding box center [141, 5] width 9 height 9
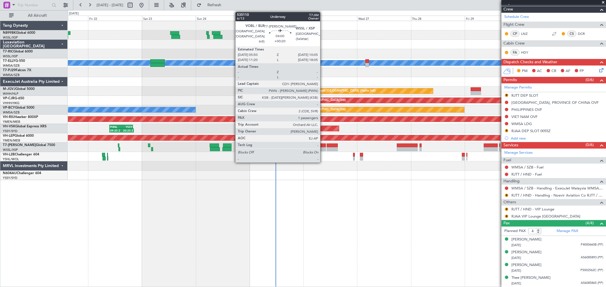
click at [321, 148] on div at bounding box center [321, 149] width 10 height 4
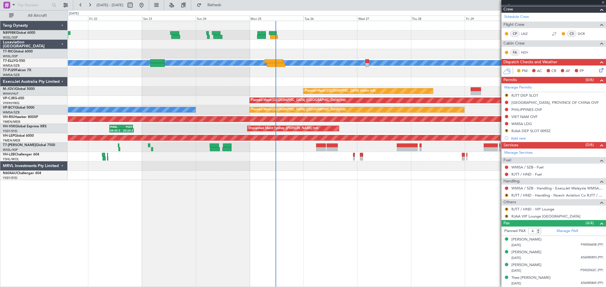
type input "+00:20"
type input "1"
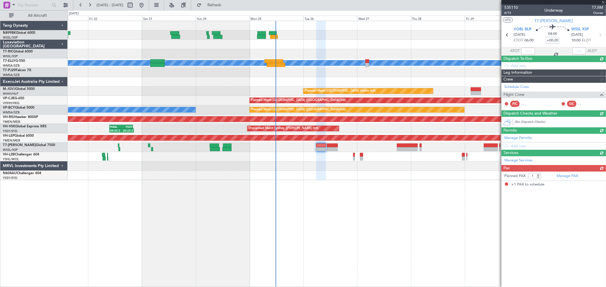
scroll to position [0, 0]
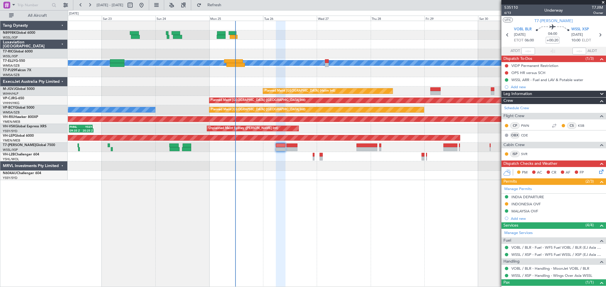
click at [336, 48] on div at bounding box center [336, 44] width 537 height 9
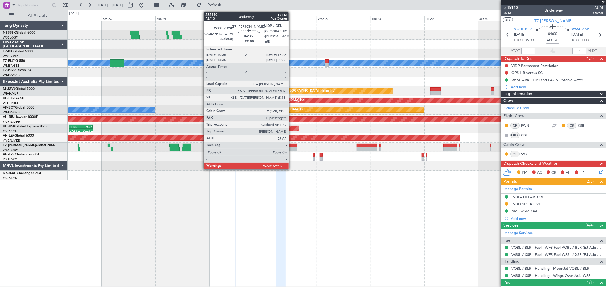
click at [291, 146] on div at bounding box center [291, 146] width 11 height 4
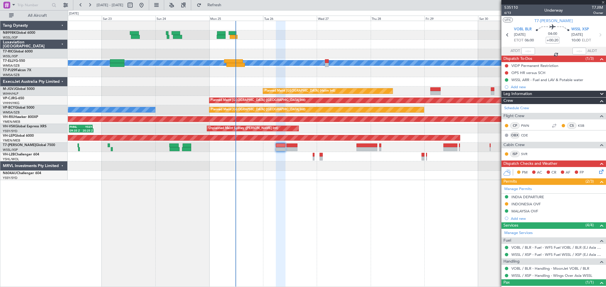
type input "0"
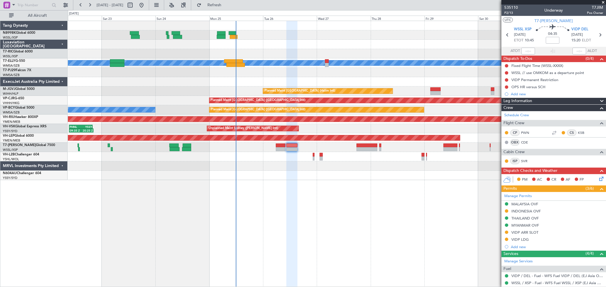
click at [288, 185] on div at bounding box center [291, 154] width 11 height 267
